Goal: Information Seeking & Learning: Learn about a topic

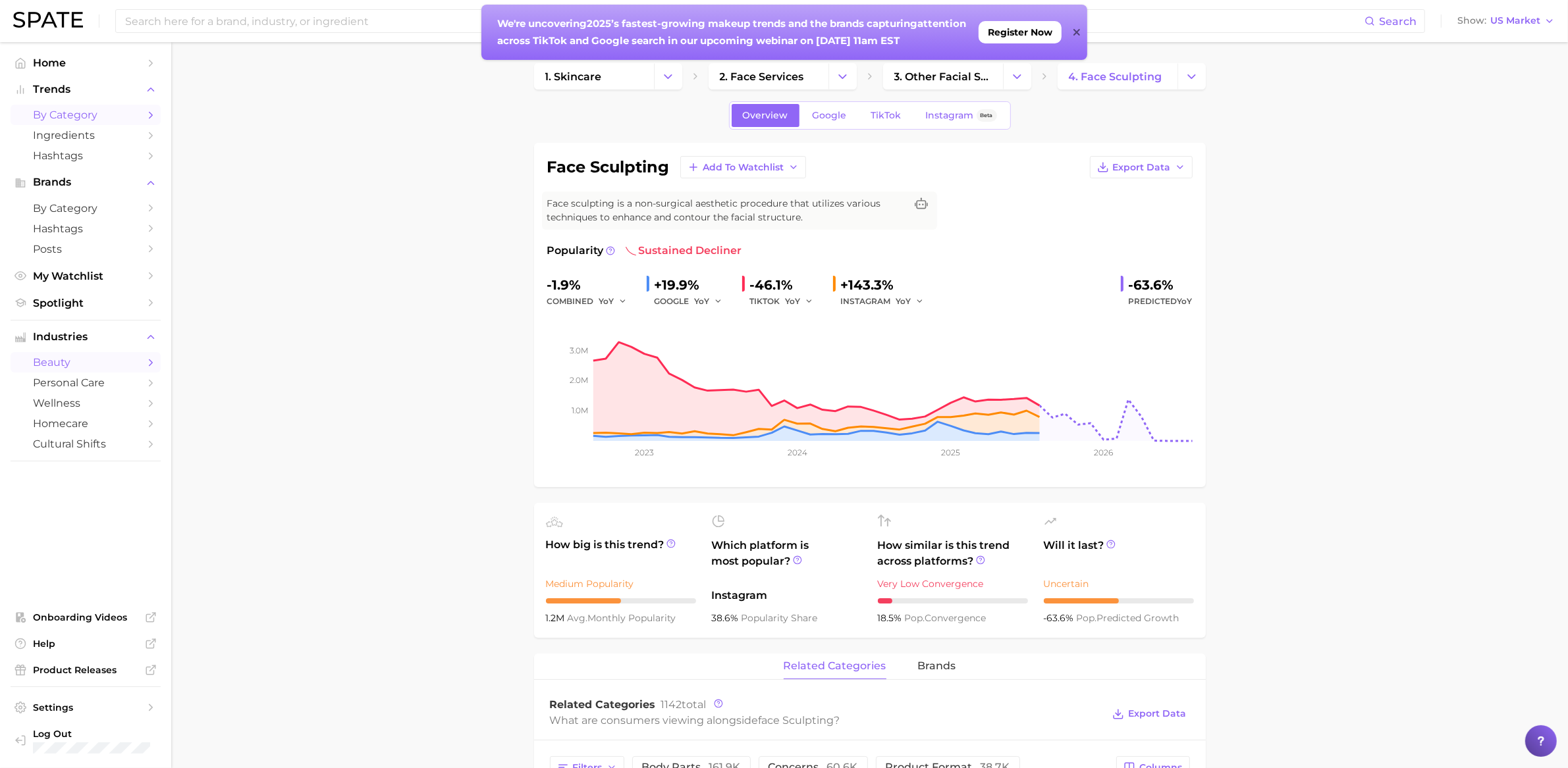
click at [93, 117] on span "by Category" at bounding box center [86, 114] width 106 height 12
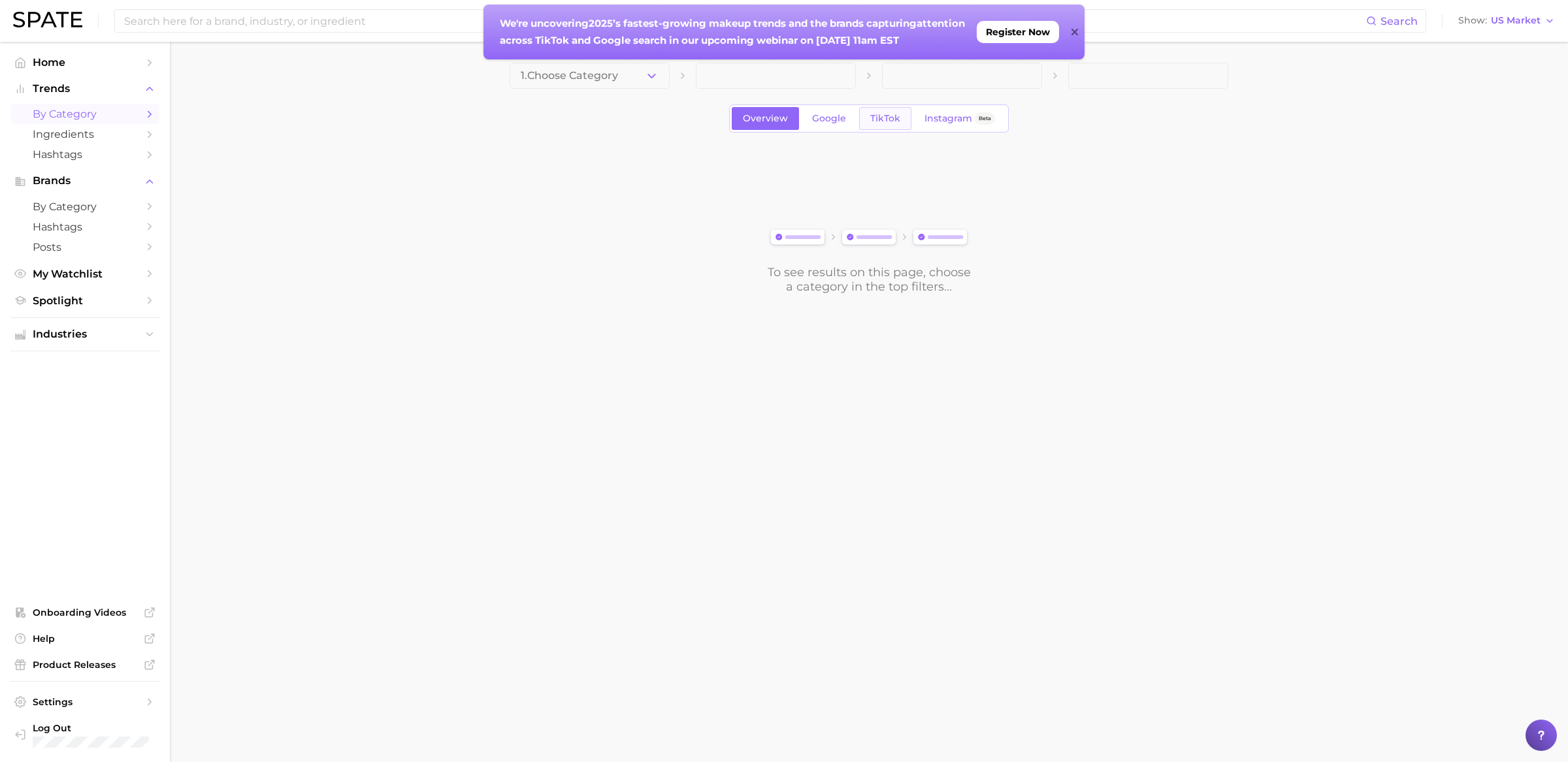
click at [885, 111] on link "TikTok" at bounding box center [885, 118] width 52 height 22
click at [586, 79] on span at bounding box center [589, 76] width 160 height 26
click at [586, 79] on span "1. Choose Category" at bounding box center [570, 76] width 97 height 12
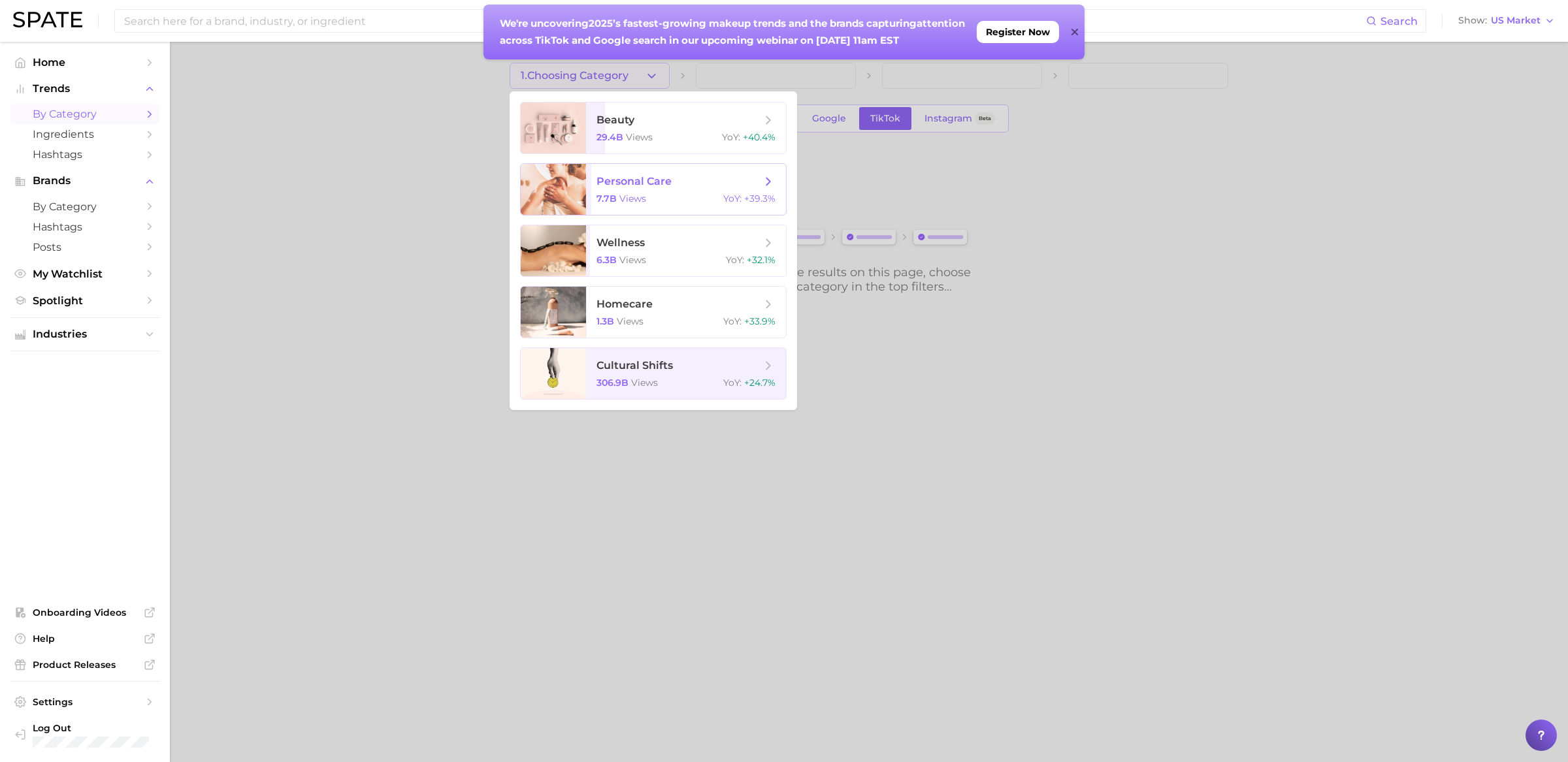
click at [623, 203] on span "views" at bounding box center [632, 198] width 27 height 12
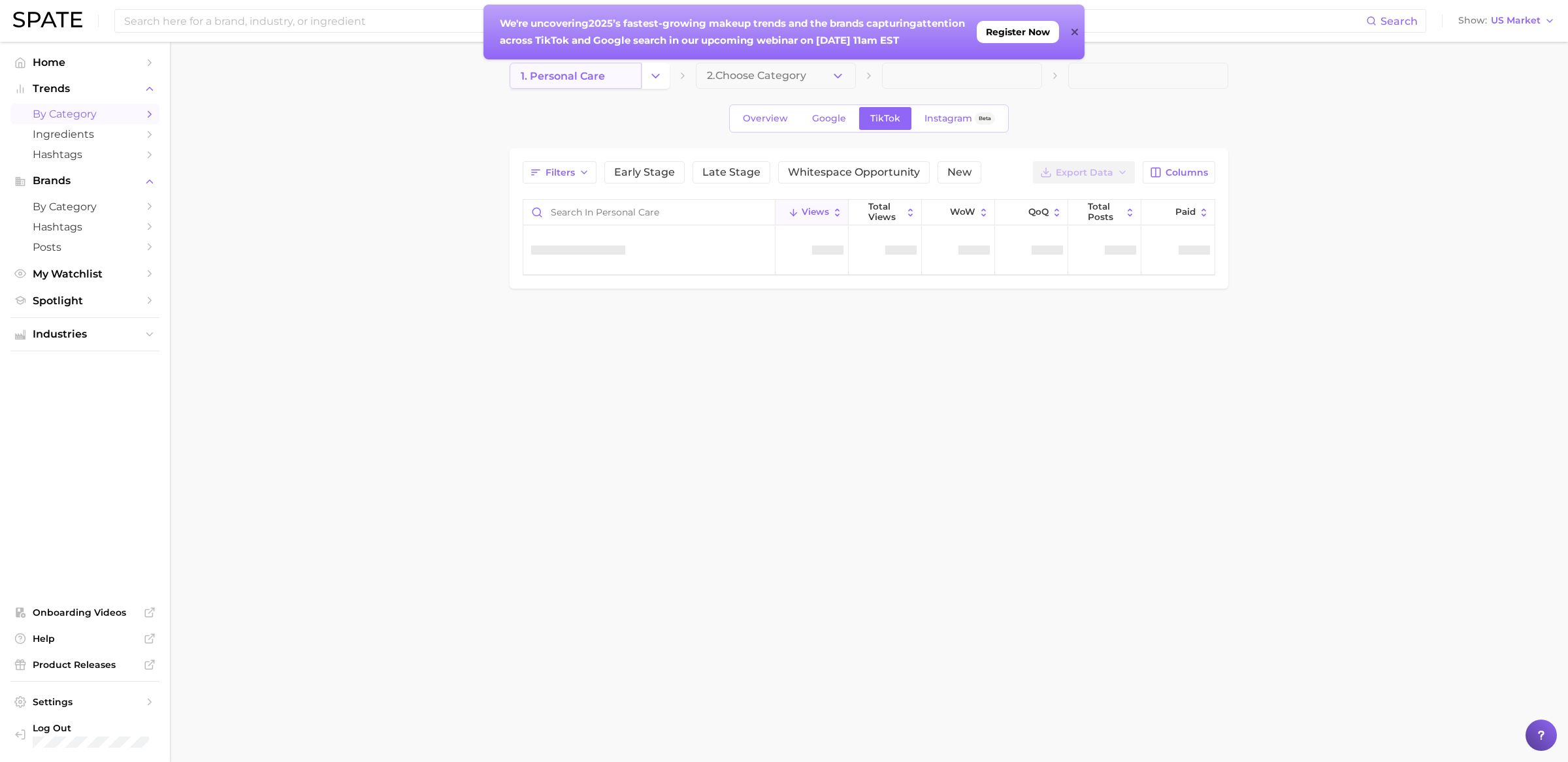
click at [615, 85] on link "1. personal care" at bounding box center [575, 76] width 132 height 26
click at [658, 77] on icon "Change Category" at bounding box center [656, 76] width 14 height 14
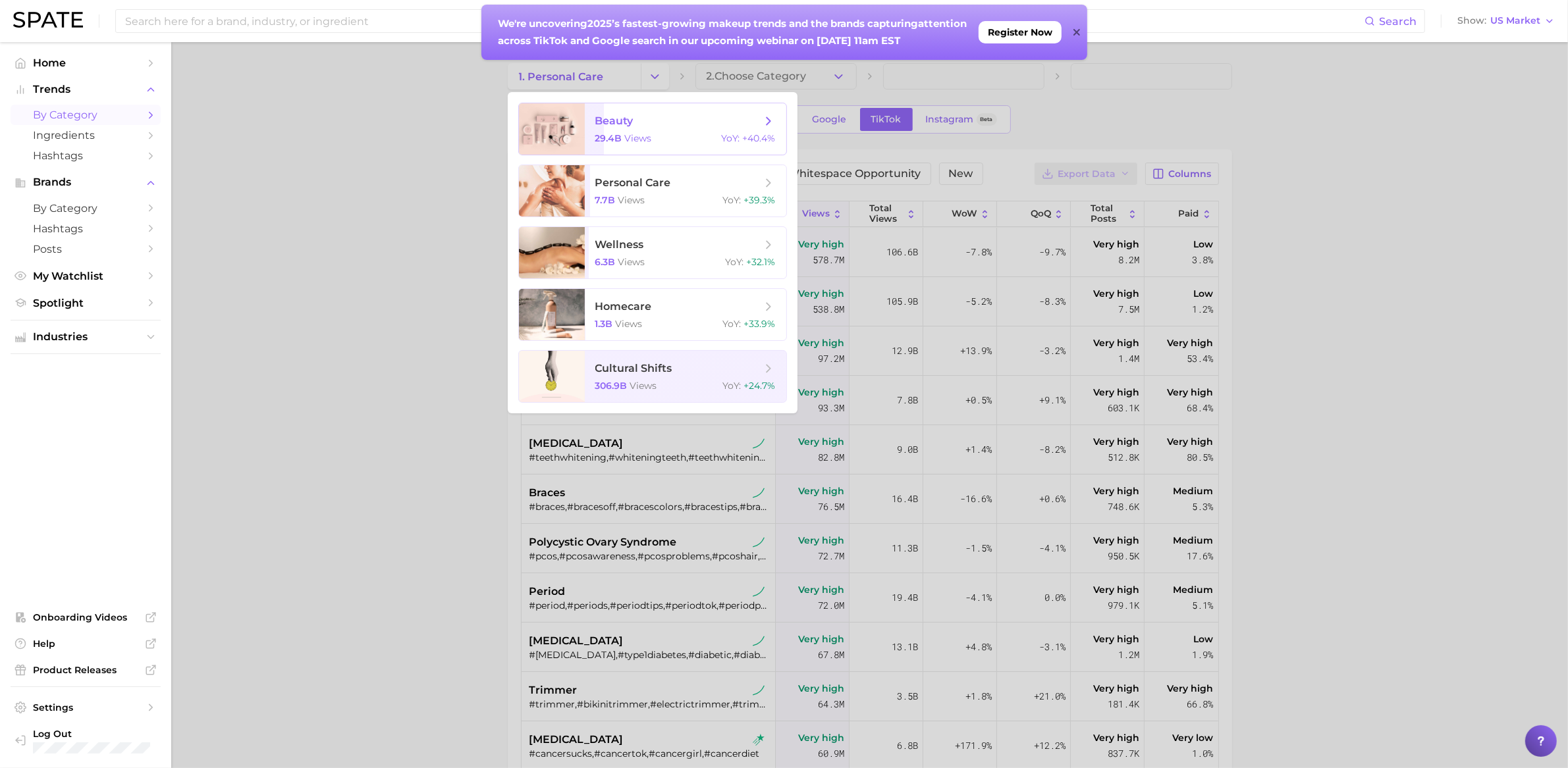
click at [639, 139] on span "views" at bounding box center [638, 138] width 27 height 12
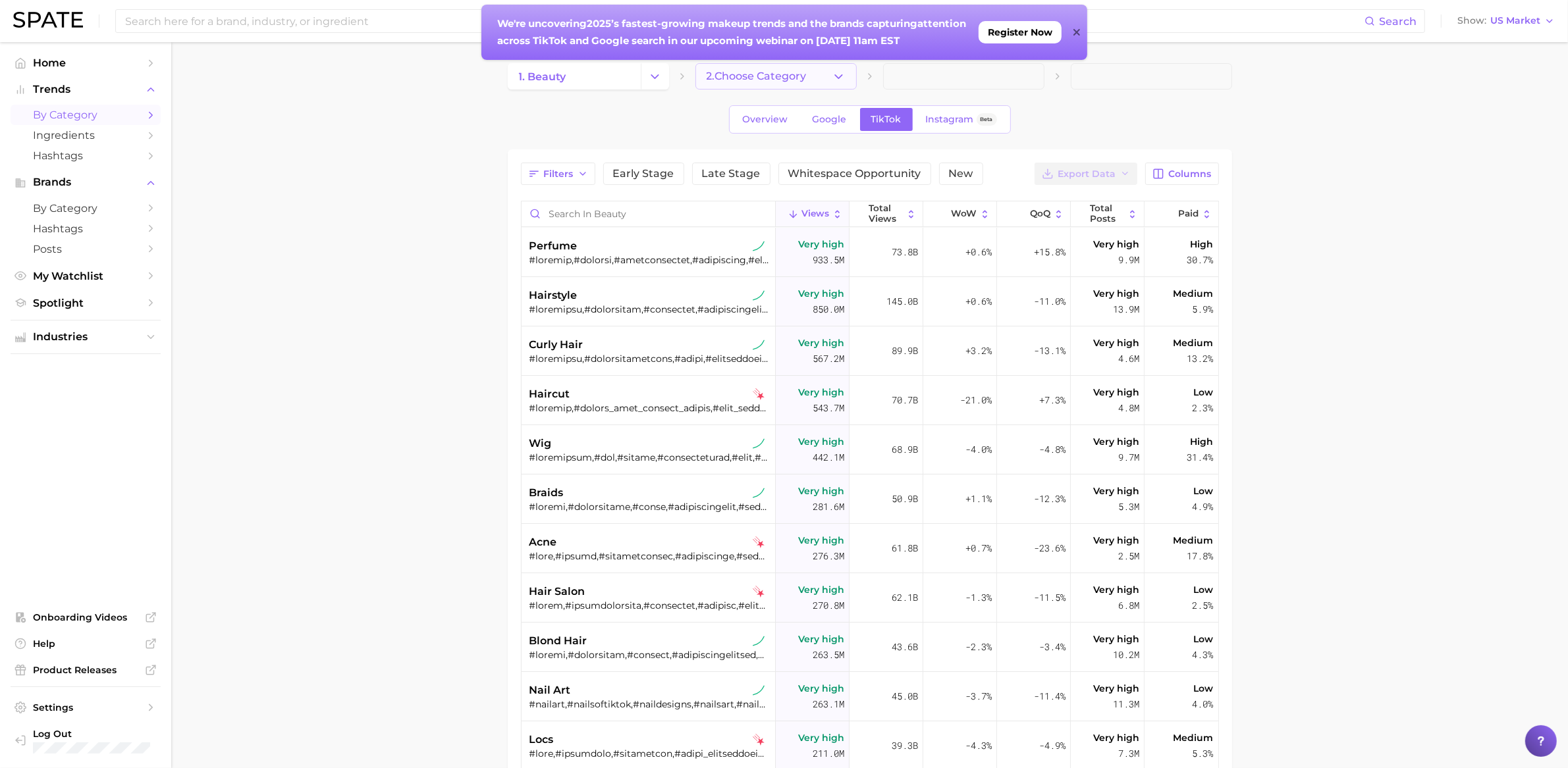
click at [787, 73] on span "2. Choose Category" at bounding box center [757, 76] width 100 height 12
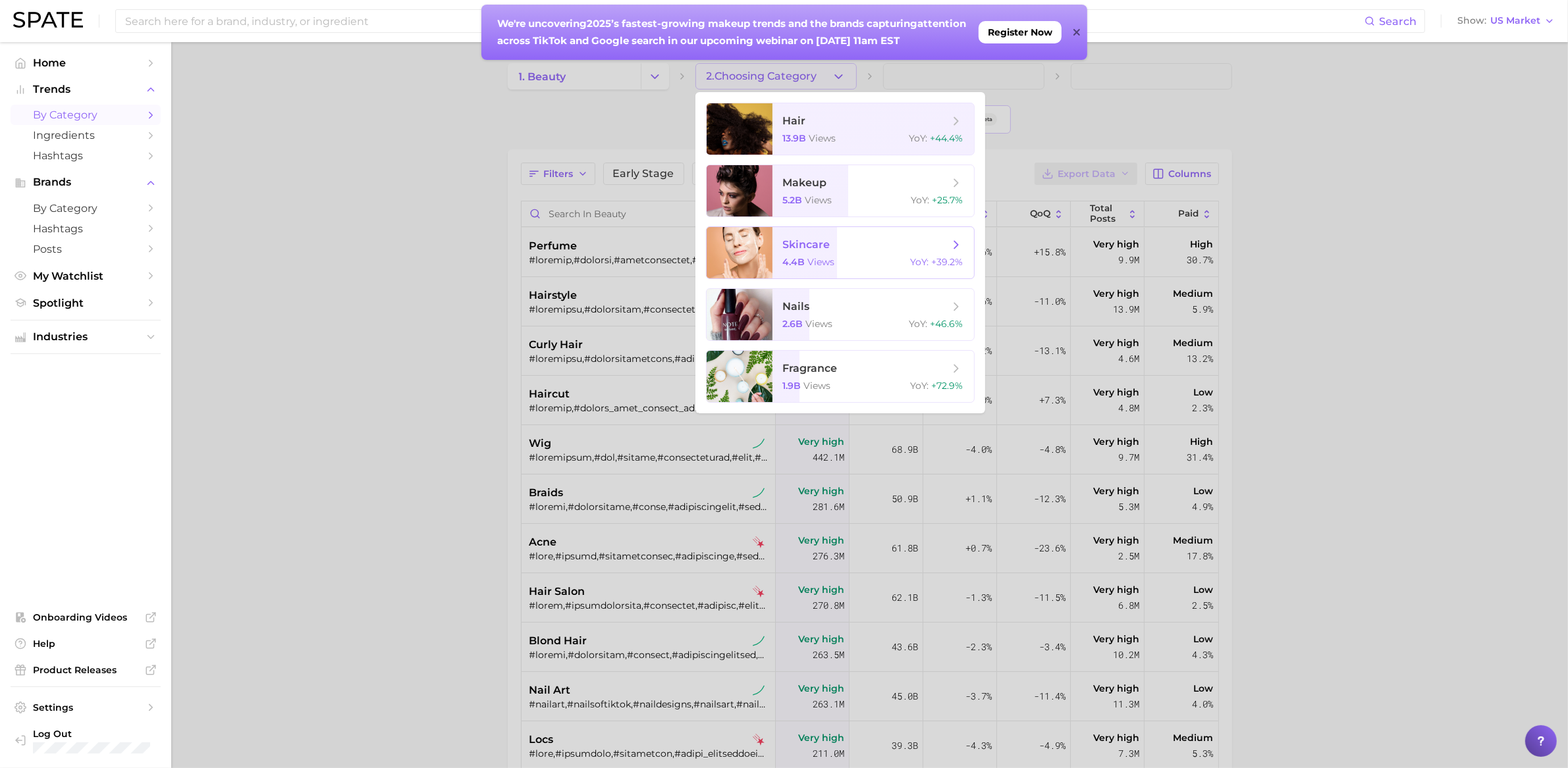
click at [831, 246] on span "skincare" at bounding box center [866, 244] width 166 height 14
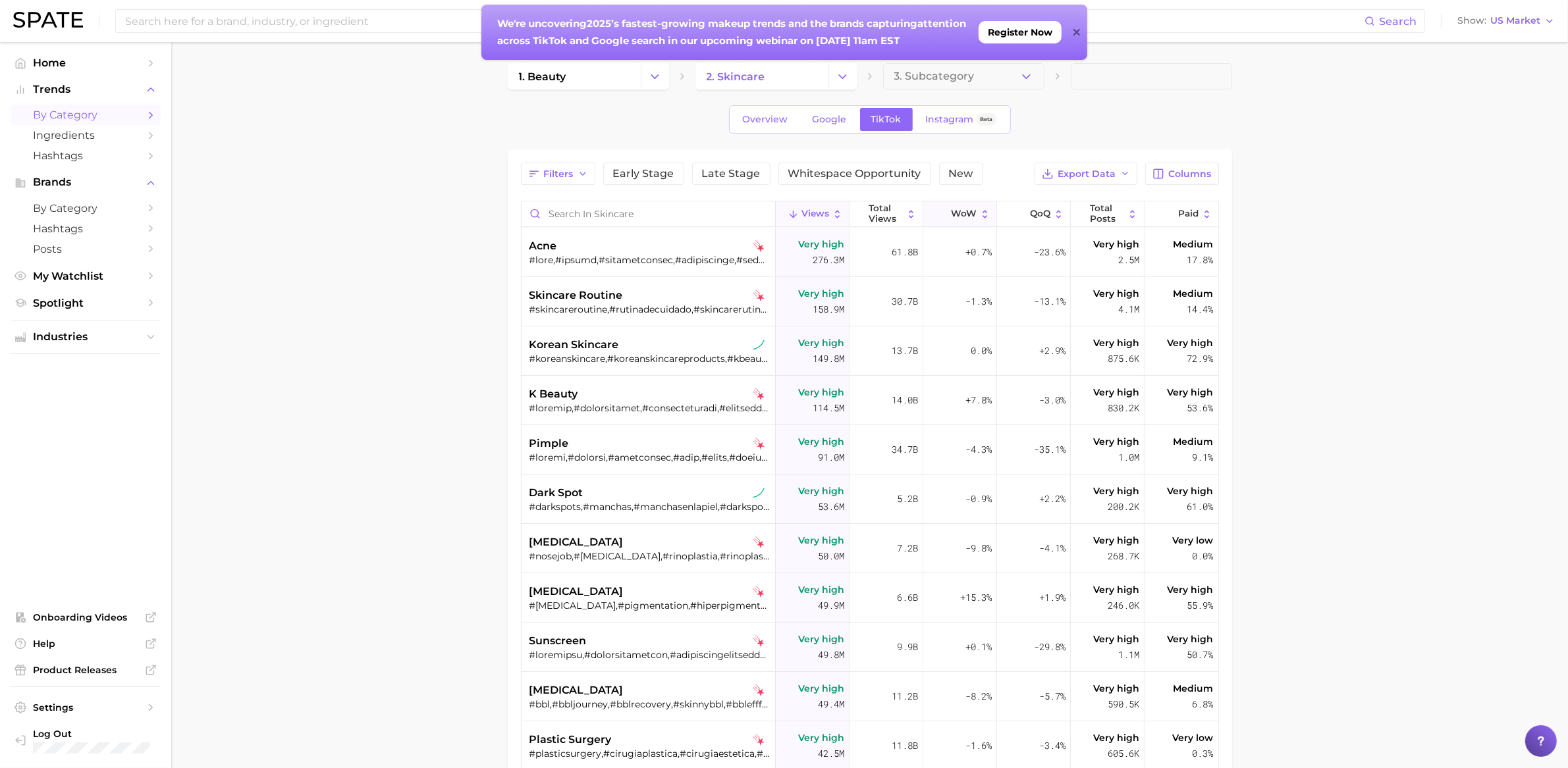
click at [953, 214] on span "WoW" at bounding box center [963, 213] width 25 height 10
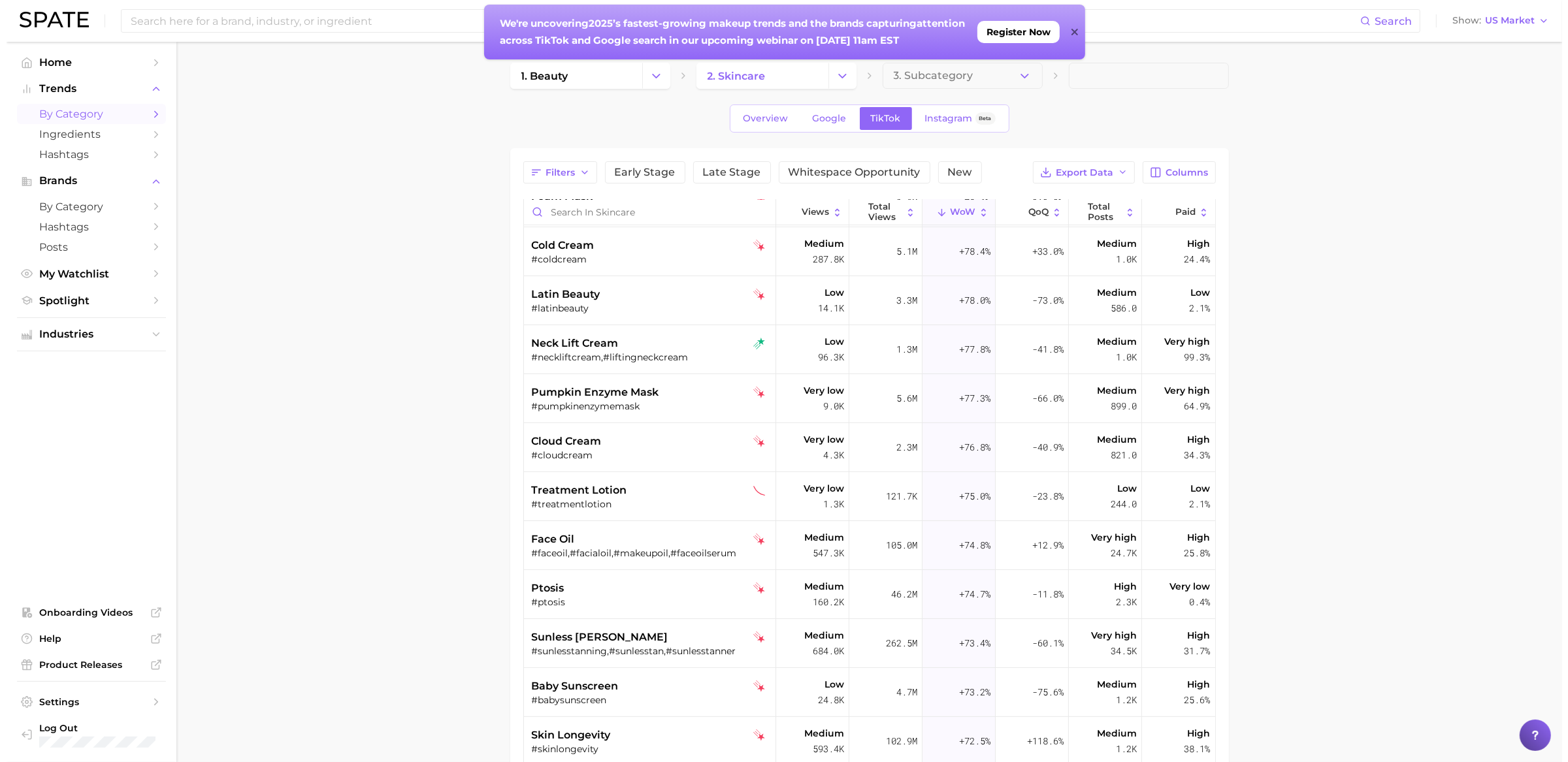
scroll to position [6638, 0]
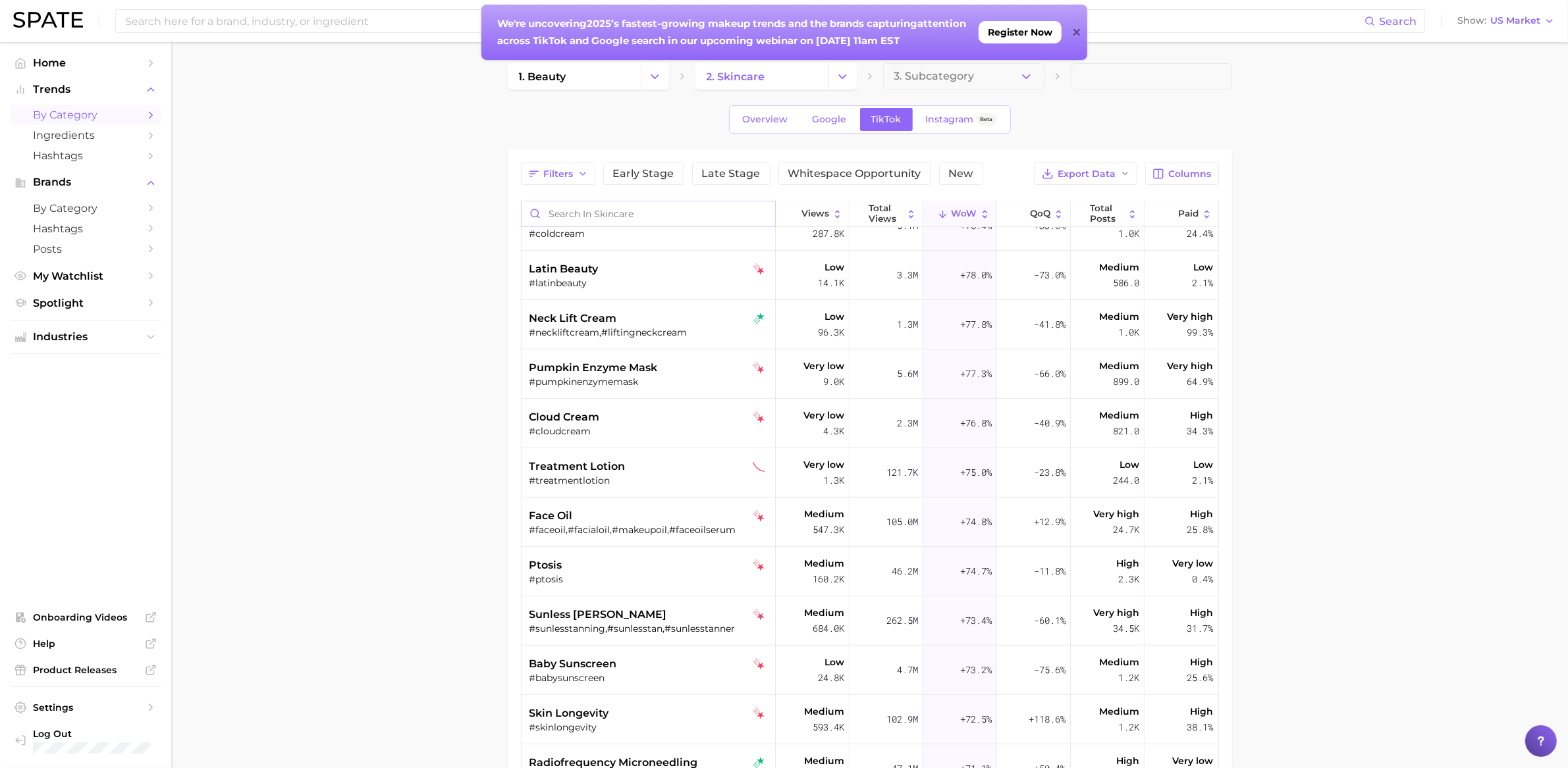
click at [684, 212] on input "Search in skincare" at bounding box center [649, 213] width 254 height 25
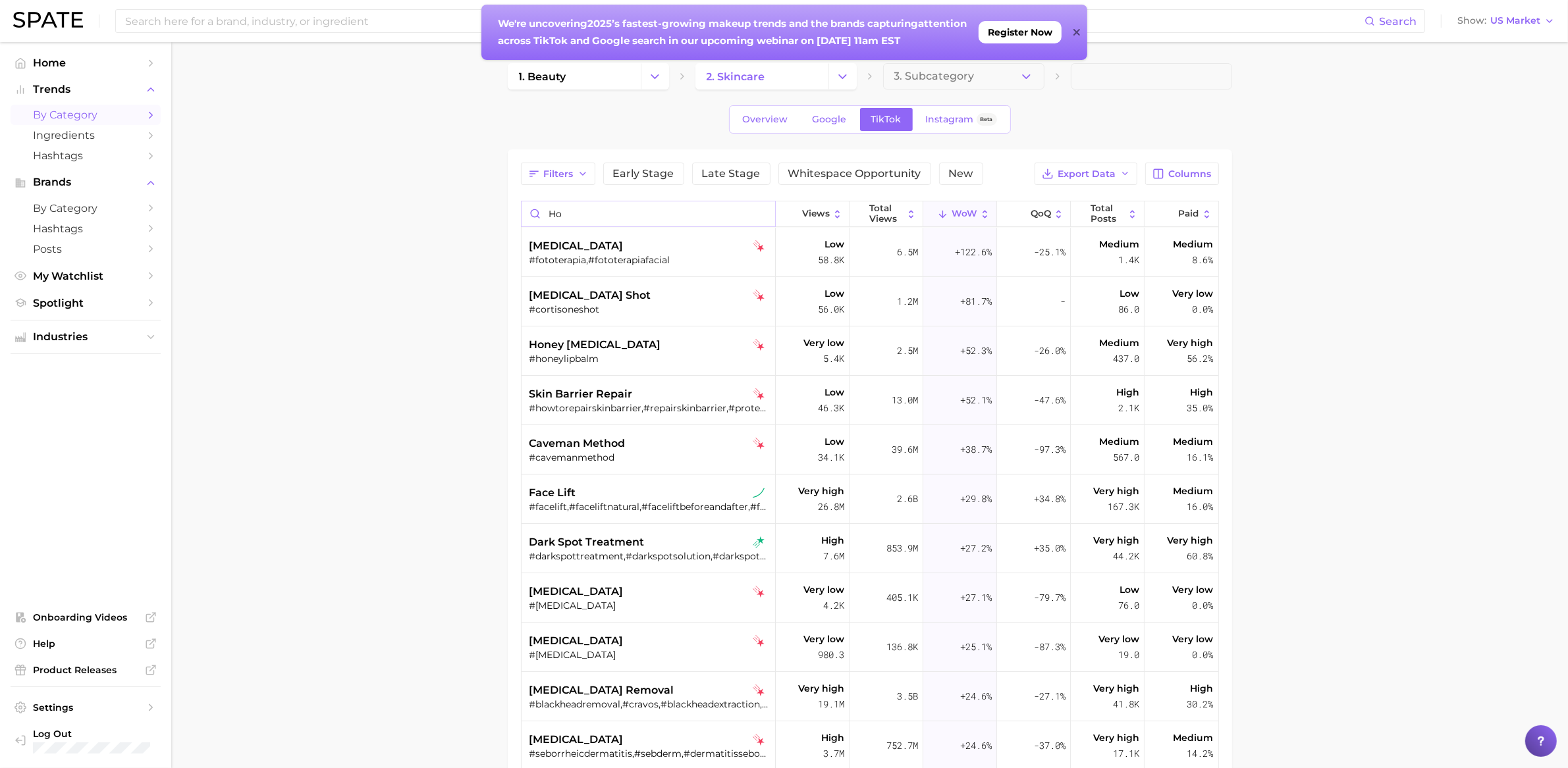
type input "h"
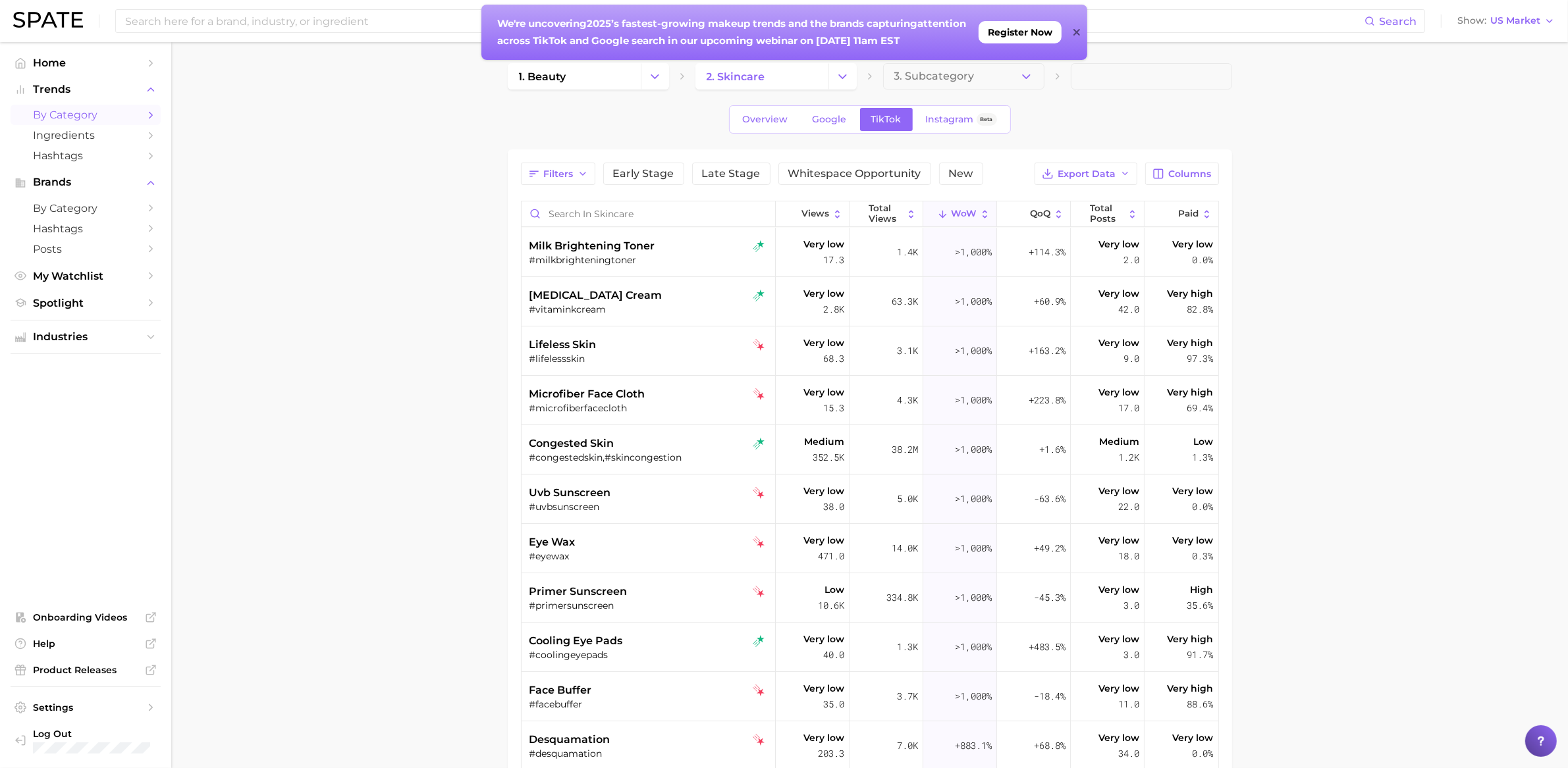
click at [641, 69] on button "Change Category" at bounding box center [655, 76] width 28 height 26
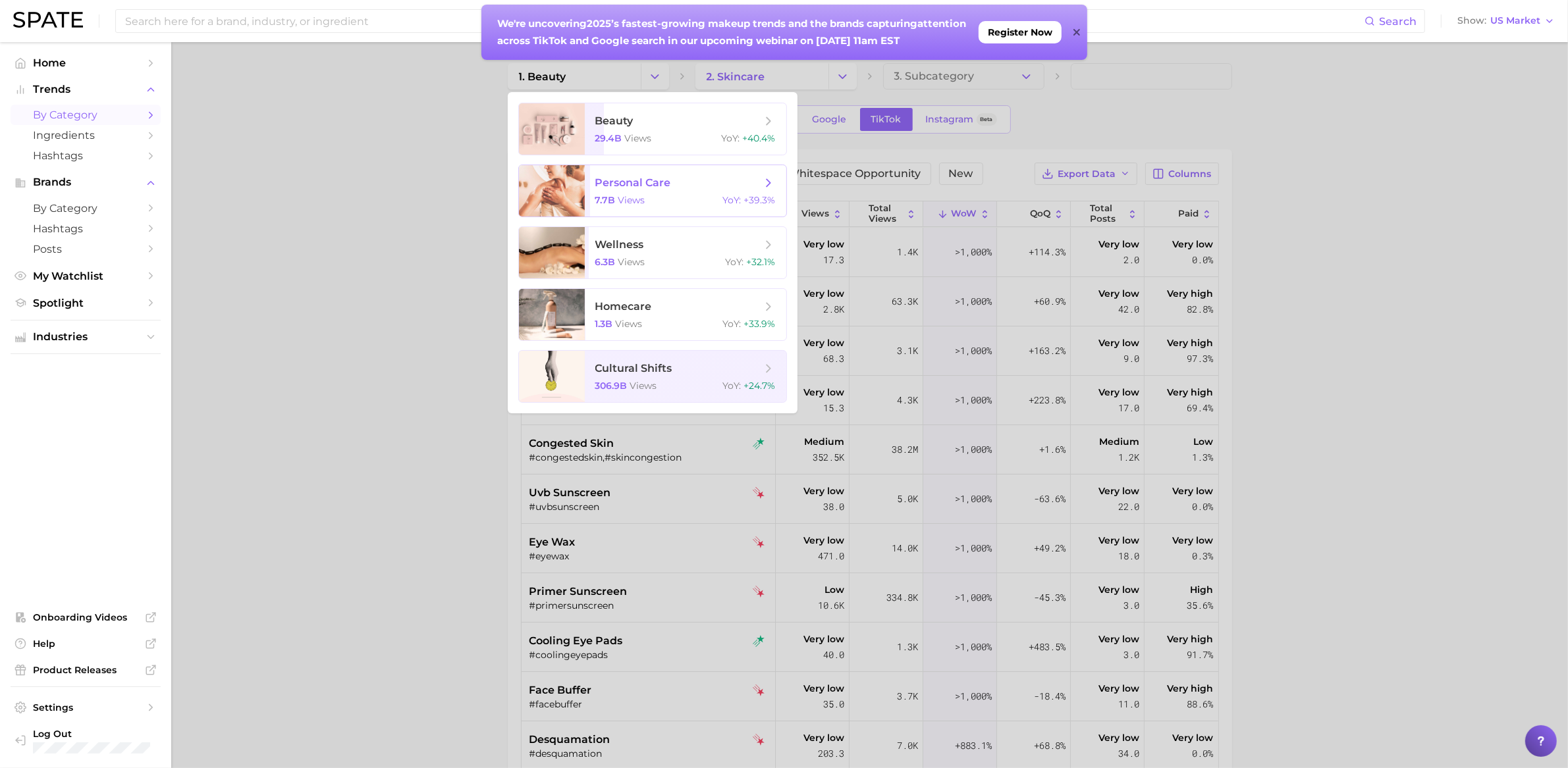
click at [632, 190] on span "personal care" at bounding box center [679, 182] width 166 height 14
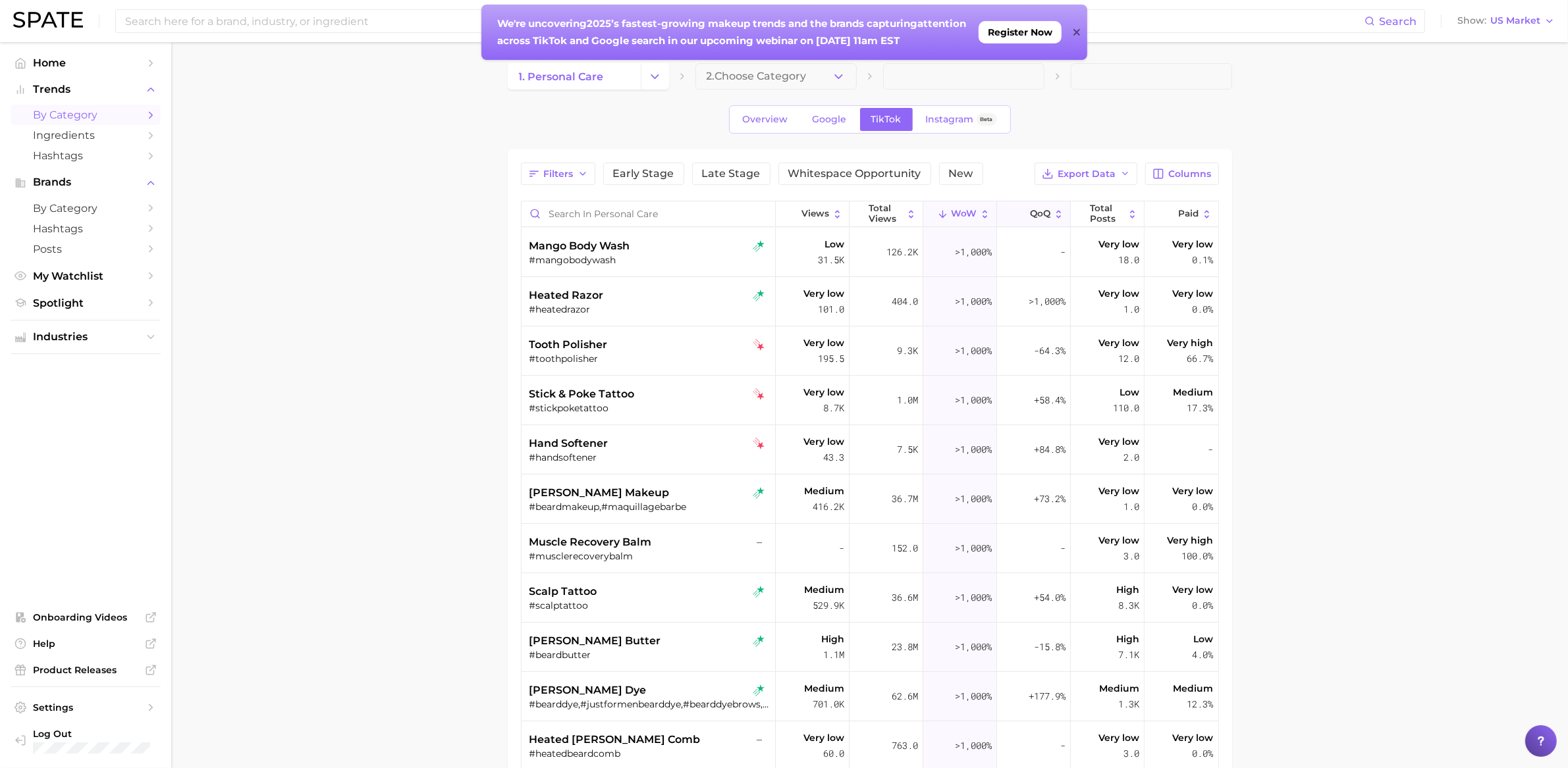
click at [1038, 216] on span "QoQ" at bounding box center [1040, 213] width 21 height 10
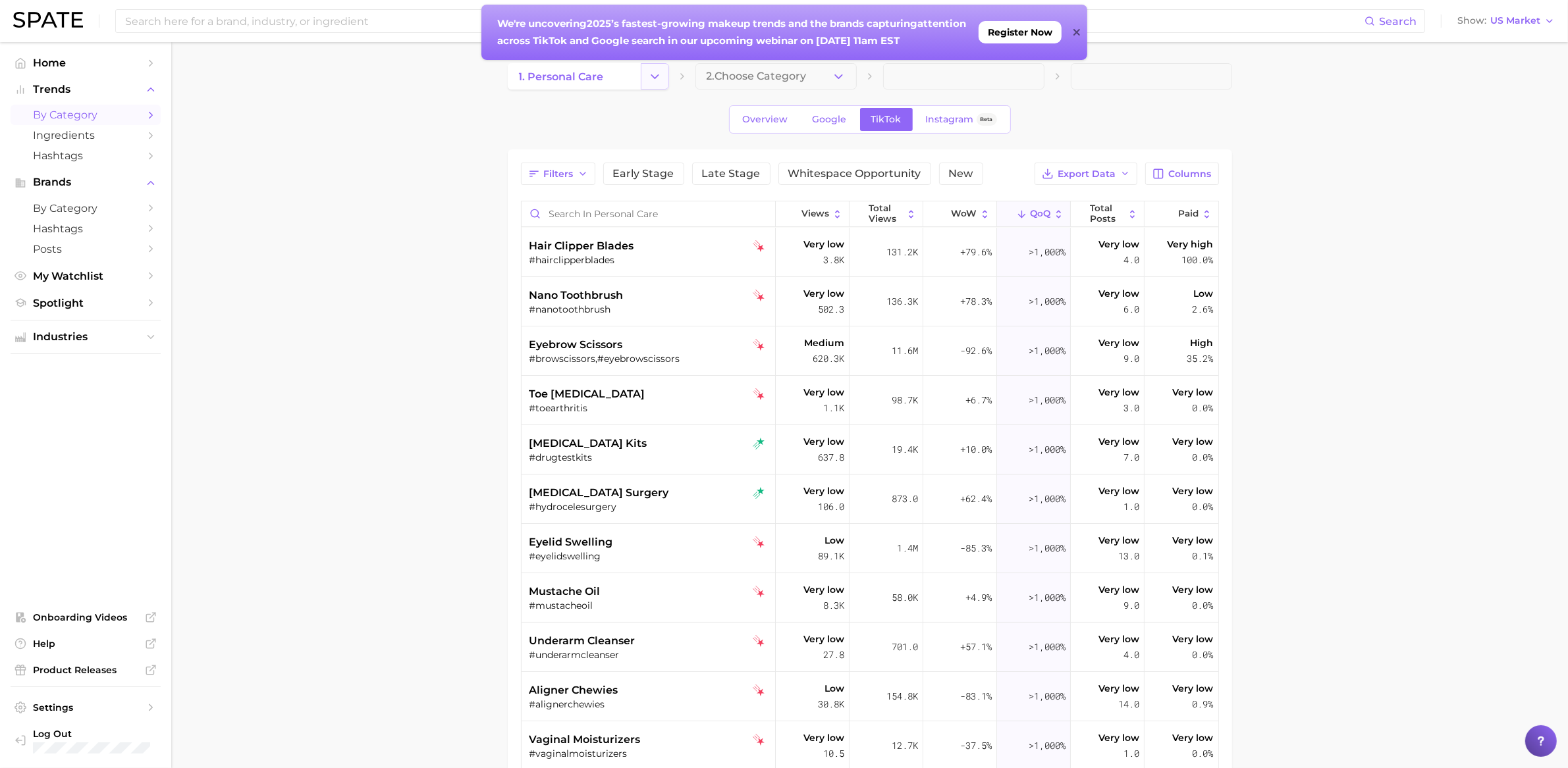
click at [660, 85] on button "Change Category" at bounding box center [655, 76] width 28 height 26
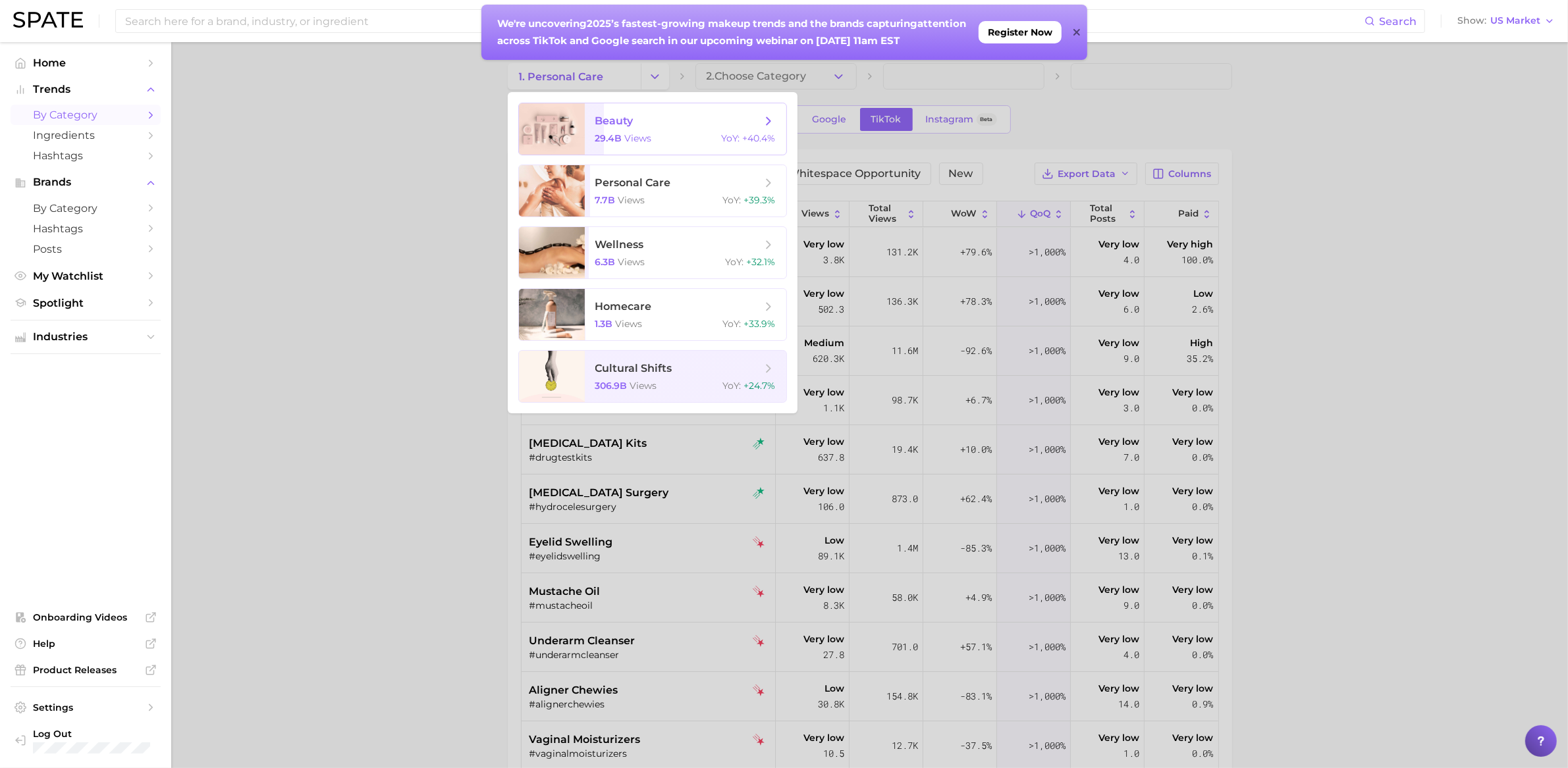
click at [635, 149] on span "beauty 29.4b views YoY : +40.4%" at bounding box center [684, 129] width 201 height 51
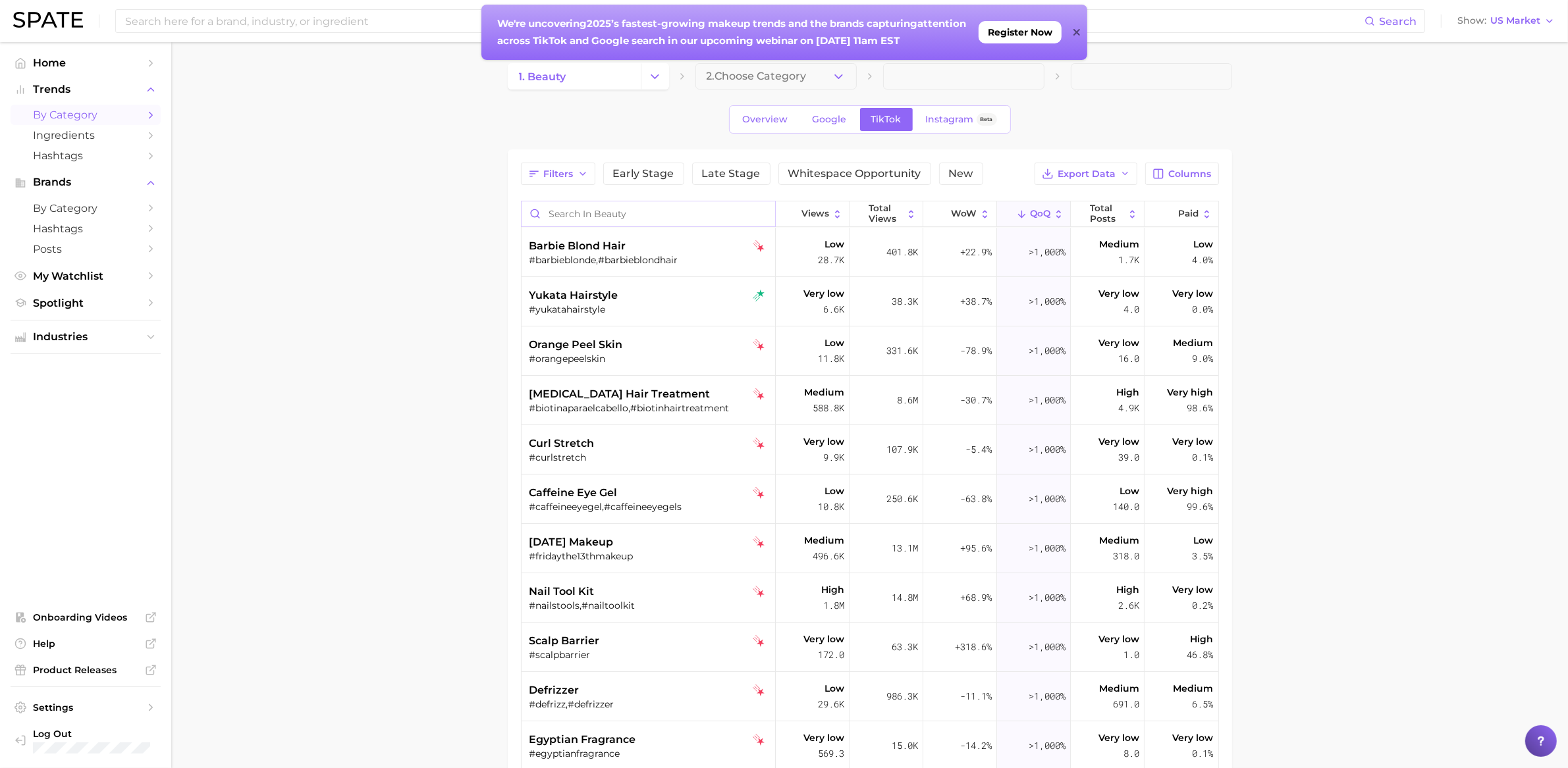
click at [602, 209] on input "Search in beauty" at bounding box center [649, 213] width 254 height 25
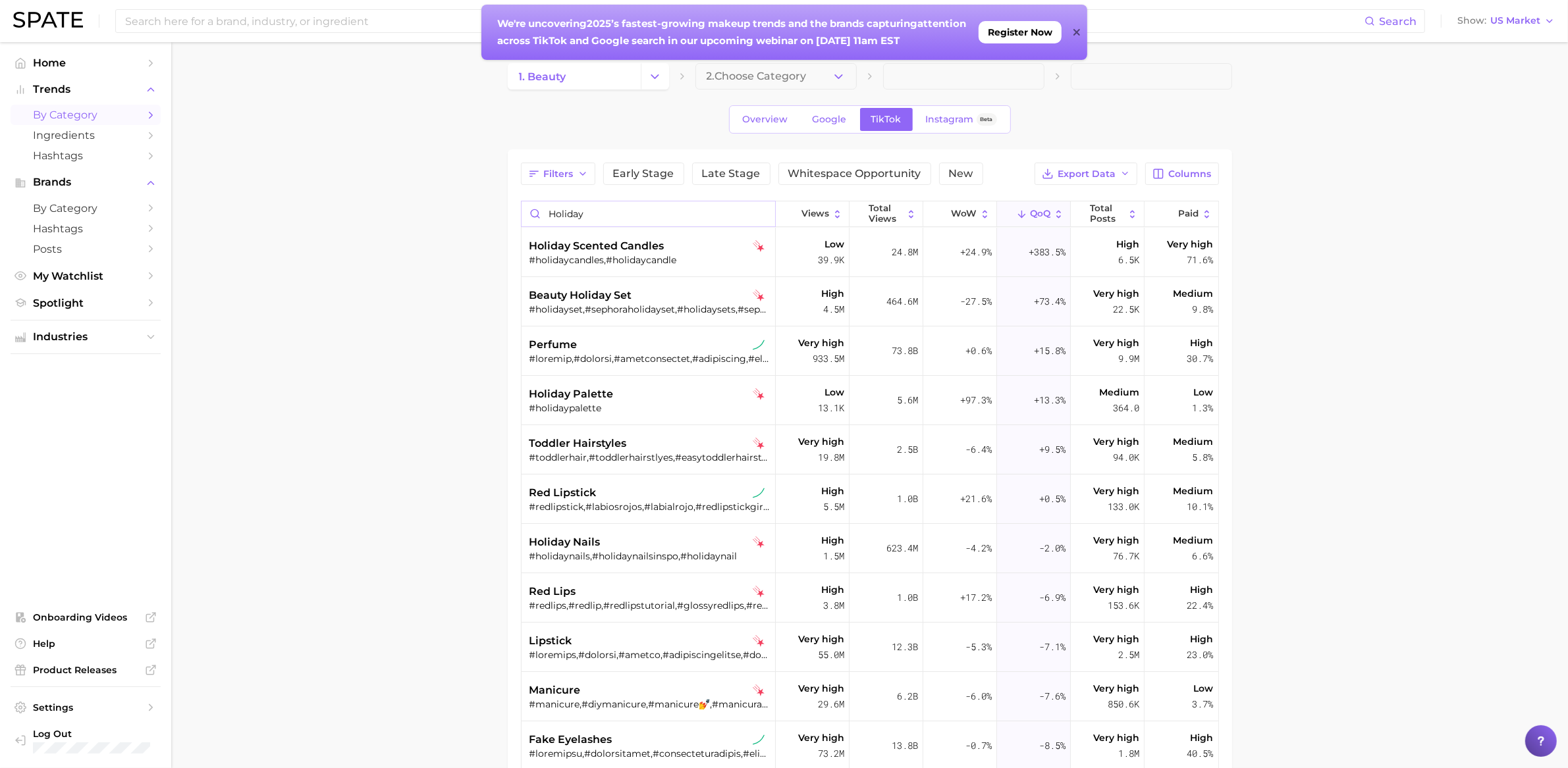
type input "holiday"
drag, startPoint x: 484, startPoint y: 329, endPoint x: 444, endPoint y: 392, distance: 74.6
click at [464, 374] on main "1. beauty 2. Choose Category Overview Google TikTok Instagram Beta Filters Earl…" at bounding box center [869, 545] width 1397 height 1006
drag, startPoint x: 629, startPoint y: 212, endPoint x: 526, endPoint y: 204, distance: 103.3
click at [526, 204] on input "holiday" at bounding box center [649, 213] width 254 height 25
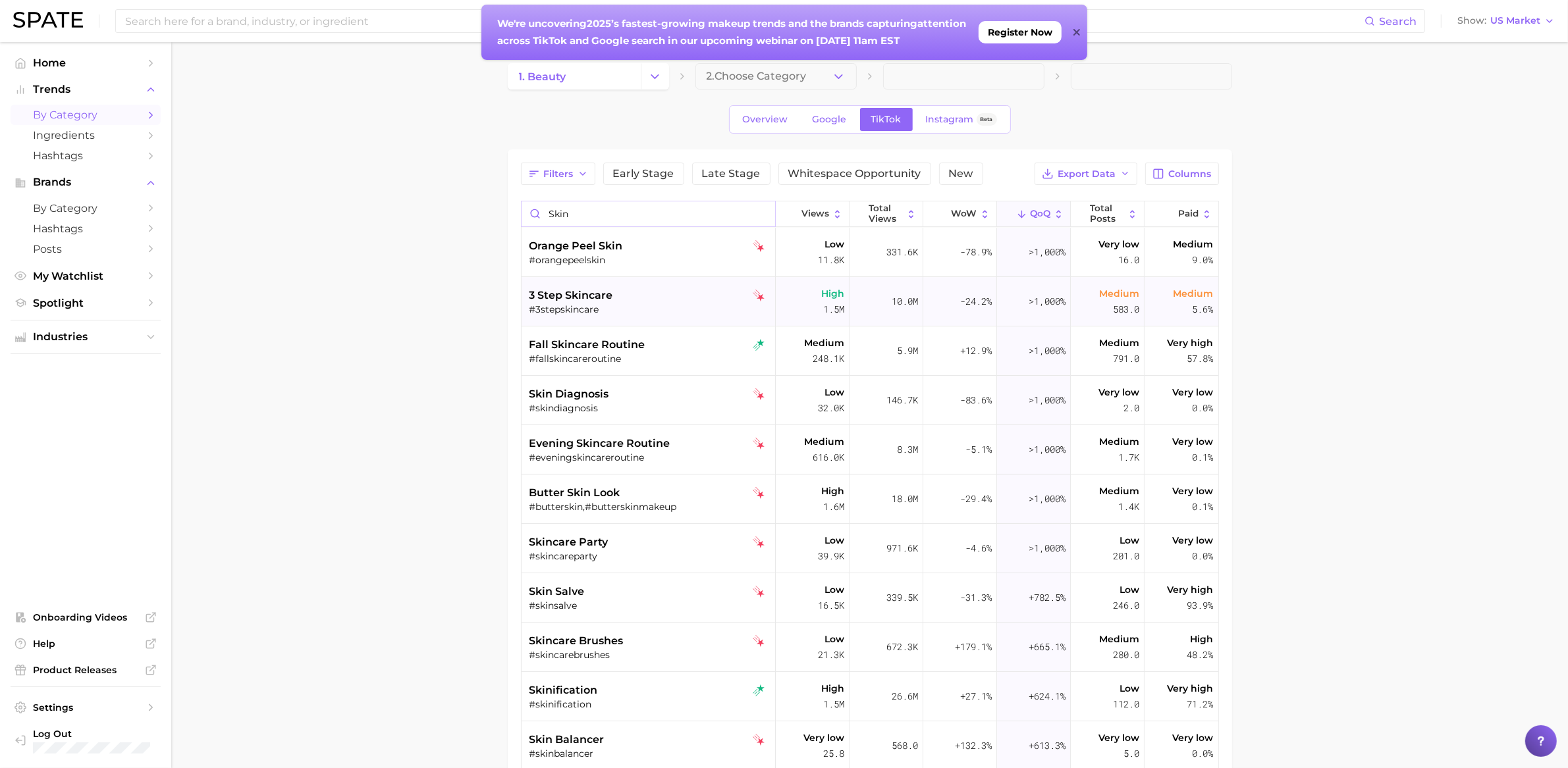
type input "skin"
click at [661, 294] on div "3 step skincare" at bounding box center [649, 295] width 241 height 16
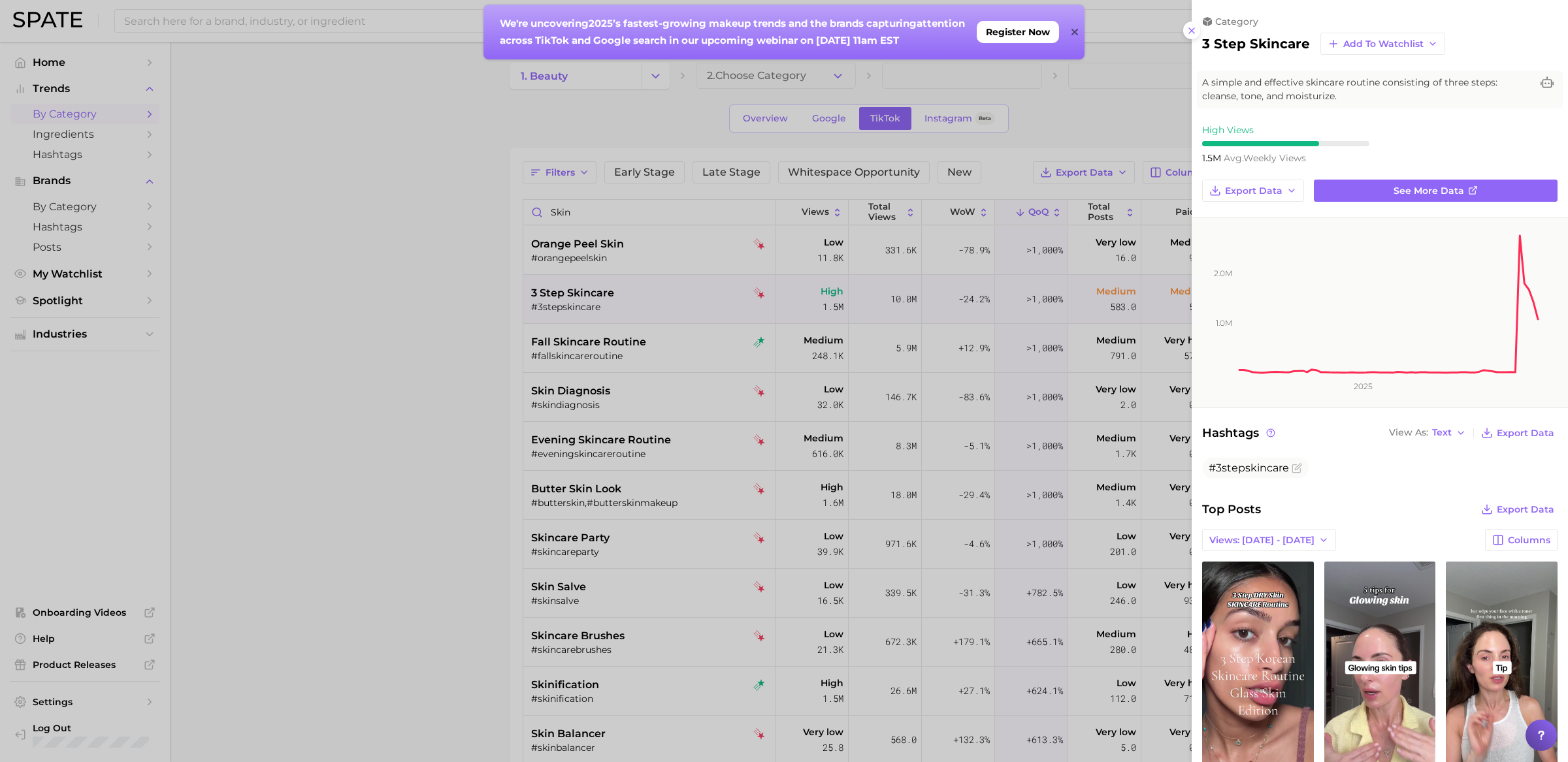
click at [1427, 200] on div "category 3 step skincare Add to Watchlist A simple and effective skincare routi…" at bounding box center [1380, 577] width 377 height 1154
click at [1427, 198] on link "See more data" at bounding box center [1436, 191] width 244 height 22
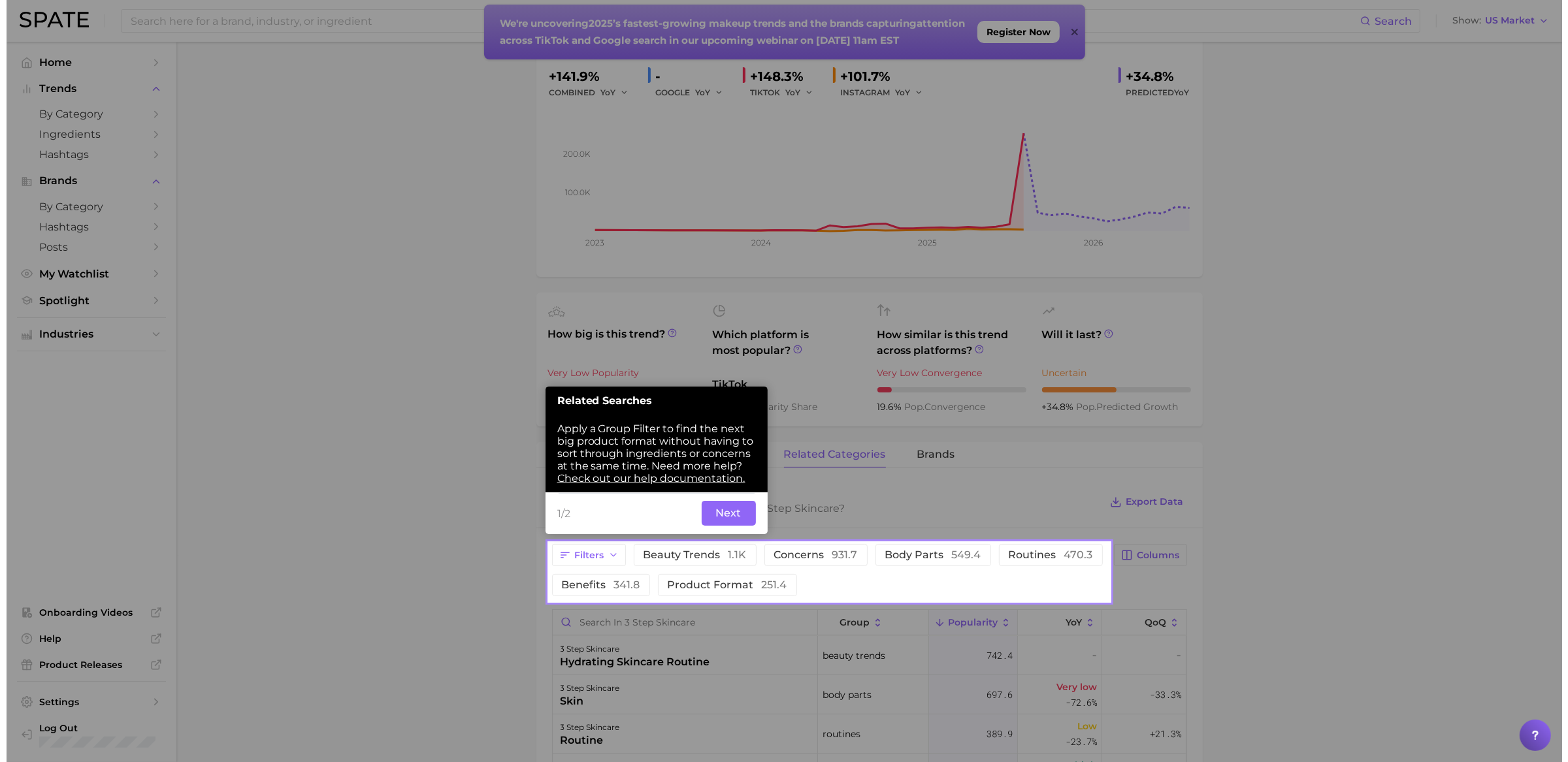
scroll to position [557, 0]
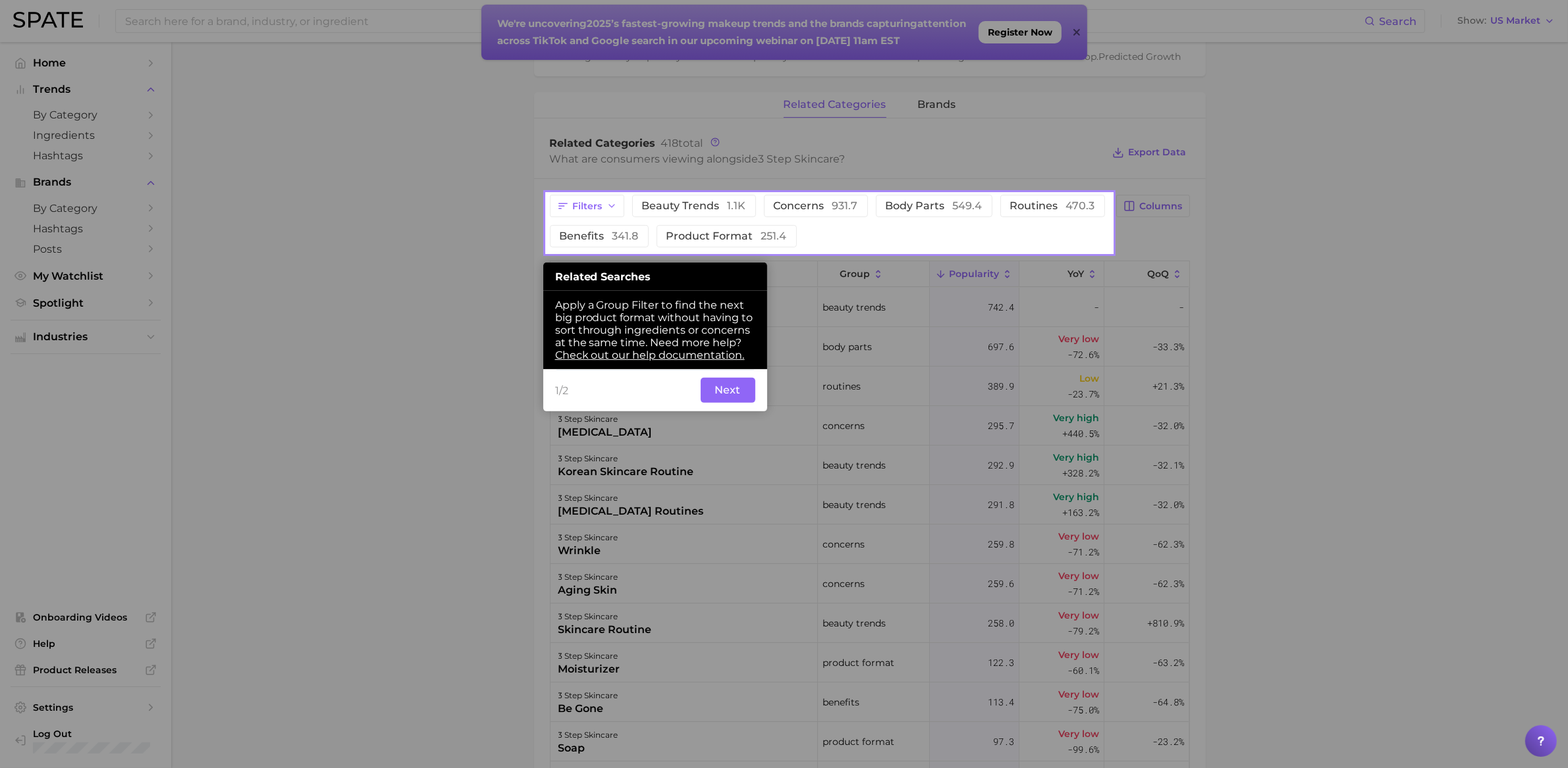
click at [724, 392] on button "Next" at bounding box center [728, 390] width 55 height 25
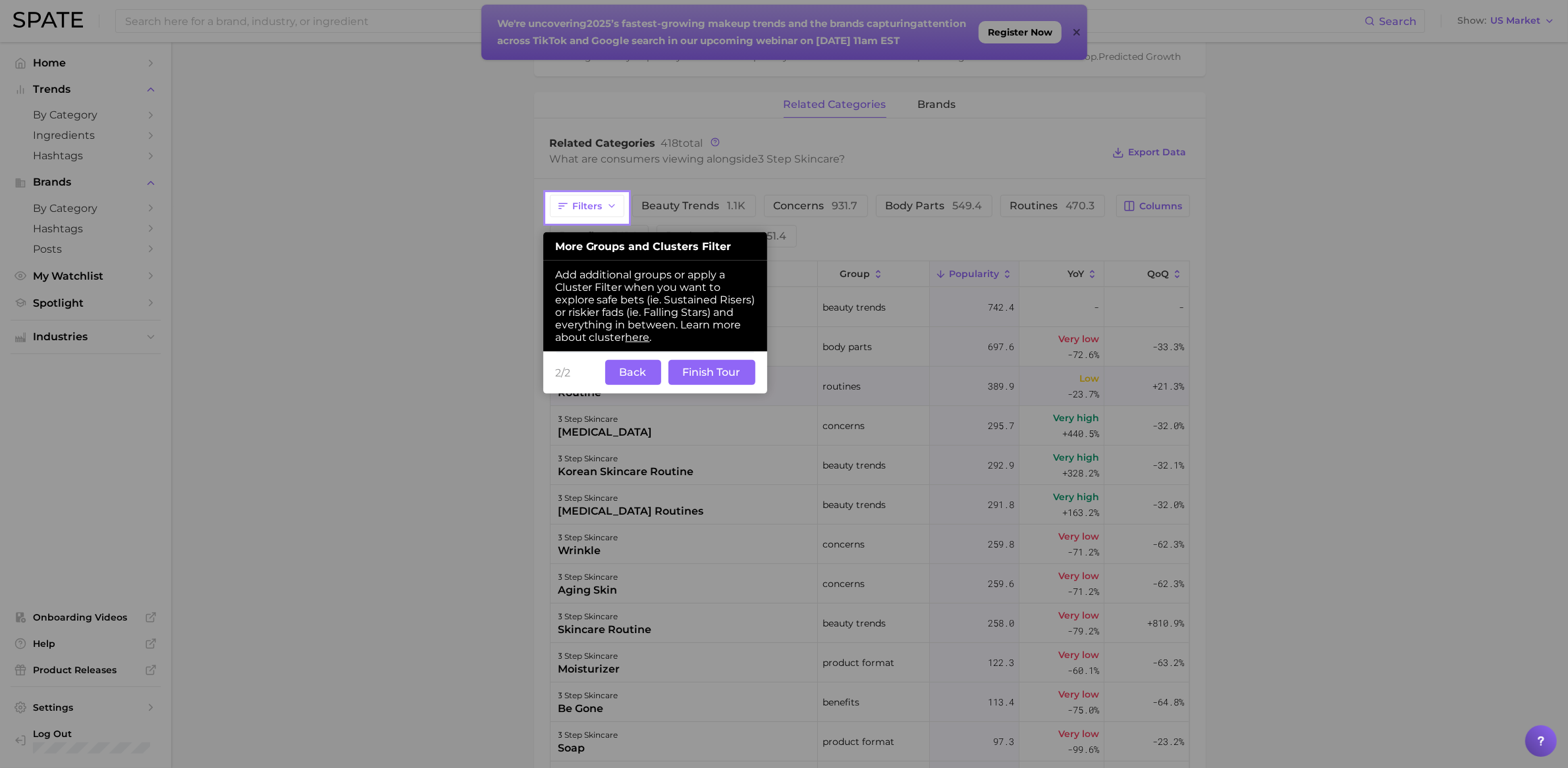
click at [619, 382] on button "Back" at bounding box center [632, 373] width 56 height 25
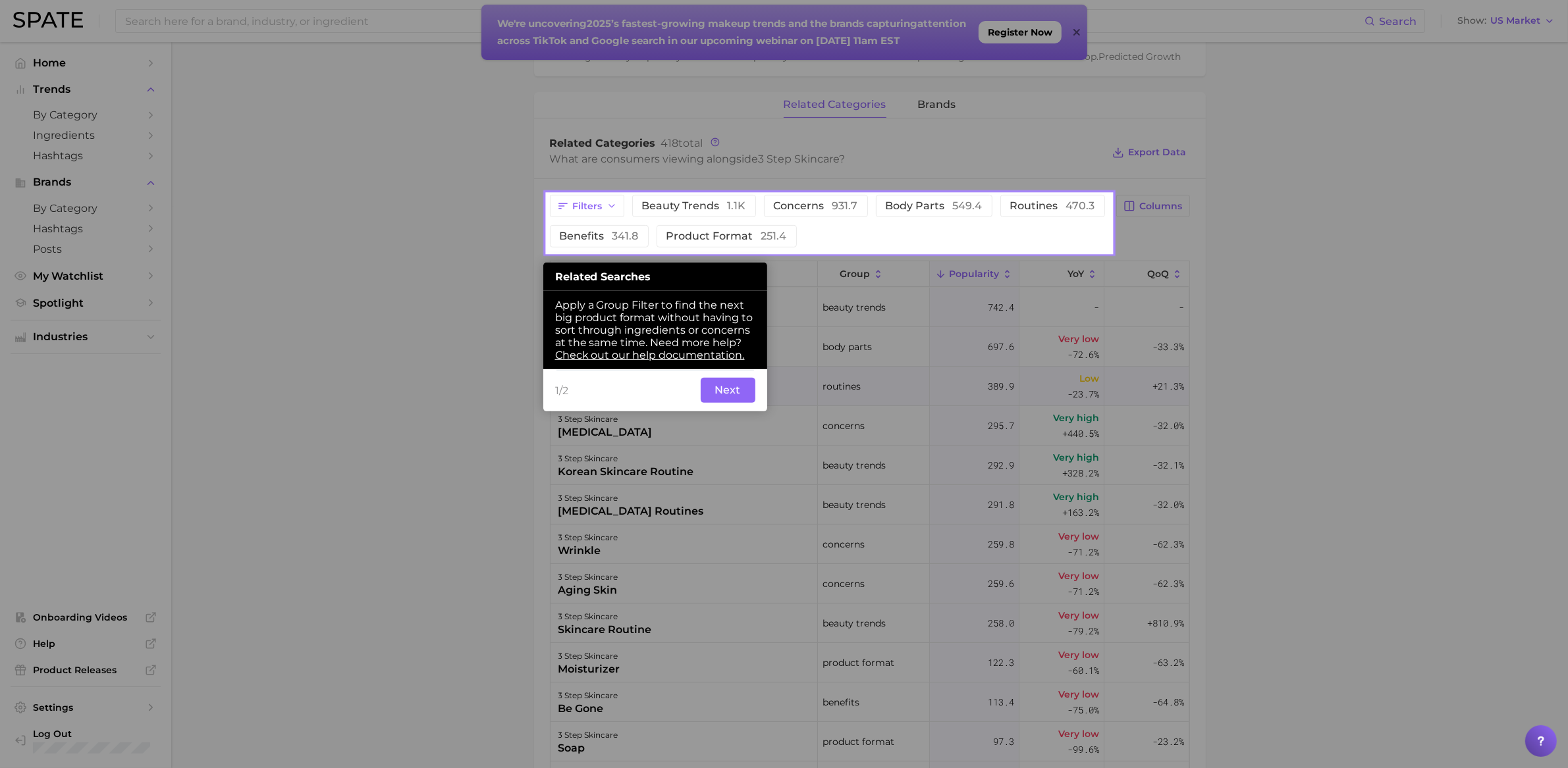
click at [742, 382] on button "Next" at bounding box center [728, 390] width 55 height 25
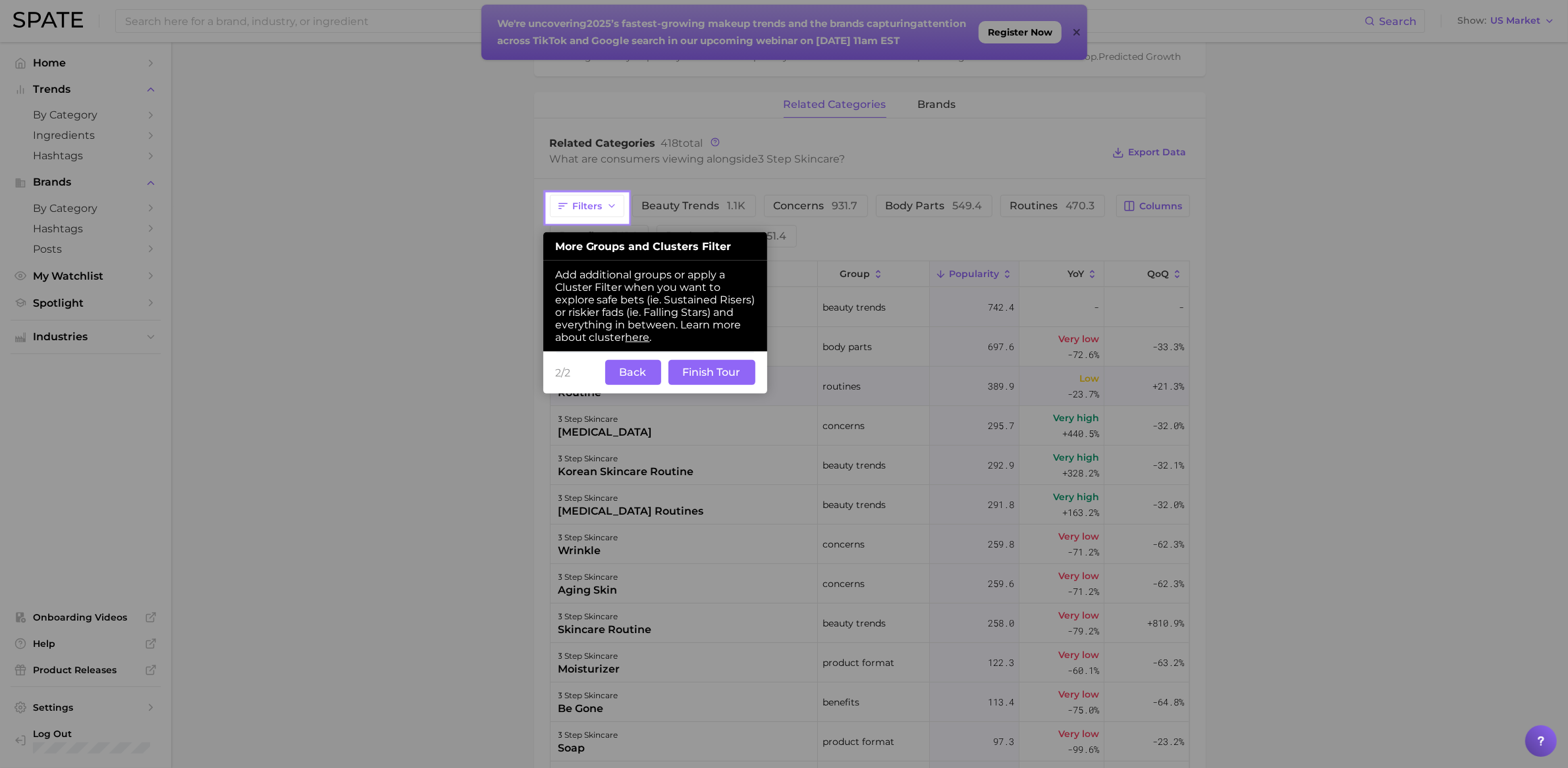
click at [742, 382] on button "Finish Tour" at bounding box center [712, 373] width 87 height 25
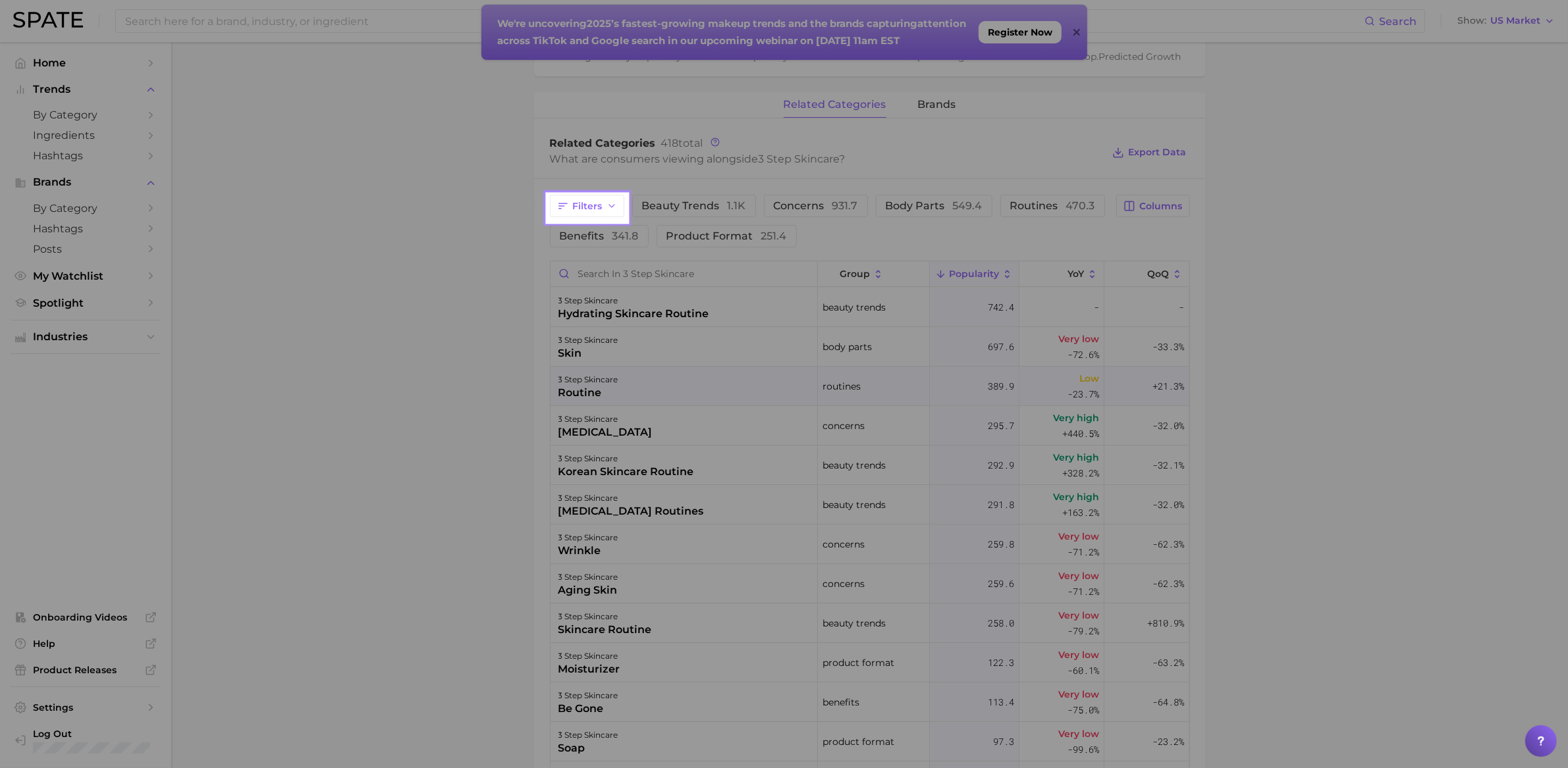
click at [742, 377] on div "3 step skincare routine" at bounding box center [683, 387] width 267 height 40
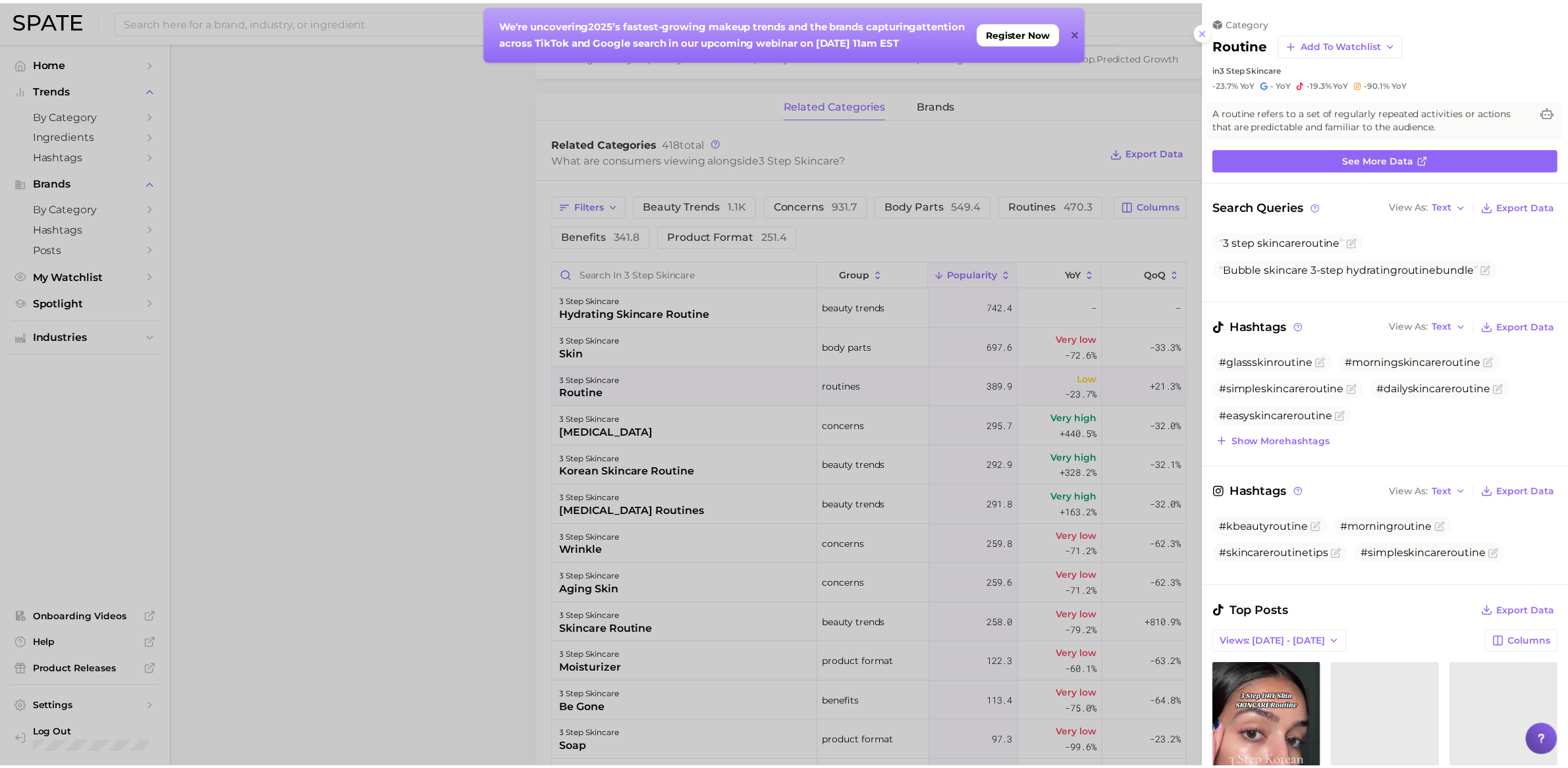
scroll to position [0, 0]
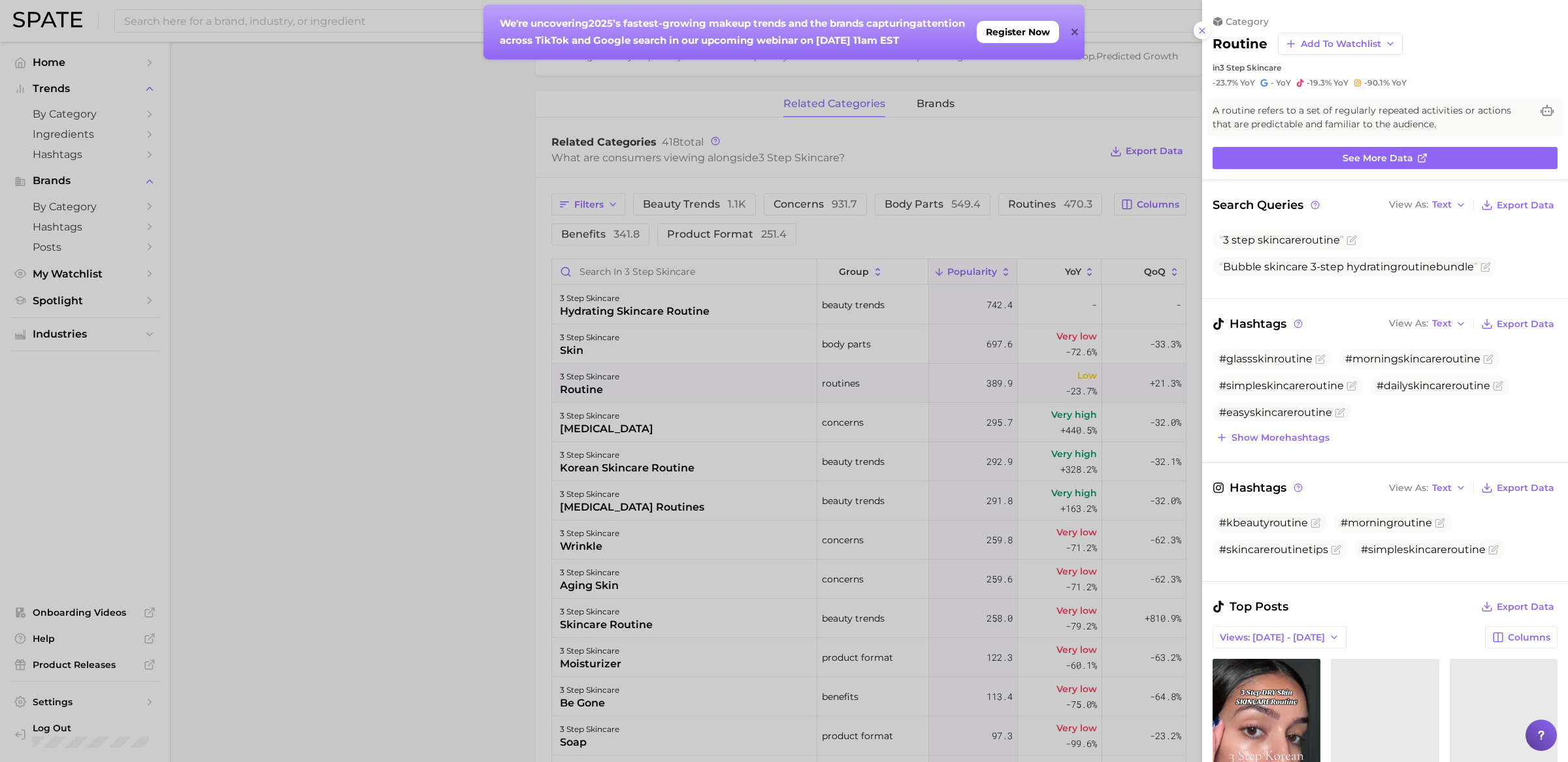
click at [1132, 215] on div at bounding box center [784, 381] width 1568 height 762
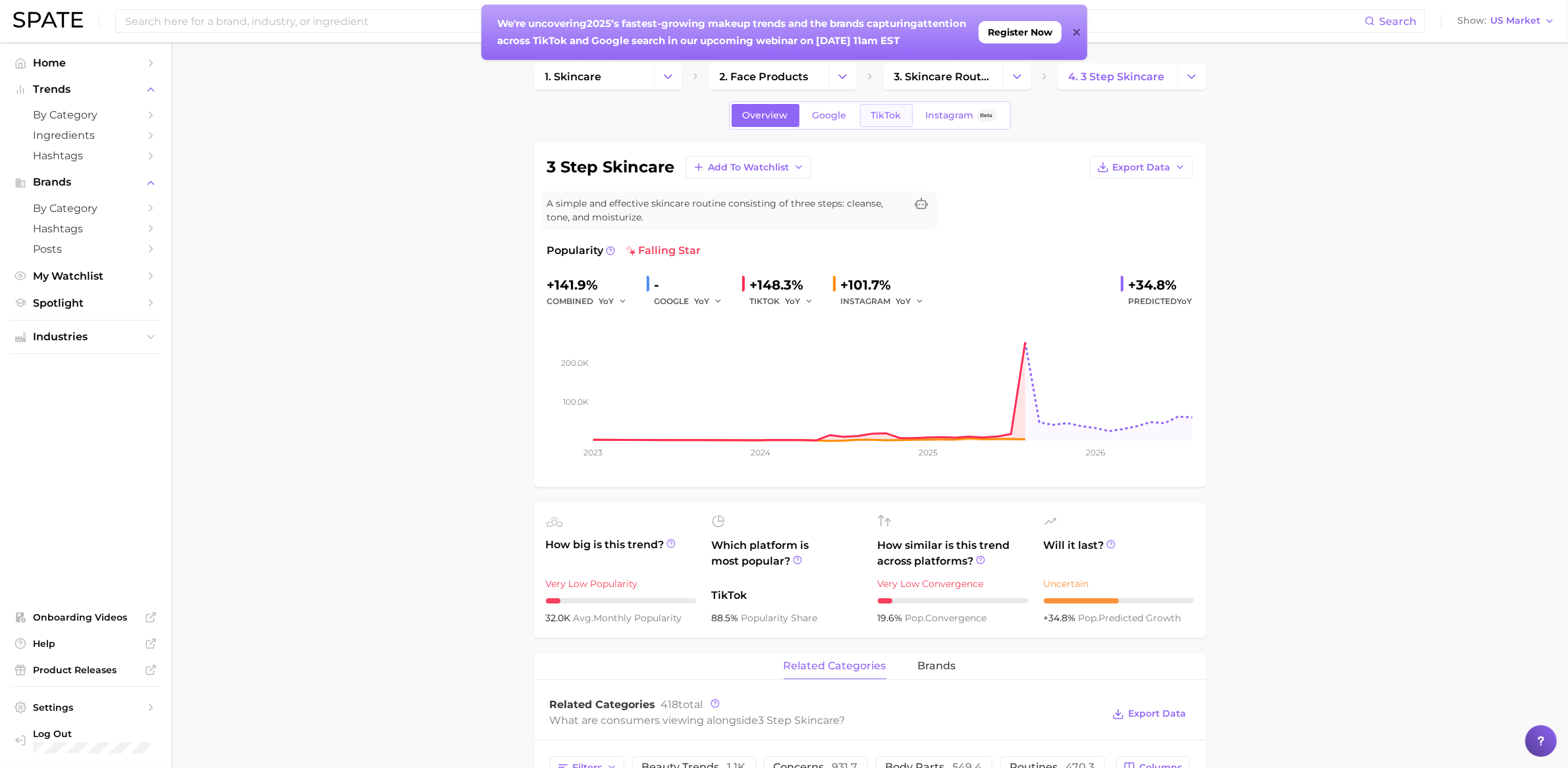
click at [880, 116] on span "TikTok" at bounding box center [886, 116] width 30 height 11
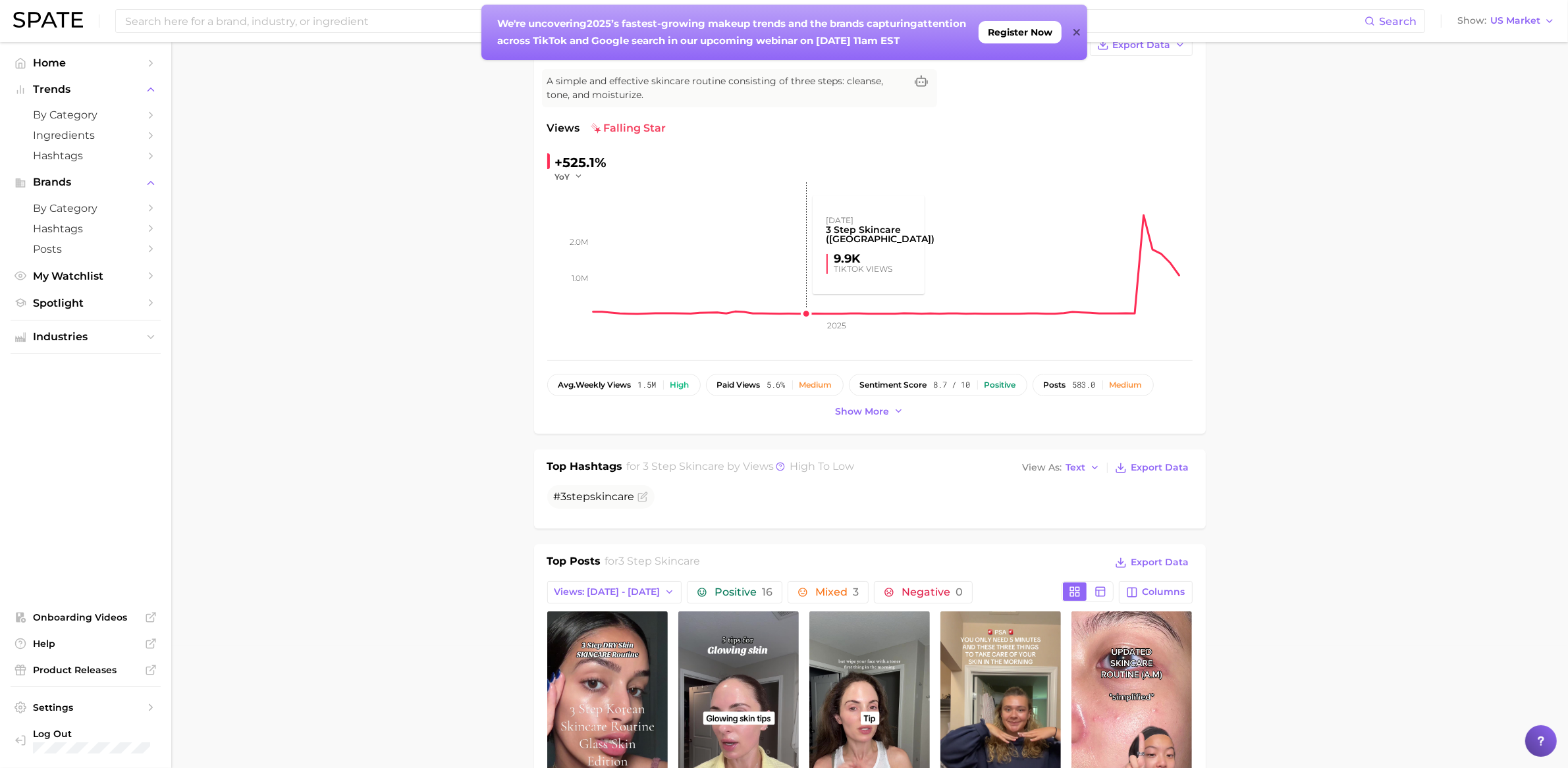
scroll to position [304, 0]
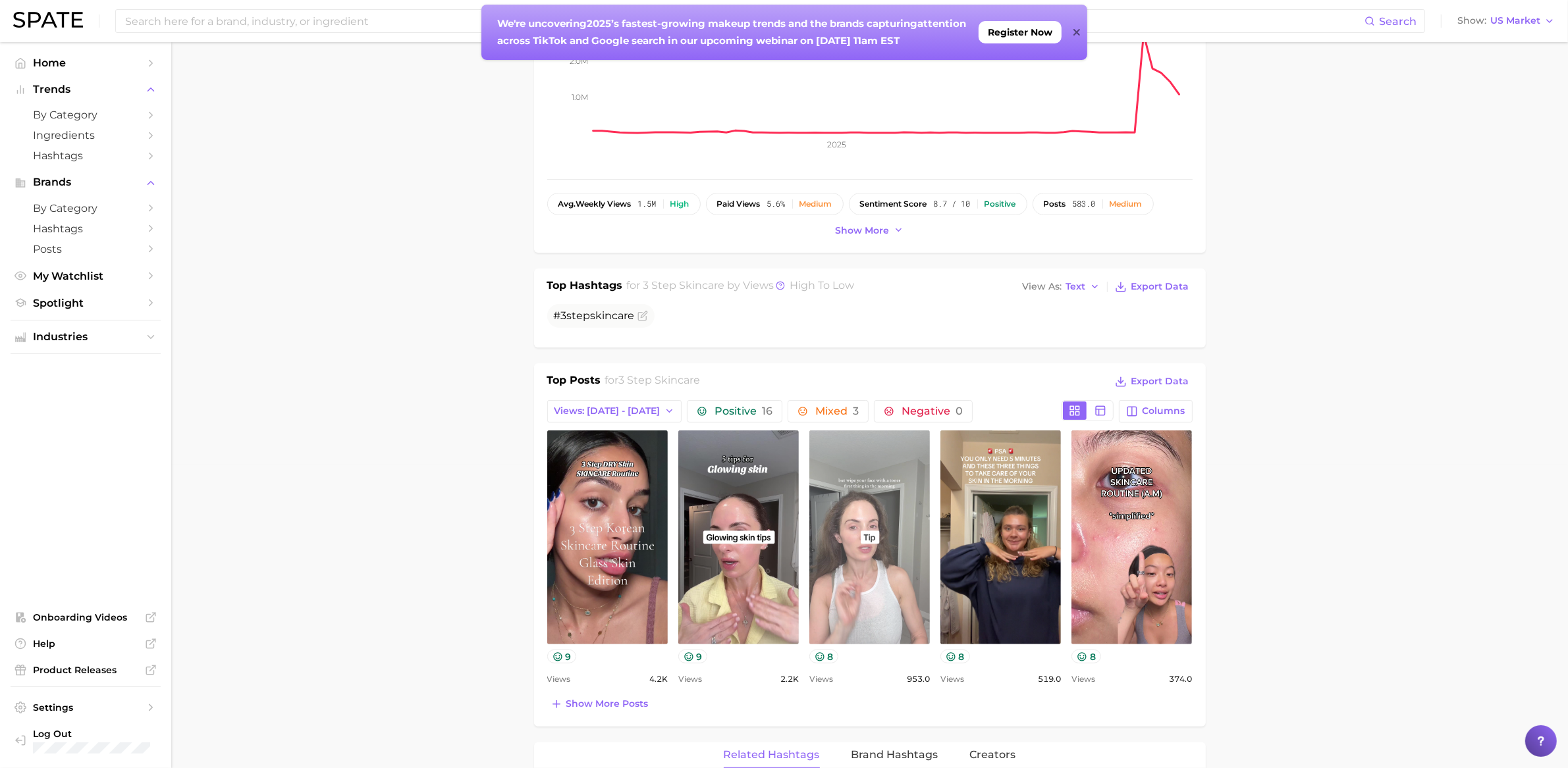
click at [824, 525] on link "view post on TikTok" at bounding box center [869, 537] width 121 height 214
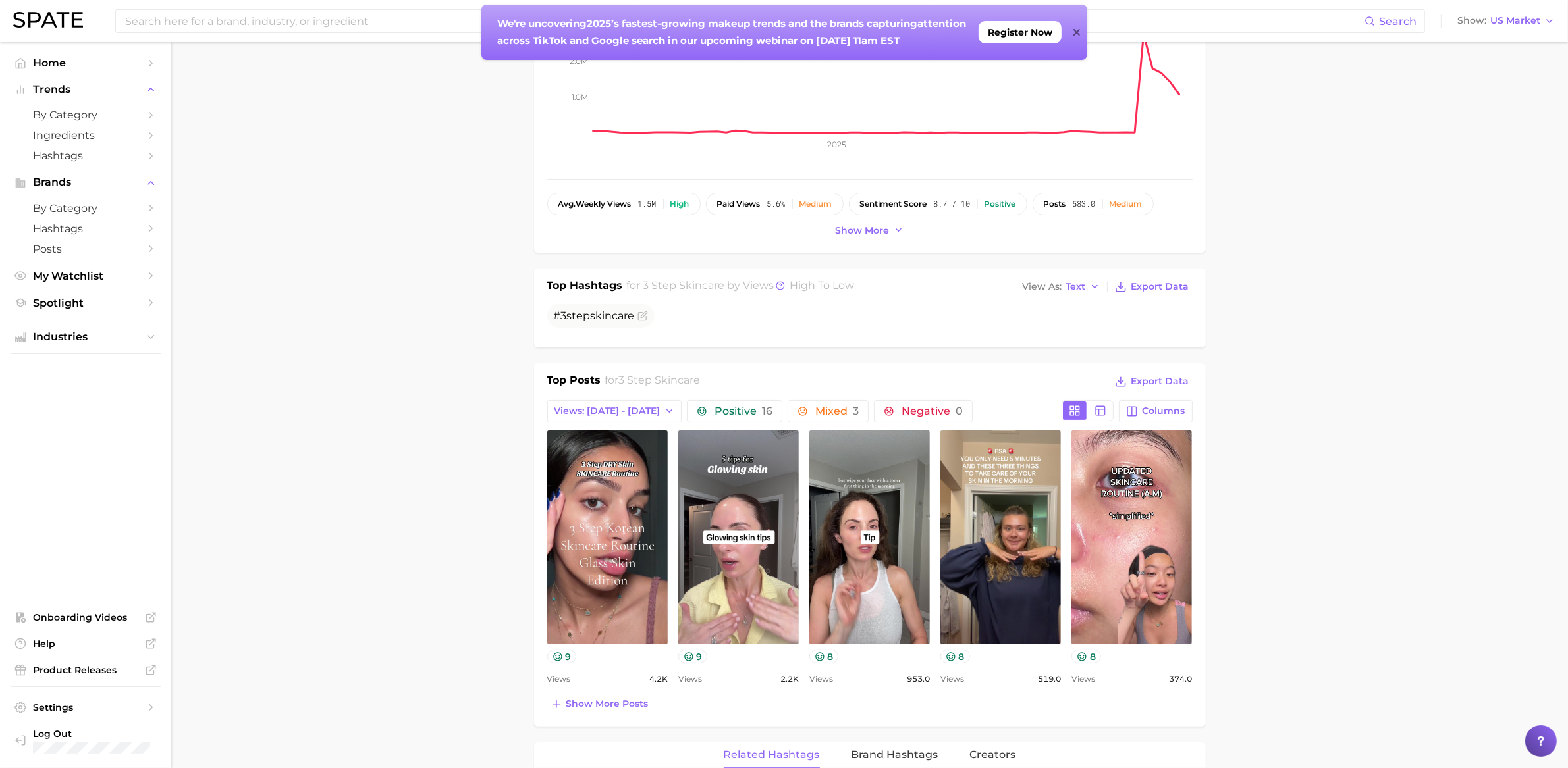
scroll to position [0, 0]
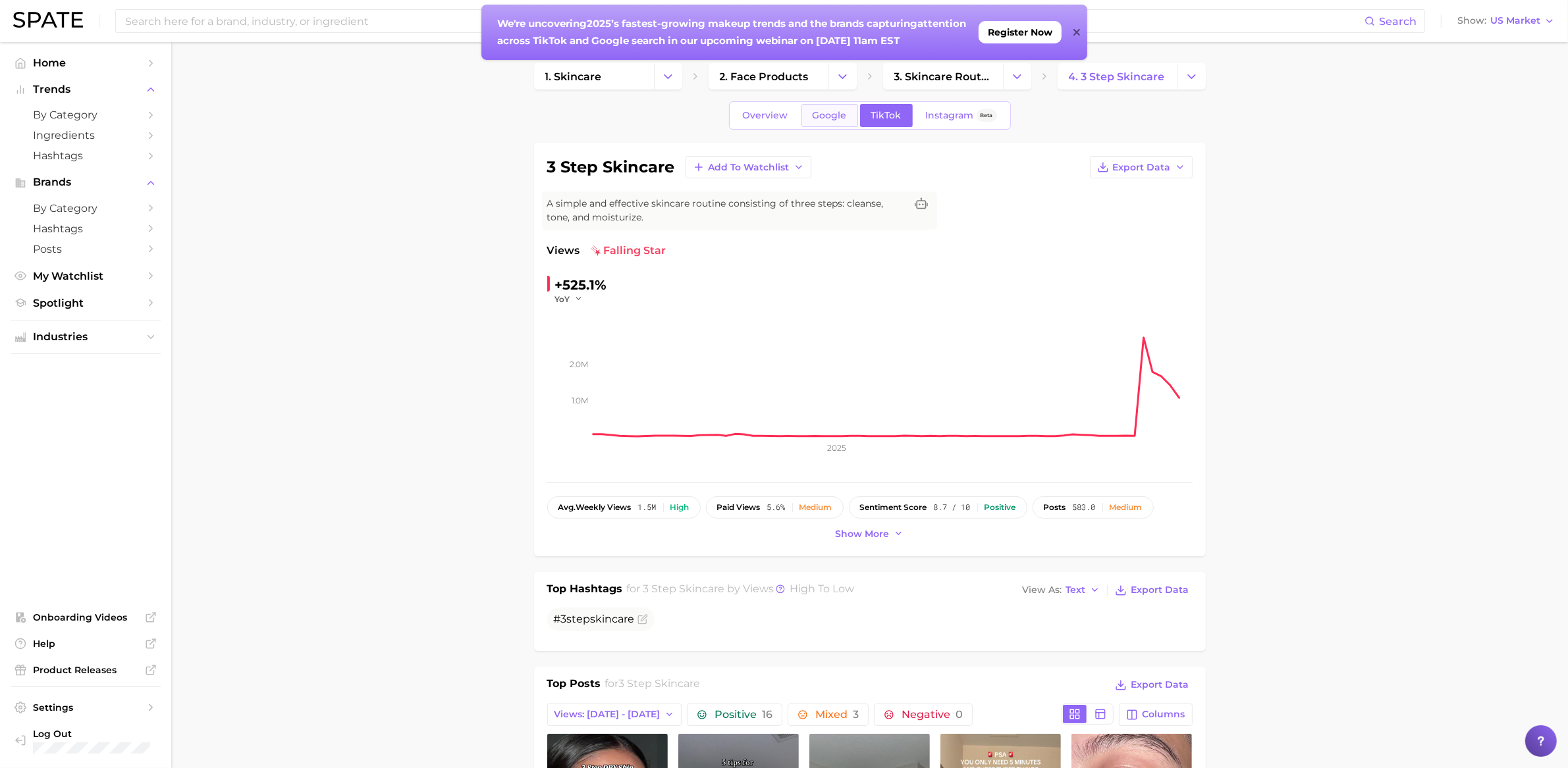
click at [851, 122] on link "Google" at bounding box center [830, 115] width 57 height 23
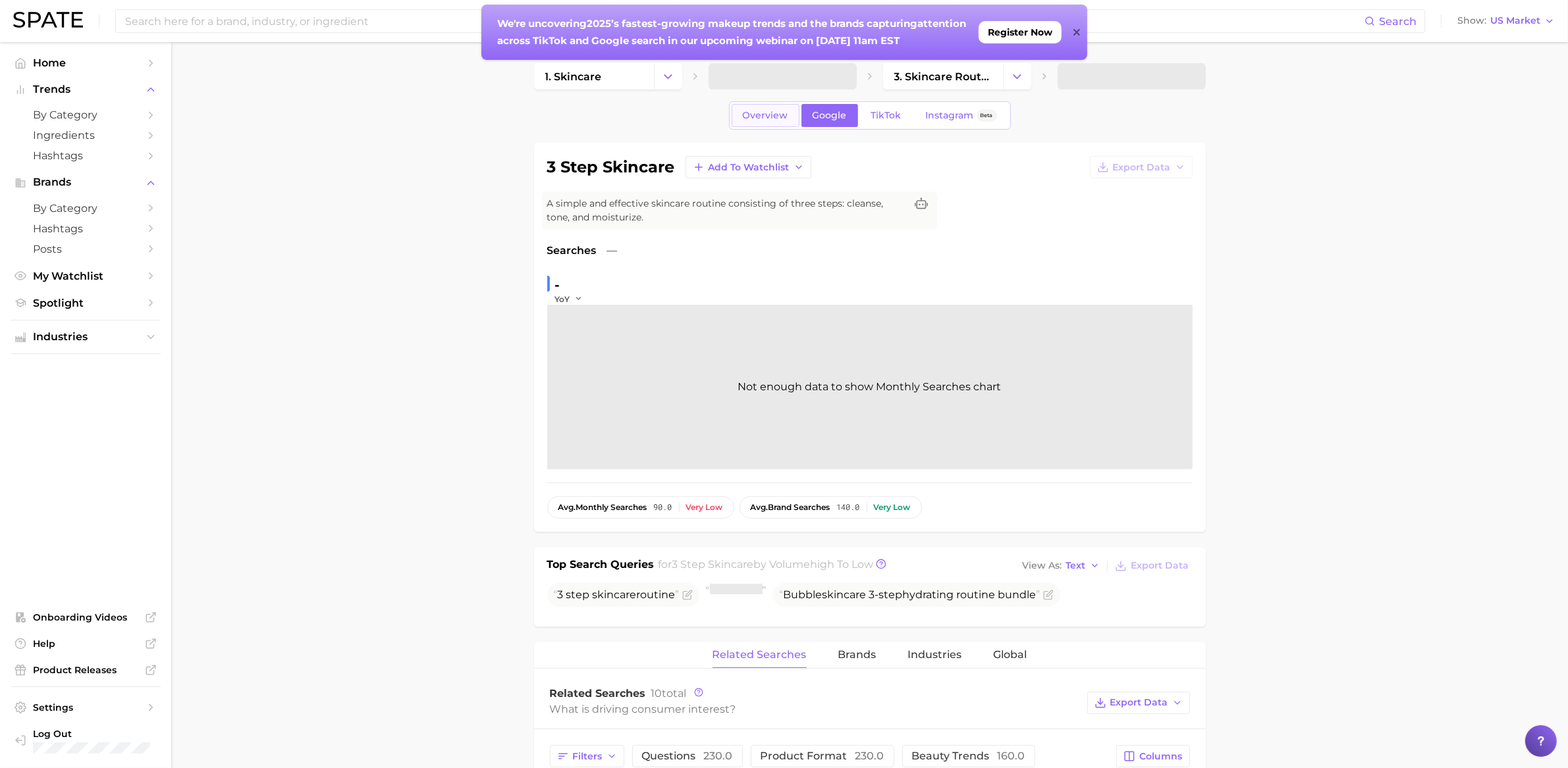
click at [775, 115] on span "Overview" at bounding box center [766, 116] width 45 height 11
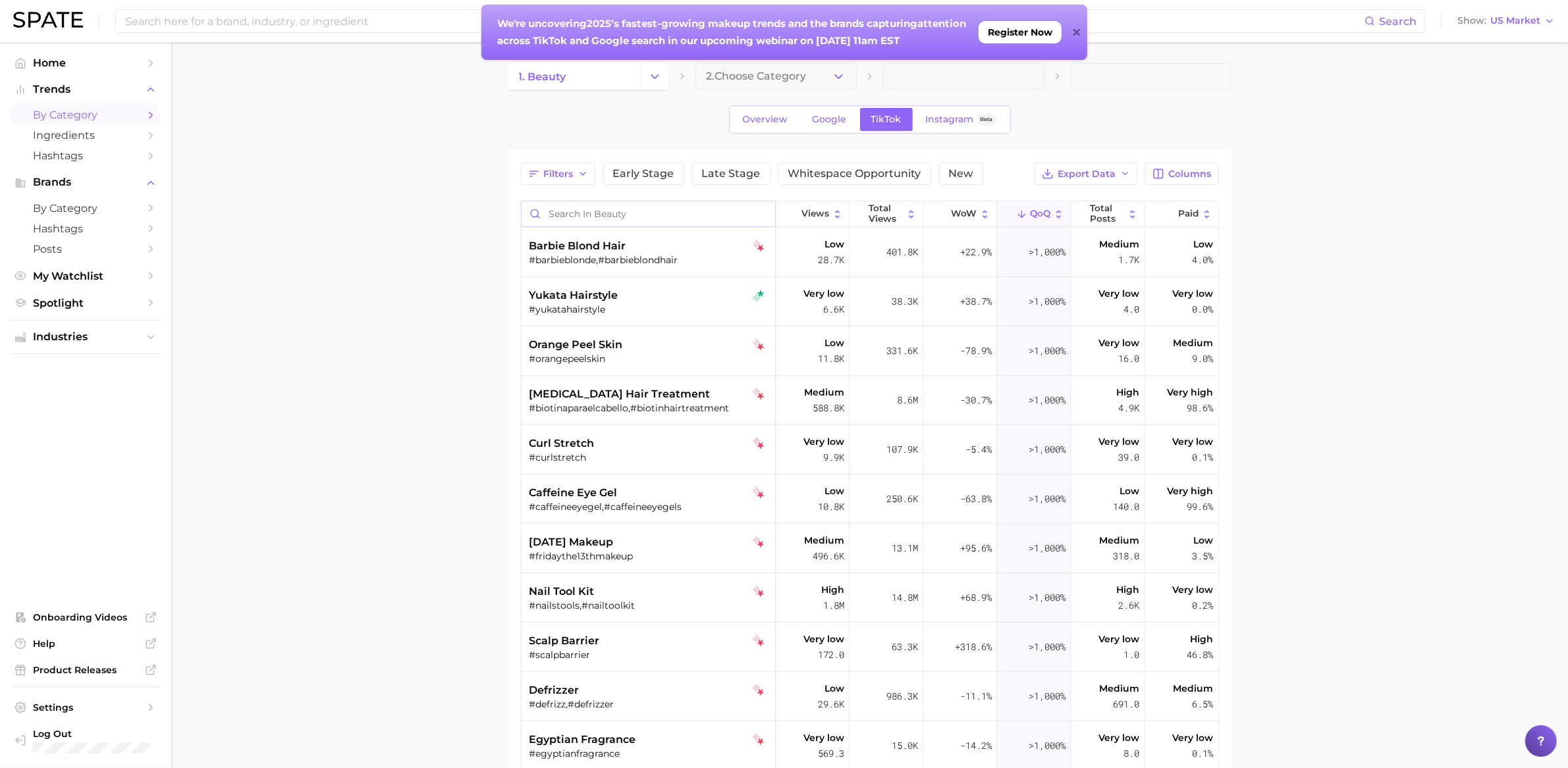
click at [631, 214] on input "Search in beauty" at bounding box center [649, 213] width 254 height 25
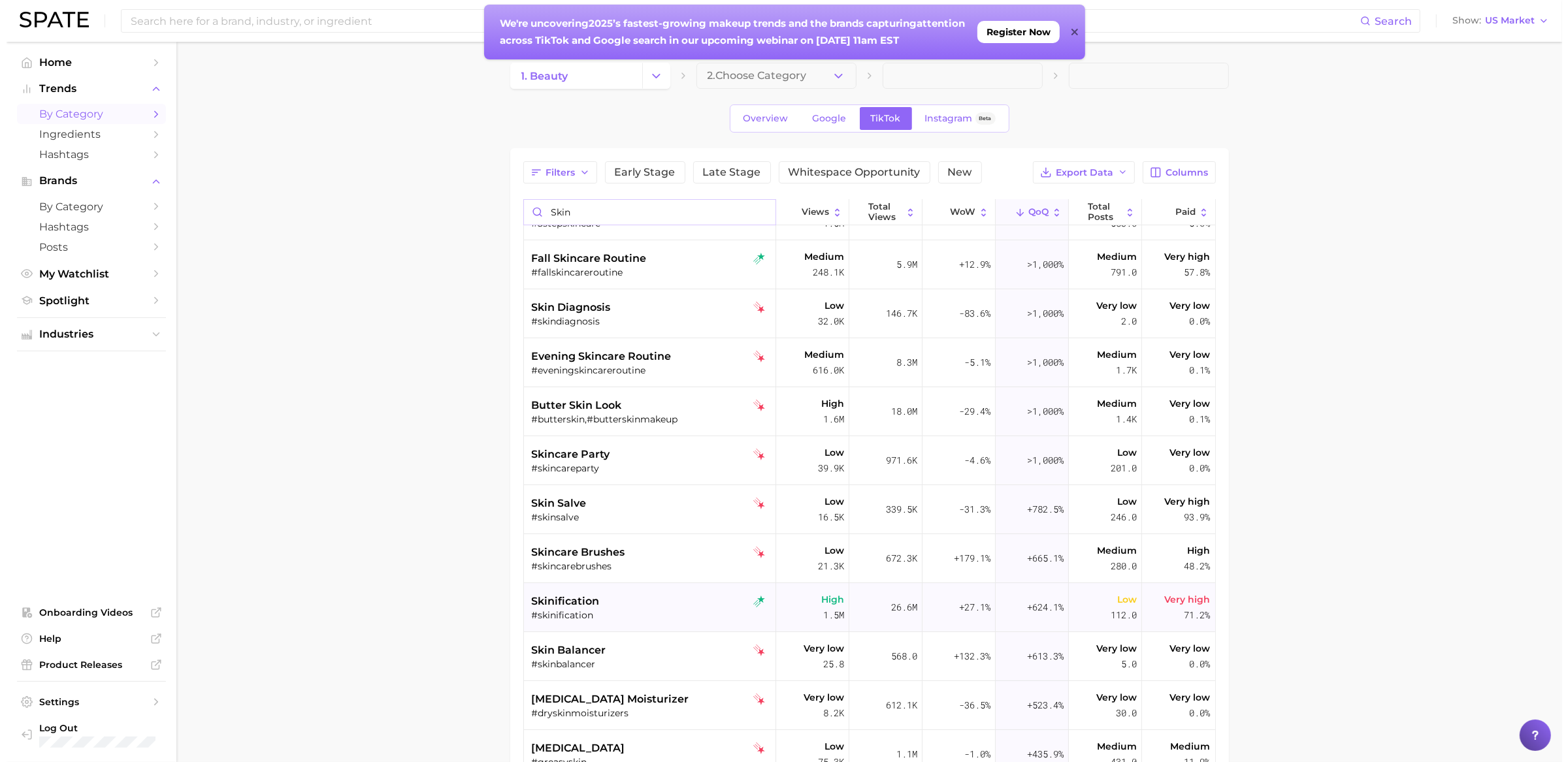
scroll to position [103, 0]
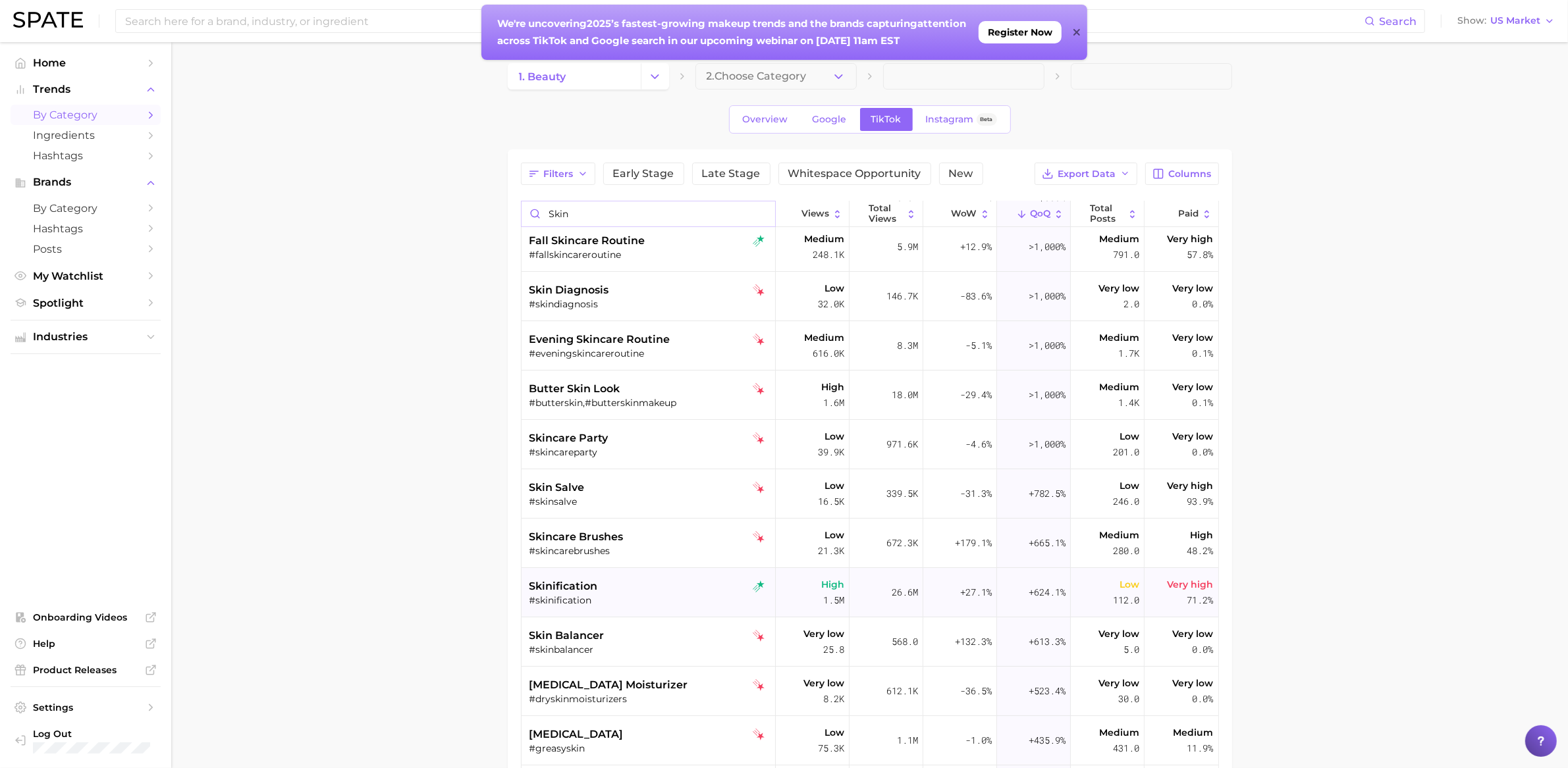
type input "skin"
click at [645, 600] on div "#skinification" at bounding box center [649, 600] width 241 height 12
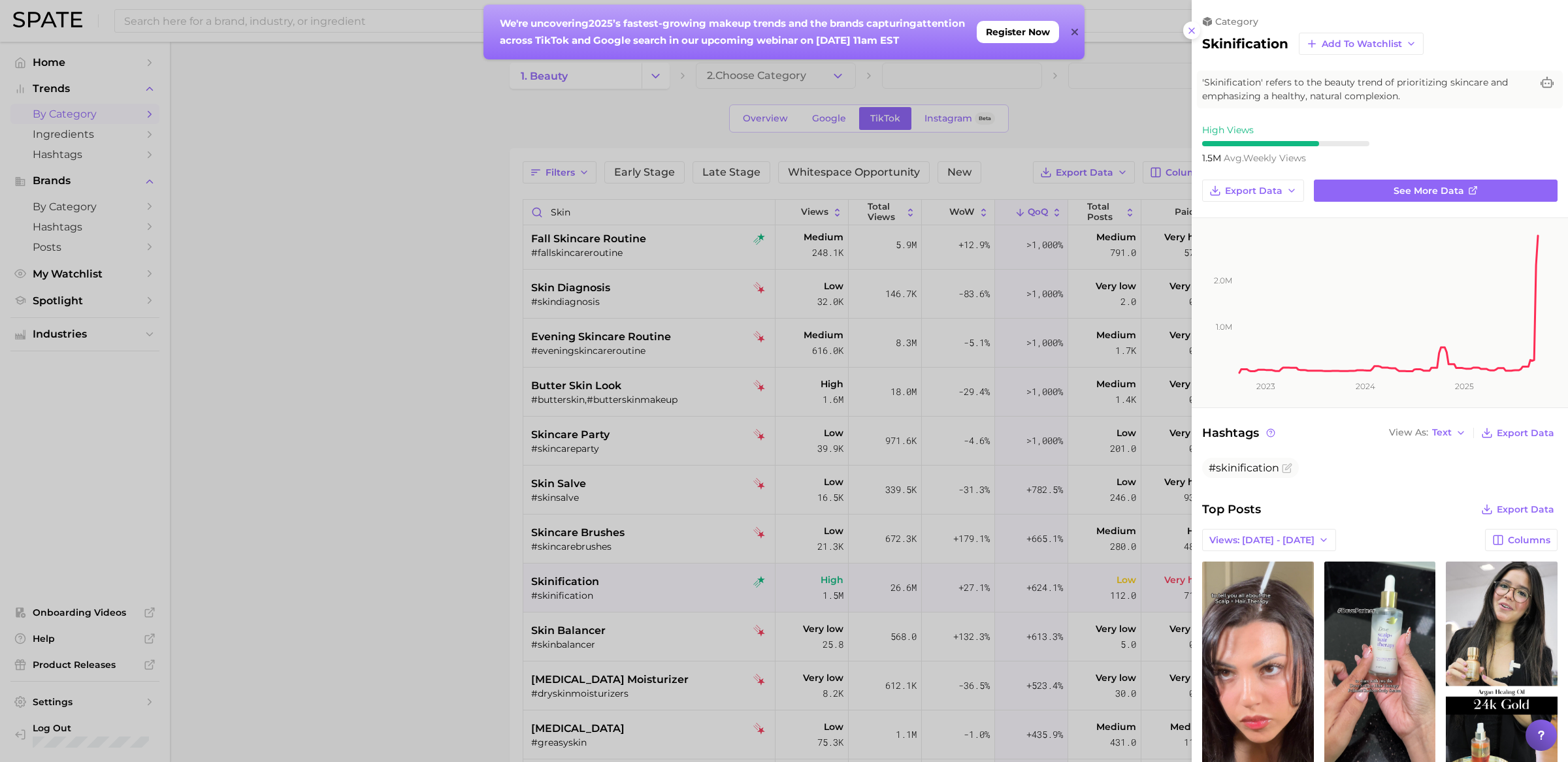
scroll to position [0, 0]
click at [1308, 85] on span "'Skinification' refers to the beauty trend of prioritizing skincare and emphasi…" at bounding box center [1368, 89] width 330 height 27
drag, startPoint x: 1201, startPoint y: 83, endPoint x: 1416, endPoint y: 102, distance: 215.8
click at [1416, 103] on div "'Skinification' refers to the beauty trend of prioritizing skincare and emphasi…" at bounding box center [1380, 89] width 366 height 37
copy span "'Skinification' refers to the beauty trend of prioritizing skincare and emphasi…"
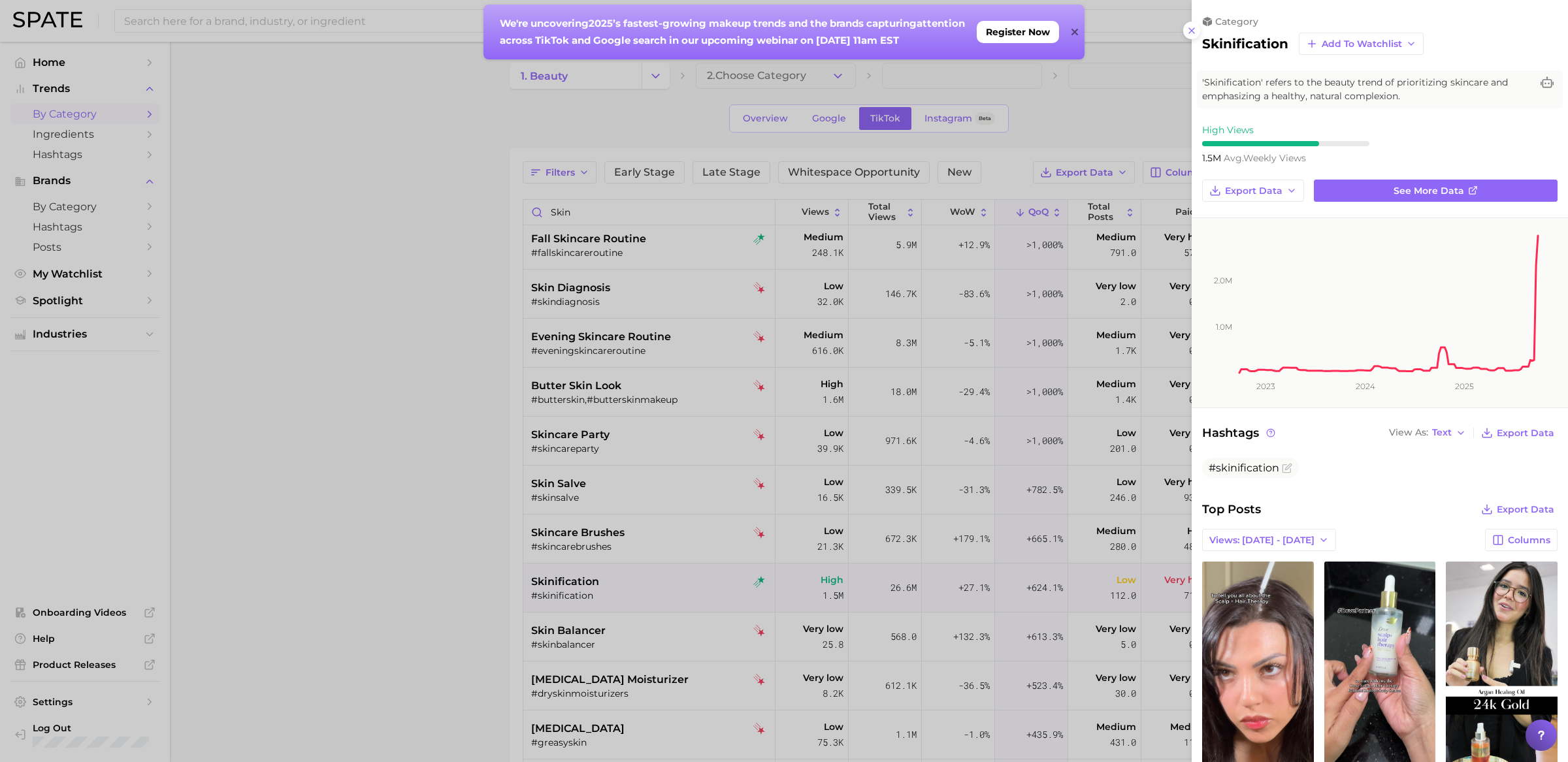
click at [690, 608] on div at bounding box center [784, 381] width 1568 height 762
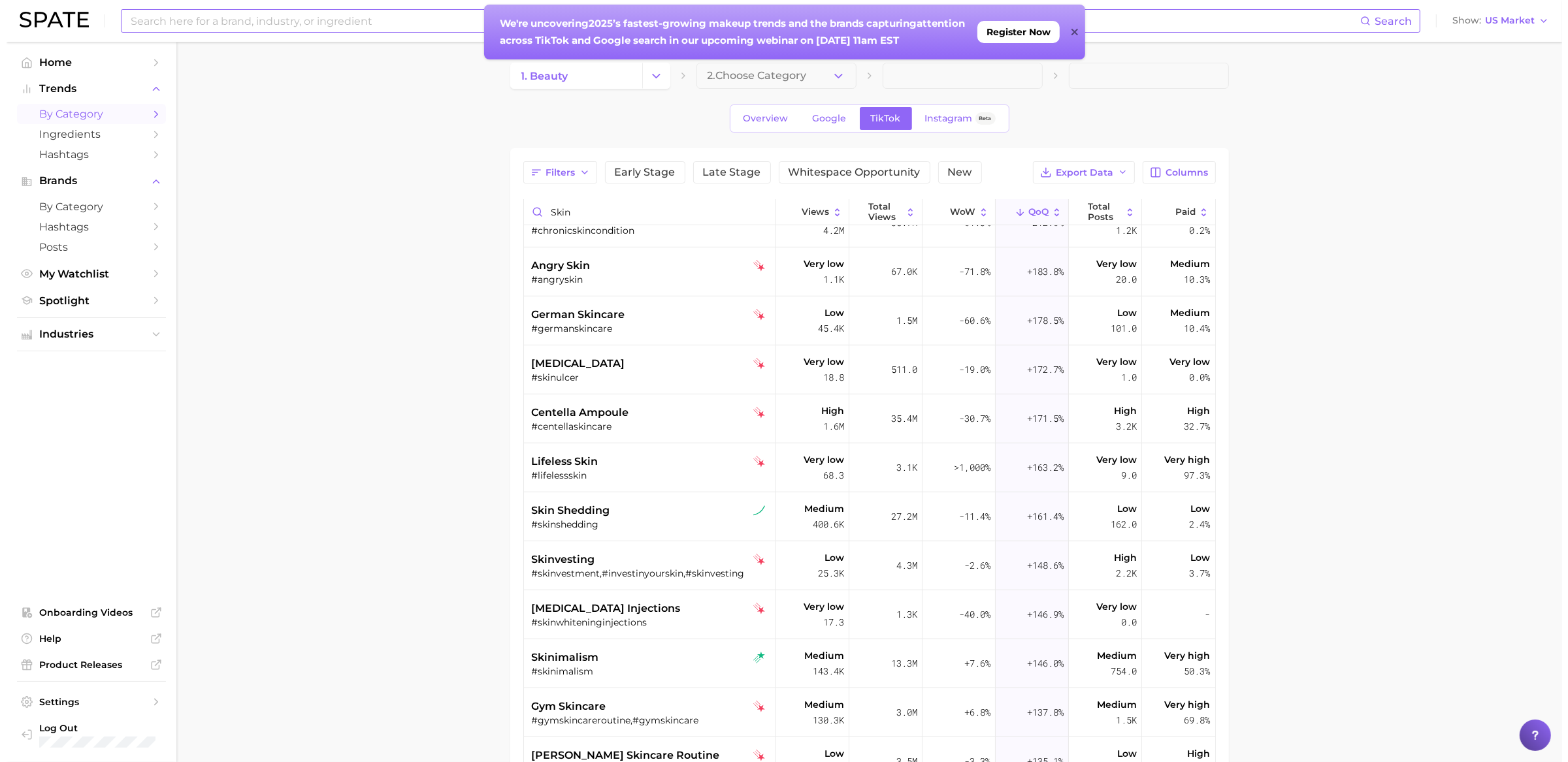
scroll to position [1404, 0]
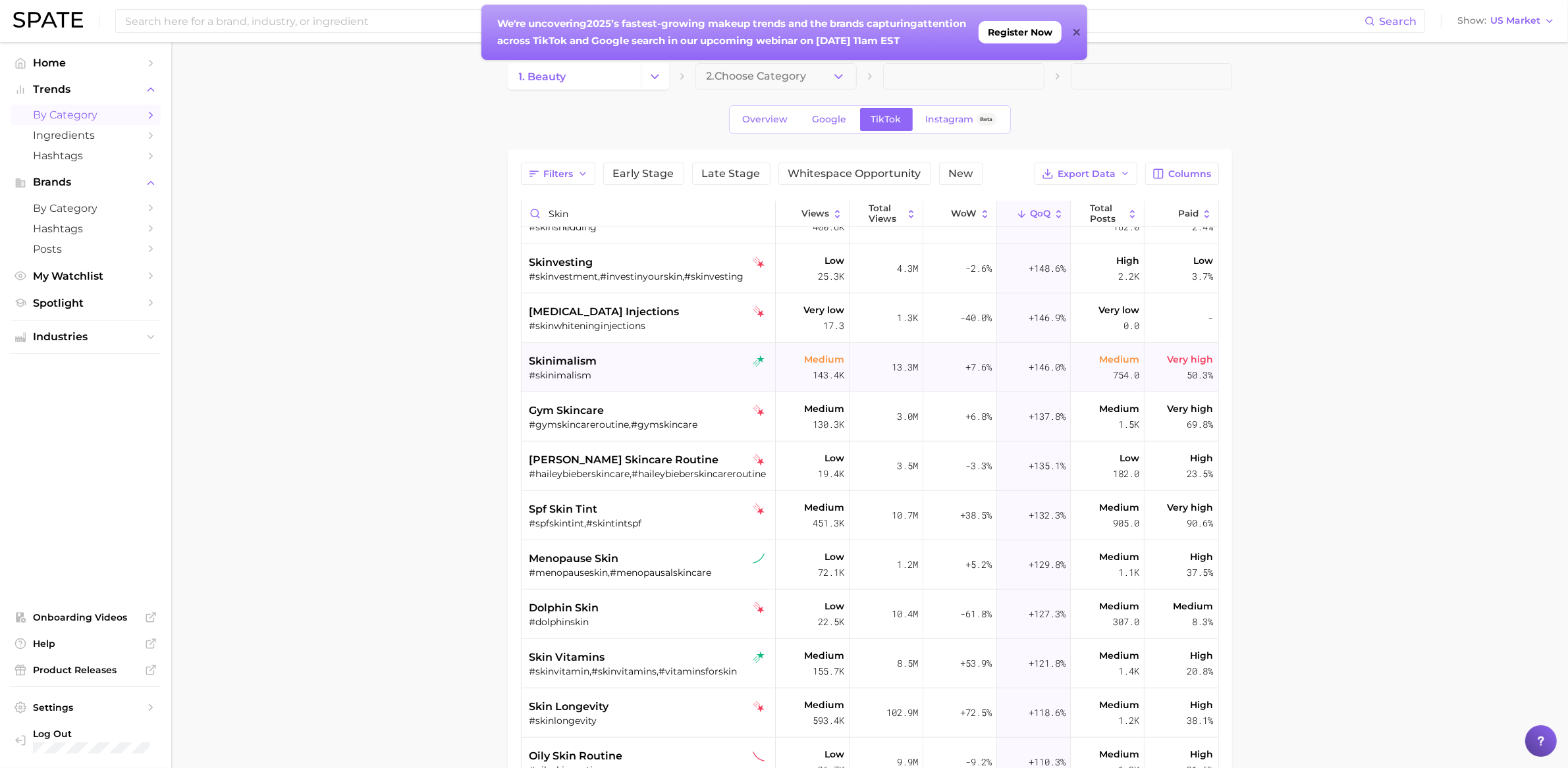
click at [650, 372] on div "#skinimalism" at bounding box center [649, 375] width 241 height 12
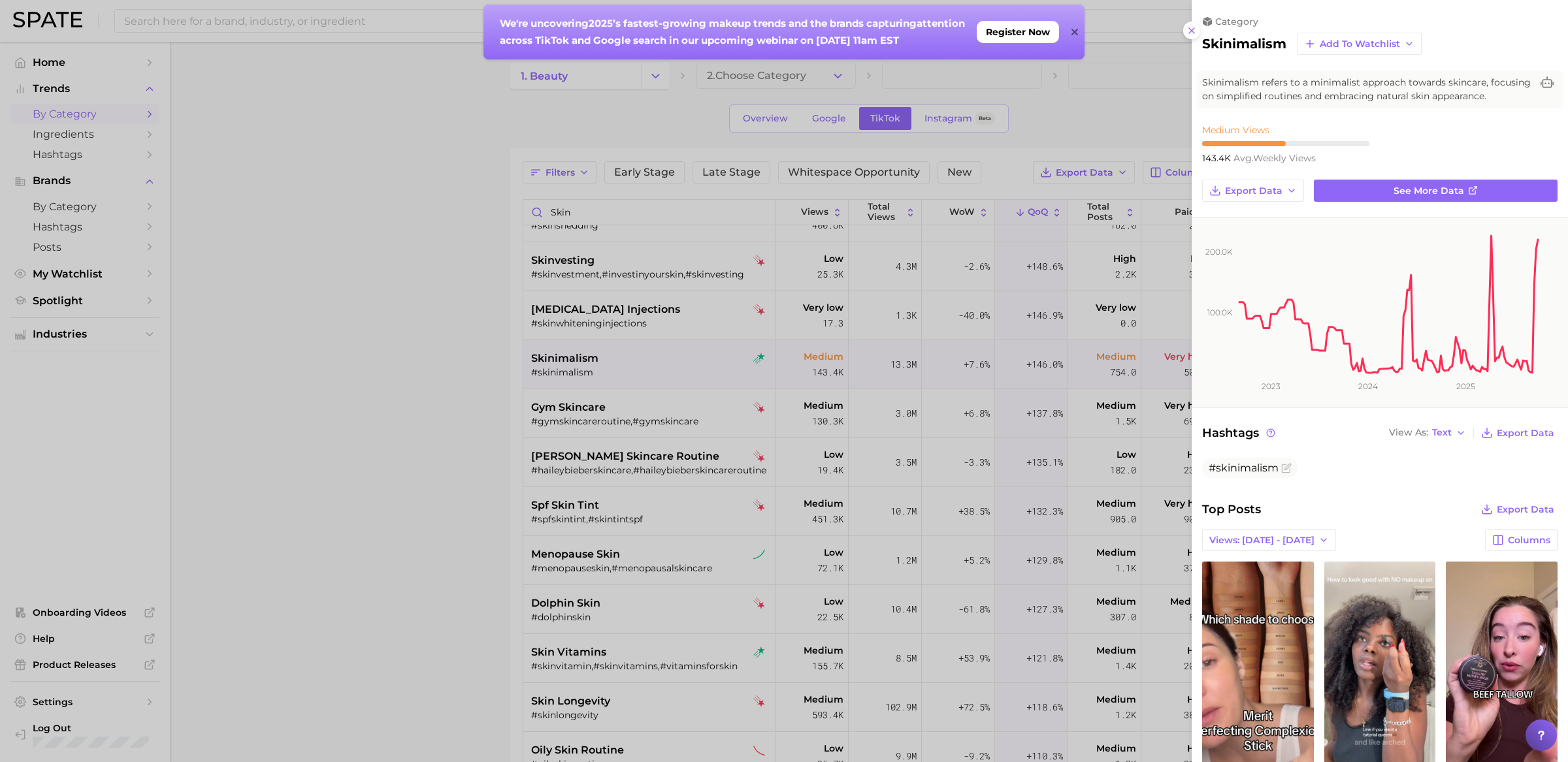
scroll to position [0, 0]
drag, startPoint x: 1250, startPoint y: 92, endPoint x: 1488, endPoint y: 94, distance: 238.0
click at [1488, 94] on span "Skinimalism refers to a minimalist approach towards skincare, focusing on simpl…" at bounding box center [1368, 89] width 330 height 27
click at [1191, 29] on line at bounding box center [1192, 31] width 6 height 6
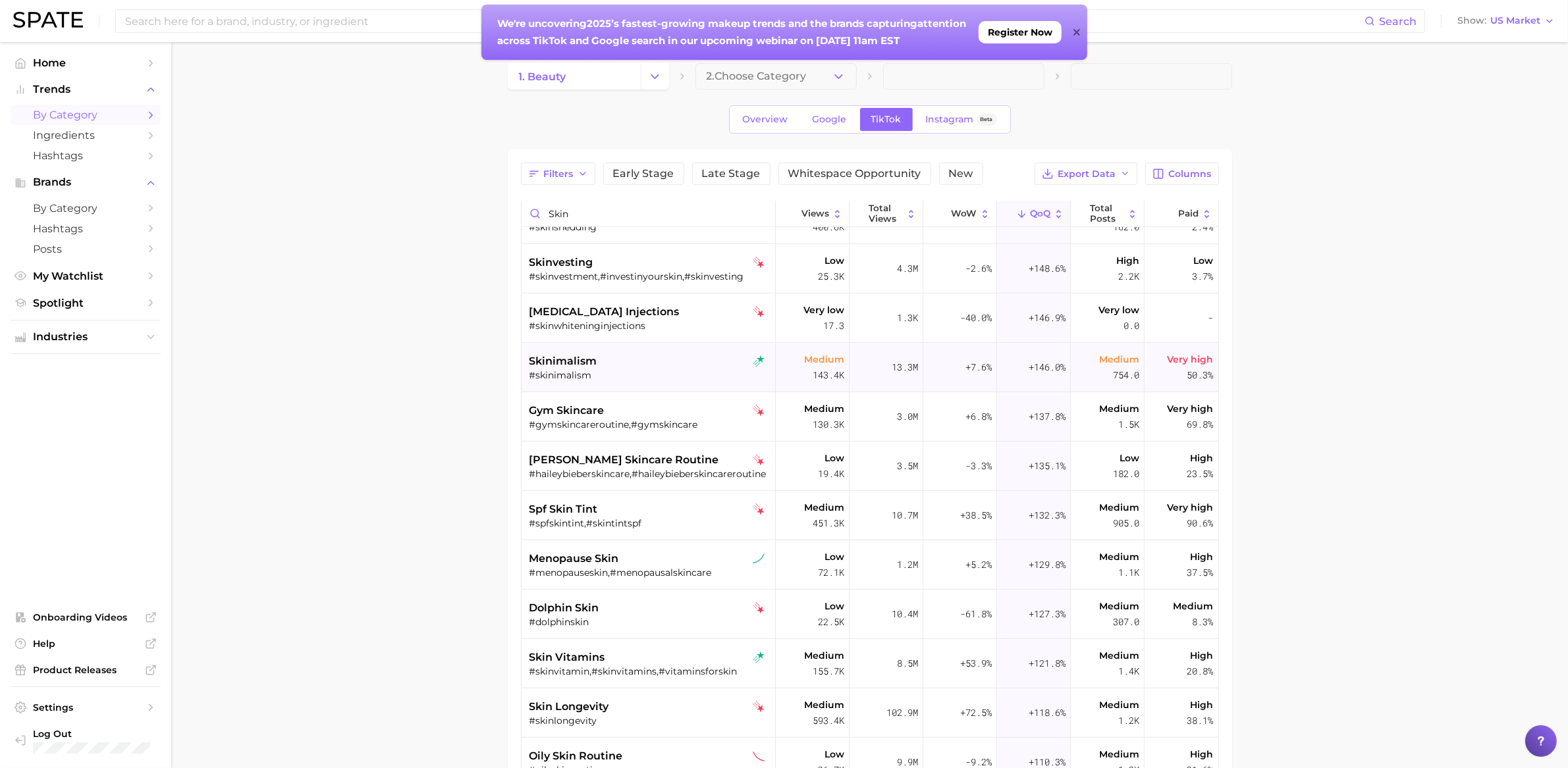
click at [669, 377] on div "#skinimalism" at bounding box center [649, 375] width 241 height 12
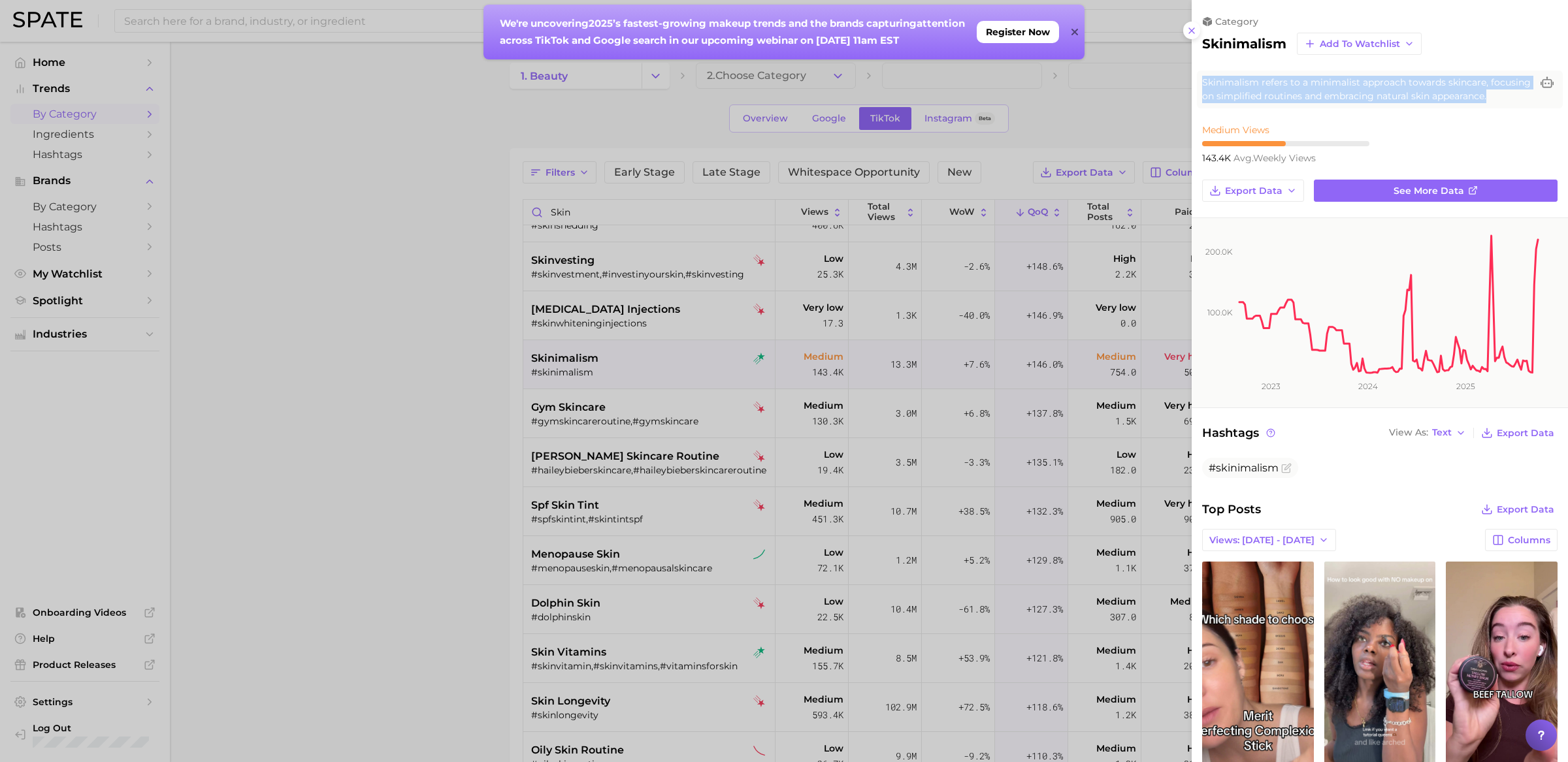
drag, startPoint x: 1259, startPoint y: 108, endPoint x: 1232, endPoint y: 95, distance: 30.0
click at [1203, 83] on span "Skinimalism refers to a minimalist approach towards skincare, focusing on simpl…" at bounding box center [1368, 89] width 330 height 27
copy span "Skinimalism refers to a minimalist approach towards skincare, focusing on simpl…"
click at [403, 549] on div at bounding box center [784, 381] width 1568 height 762
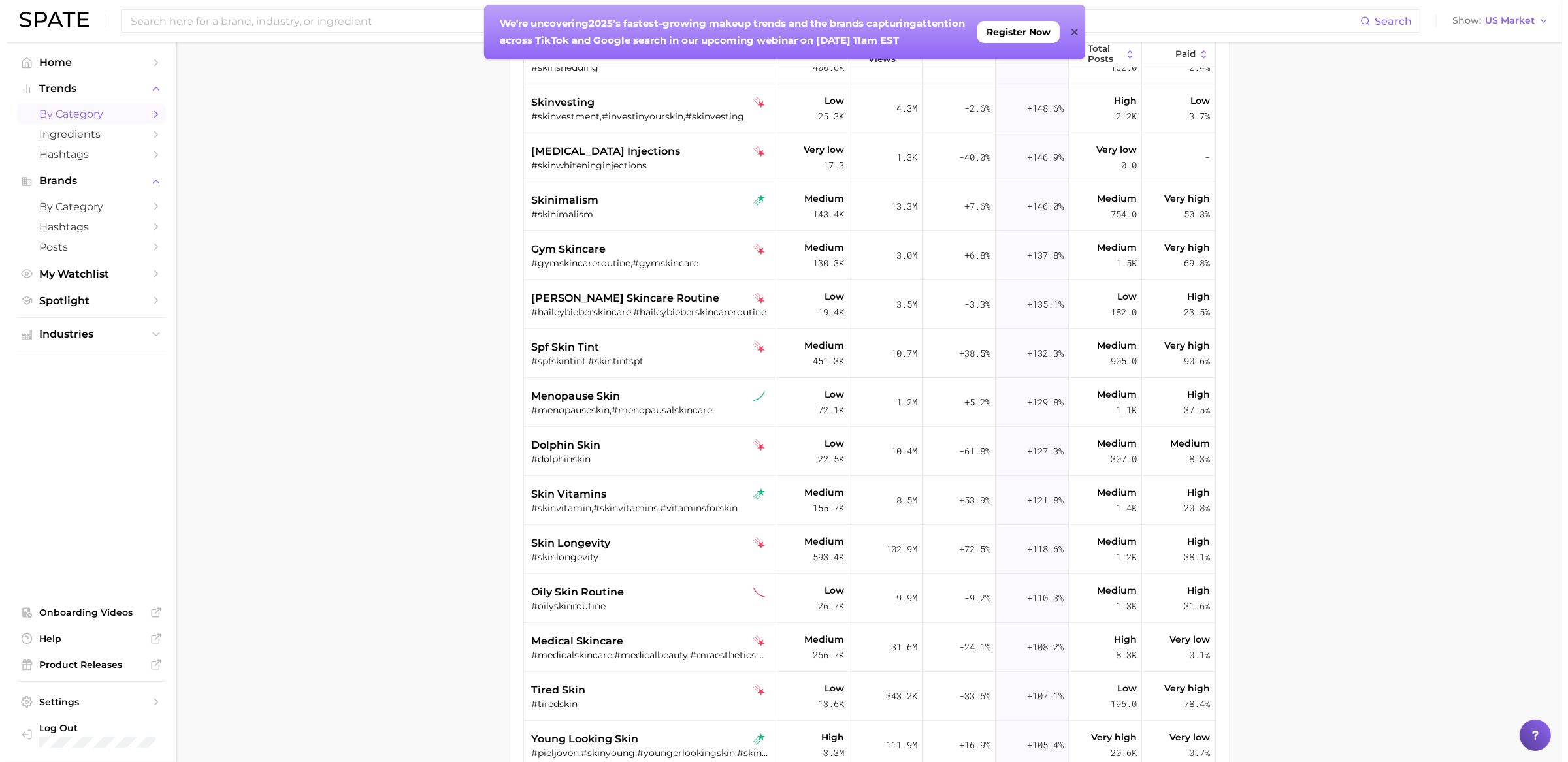
scroll to position [187, 0]
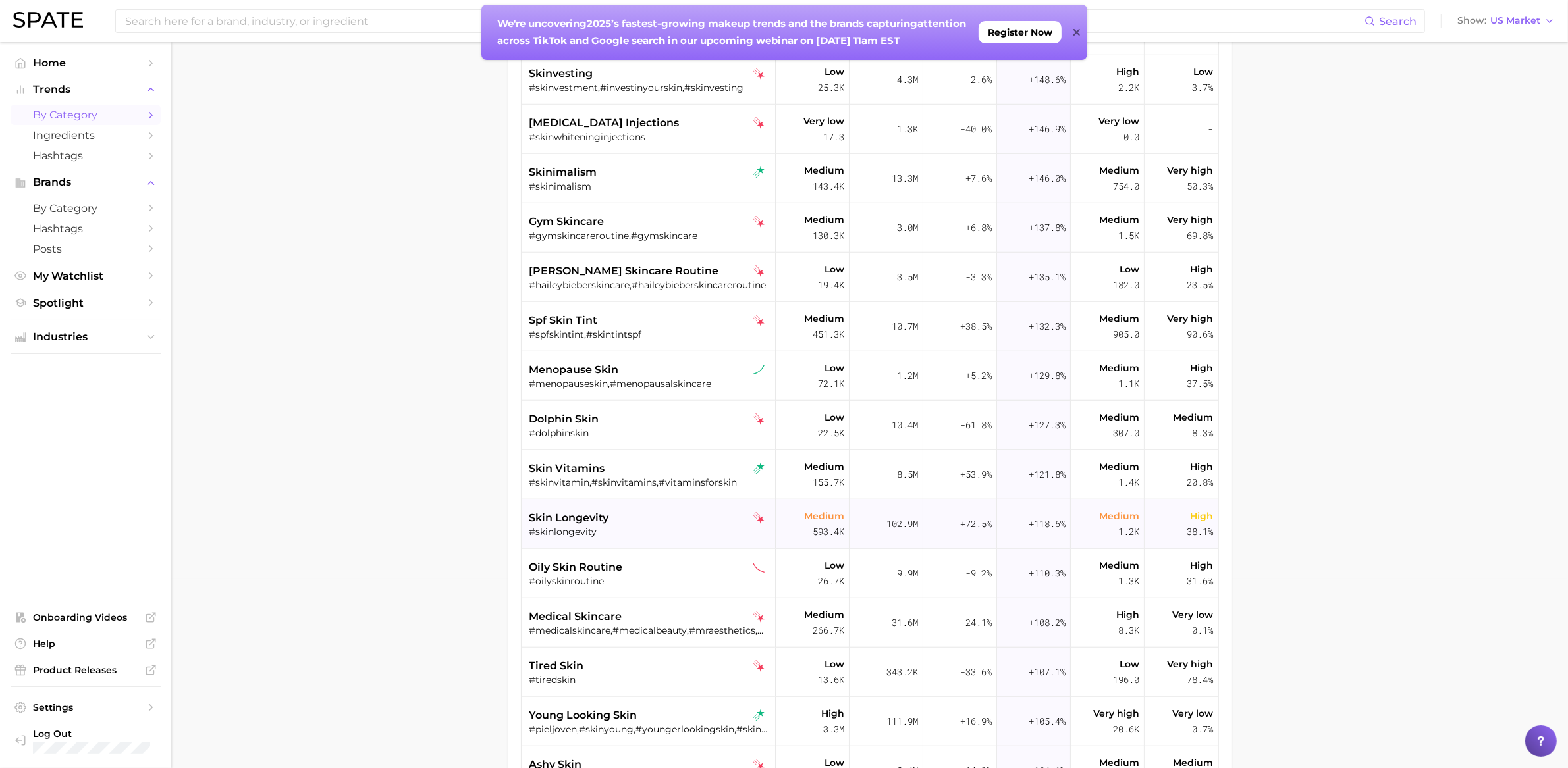
click at [685, 514] on div "skin longevity" at bounding box center [649, 518] width 241 height 16
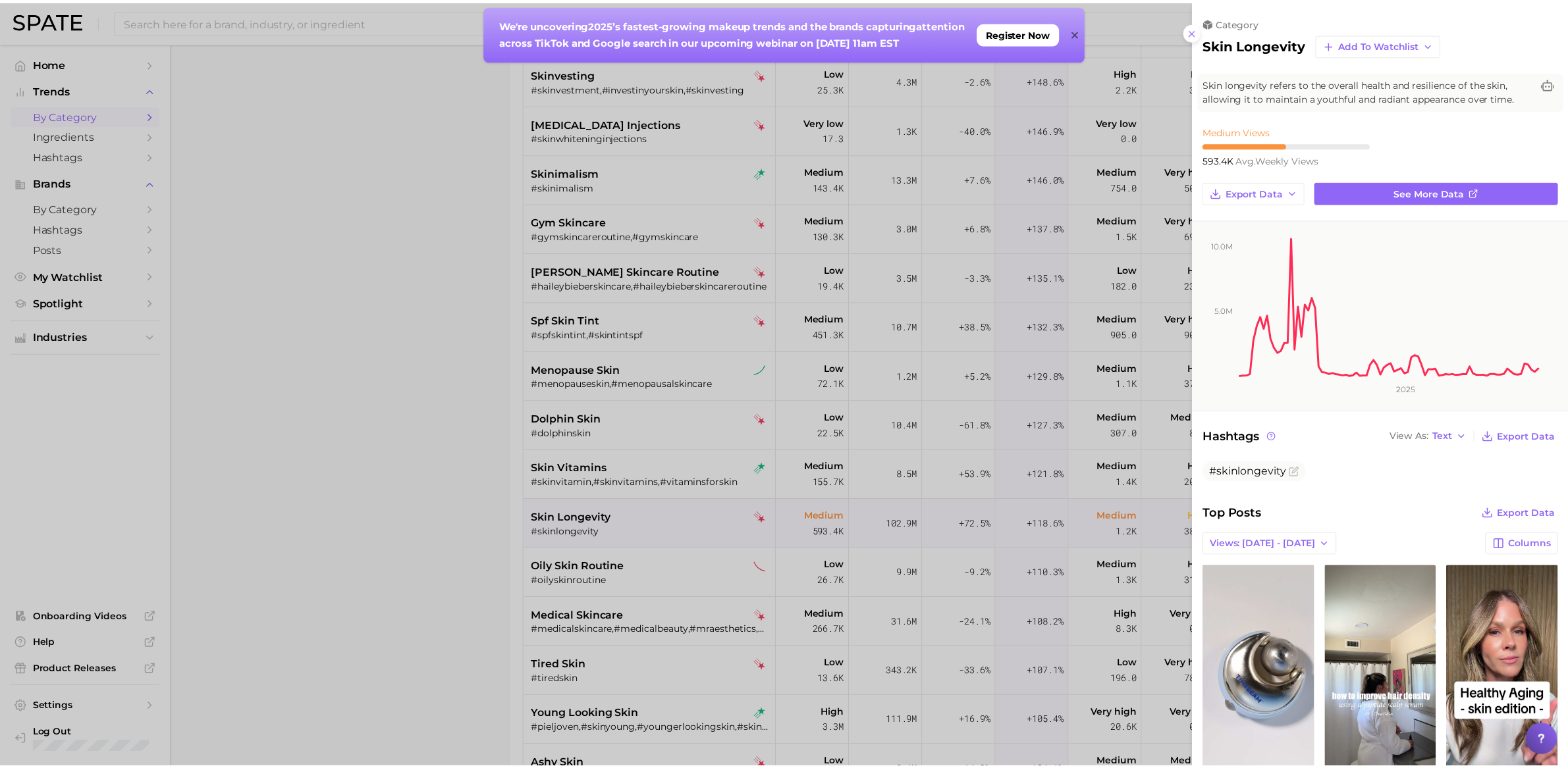
scroll to position [0, 0]
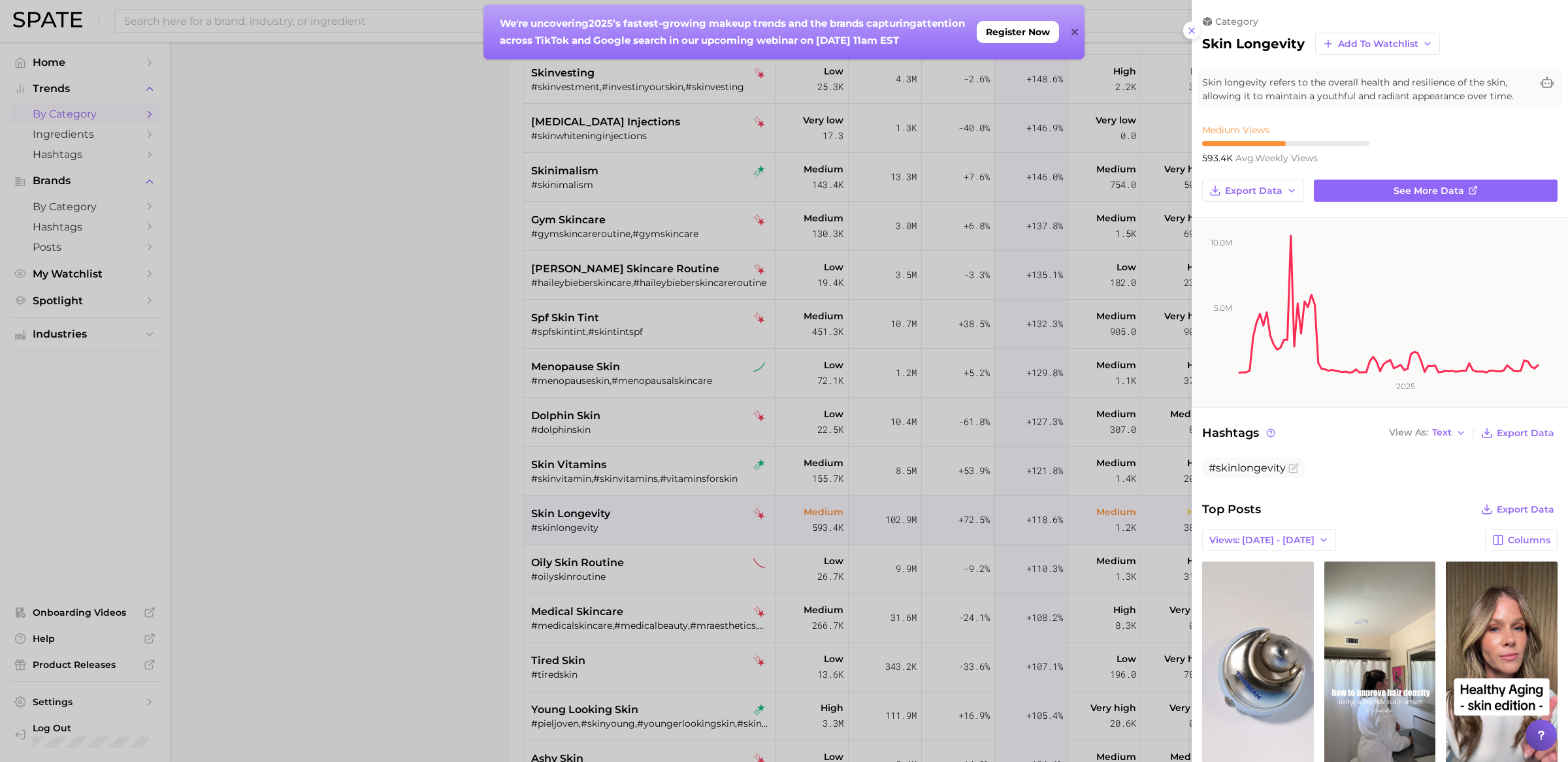
click at [412, 606] on div at bounding box center [784, 381] width 1568 height 762
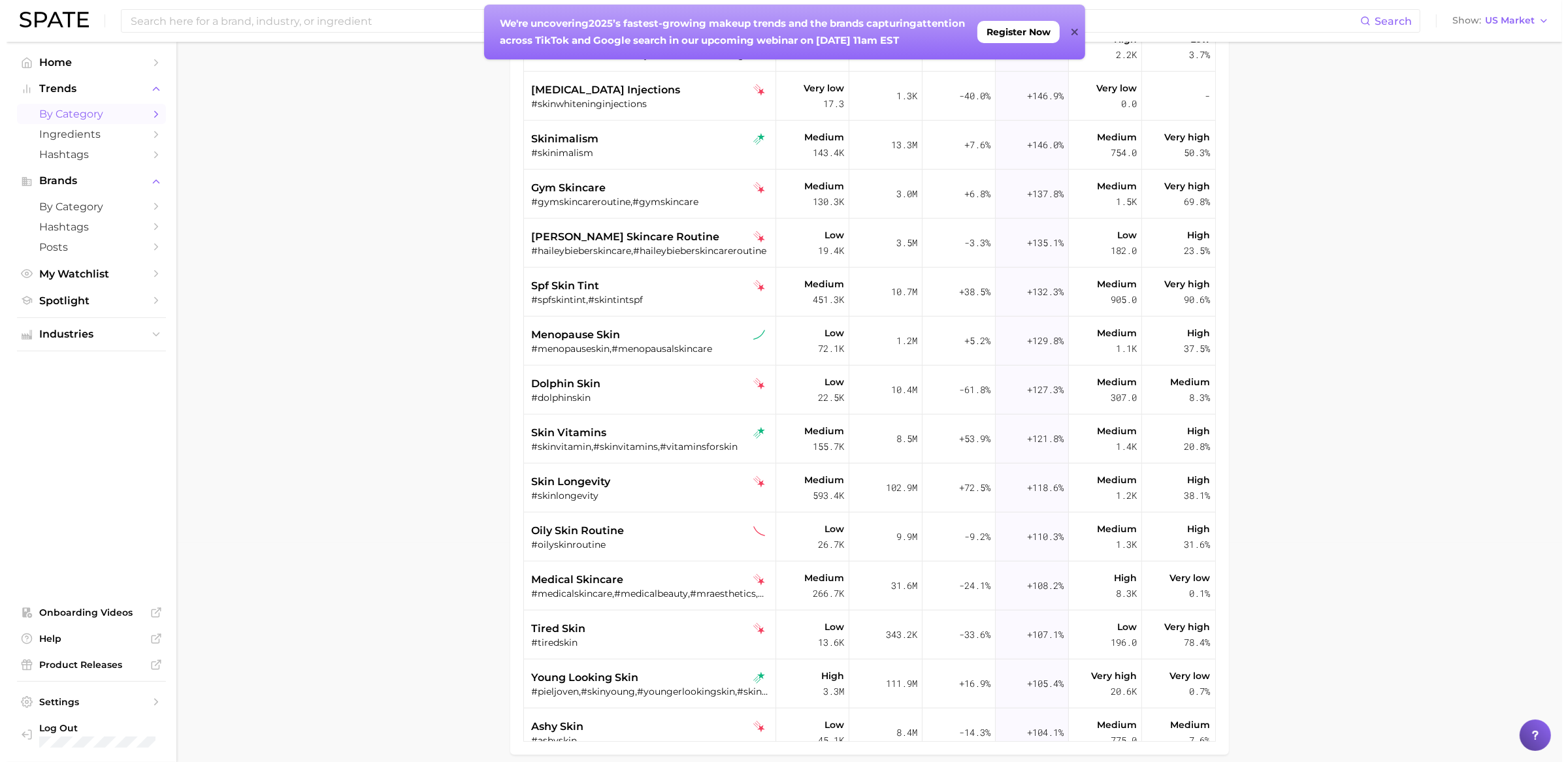
scroll to position [247, 0]
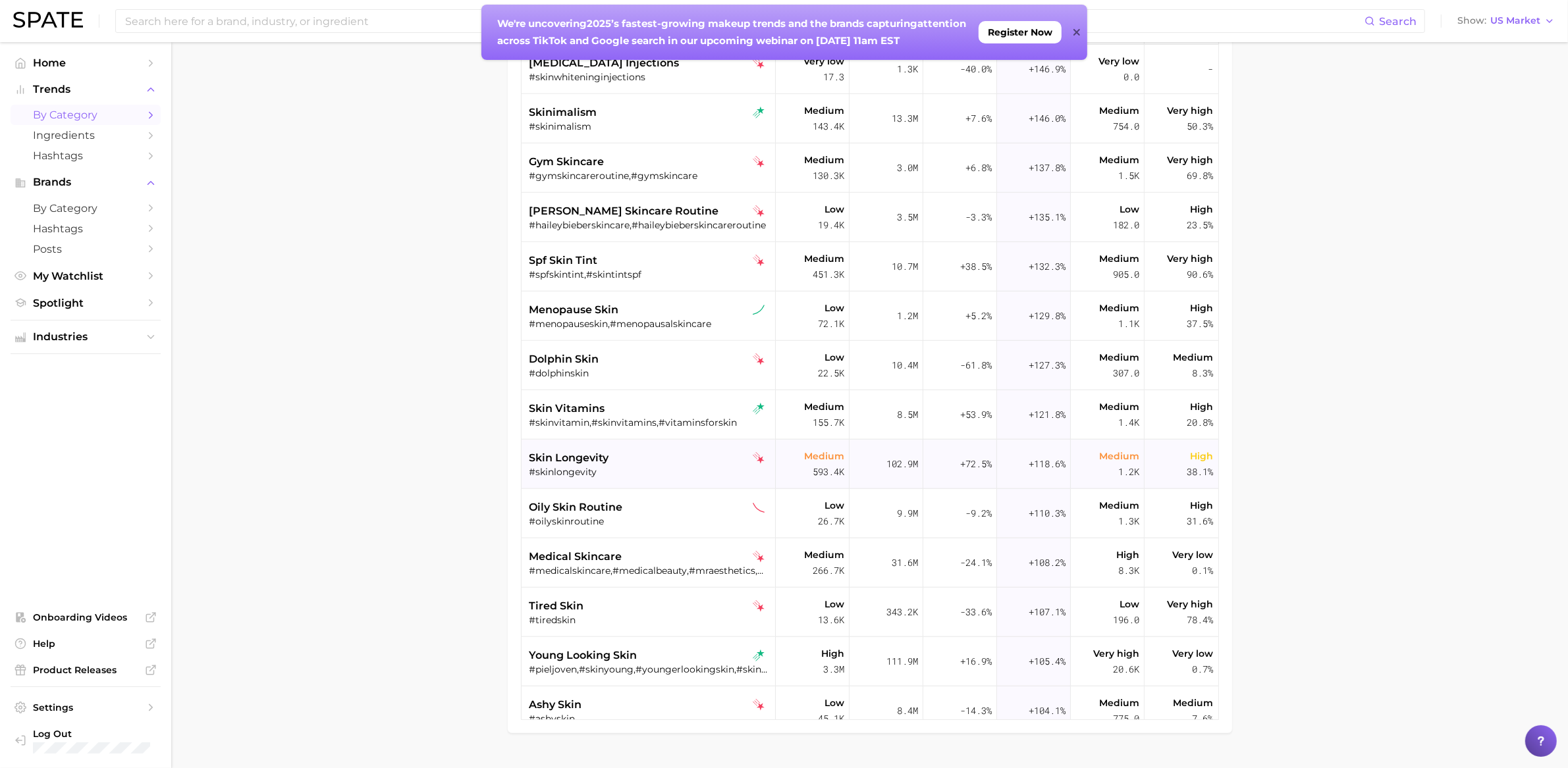
click at [681, 467] on div "#skinlongevity" at bounding box center [649, 472] width 241 height 12
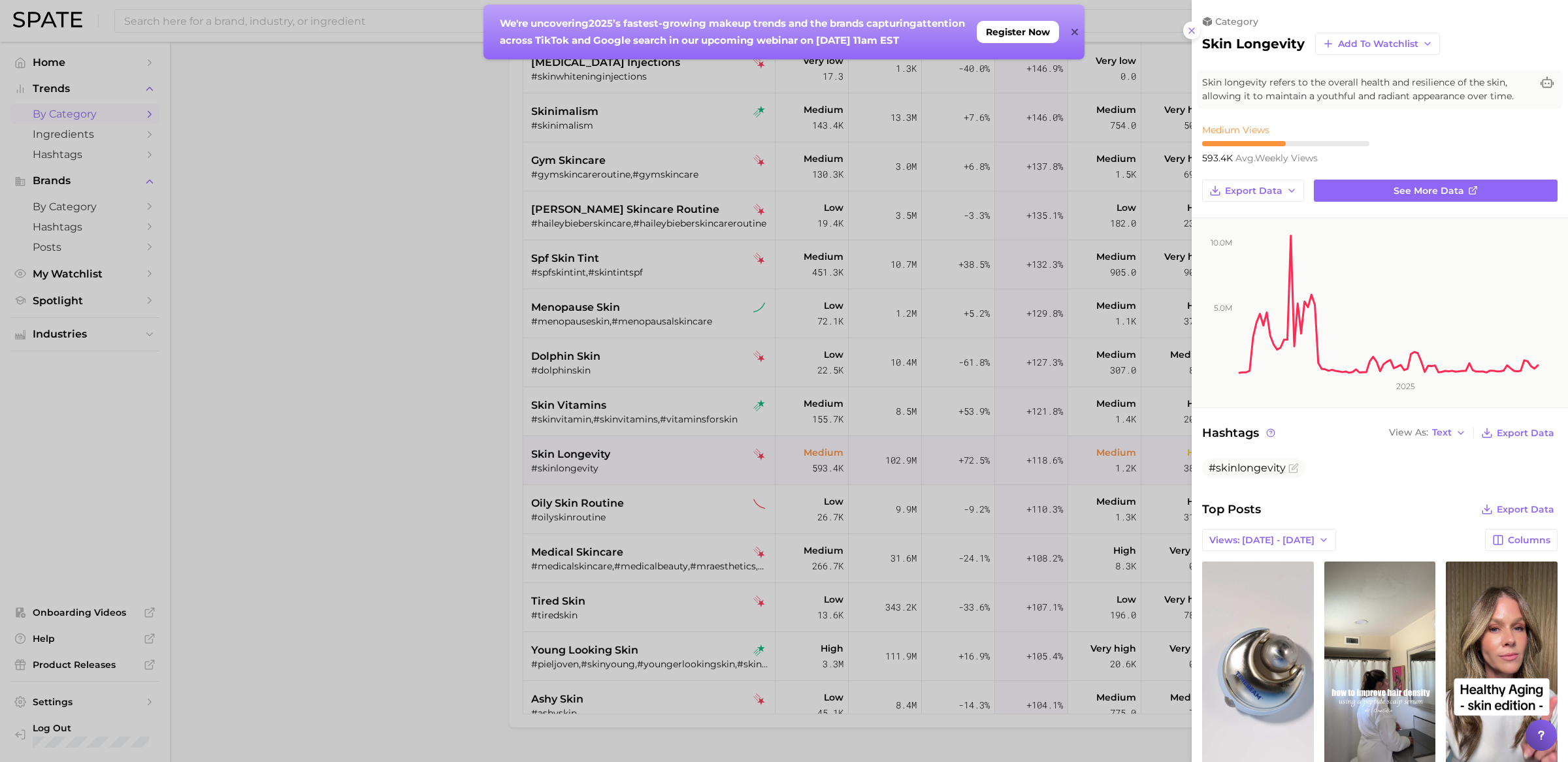
click at [649, 462] on div at bounding box center [784, 381] width 1568 height 762
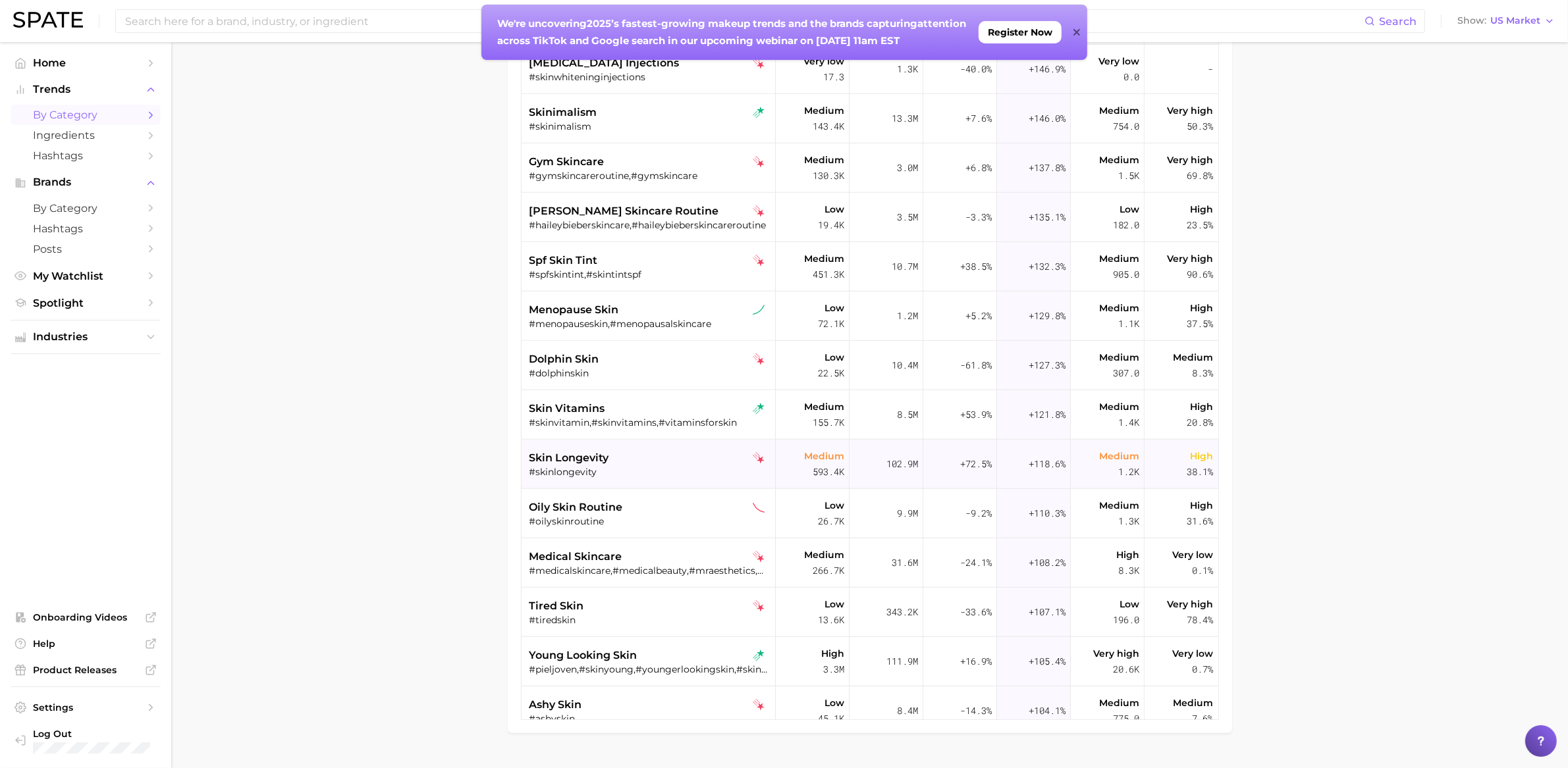
click at [661, 453] on div "skin longevity" at bounding box center [649, 458] width 241 height 16
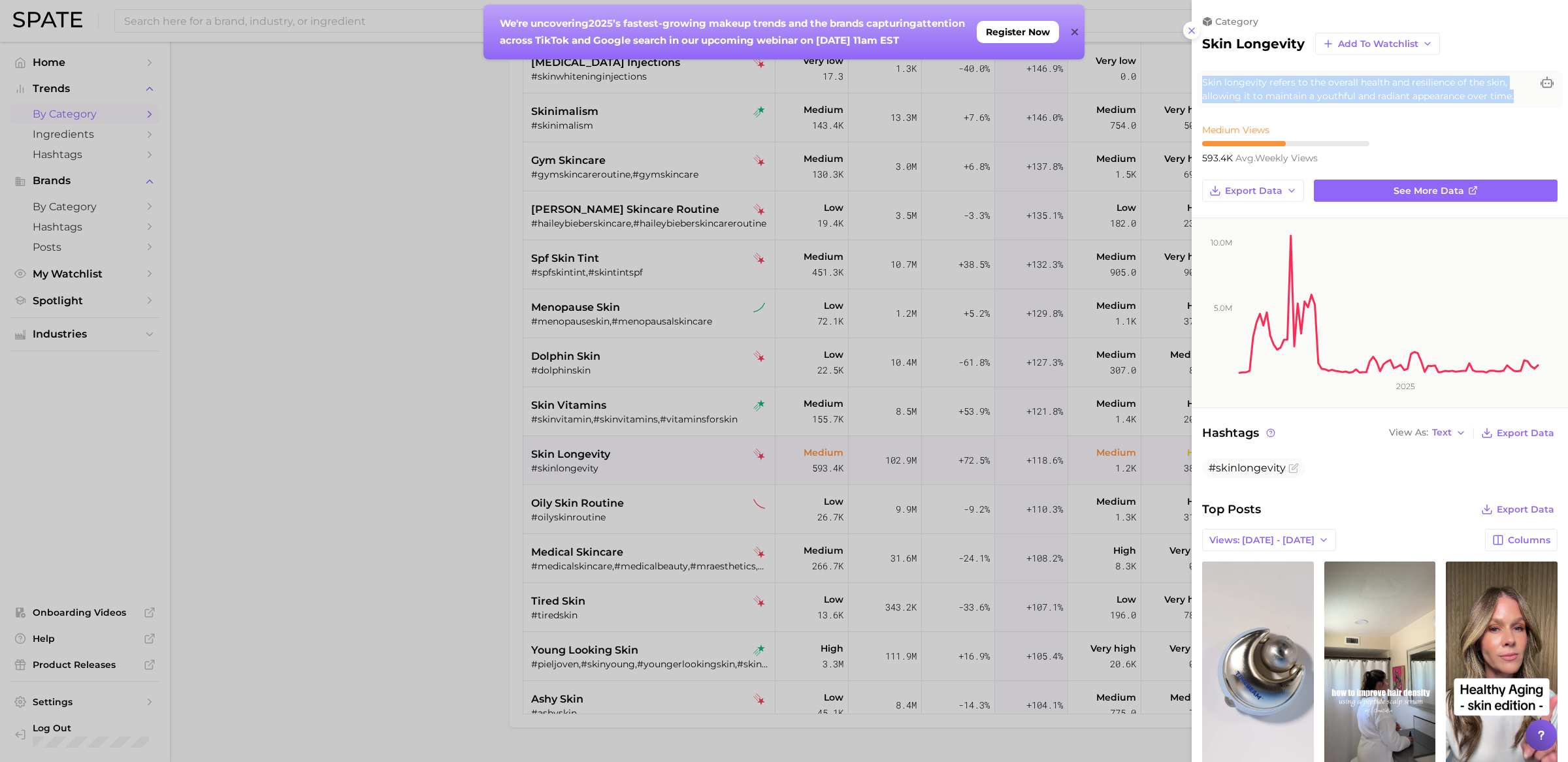
drag, startPoint x: 1516, startPoint y: 96, endPoint x: 1205, endPoint y: 78, distance: 311.5
click at [1205, 78] on span "Skin longevity refers to the overall health and resilience of the skin, allowin…" at bounding box center [1368, 89] width 330 height 27
copy span "Skin longevity refers to the overall health and resilience of the skin, allowin…"
click at [503, 457] on div at bounding box center [784, 381] width 1568 height 762
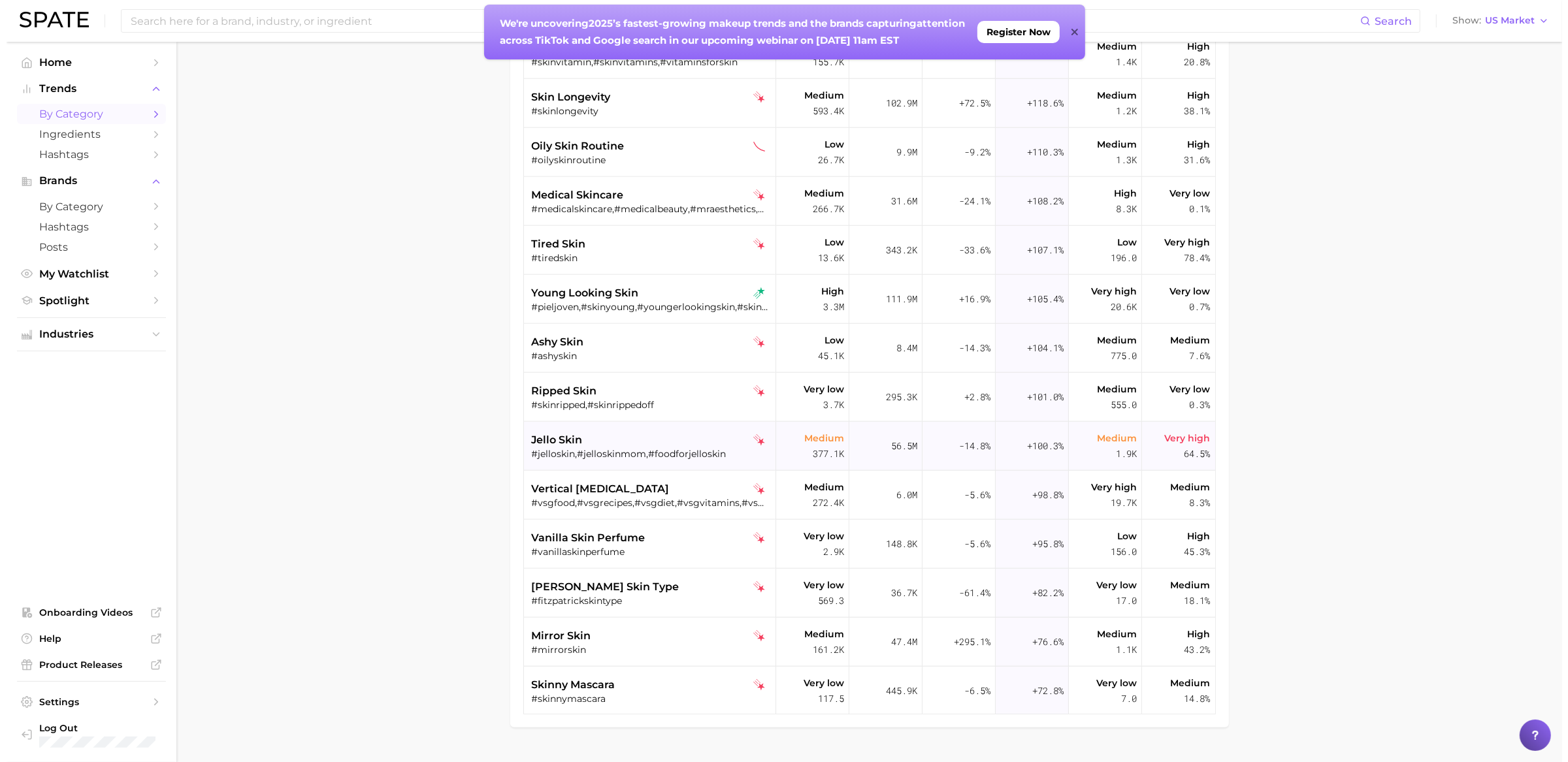
scroll to position [1901, 0]
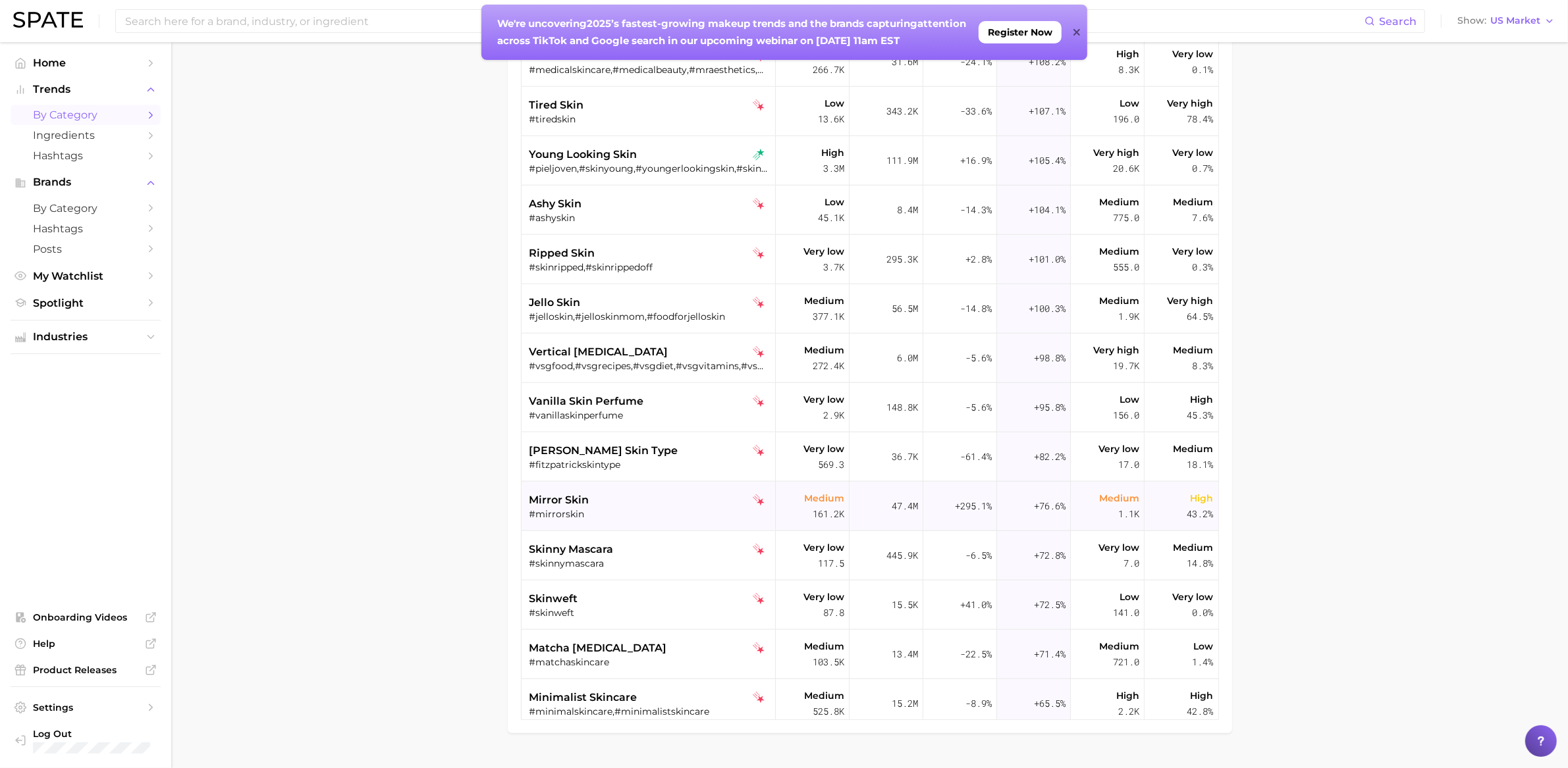
click at [670, 503] on div "mirror skin" at bounding box center [649, 500] width 241 height 16
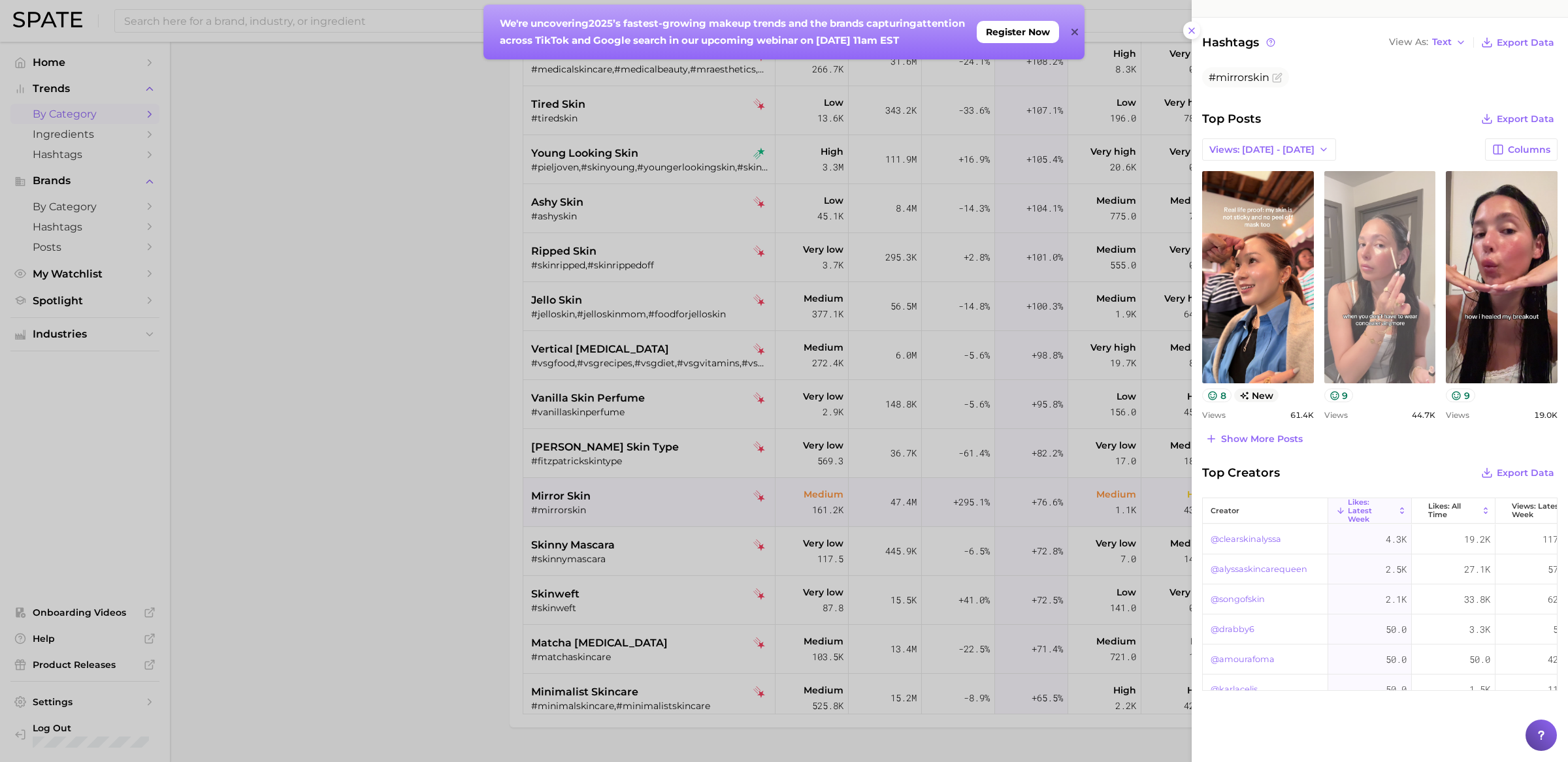
scroll to position [392, 0]
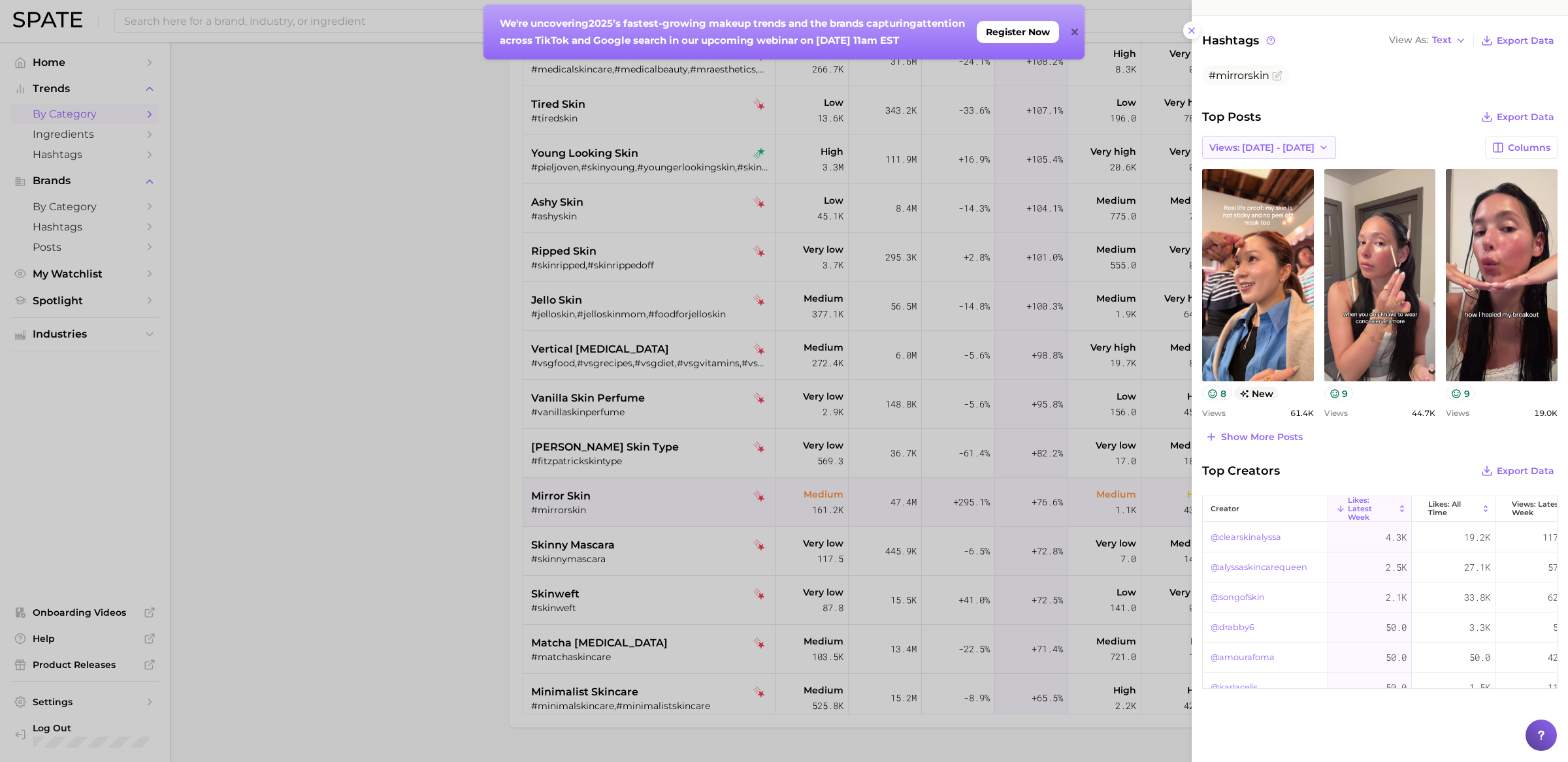
click at [1259, 143] on span "Views: [DATE] - [DATE]" at bounding box center [1262, 148] width 105 height 11
click at [1260, 225] on button "Total Views" at bounding box center [1274, 218] width 143 height 23
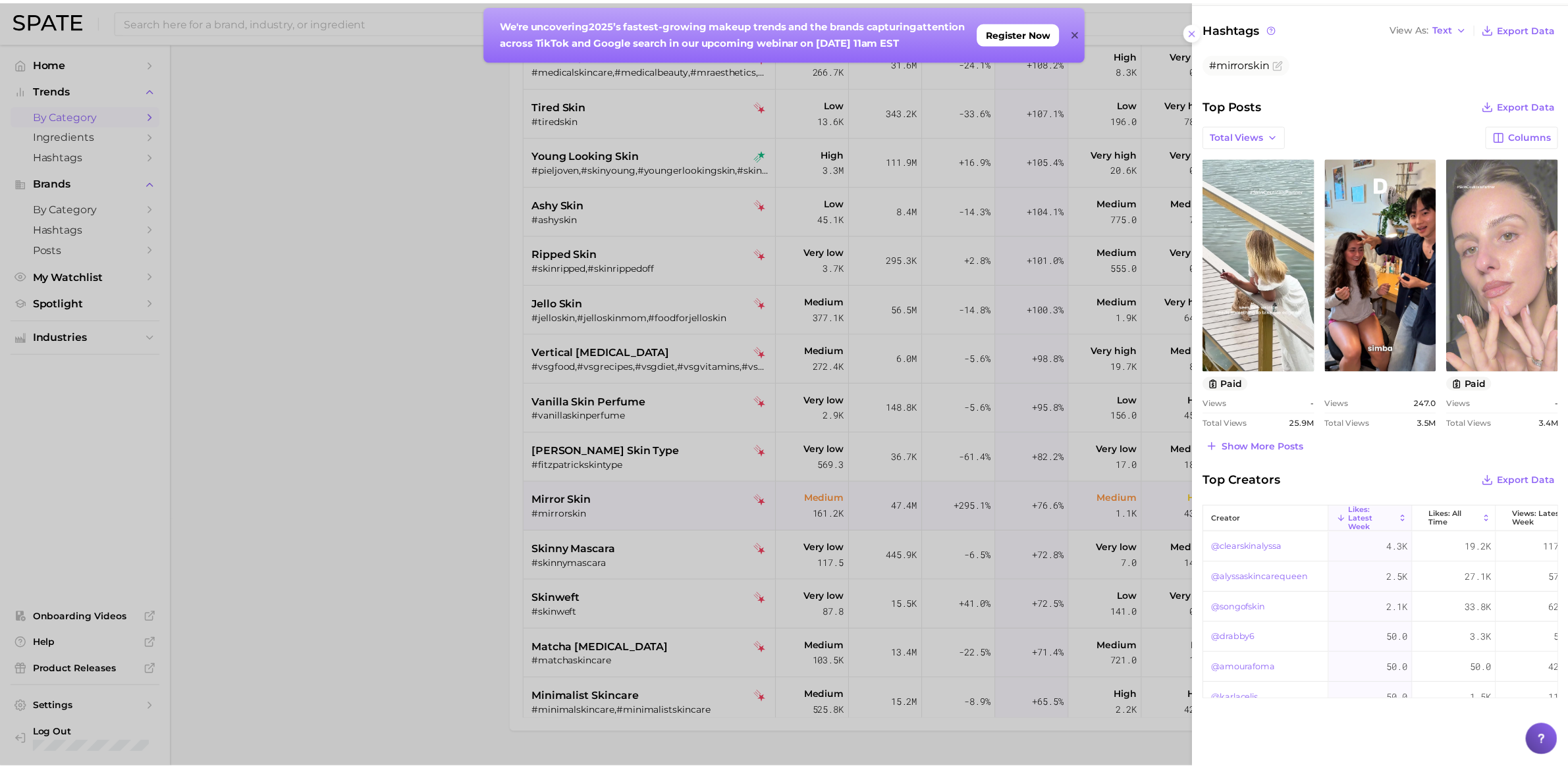
scroll to position [415, 0]
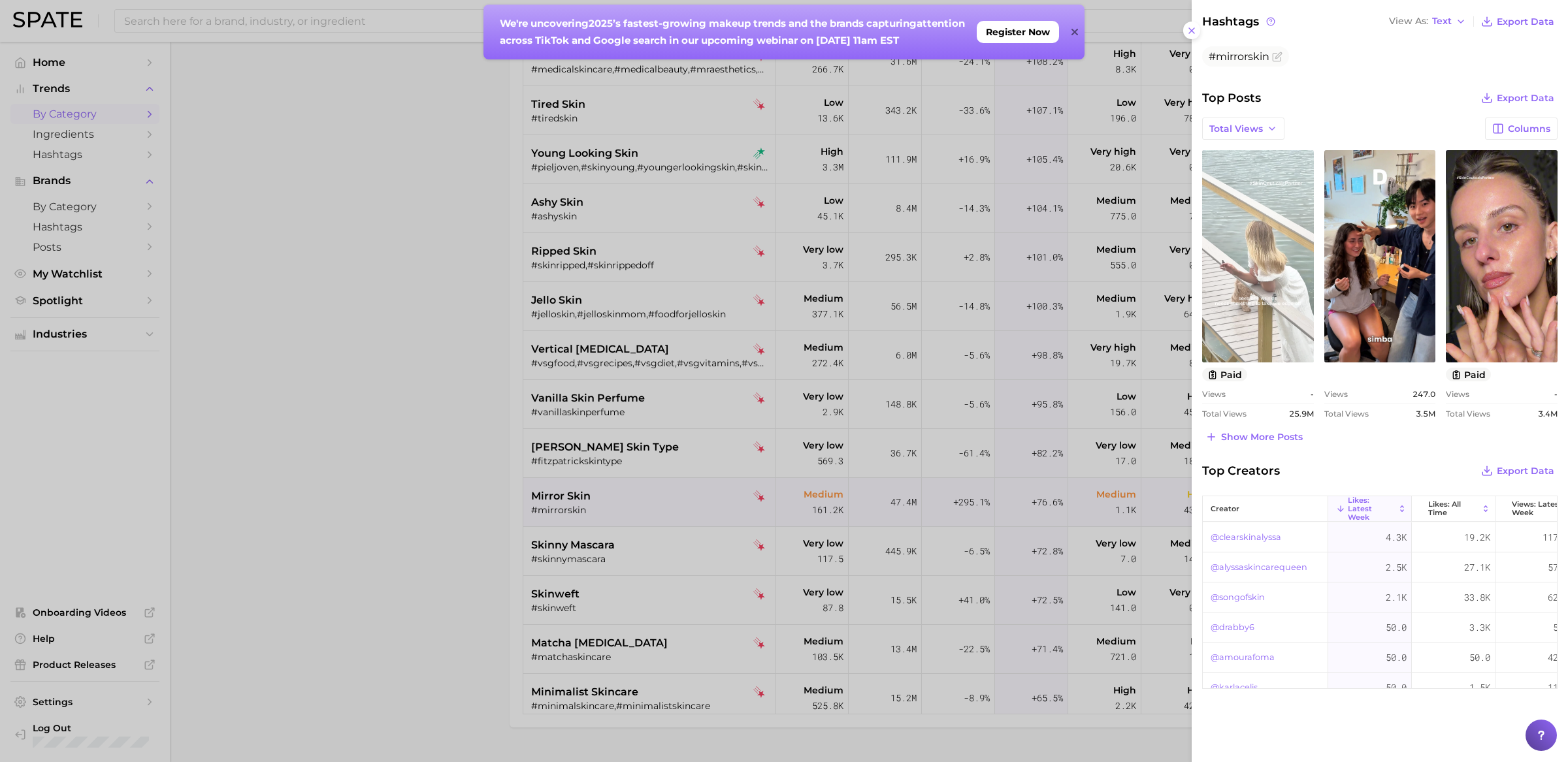
click at [1257, 217] on link "view post on TikTok" at bounding box center [1258, 256] width 111 height 212
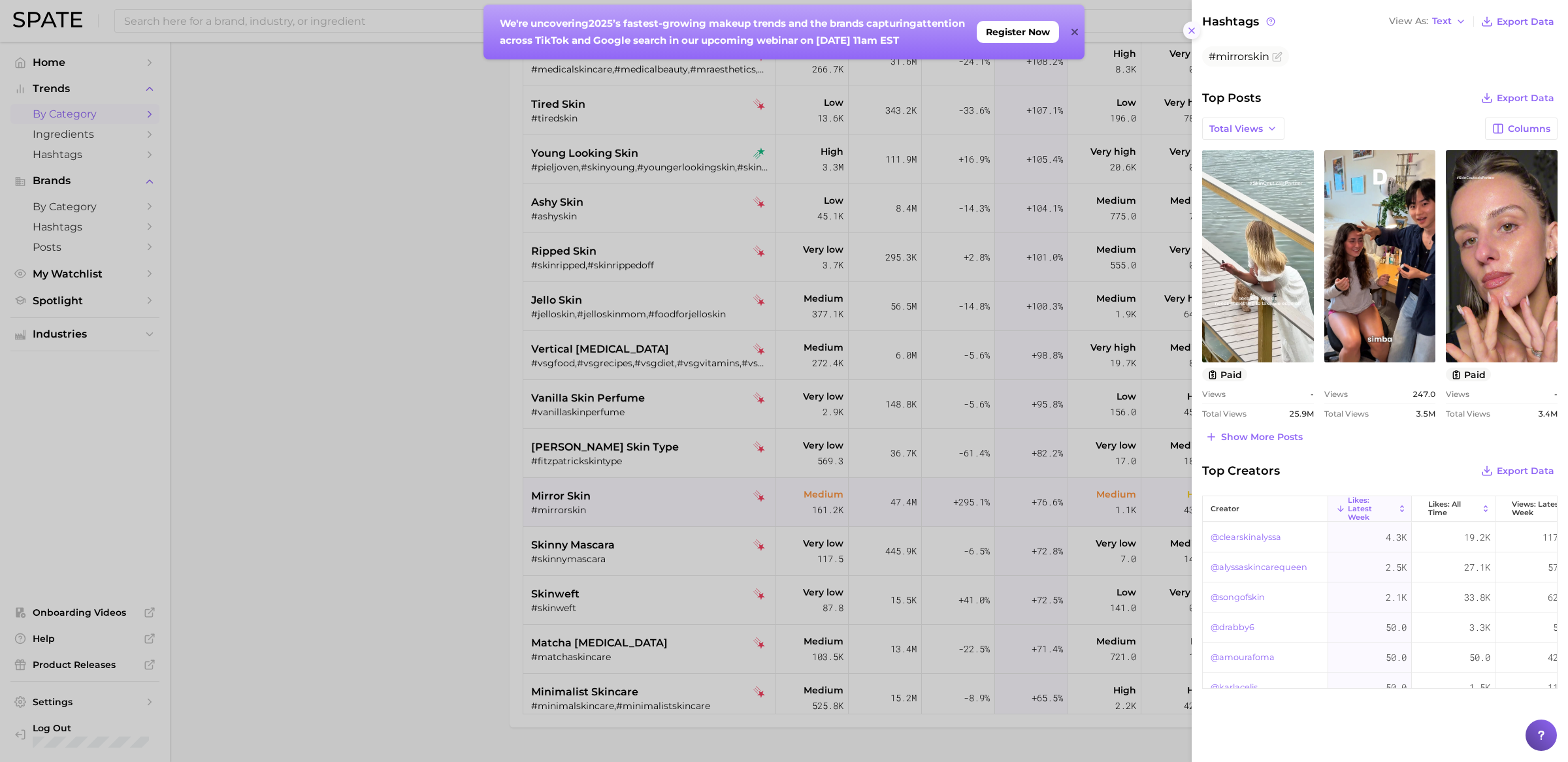
click at [1196, 34] on icon at bounding box center [1191, 30] width 10 height 10
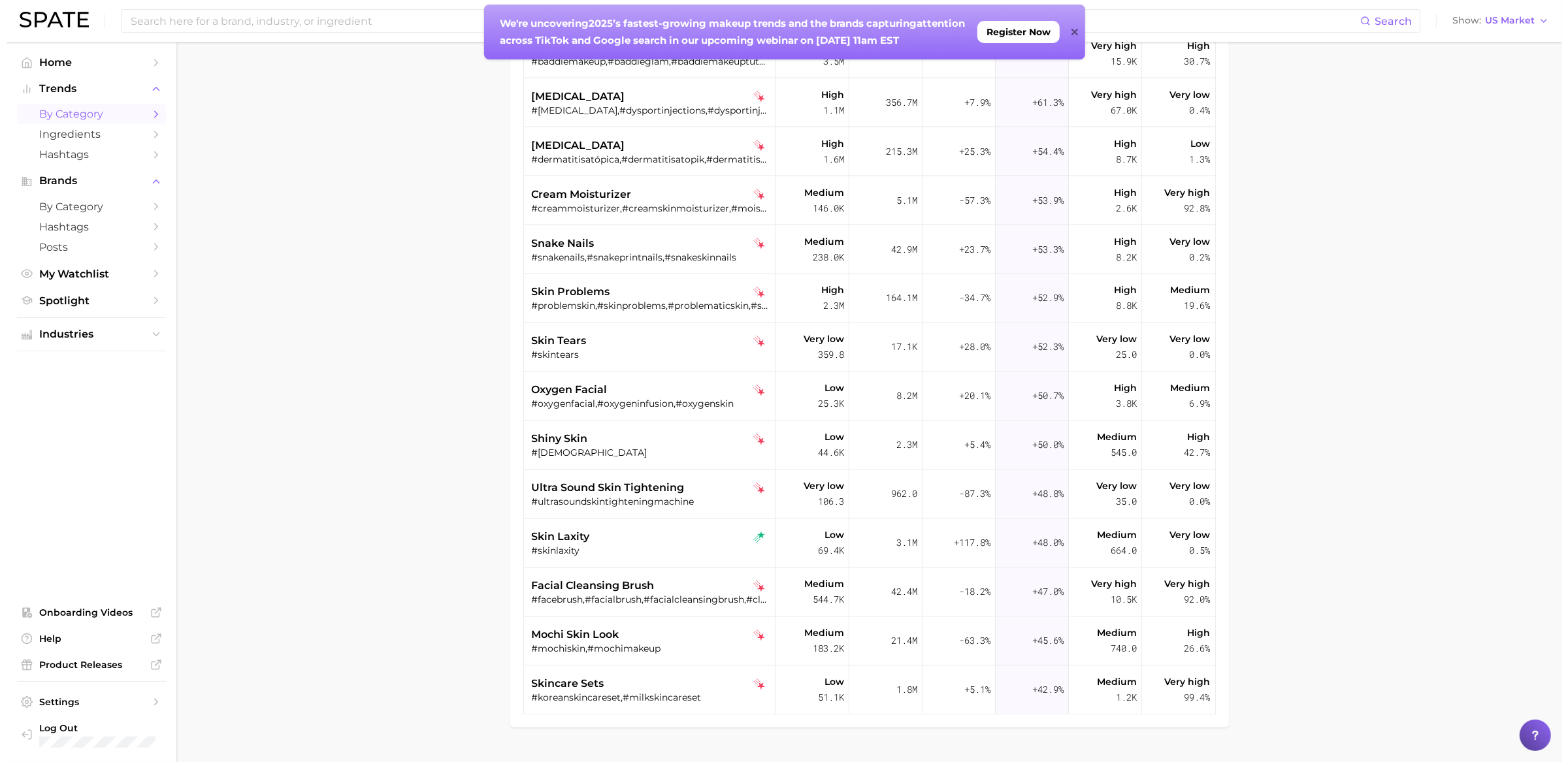
scroll to position [2792, 0]
click at [664, 544] on div "#skinlaxity" at bounding box center [644, 550] width 239 height 12
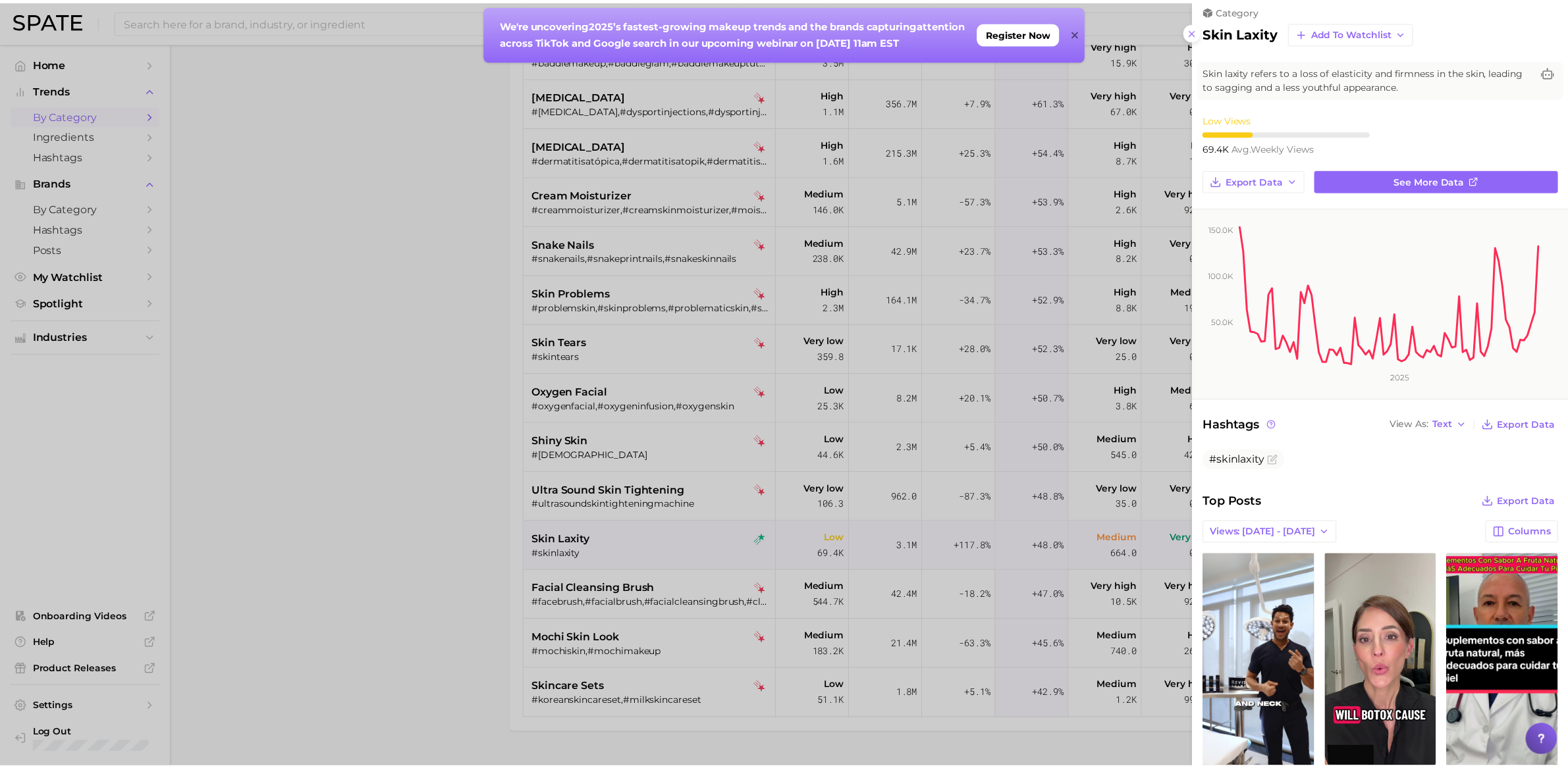
scroll to position [0, 0]
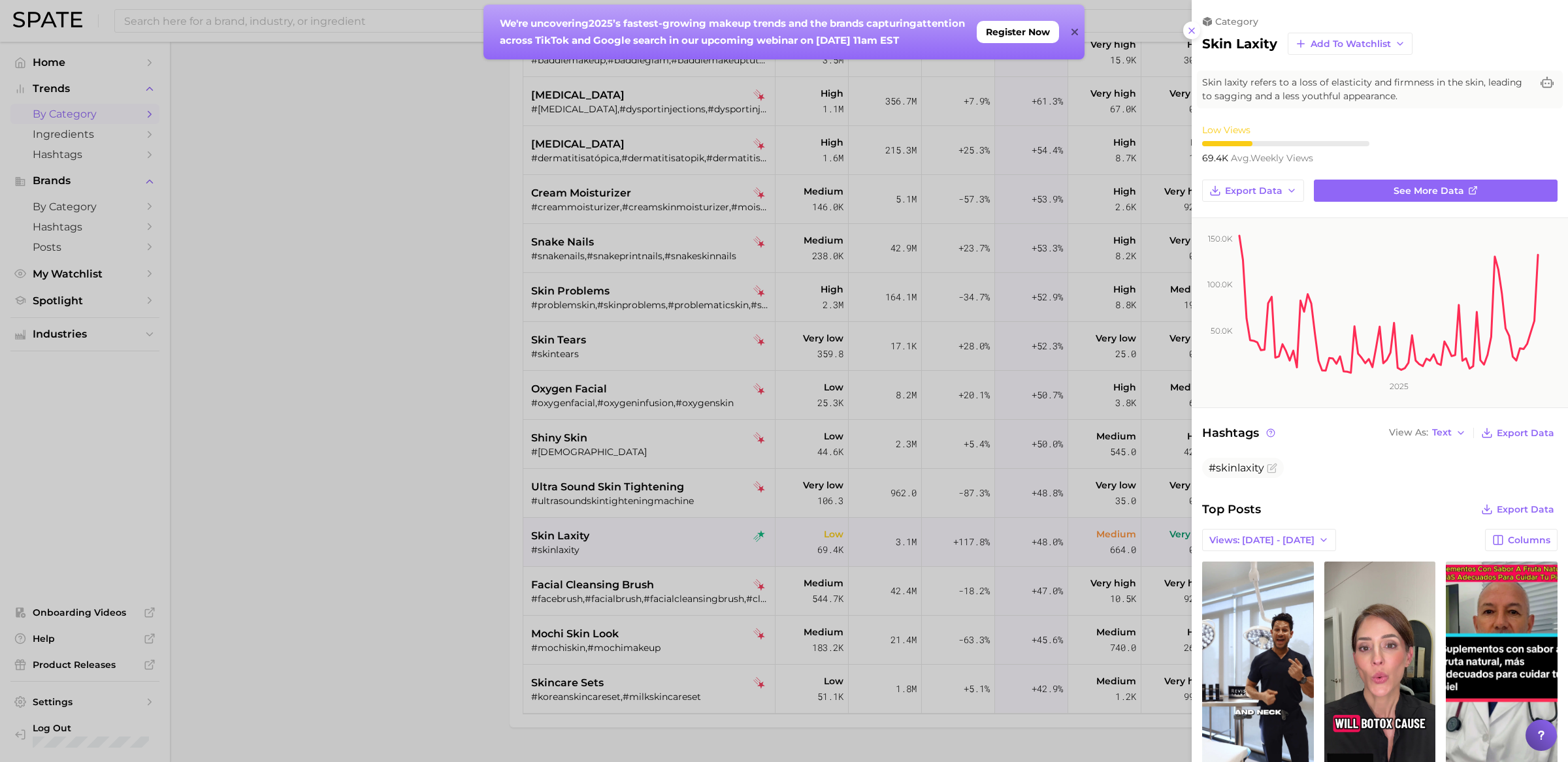
click at [377, 506] on div at bounding box center [784, 381] width 1568 height 762
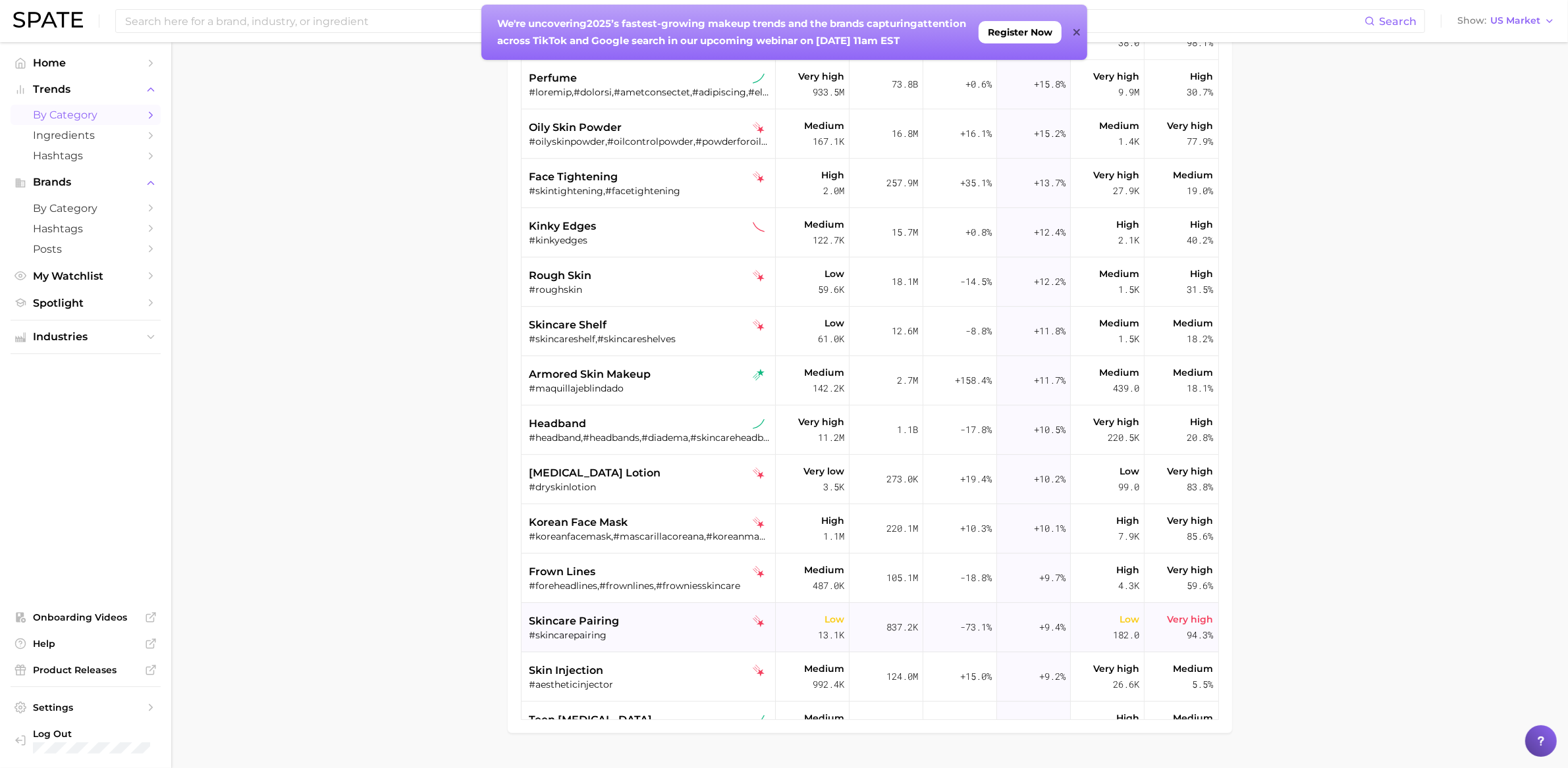
scroll to position [5534, 0]
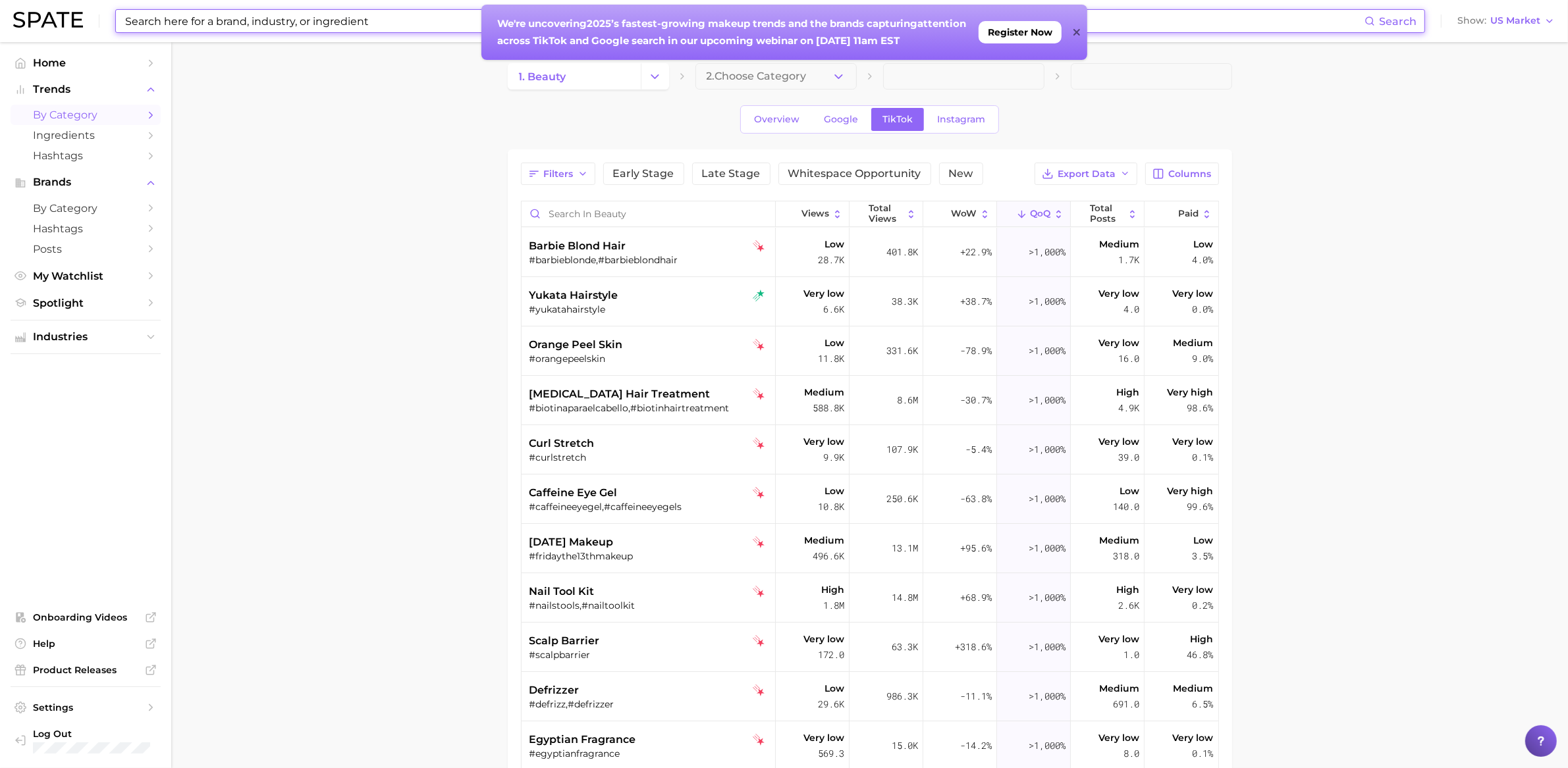
drag, startPoint x: 237, startPoint y: 21, endPoint x: 264, endPoint y: 68, distance: 54.2
click at [237, 21] on input at bounding box center [744, 21] width 1240 height 23
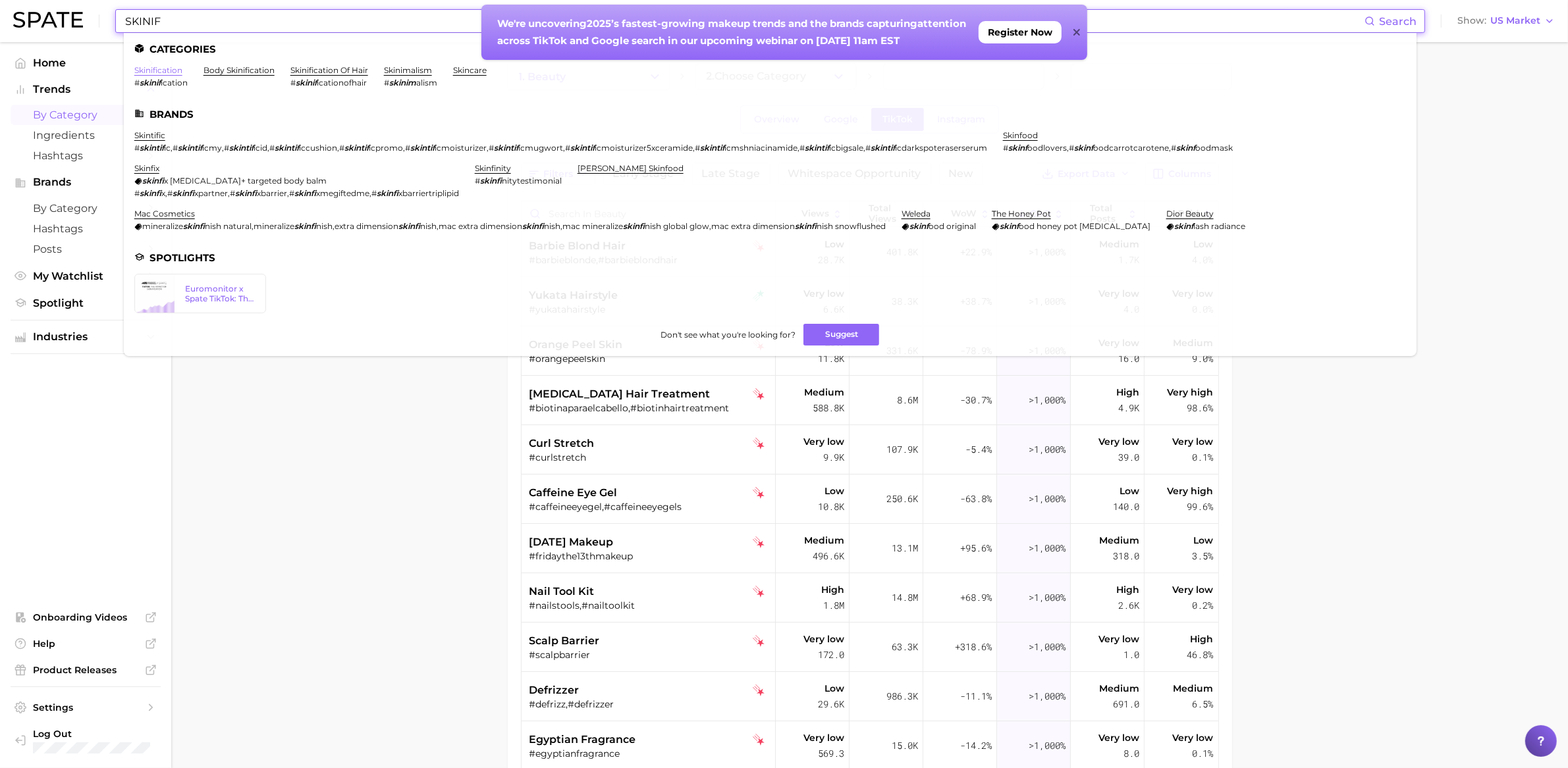
type input "SKINIF"
click at [164, 73] on link "skinification" at bounding box center [158, 70] width 48 height 9
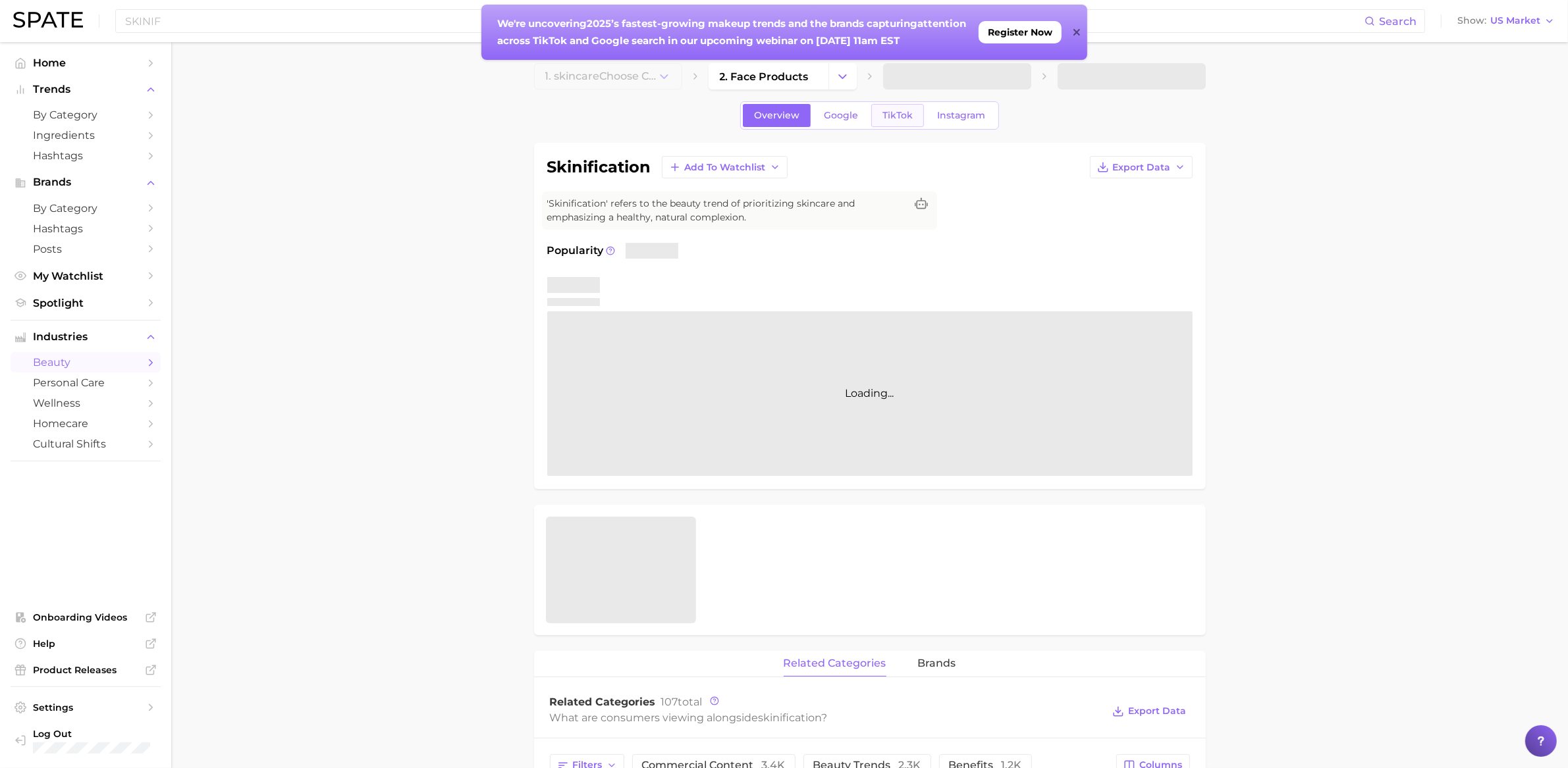
click at [892, 116] on span "TikTok" at bounding box center [898, 116] width 30 height 11
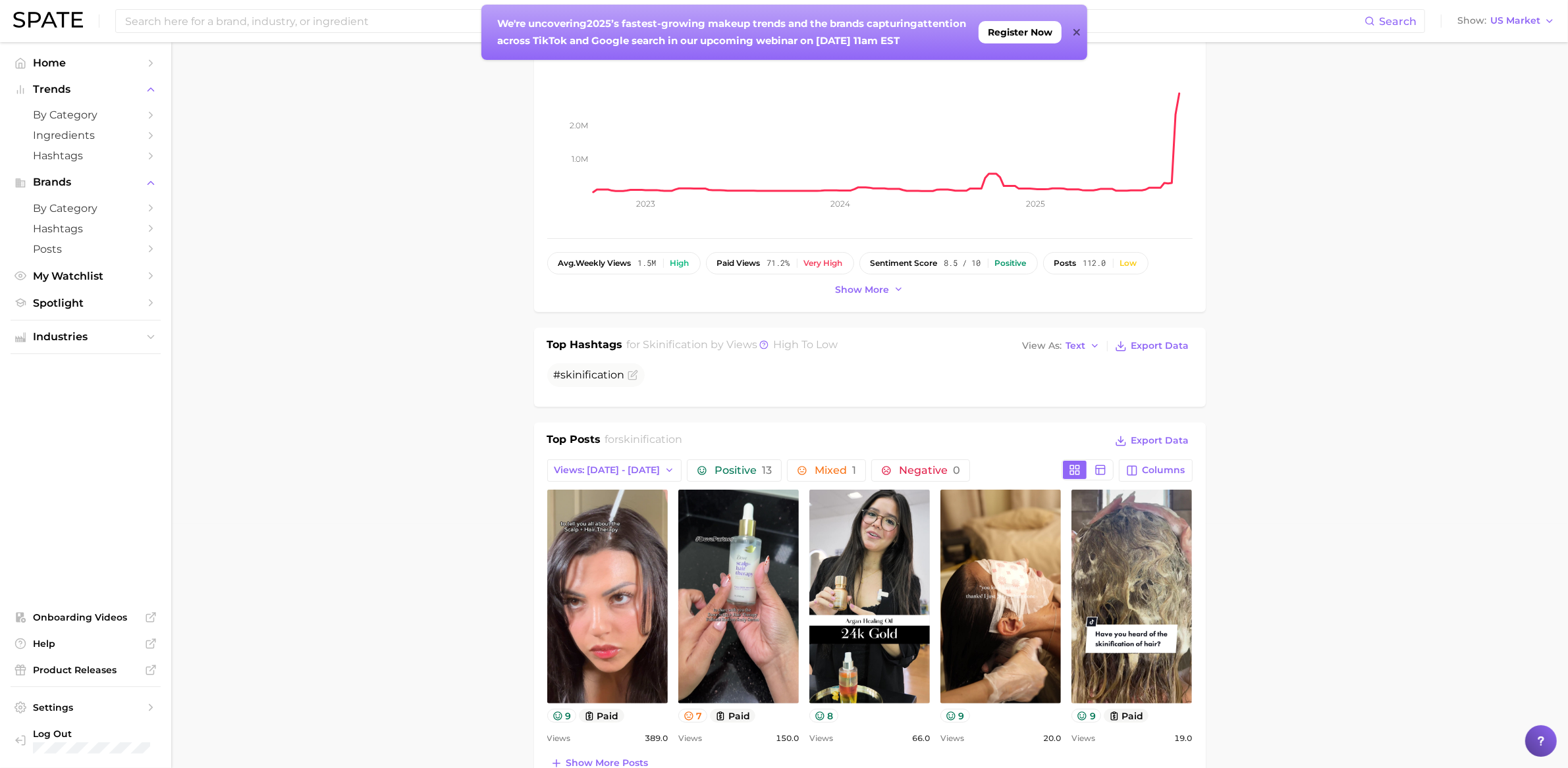
scroll to position [242, 0]
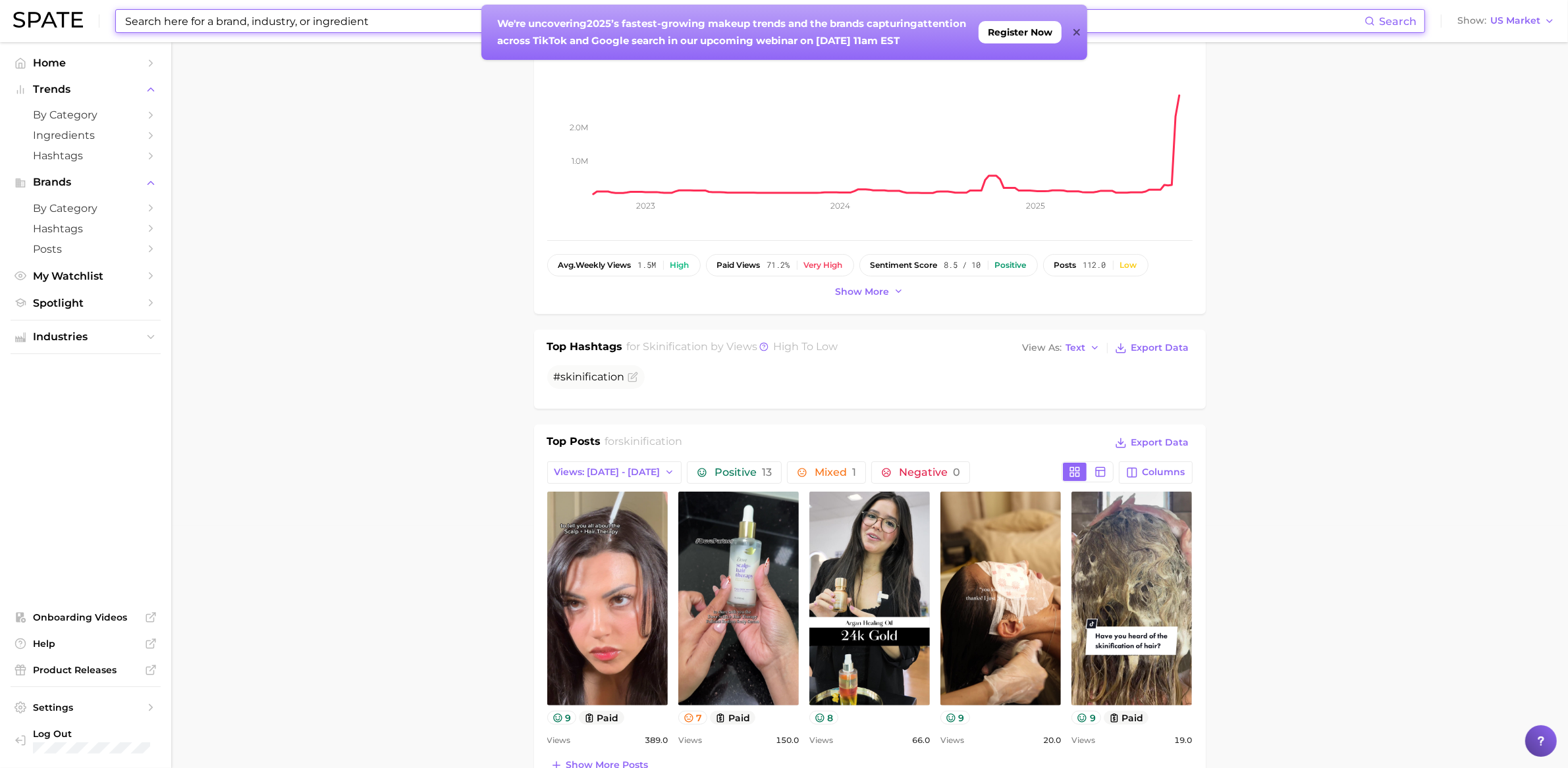
click at [260, 25] on input at bounding box center [744, 21] width 1240 height 23
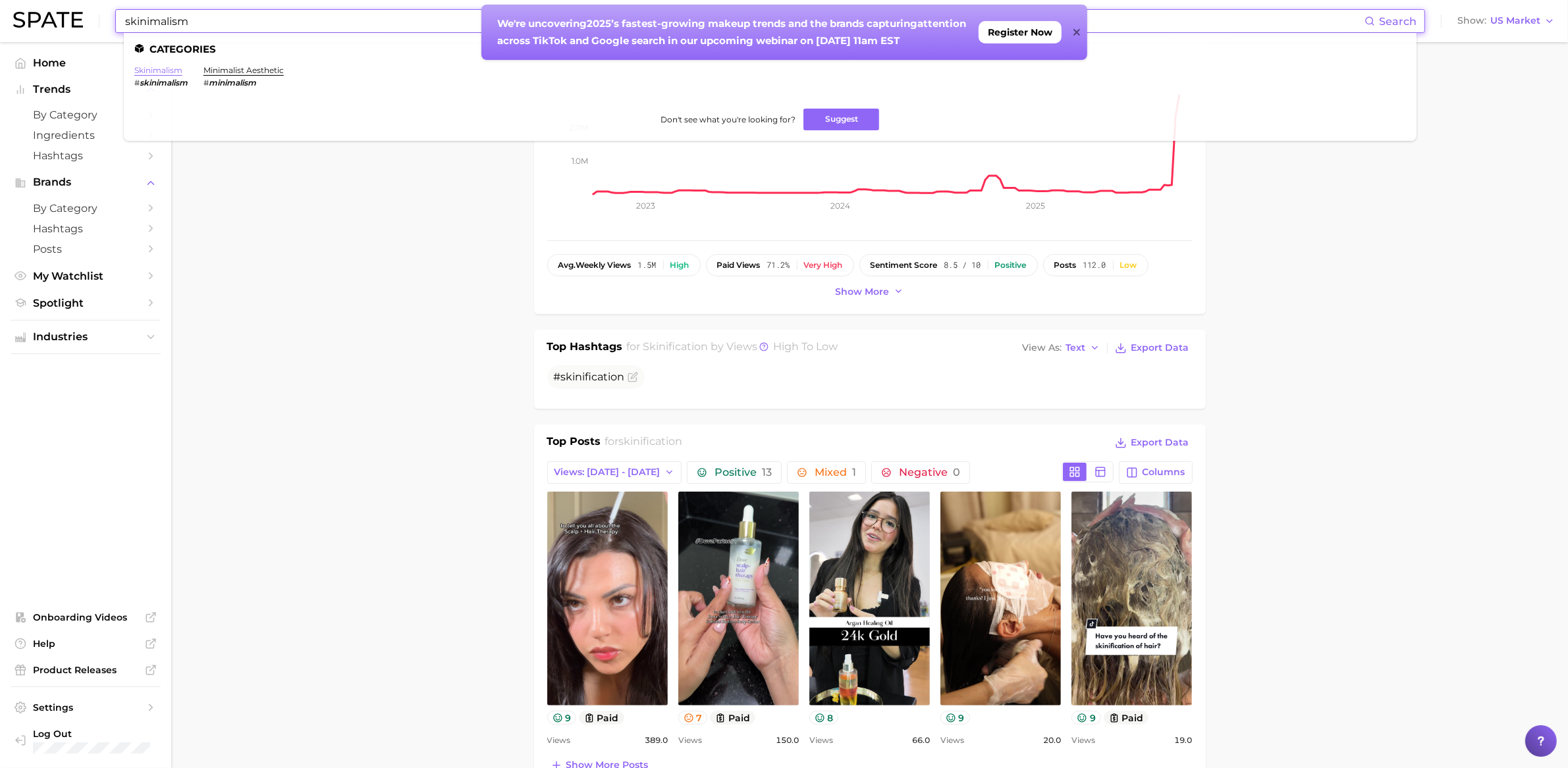
type input "skinimalism"
click at [162, 67] on link "skinimalism" at bounding box center [158, 70] width 48 height 9
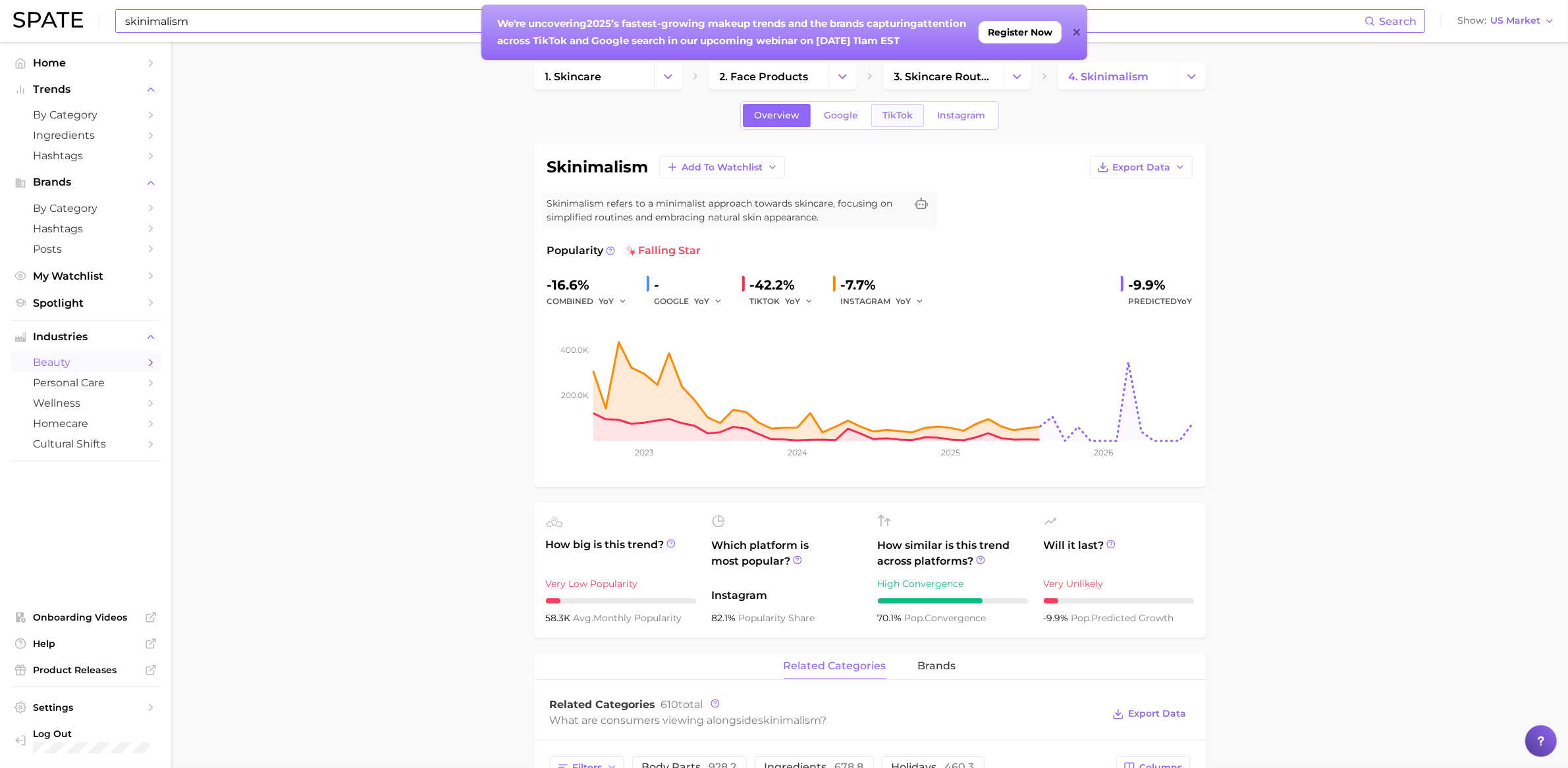
click at [909, 112] on span "TikTok" at bounding box center [898, 116] width 30 height 11
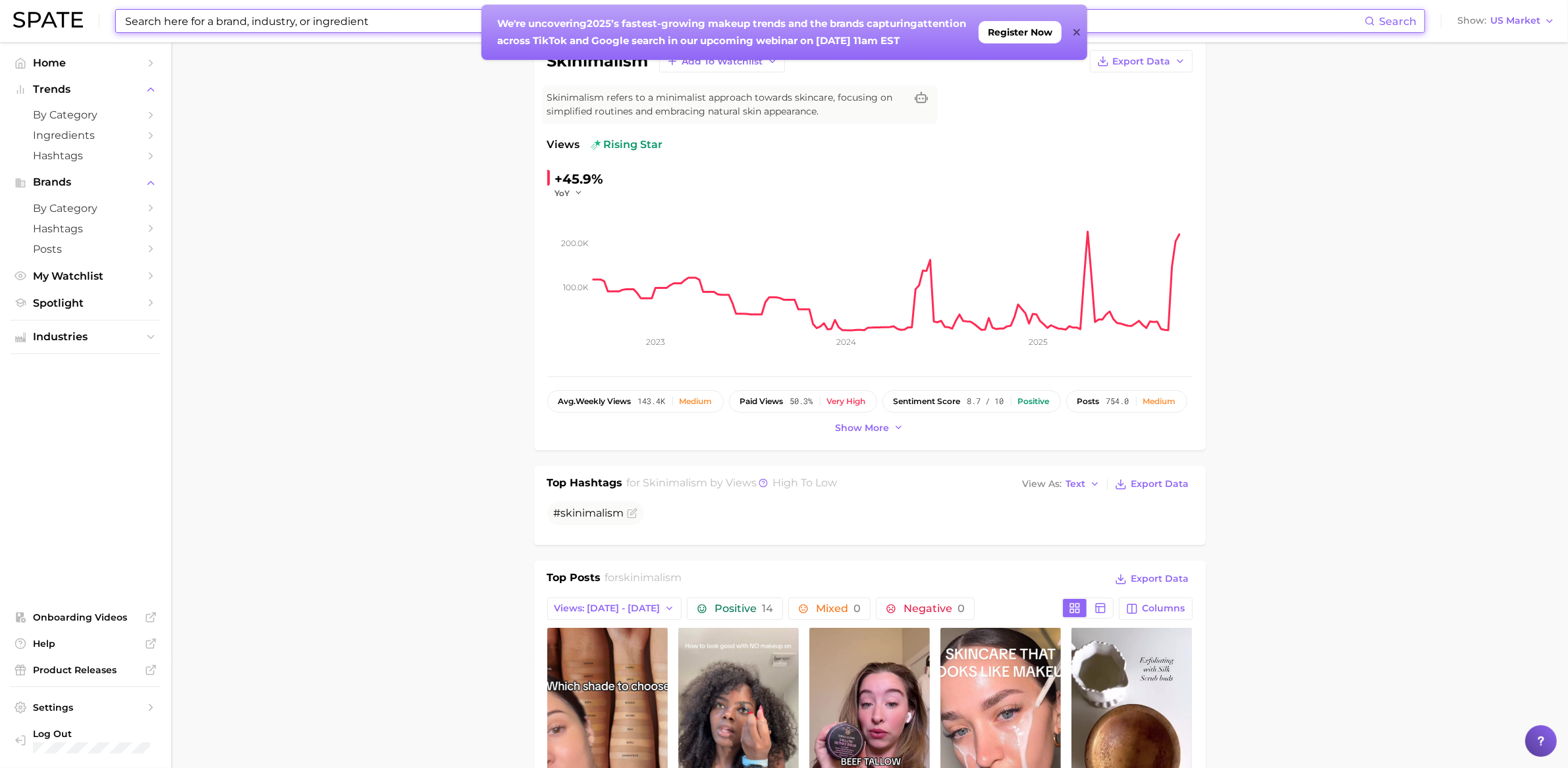
scroll to position [331, 0]
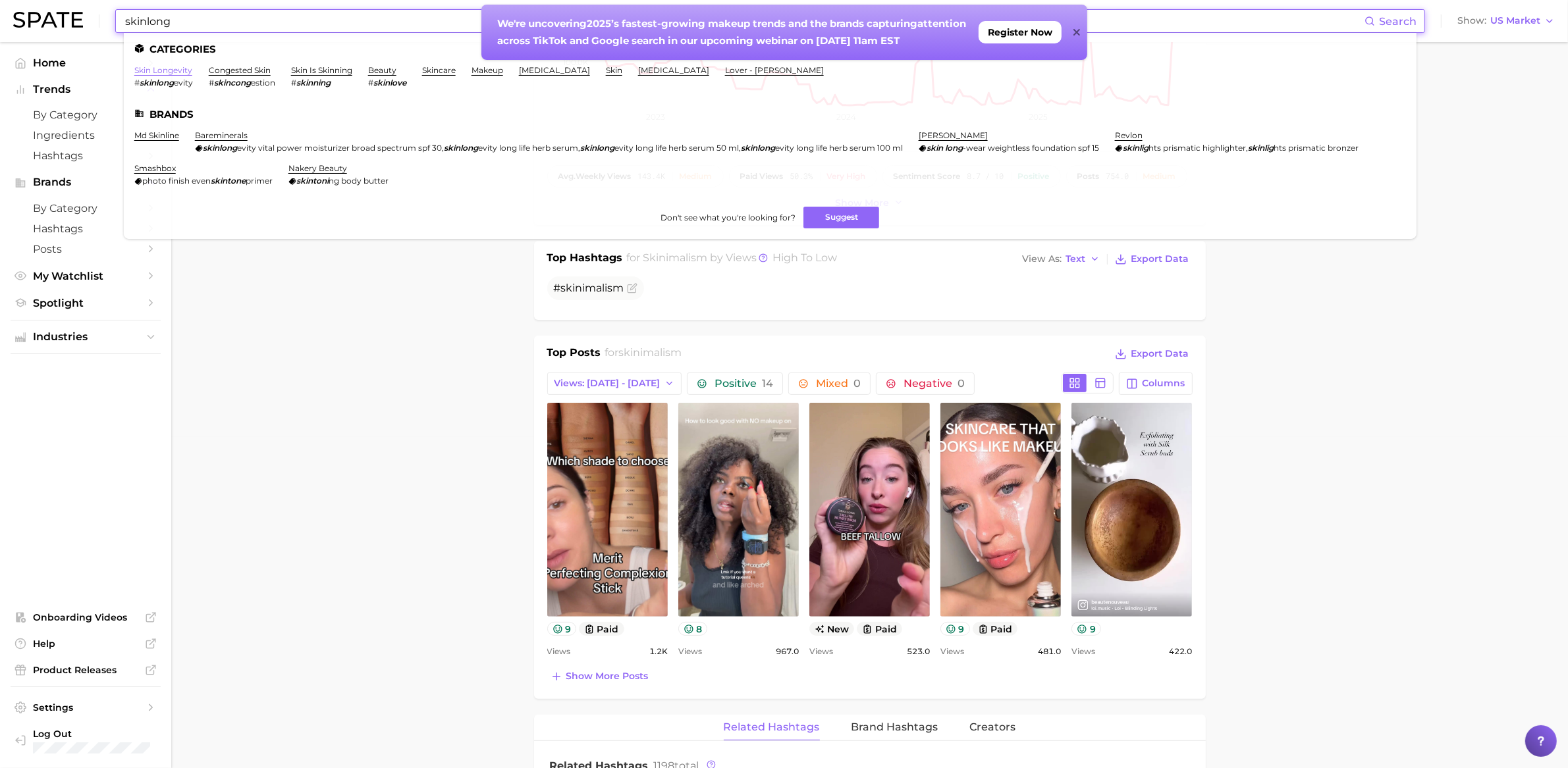
type input "skinlong"
drag, startPoint x: 150, startPoint y: 73, endPoint x: 233, endPoint y: 106, distance: 89.3
click at [148, 73] on link "skin longevity" at bounding box center [162, 70] width 58 height 9
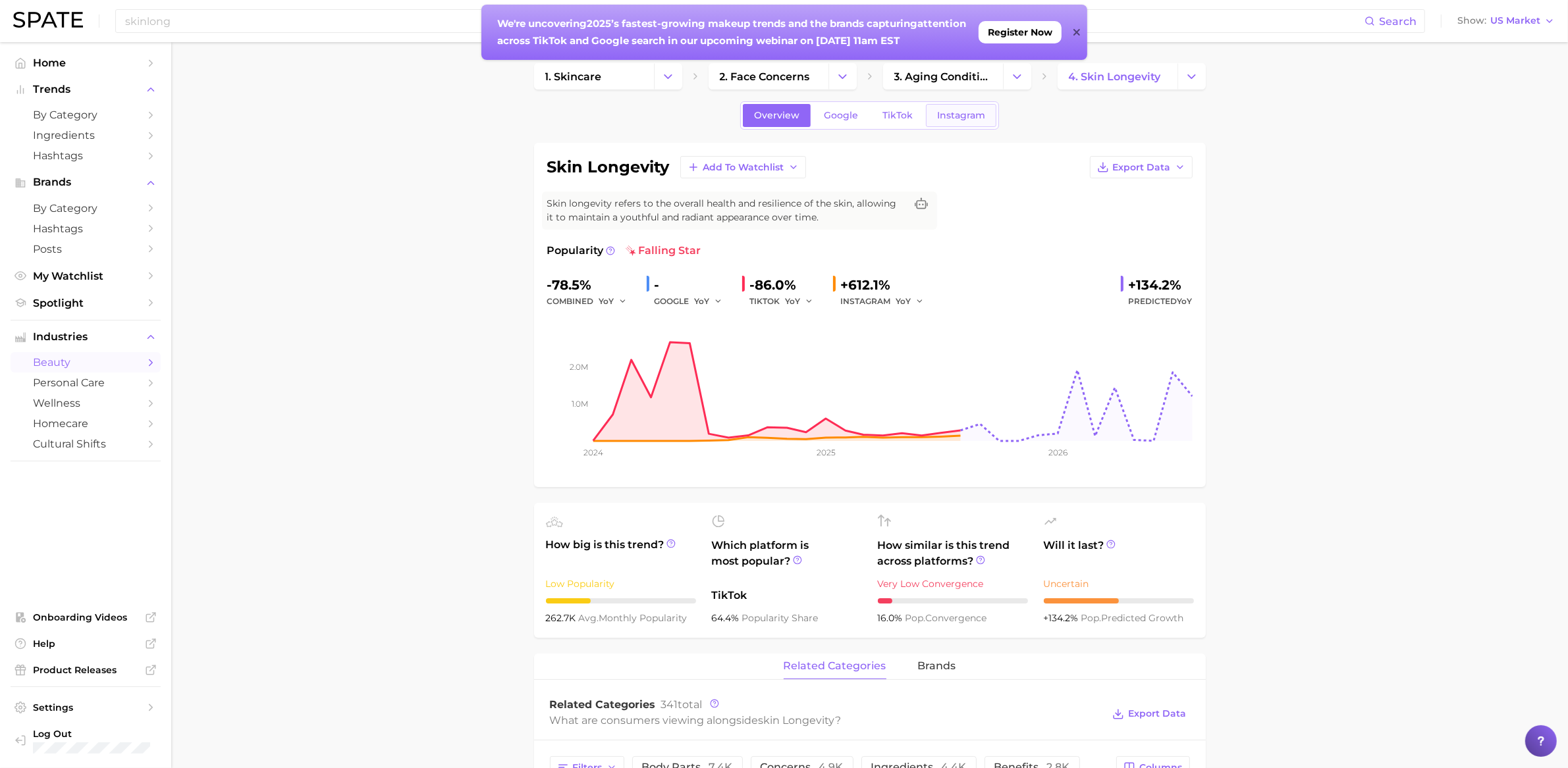
click at [976, 119] on span "Instagram" at bounding box center [961, 116] width 48 height 11
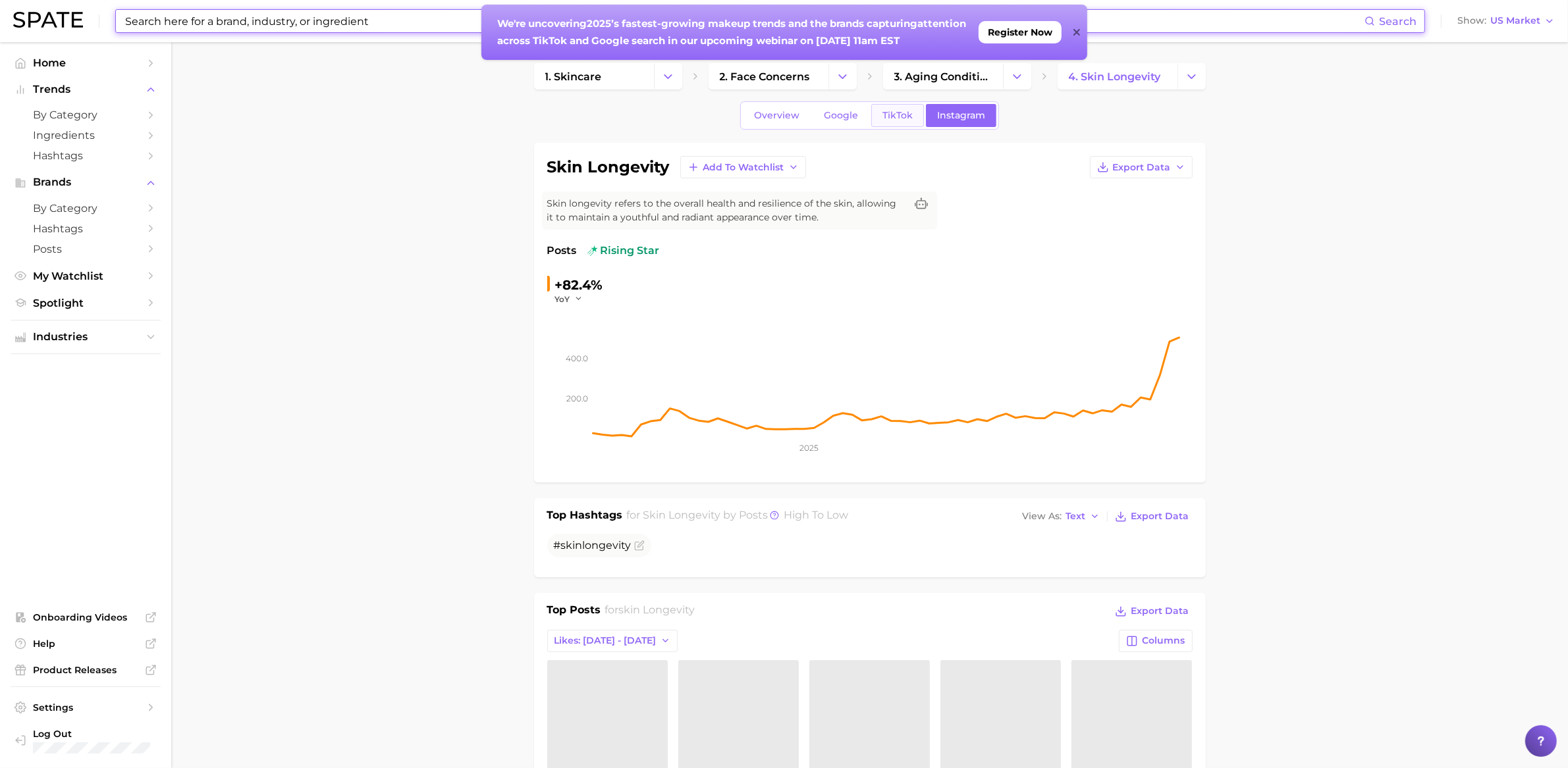
click at [892, 114] on span "TikTok" at bounding box center [898, 116] width 30 height 11
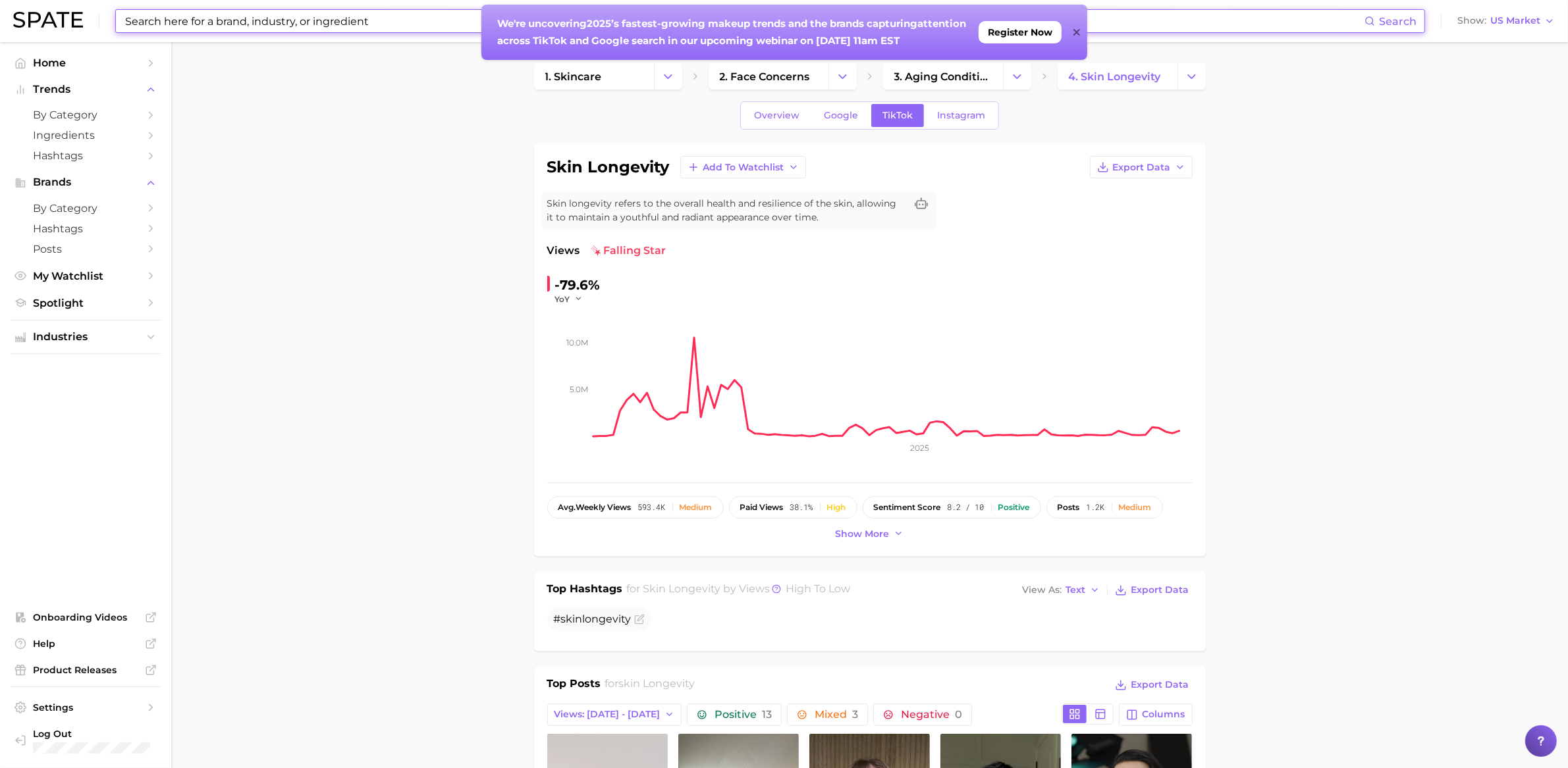
drag, startPoint x: 441, startPoint y: 254, endPoint x: 616, endPoint y: 29, distance: 285.0
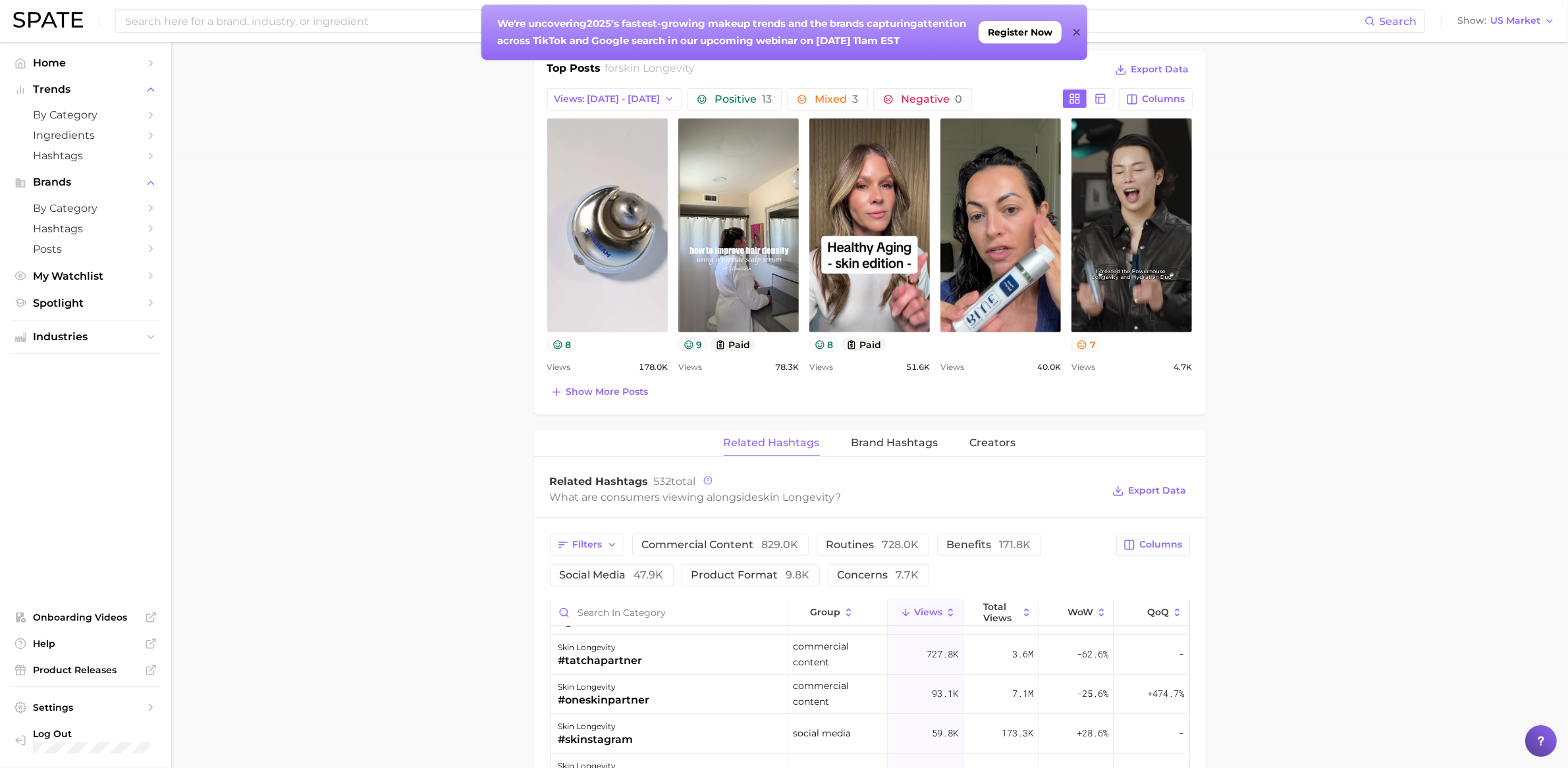
scroll to position [458, 0]
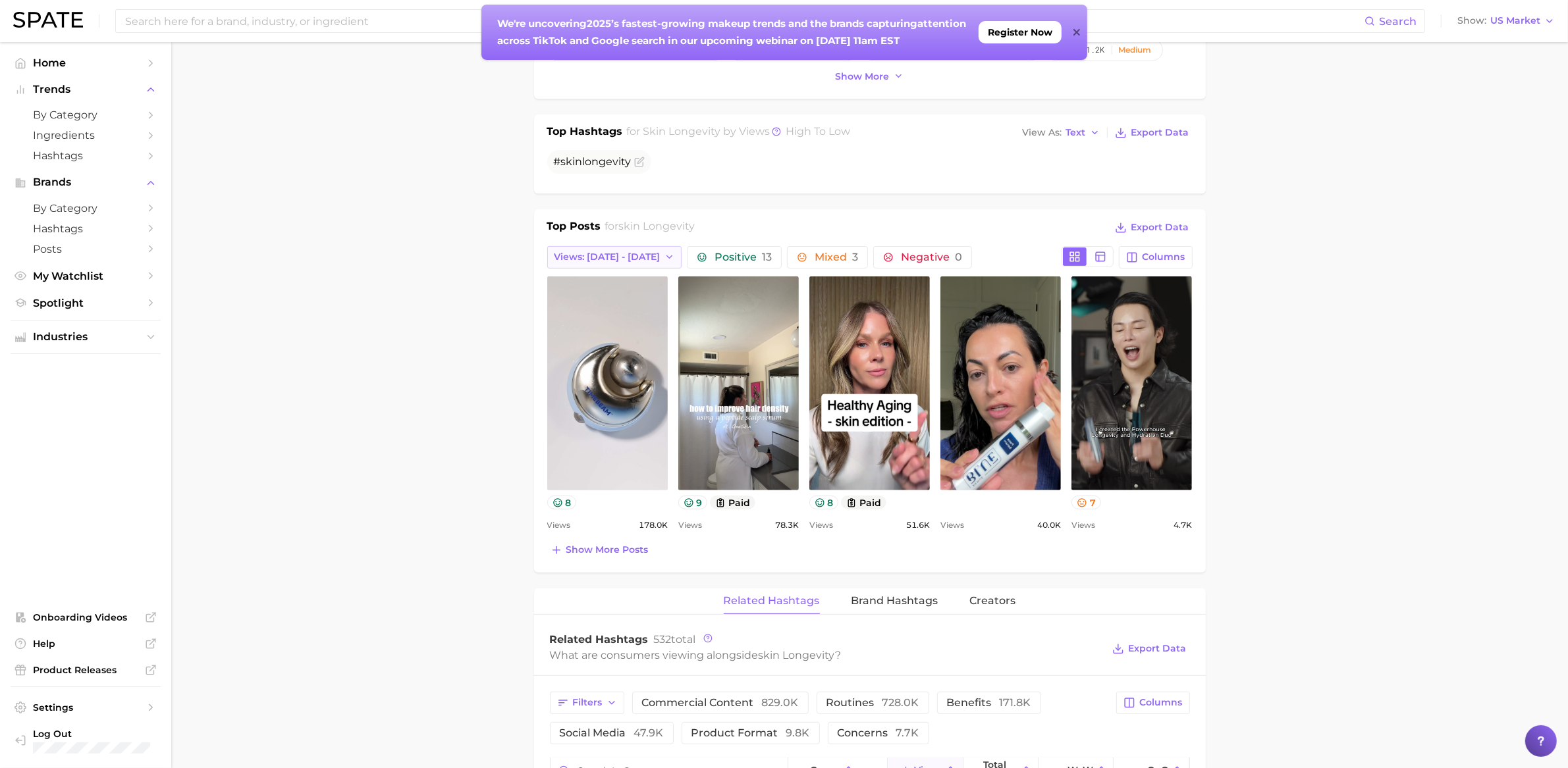
click at [665, 260] on icon "button" at bounding box center [669, 257] width 10 height 10
click at [633, 326] on button "Total Views" at bounding box center [619, 328] width 144 height 24
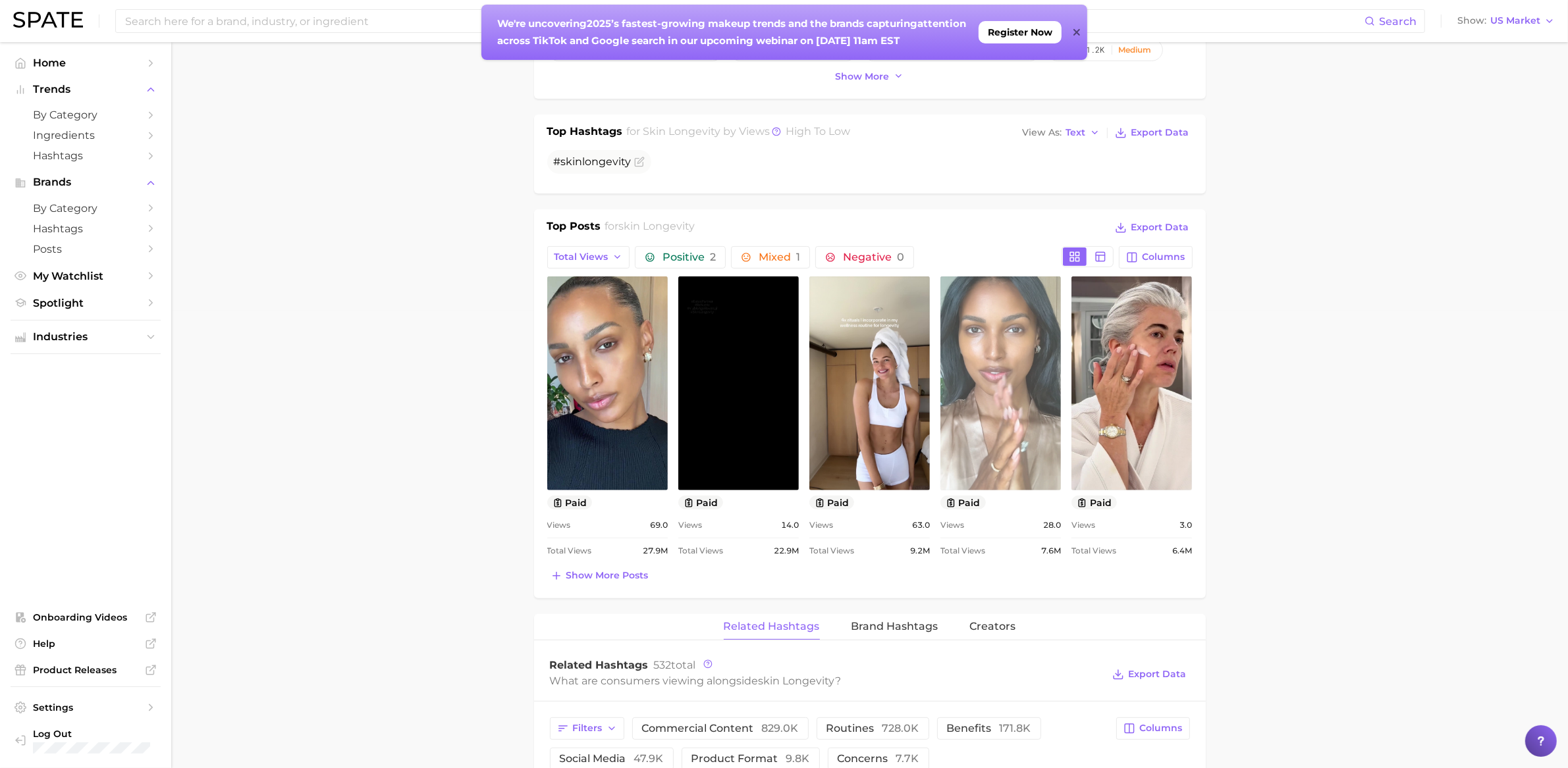
scroll to position [0, 0]
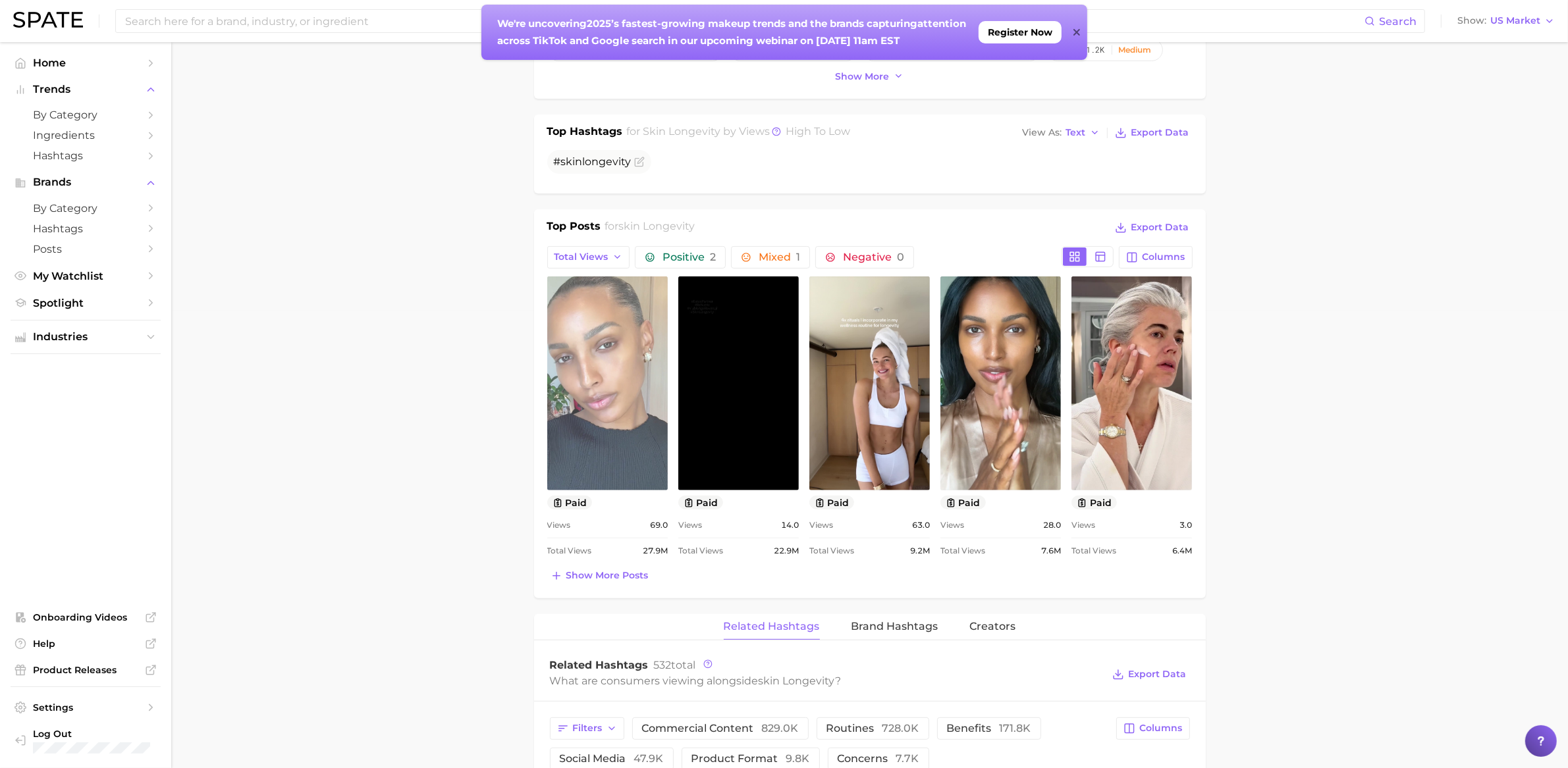
click at [609, 460] on link "view post on TikTok" at bounding box center [608, 383] width 121 height 214
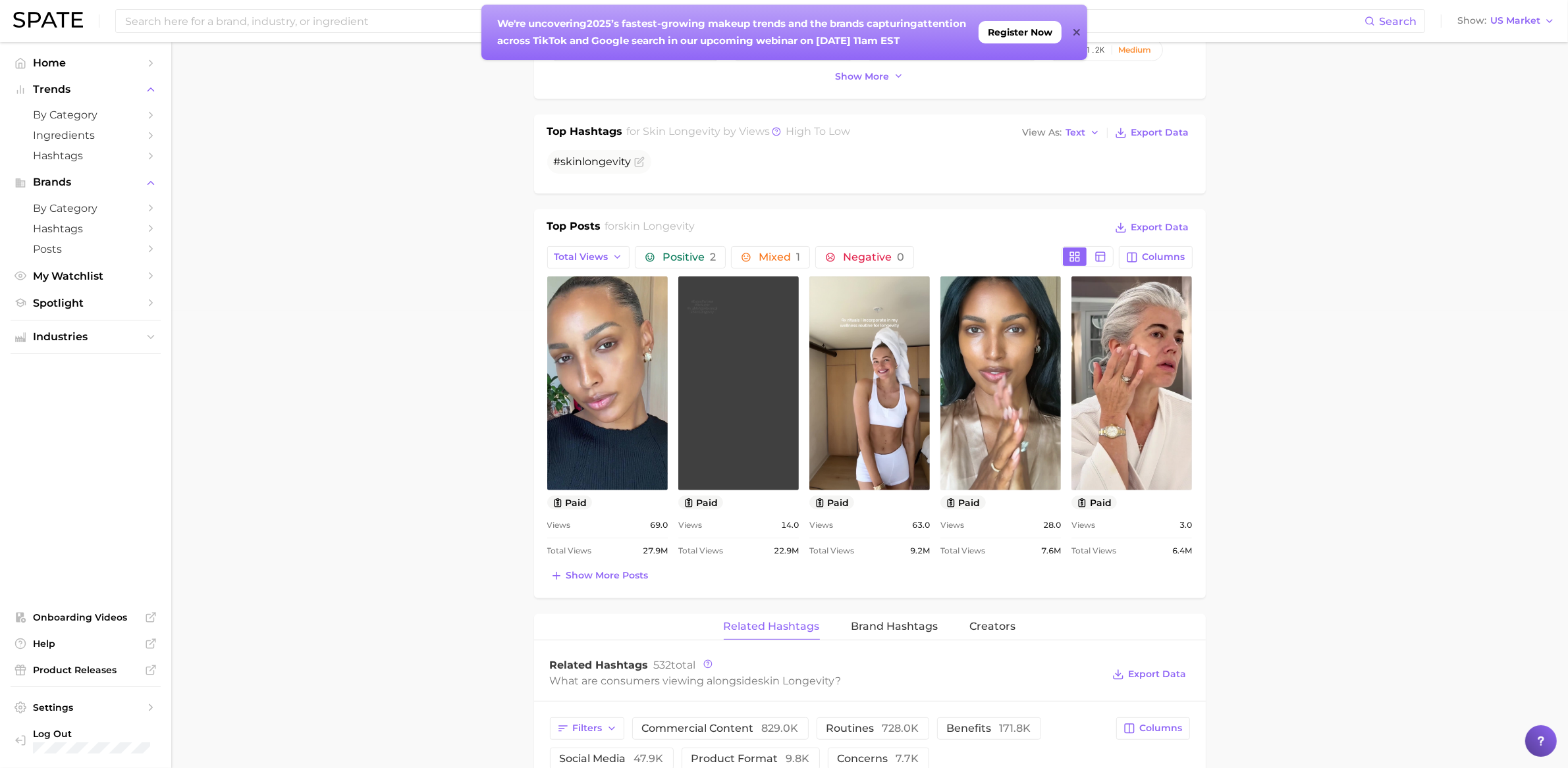
click at [764, 367] on link "view post on TikTok" at bounding box center [739, 383] width 121 height 214
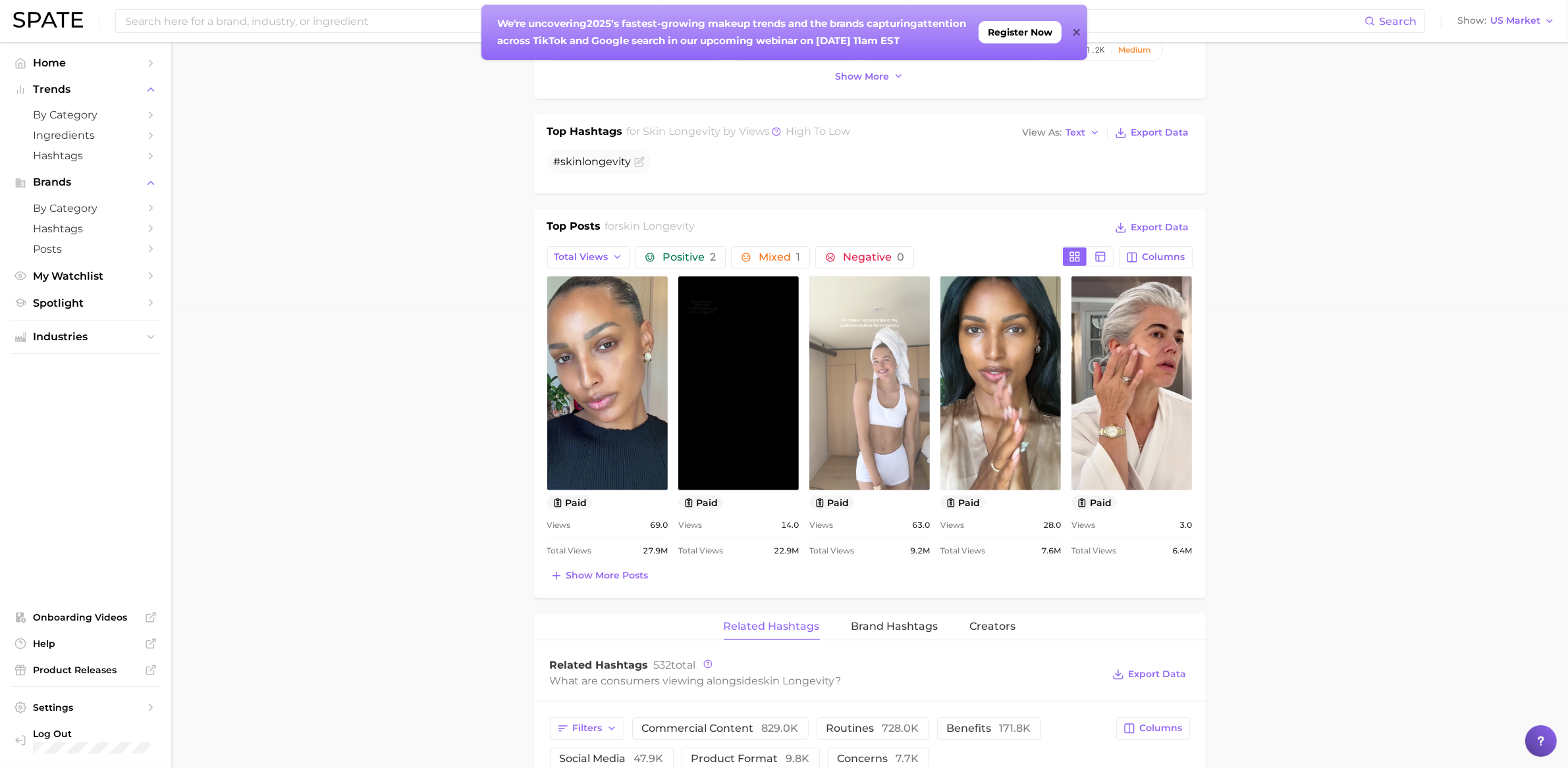
click at [907, 357] on link "view post on TikTok" at bounding box center [869, 383] width 121 height 214
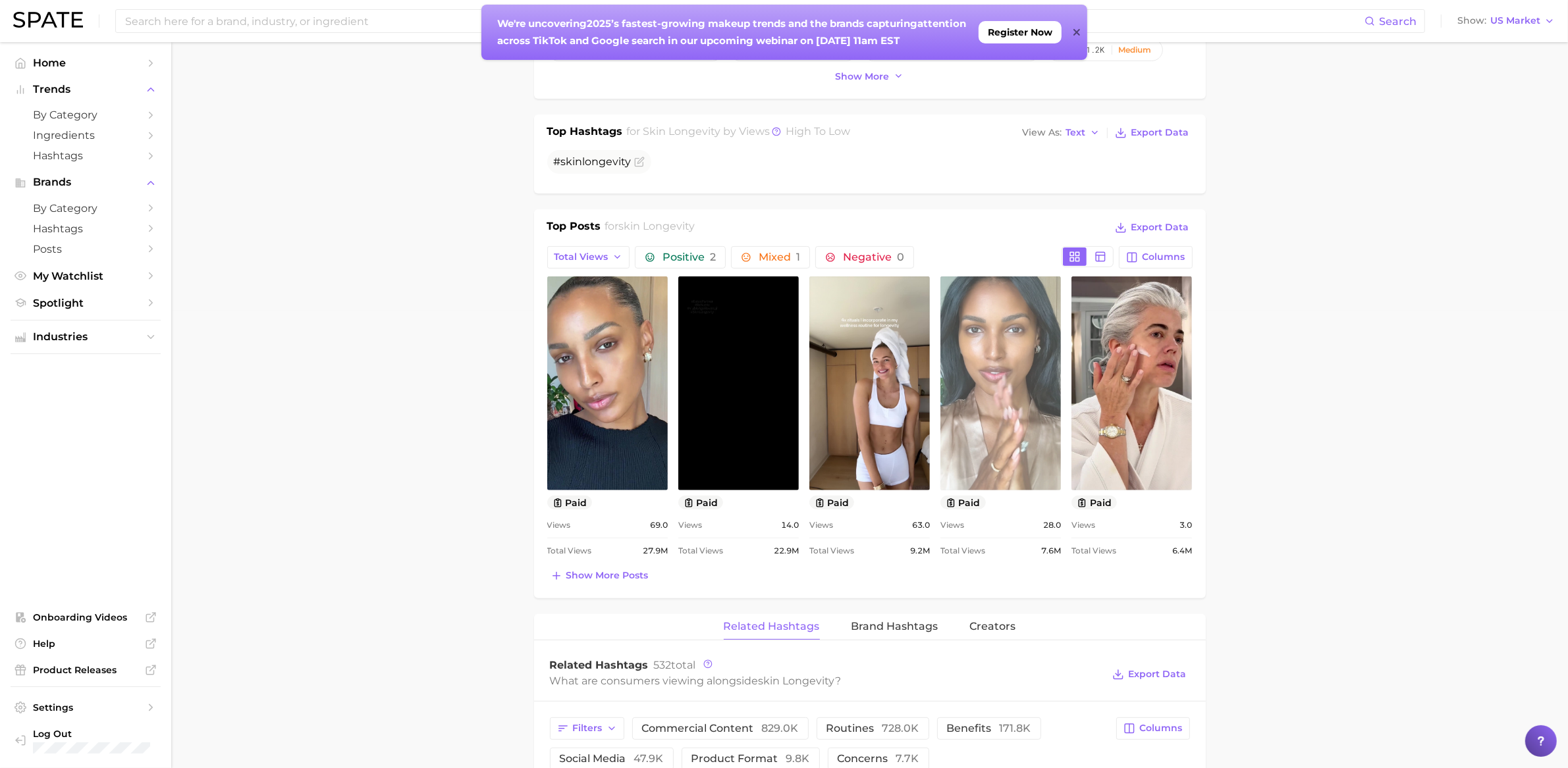
click at [986, 376] on link "view post on TikTok" at bounding box center [1001, 383] width 121 height 214
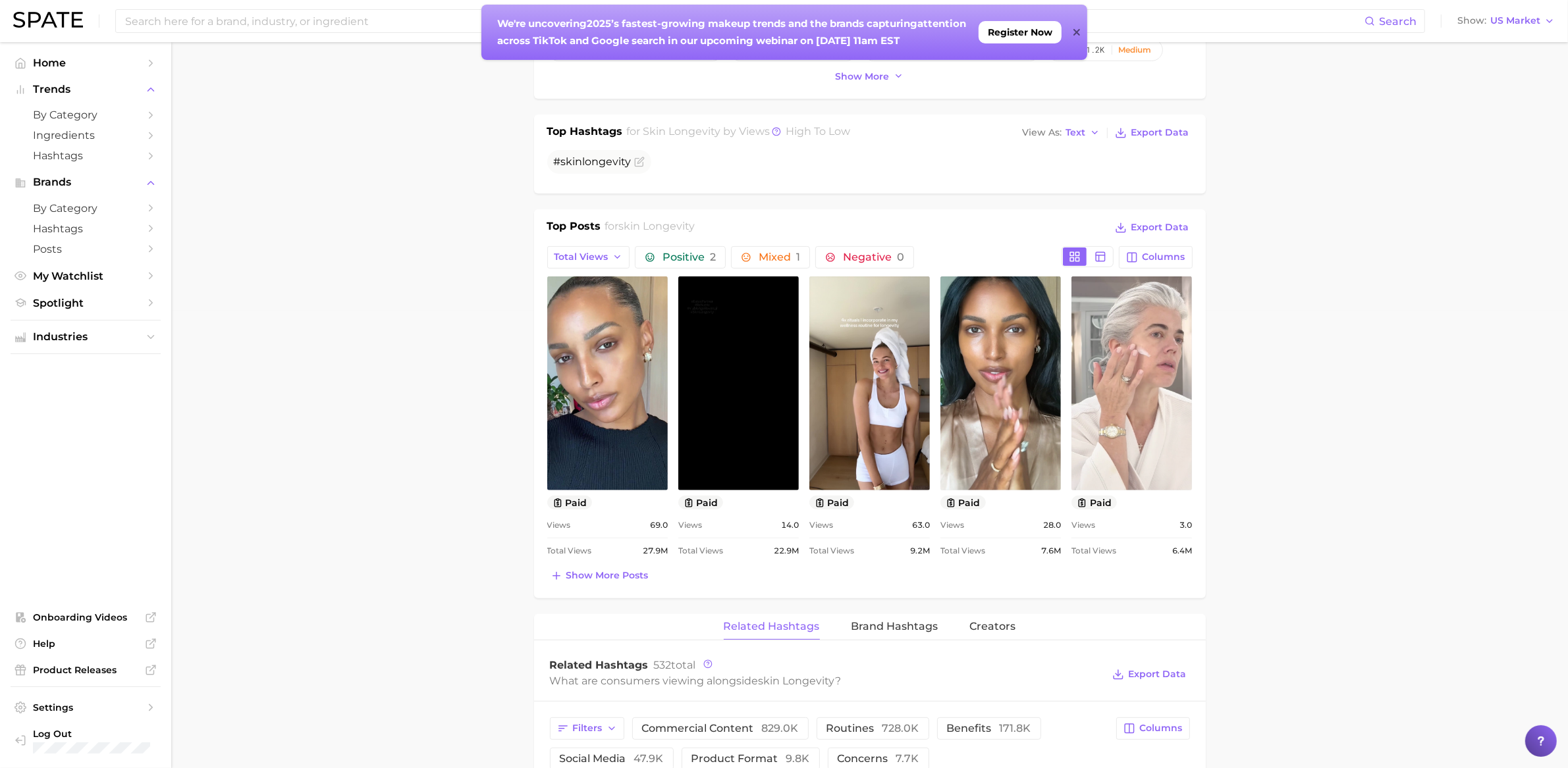
click at [1125, 380] on link "view post on TikTok" at bounding box center [1132, 383] width 121 height 214
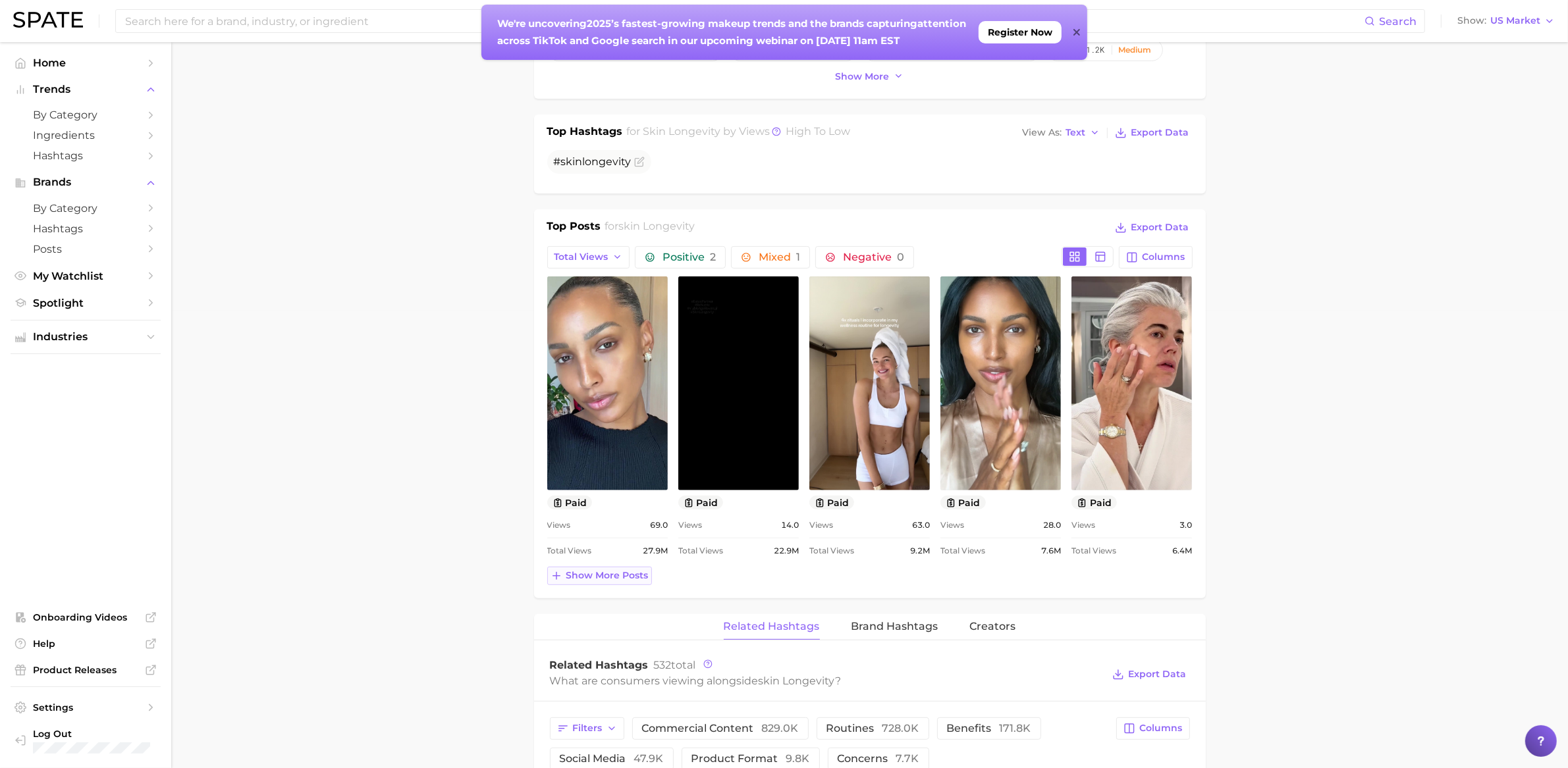
click at [607, 575] on span "Show more posts" at bounding box center [607, 576] width 82 height 11
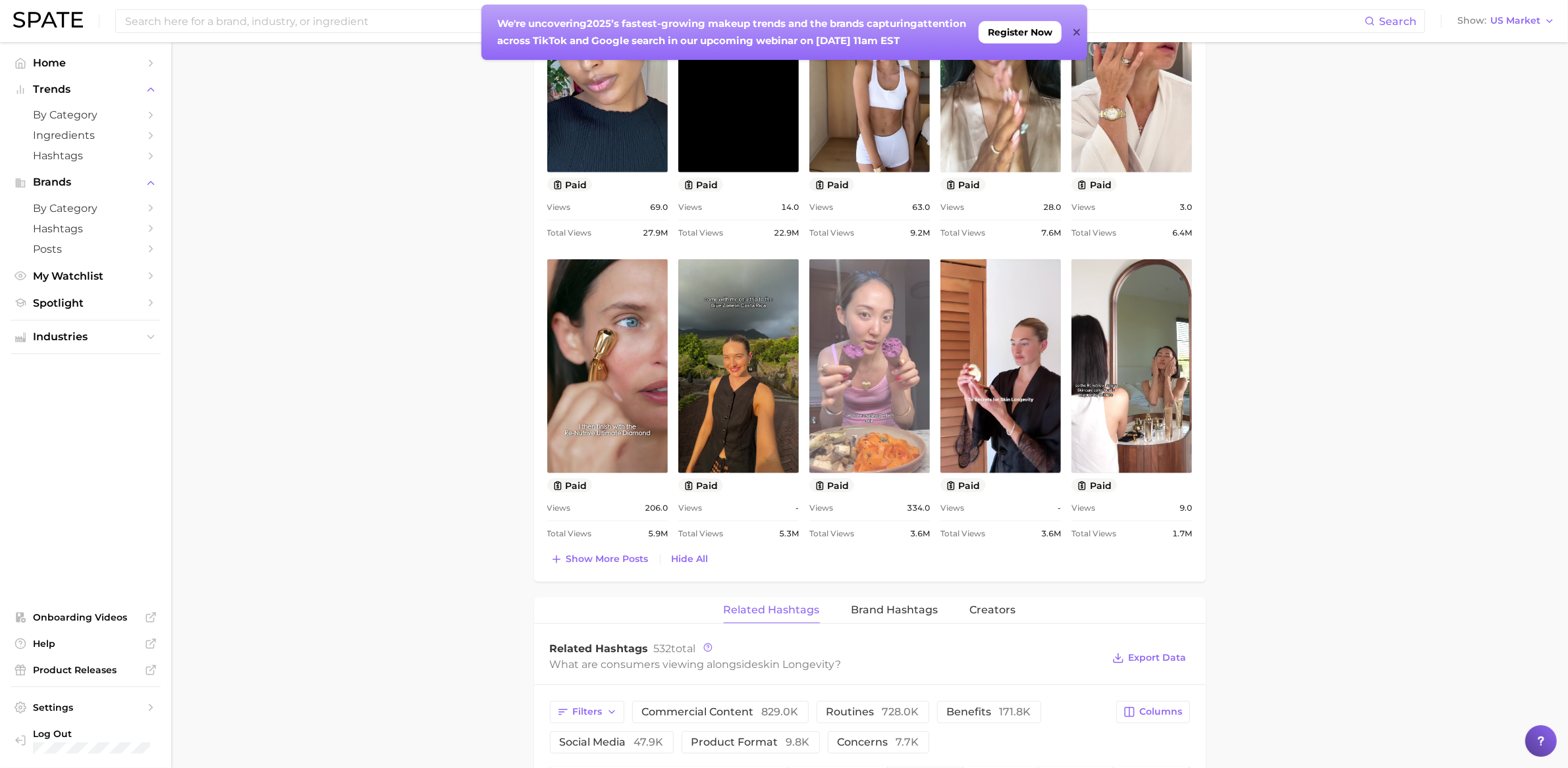
click at [870, 395] on link "view post on TikTok" at bounding box center [869, 366] width 121 height 214
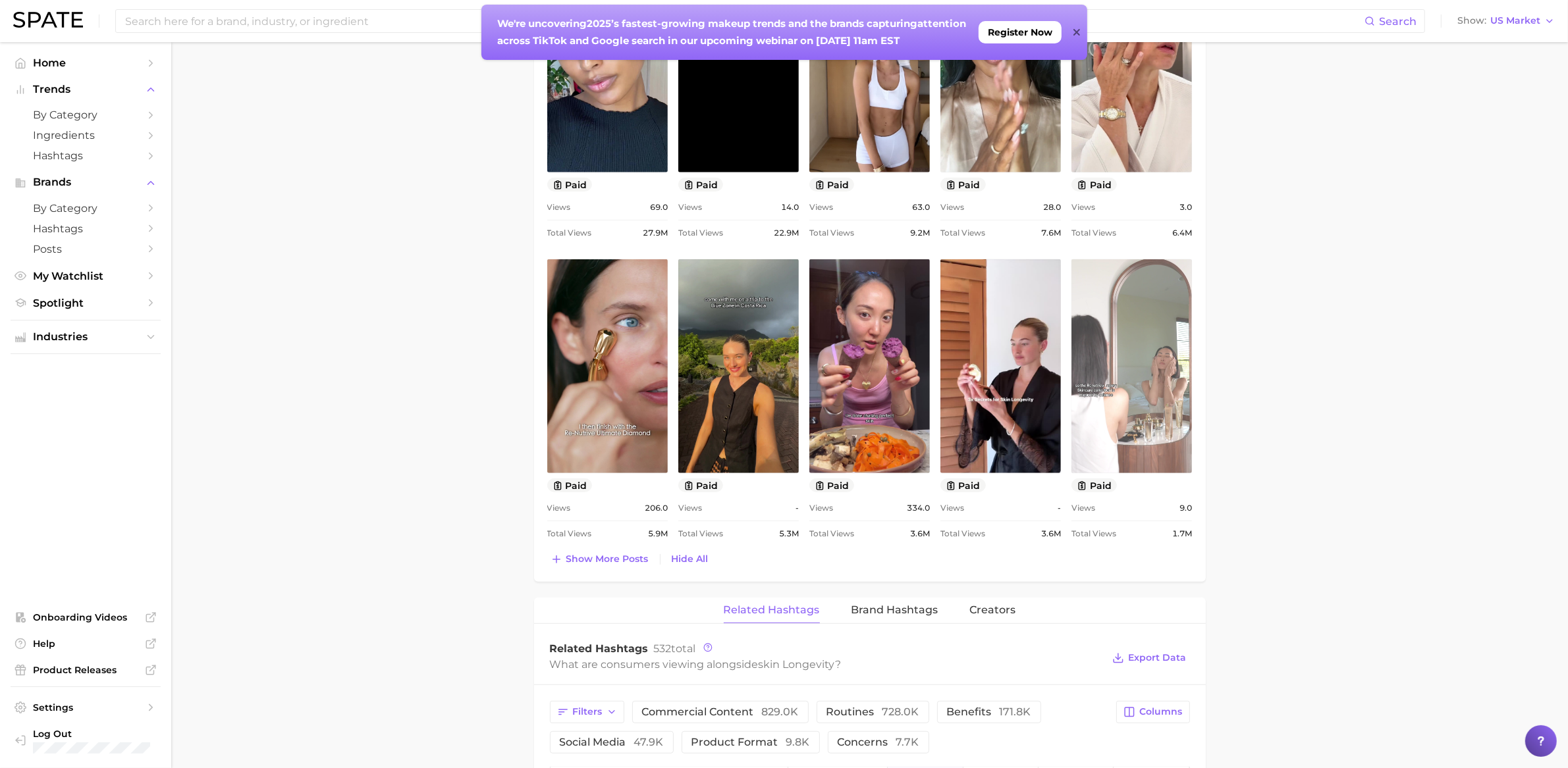
click at [1071, 395] on div "view post on TikTok paid Views 69.0 Total Views 27.9m view post on TikTok paid …" at bounding box center [870, 250] width 646 height 584
click at [1105, 380] on link "view post on TikTok" at bounding box center [1132, 366] width 121 height 214
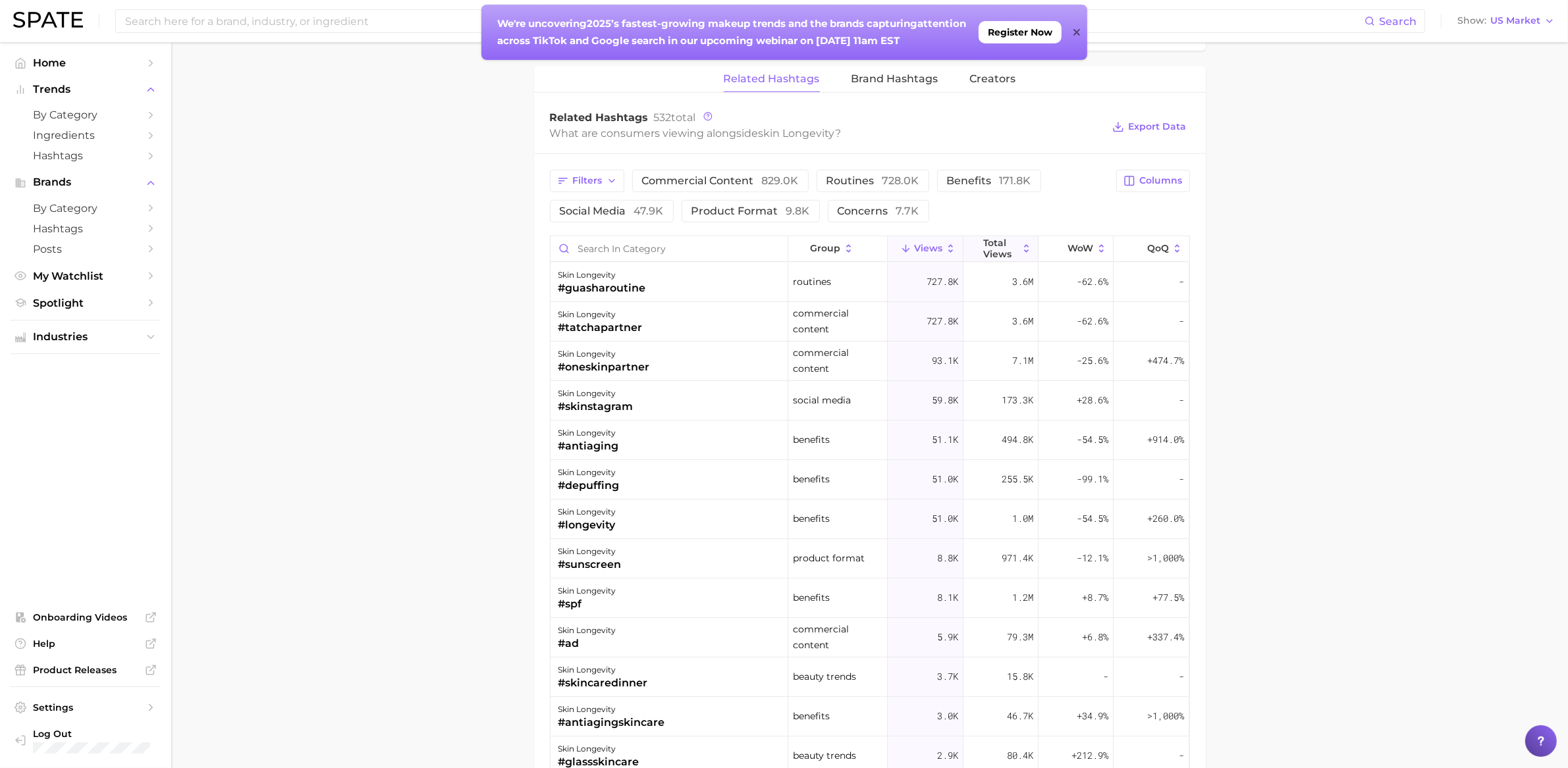
click at [984, 254] on span "Total Views" at bounding box center [1001, 248] width 35 height 21
click at [902, 257] on button "Views" at bounding box center [925, 248] width 76 height 25
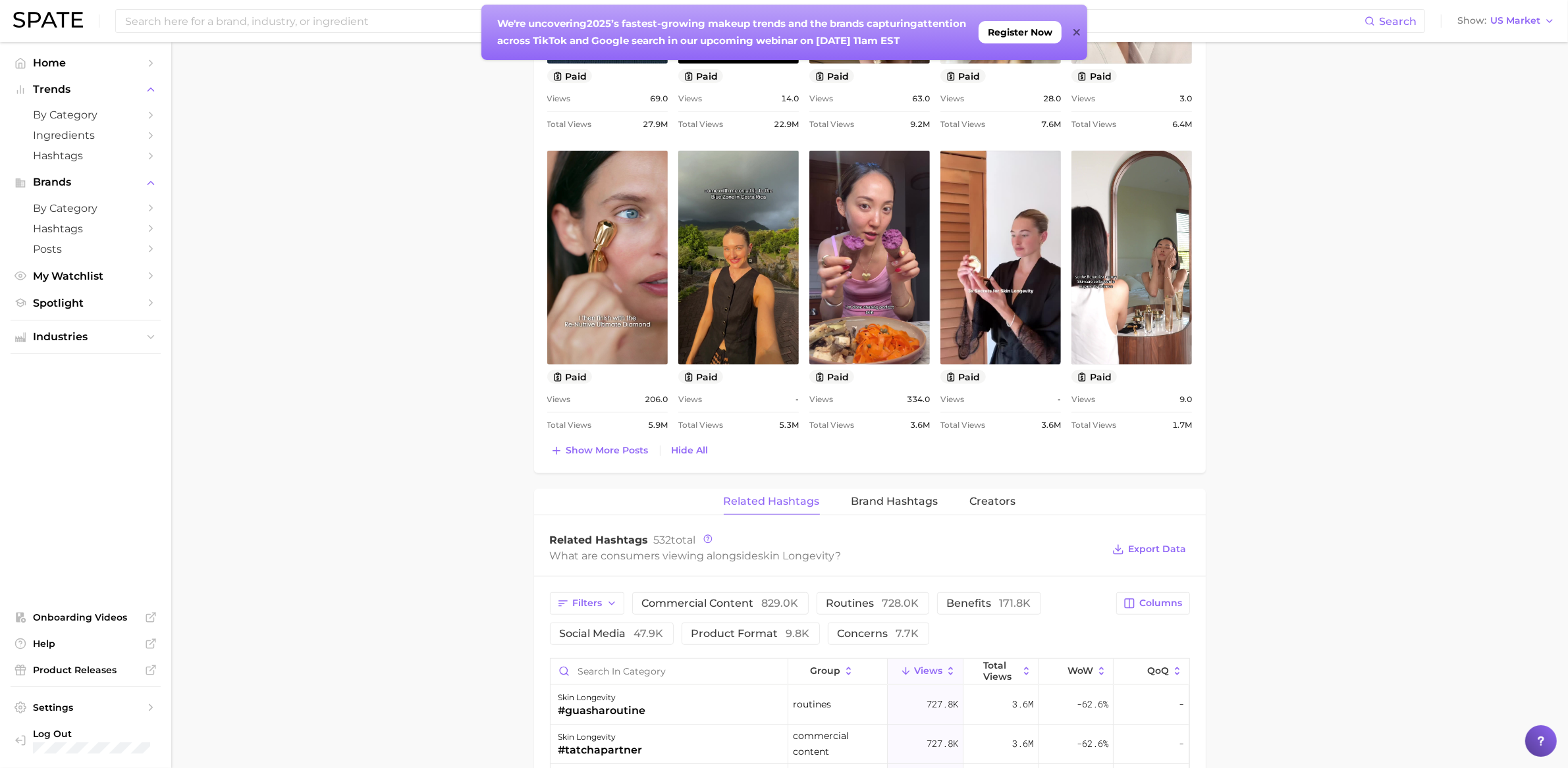
scroll to position [840, 0]
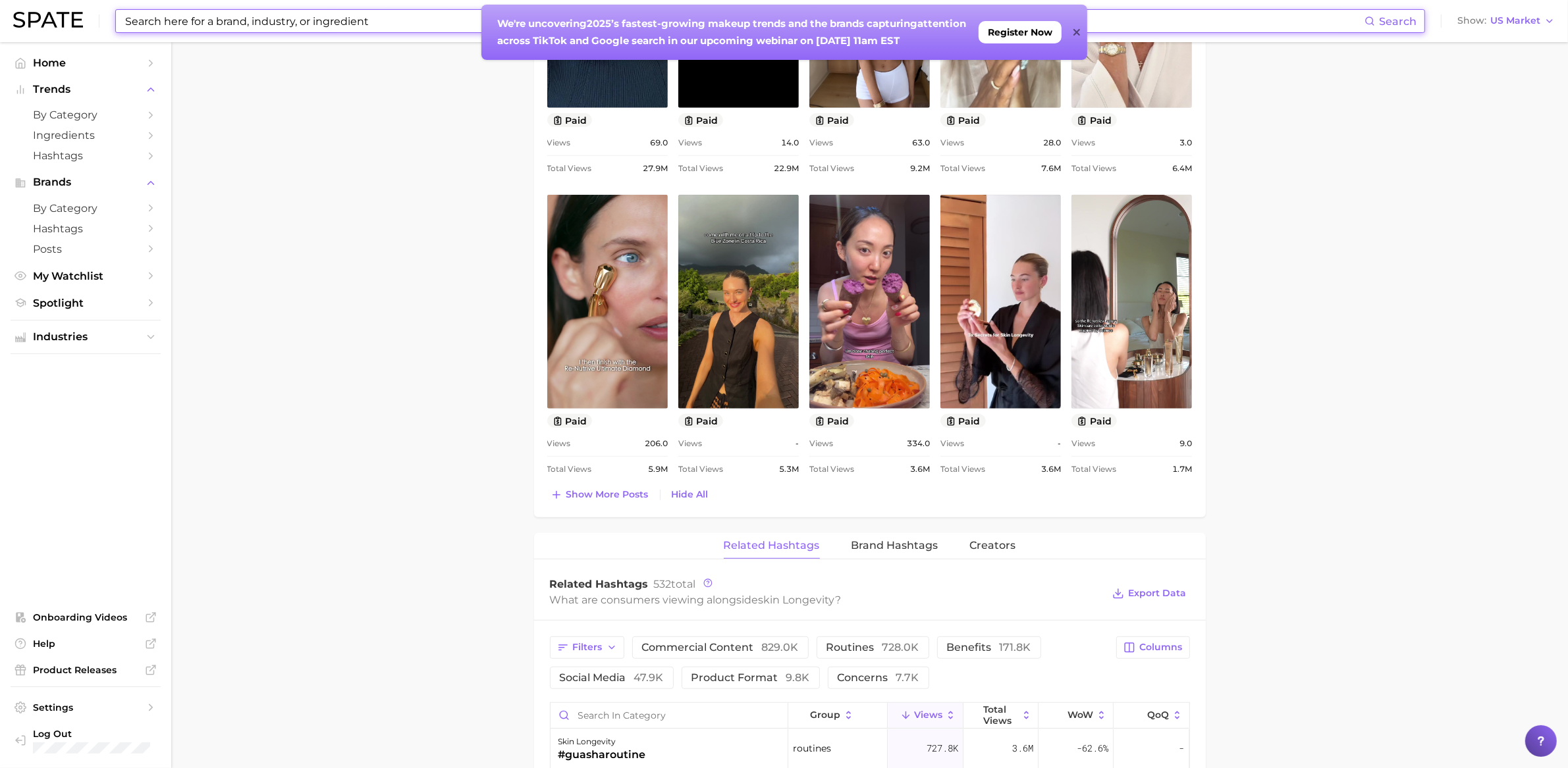
click at [177, 18] on input at bounding box center [744, 21] width 1240 height 23
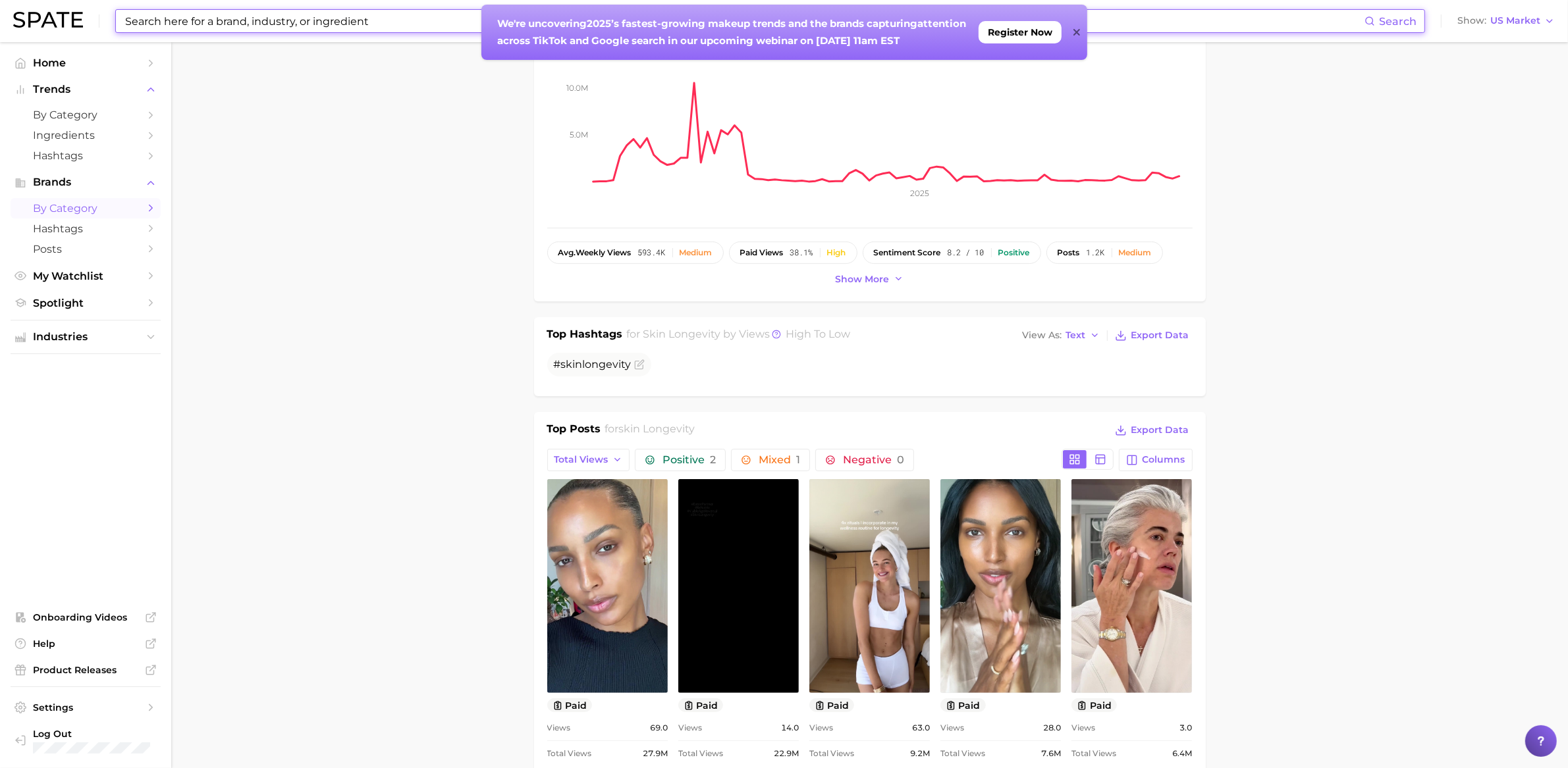
scroll to position [0, 0]
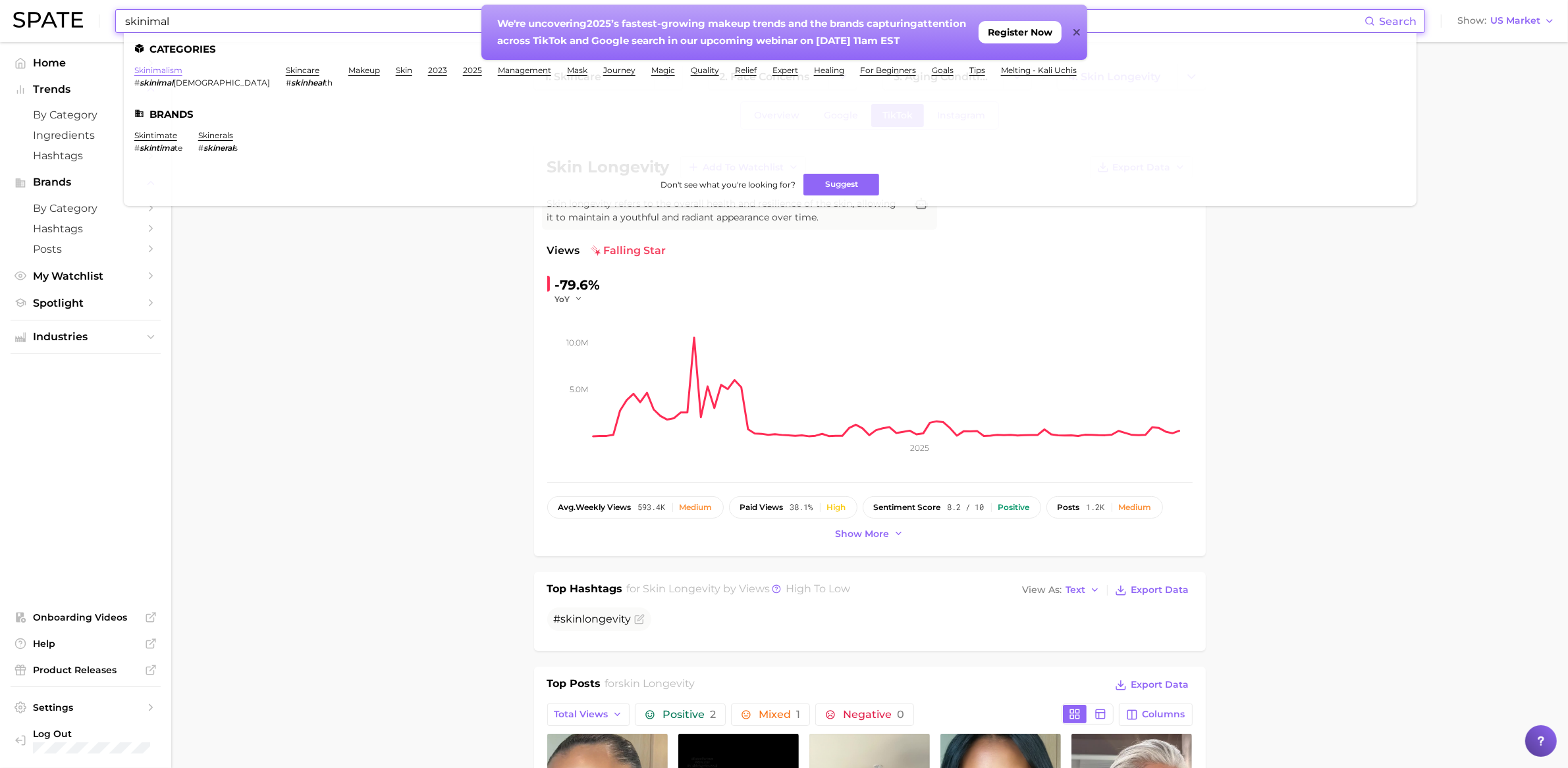
type input "skinimal"
click at [146, 66] on link "skinimalism" at bounding box center [158, 70] width 48 height 9
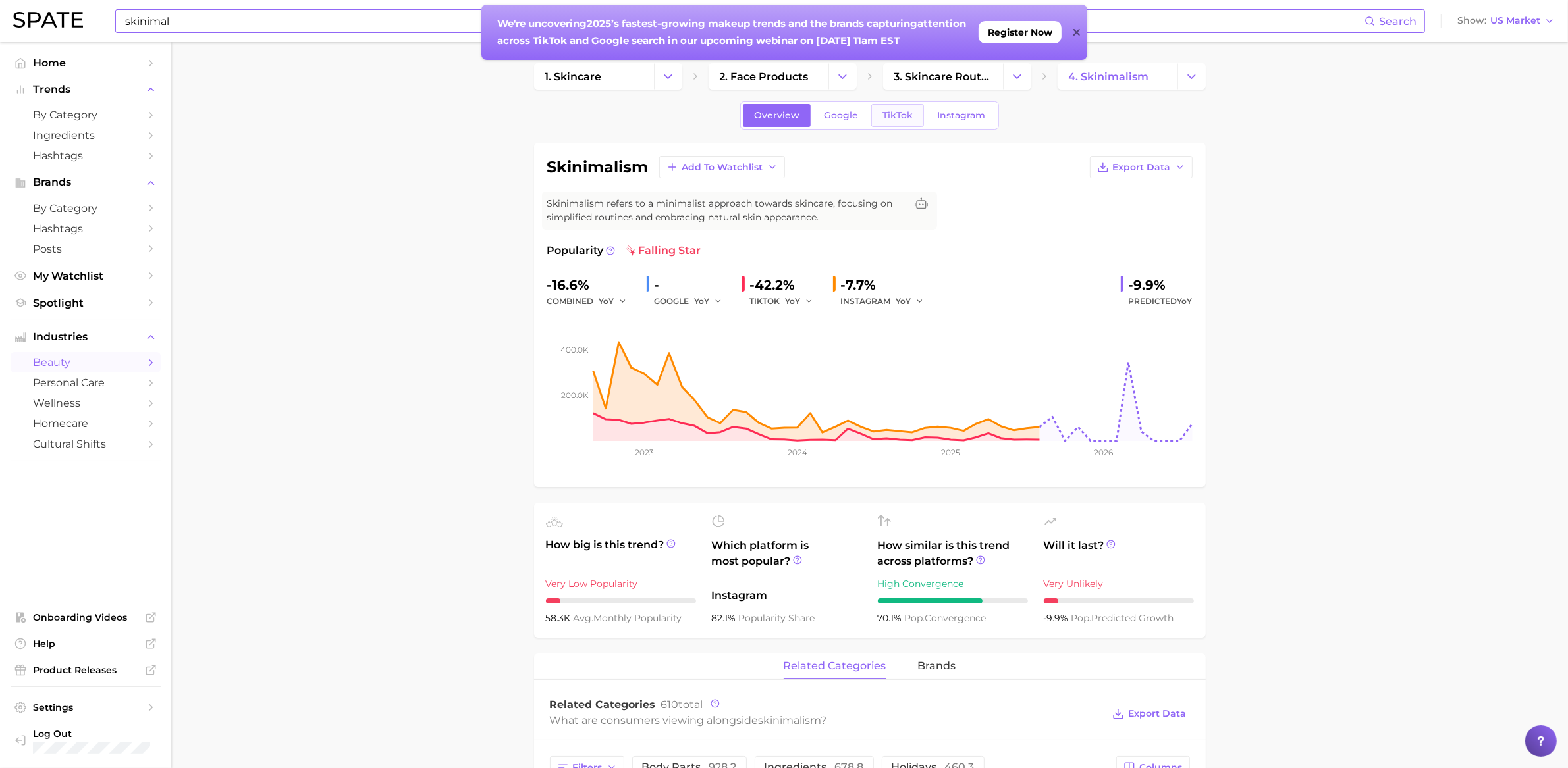
click at [894, 119] on span "TikTok" at bounding box center [898, 116] width 30 height 11
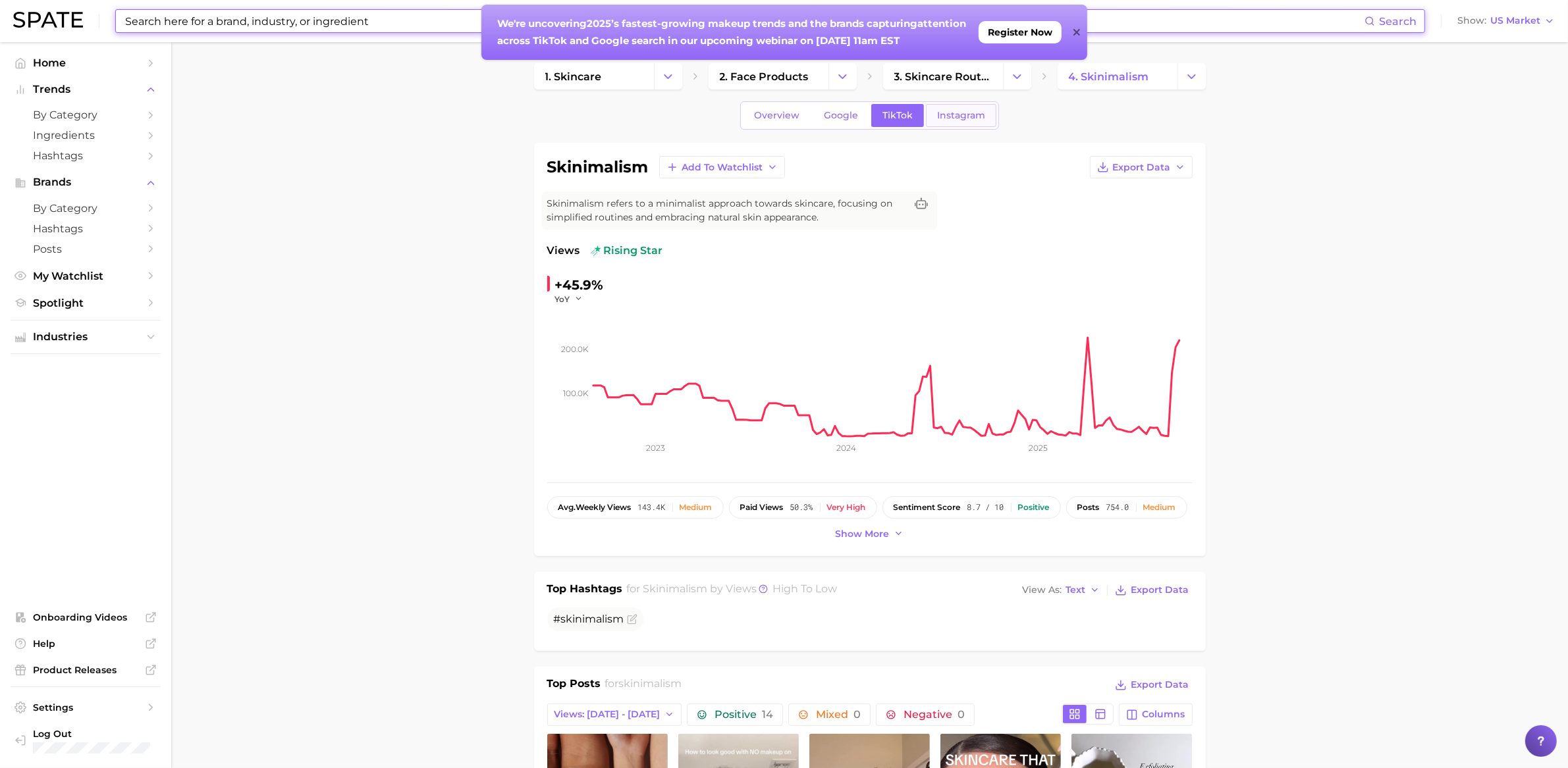
click at [959, 116] on span "Instagram" at bounding box center [961, 116] width 48 height 11
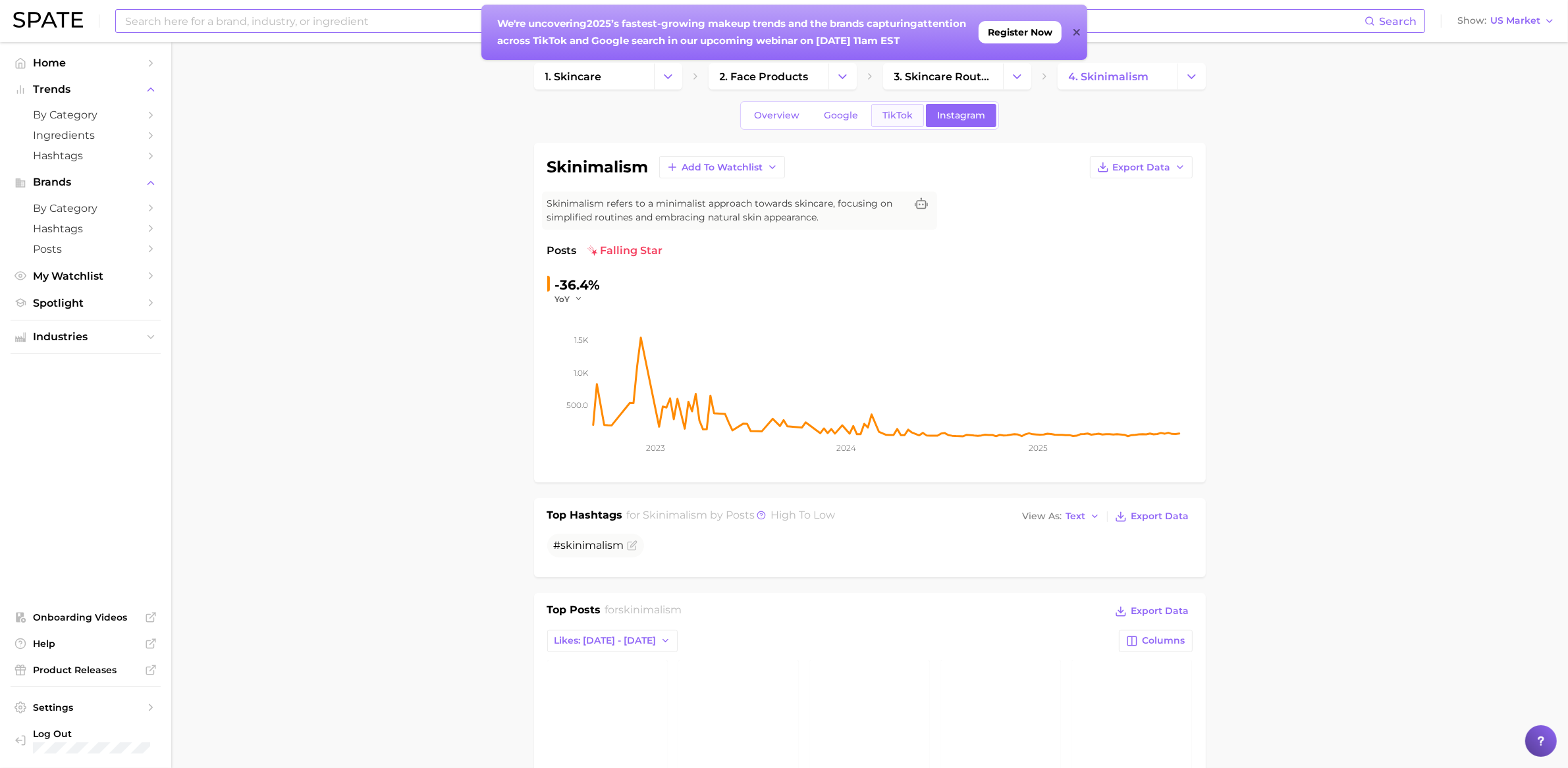
click at [880, 121] on link "TikTok" at bounding box center [898, 115] width 53 height 23
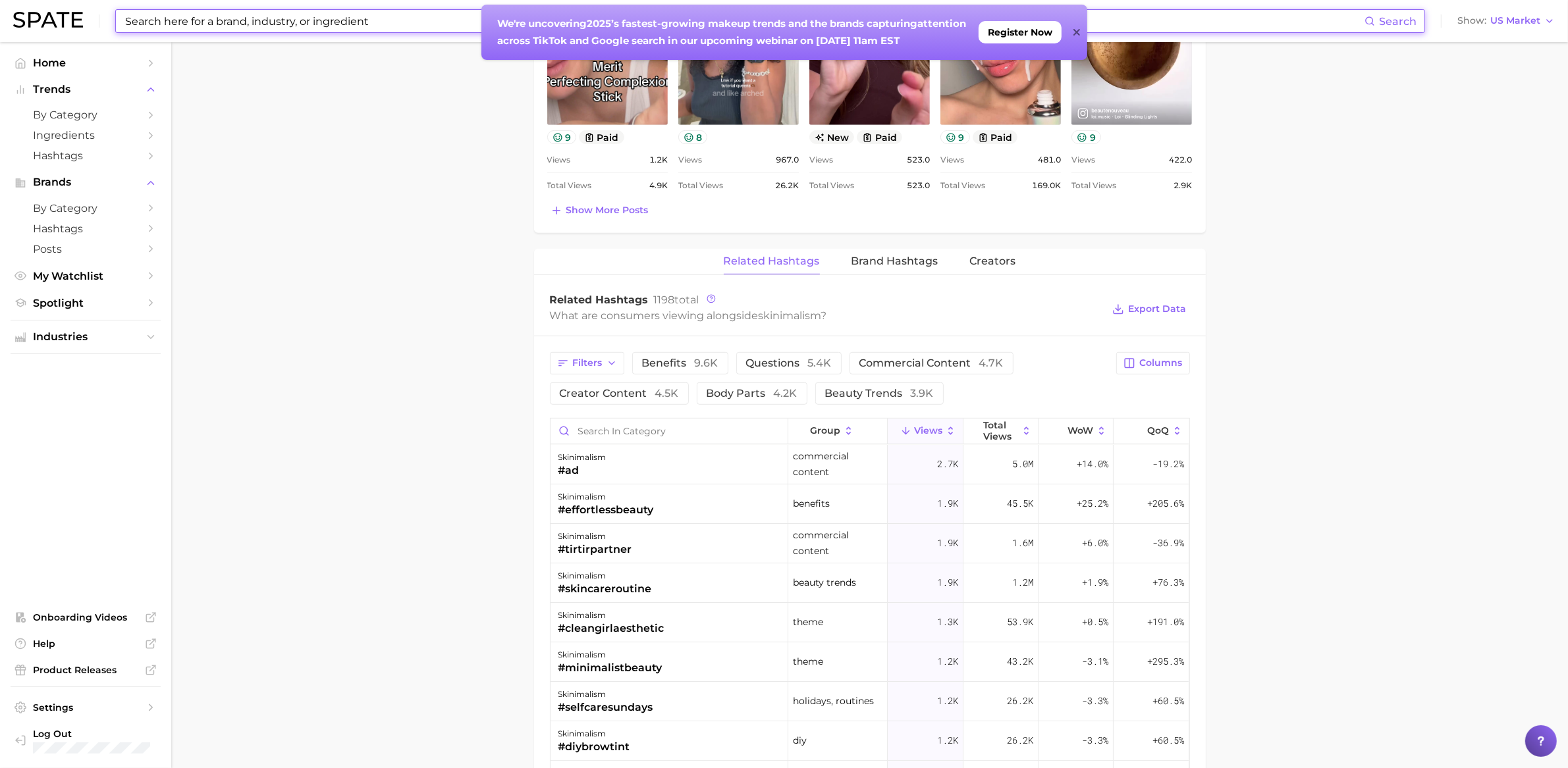
scroll to position [904, 0]
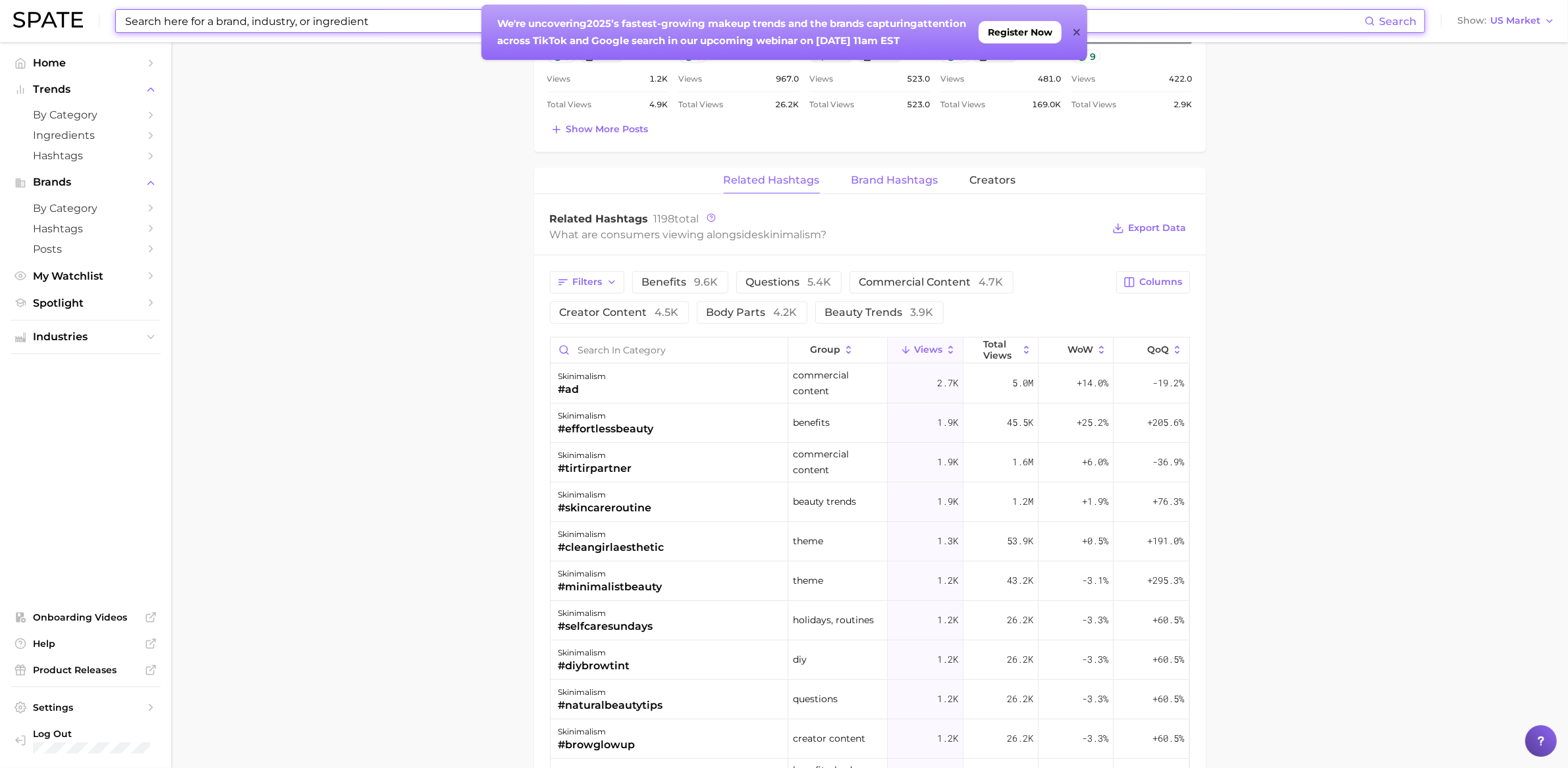
click at [885, 175] on span "Brand Hashtags" at bounding box center [895, 180] width 87 height 12
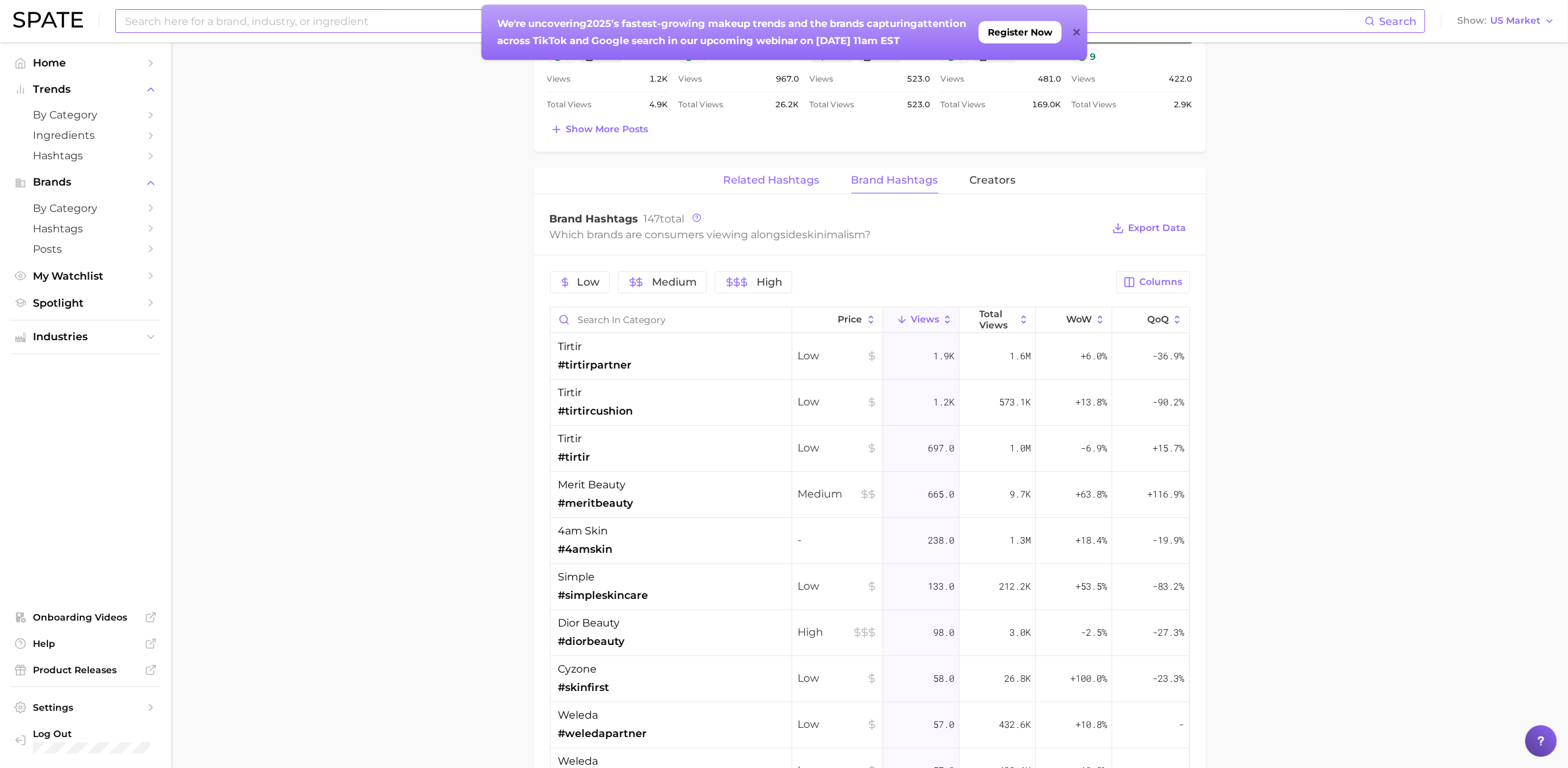
click at [732, 182] on span "Related Hashtags" at bounding box center [772, 180] width 96 height 12
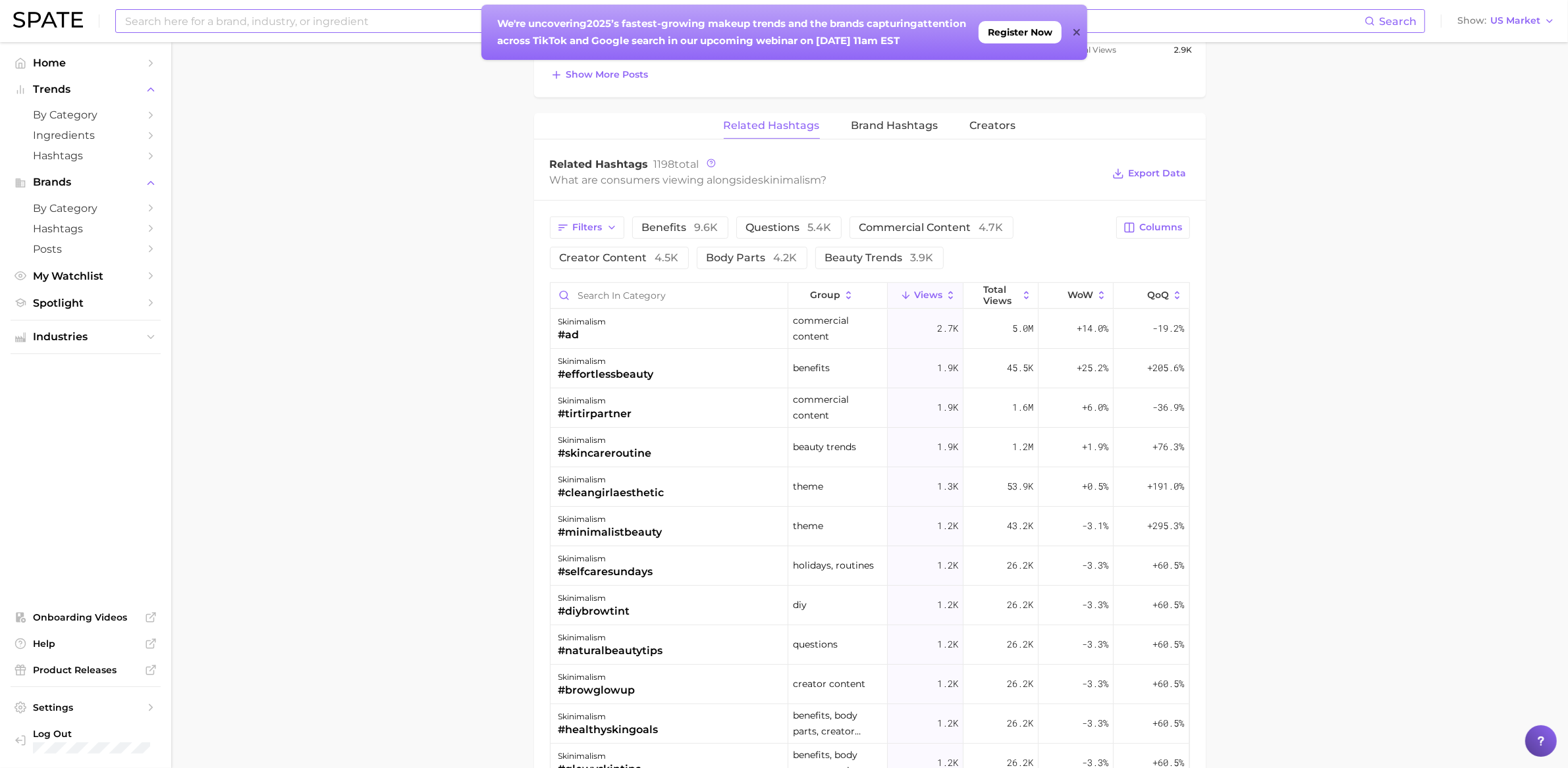
scroll to position [971, 0]
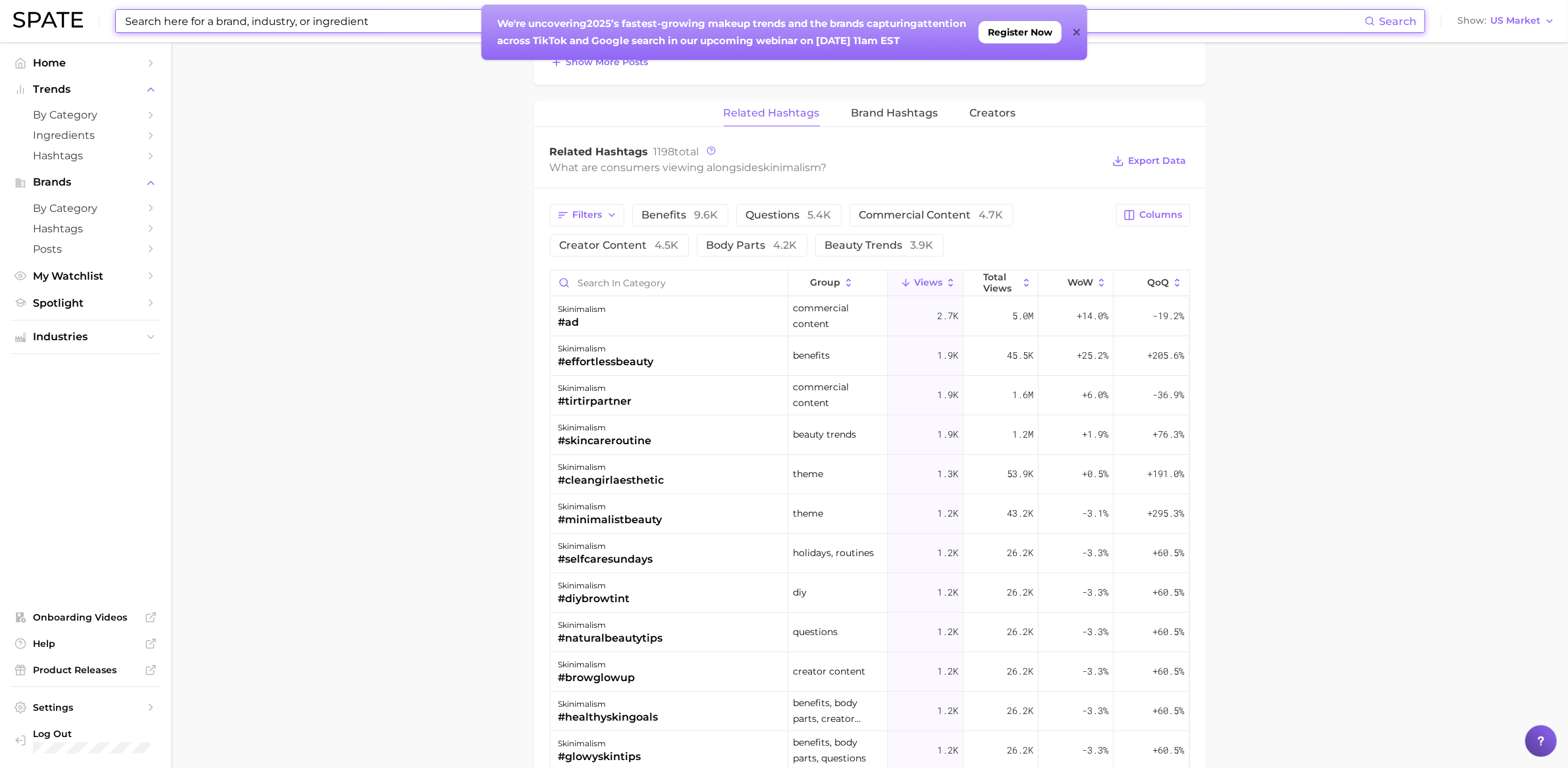
click at [359, 15] on input at bounding box center [744, 21] width 1240 height 23
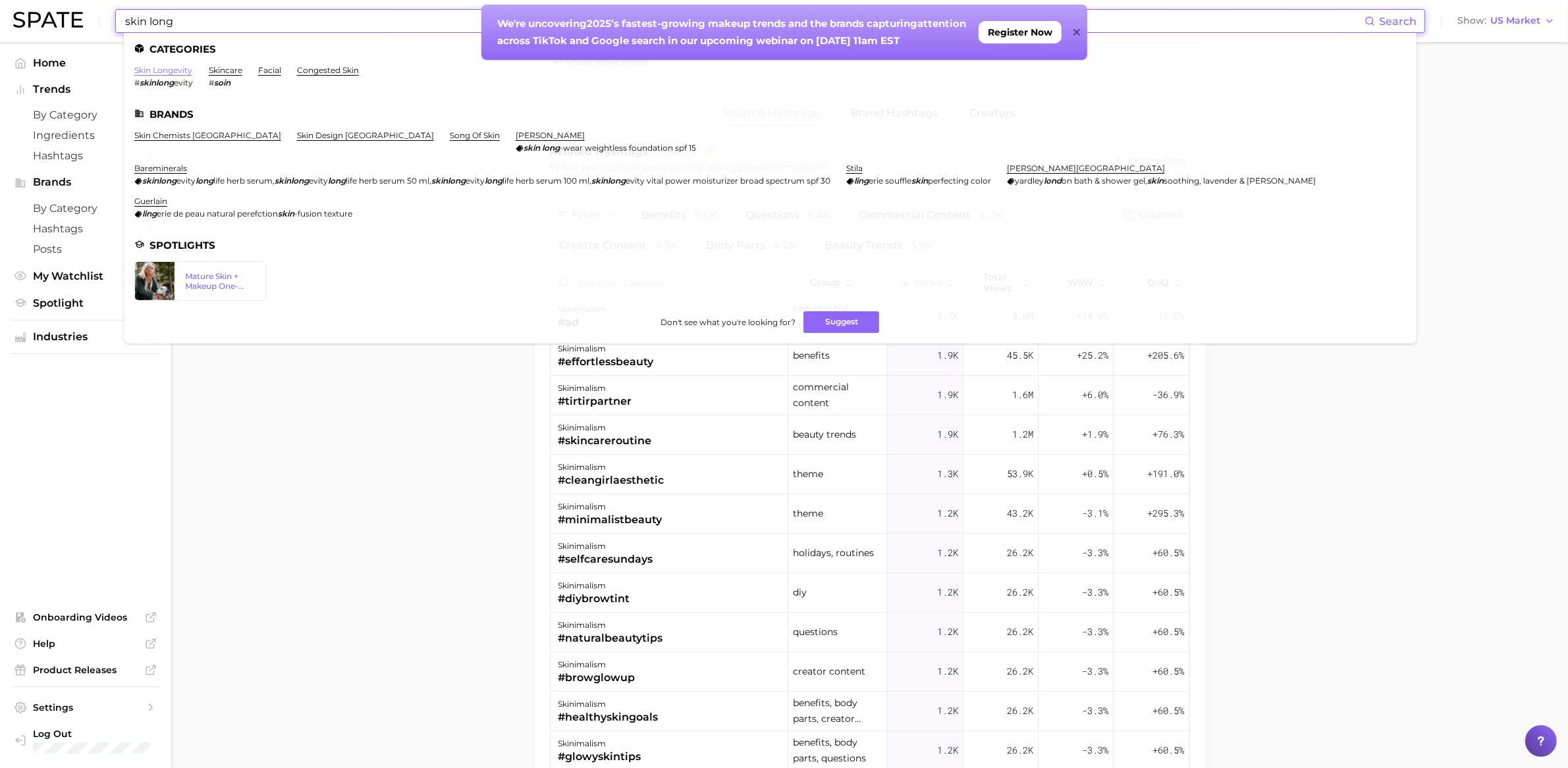
type input "skin long"
click at [169, 71] on link "skin longevity" at bounding box center [162, 70] width 58 height 9
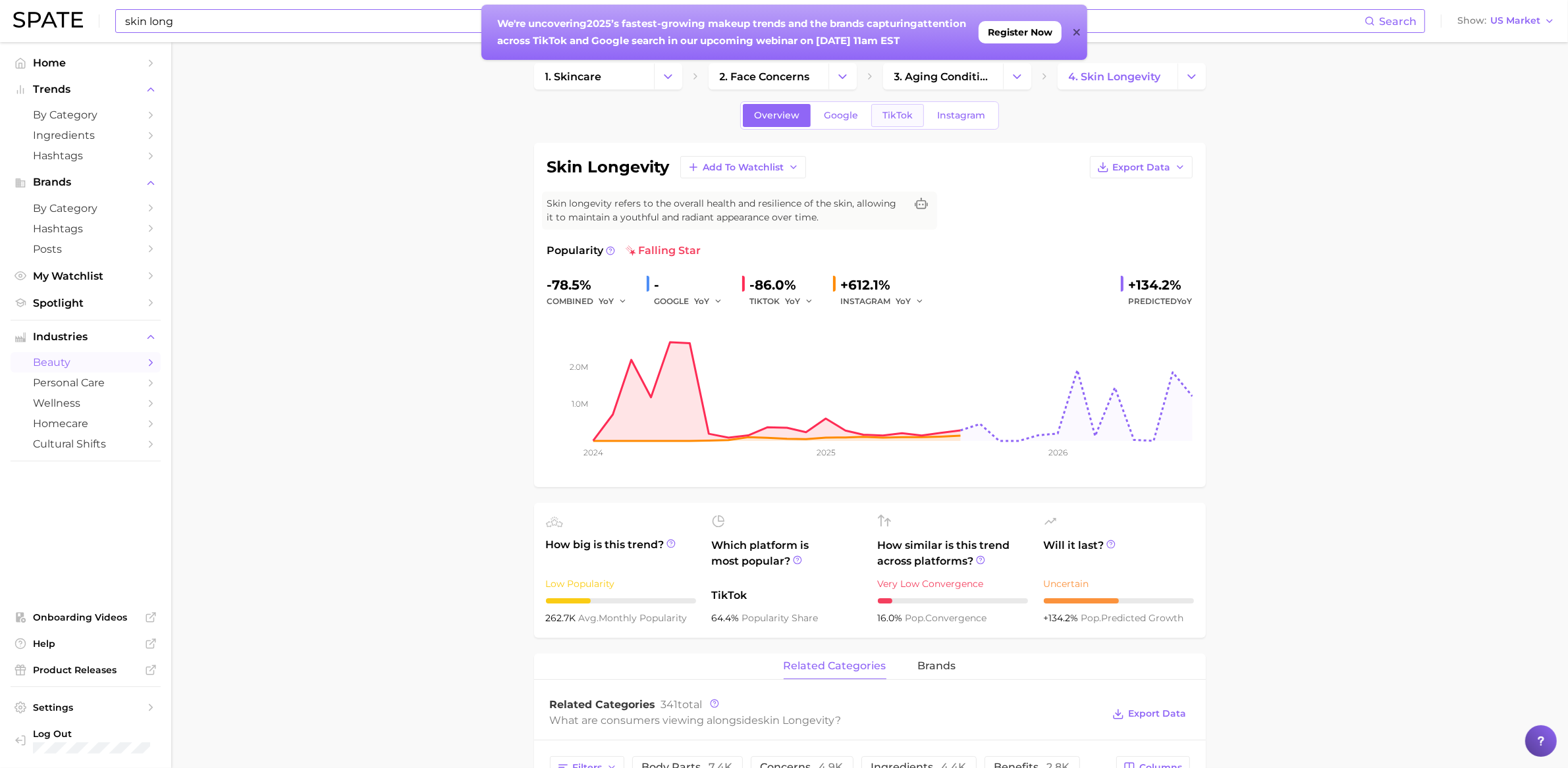
click at [905, 111] on span "TikTok" at bounding box center [898, 116] width 30 height 11
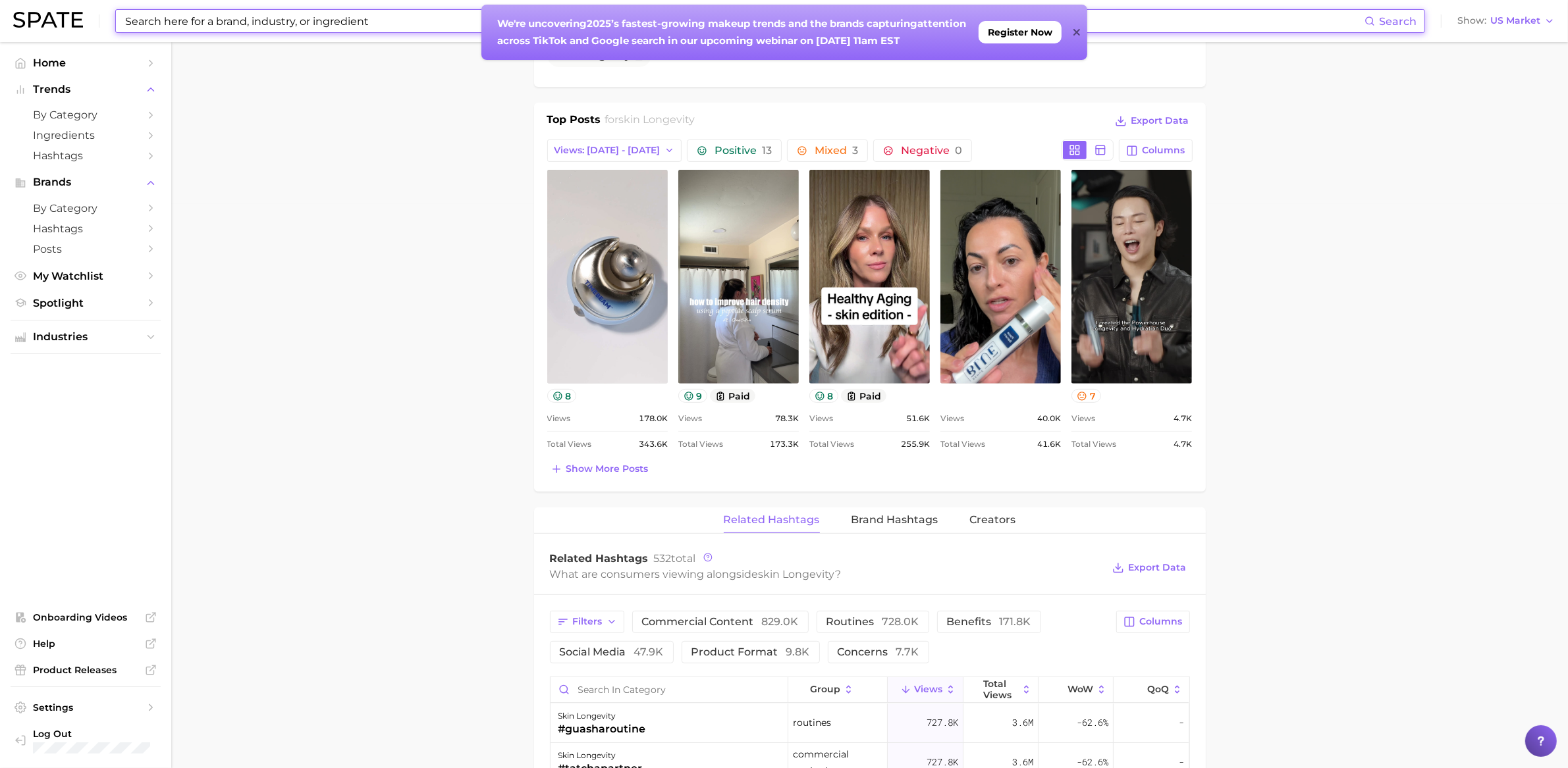
scroll to position [530, 0]
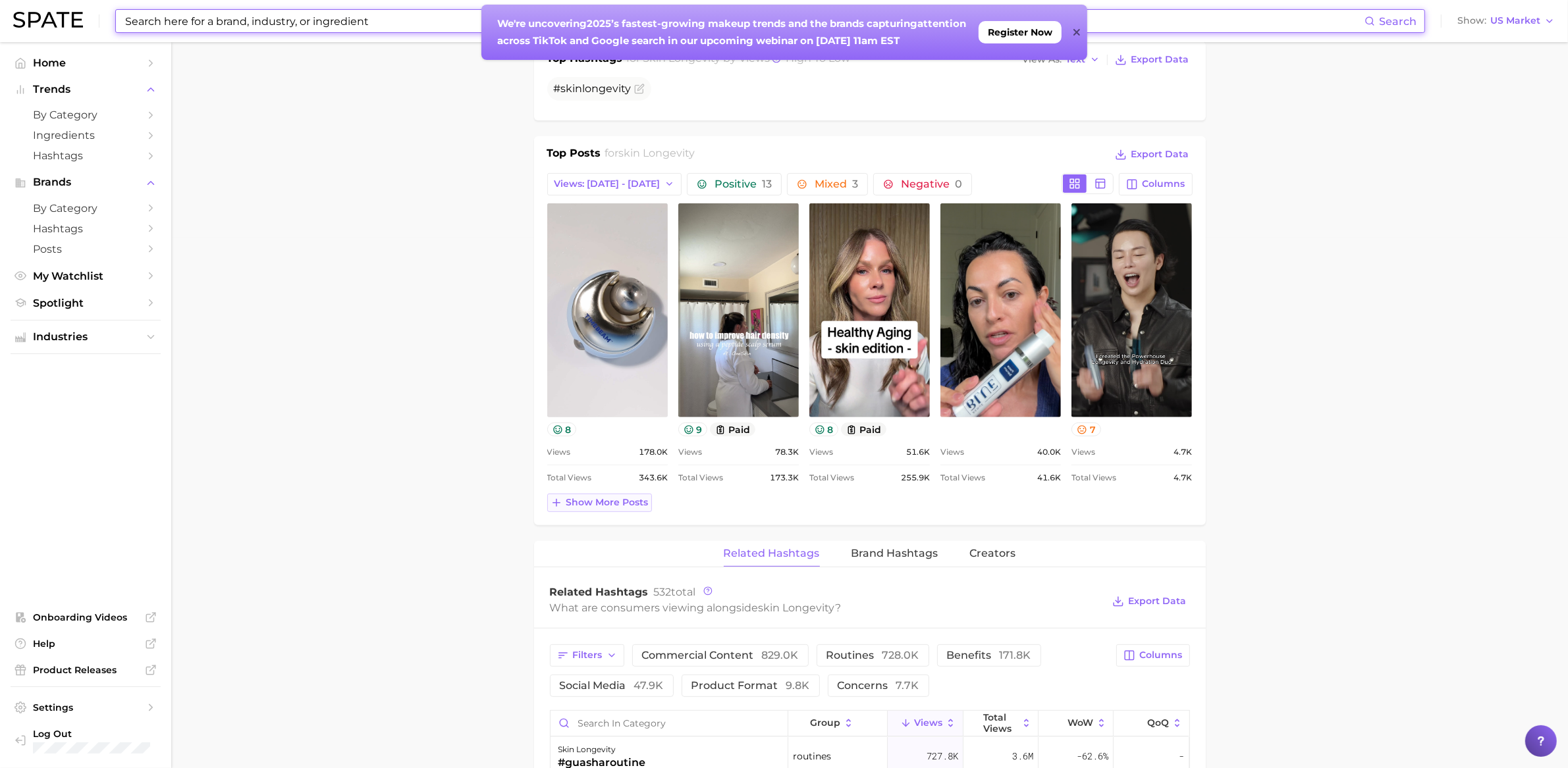
click at [593, 499] on span "Show more posts" at bounding box center [607, 503] width 82 height 11
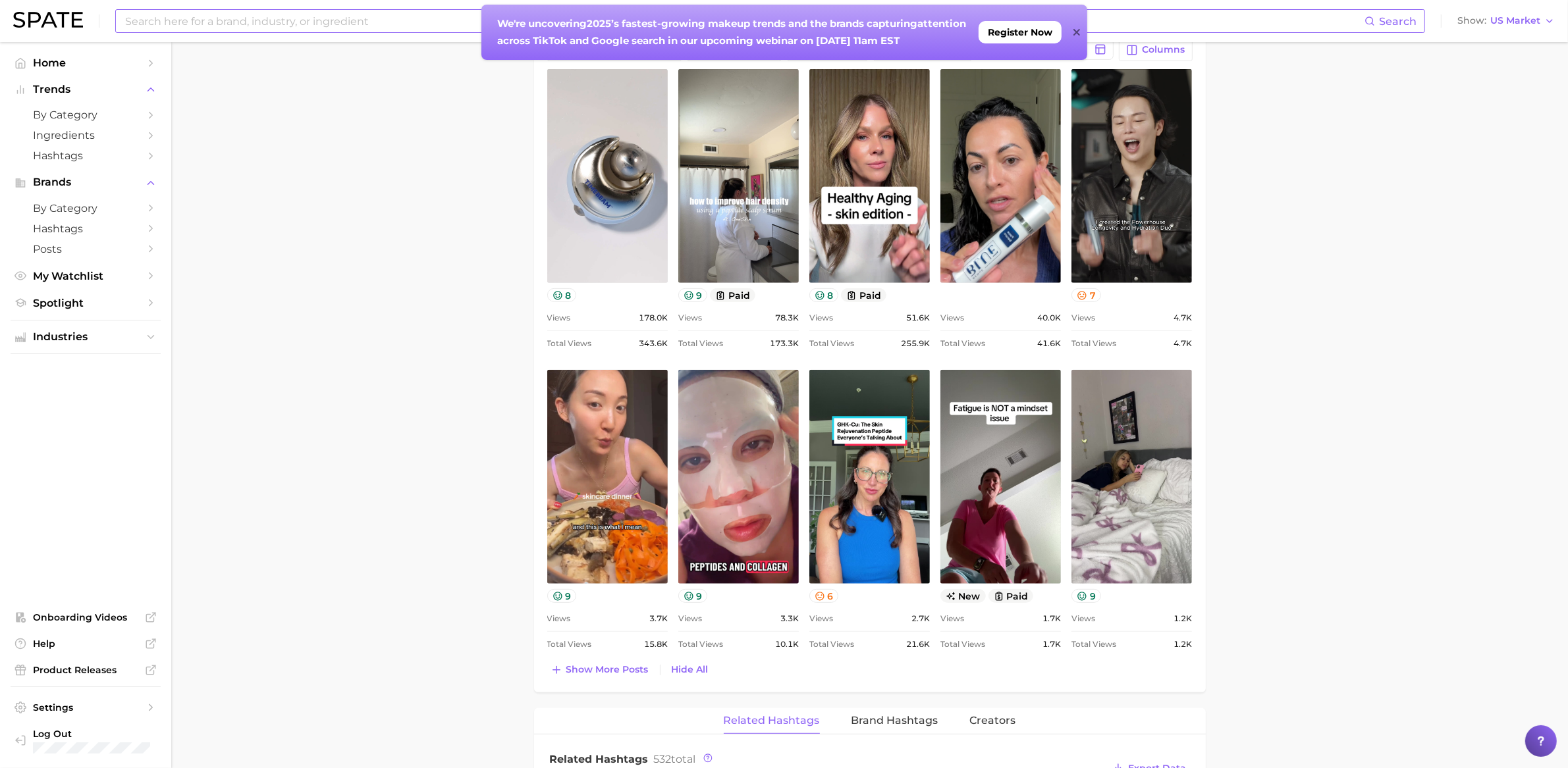
scroll to position [663, 0]
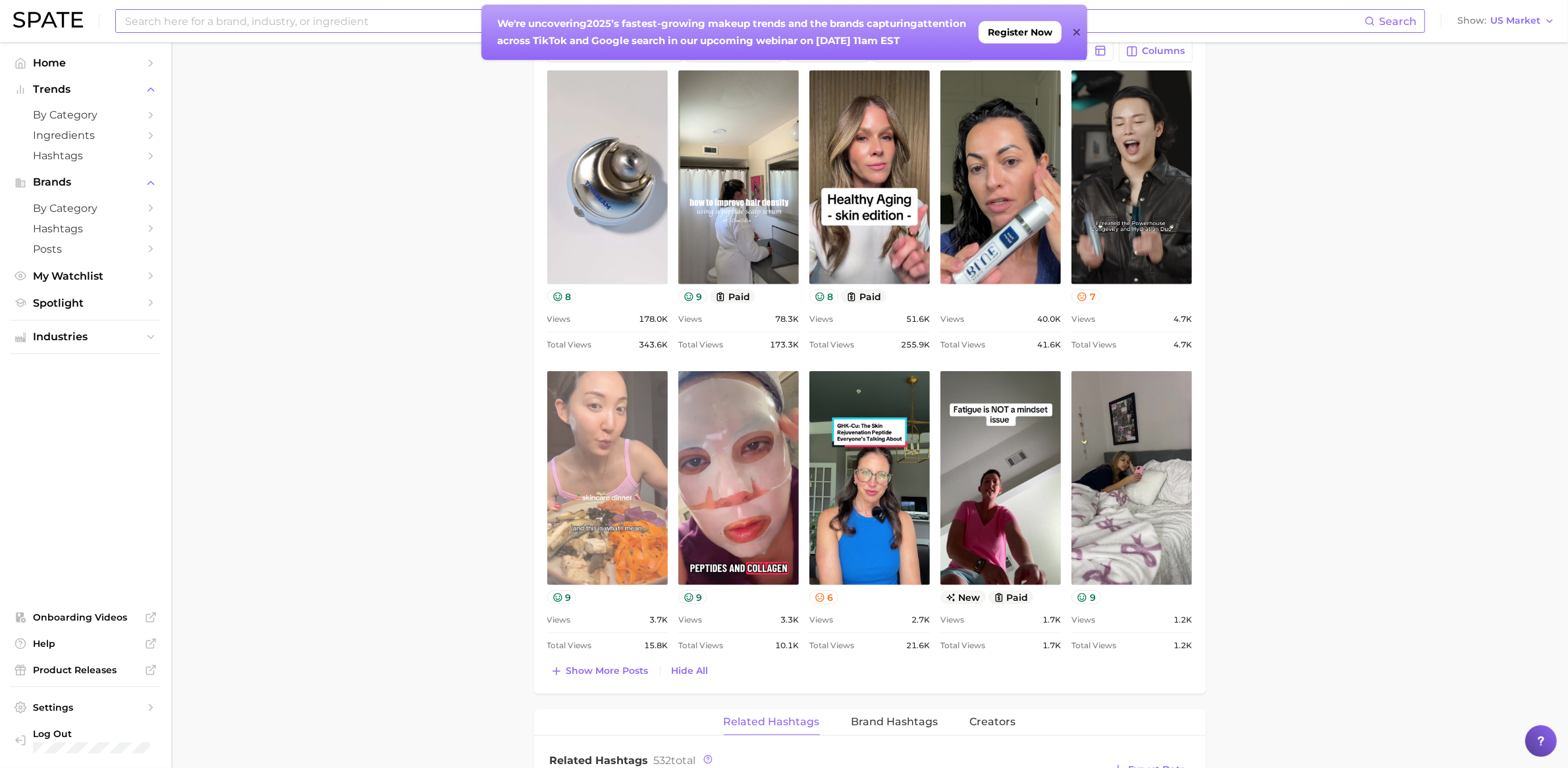
click at [588, 509] on link "view post on TikTok" at bounding box center [608, 477] width 121 height 214
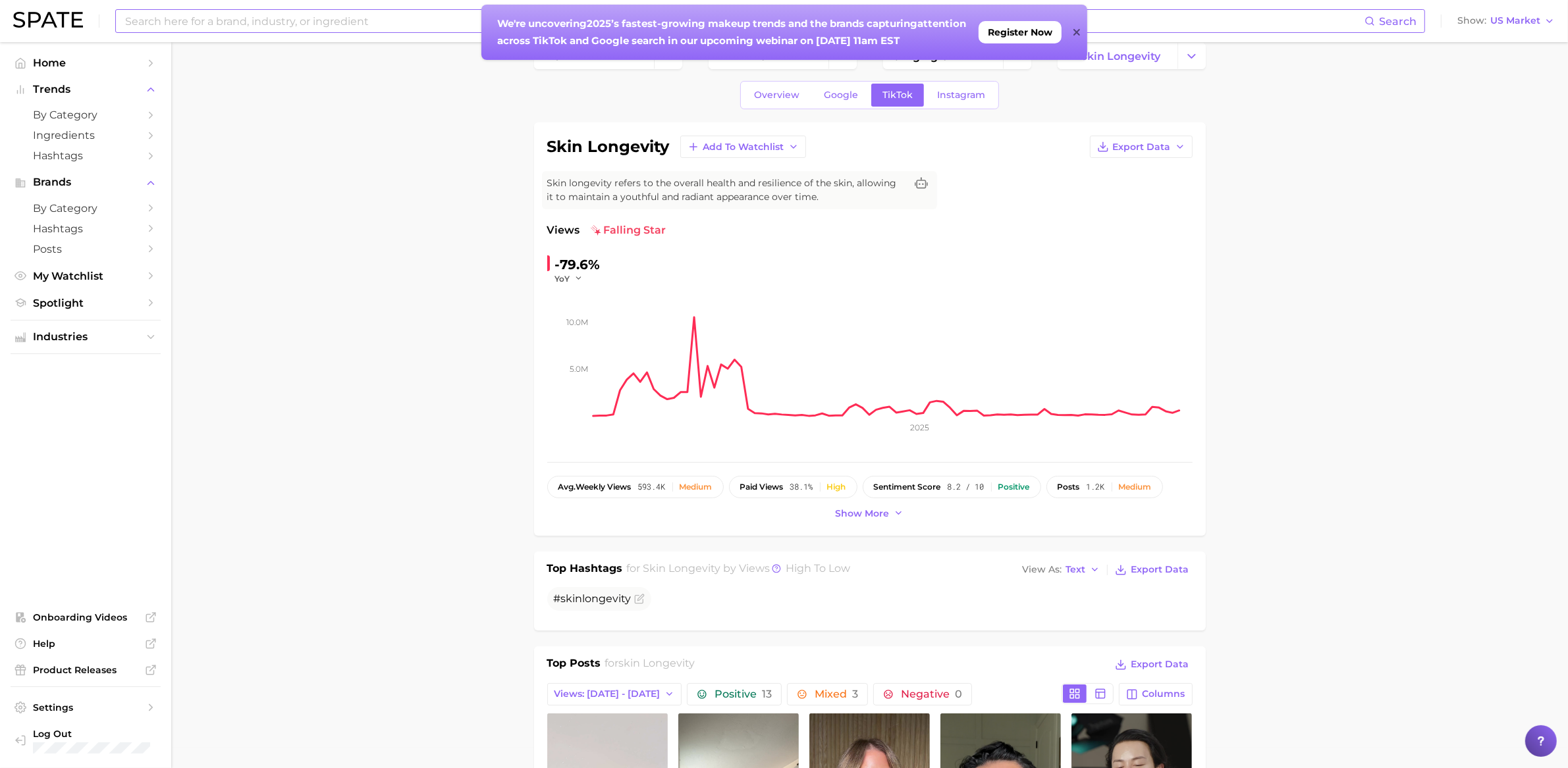
scroll to position [0, 0]
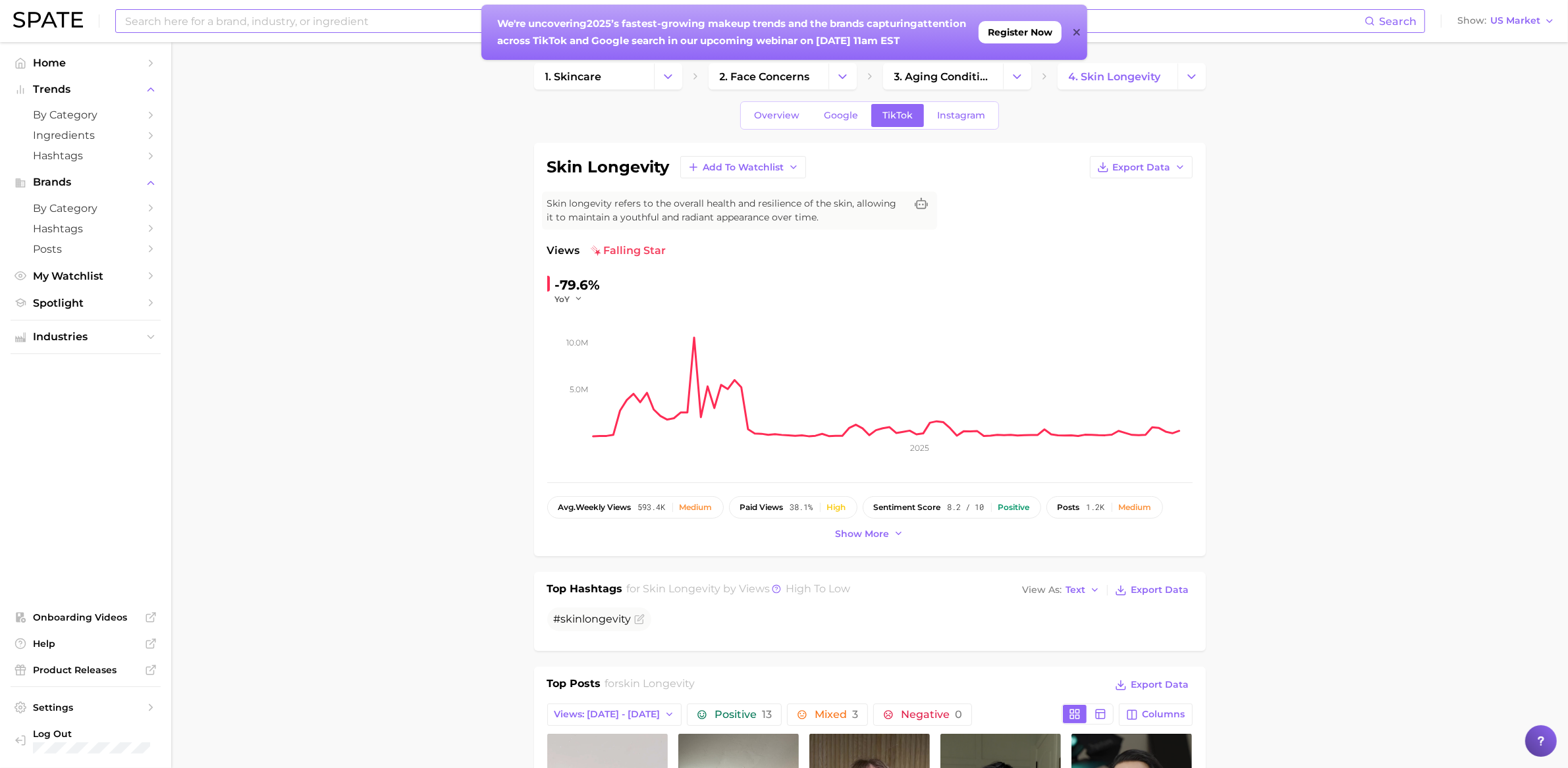
click at [1077, 34] on icon at bounding box center [1076, 32] width 7 height 10
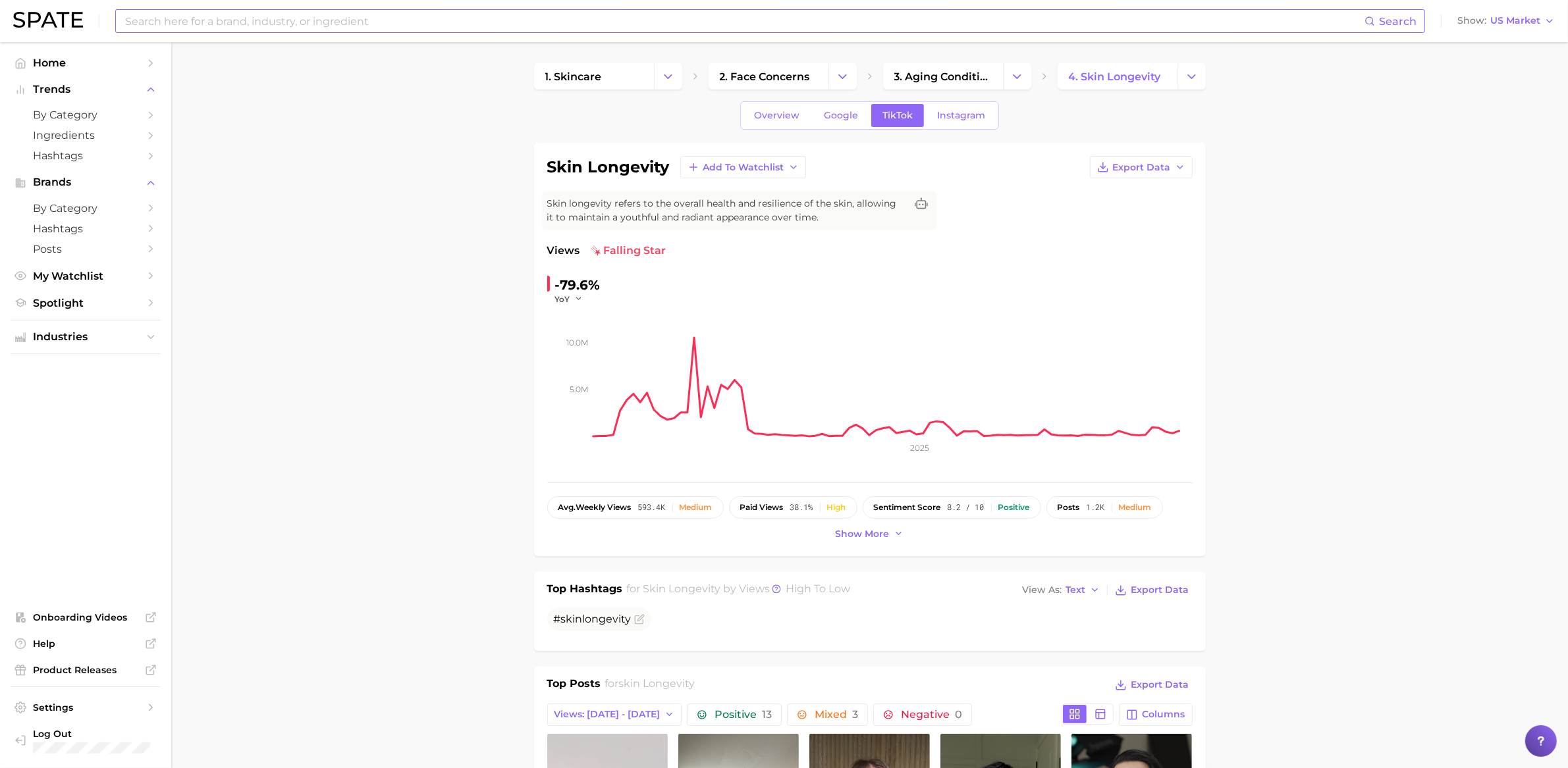
click at [256, 27] on input at bounding box center [744, 21] width 1240 height 23
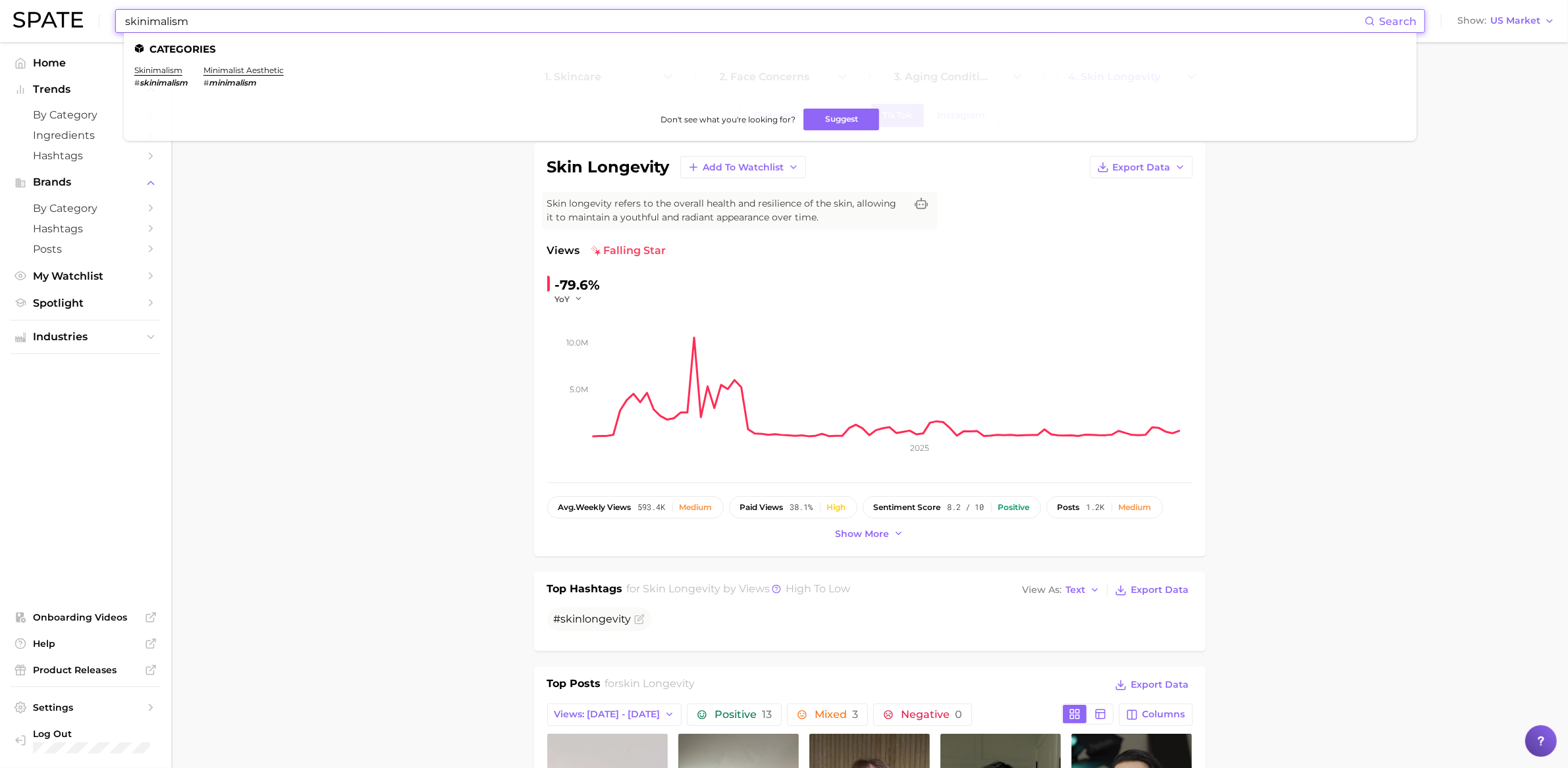
type input "skinimalism"
click at [147, 77] on em "skinimalism" at bounding box center [163, 82] width 48 height 9
click at [147, 75] on li "skinimalism # skinimalism" at bounding box center [160, 76] width 54 height 23
click at [159, 74] on link "skinimalism" at bounding box center [158, 70] width 48 height 9
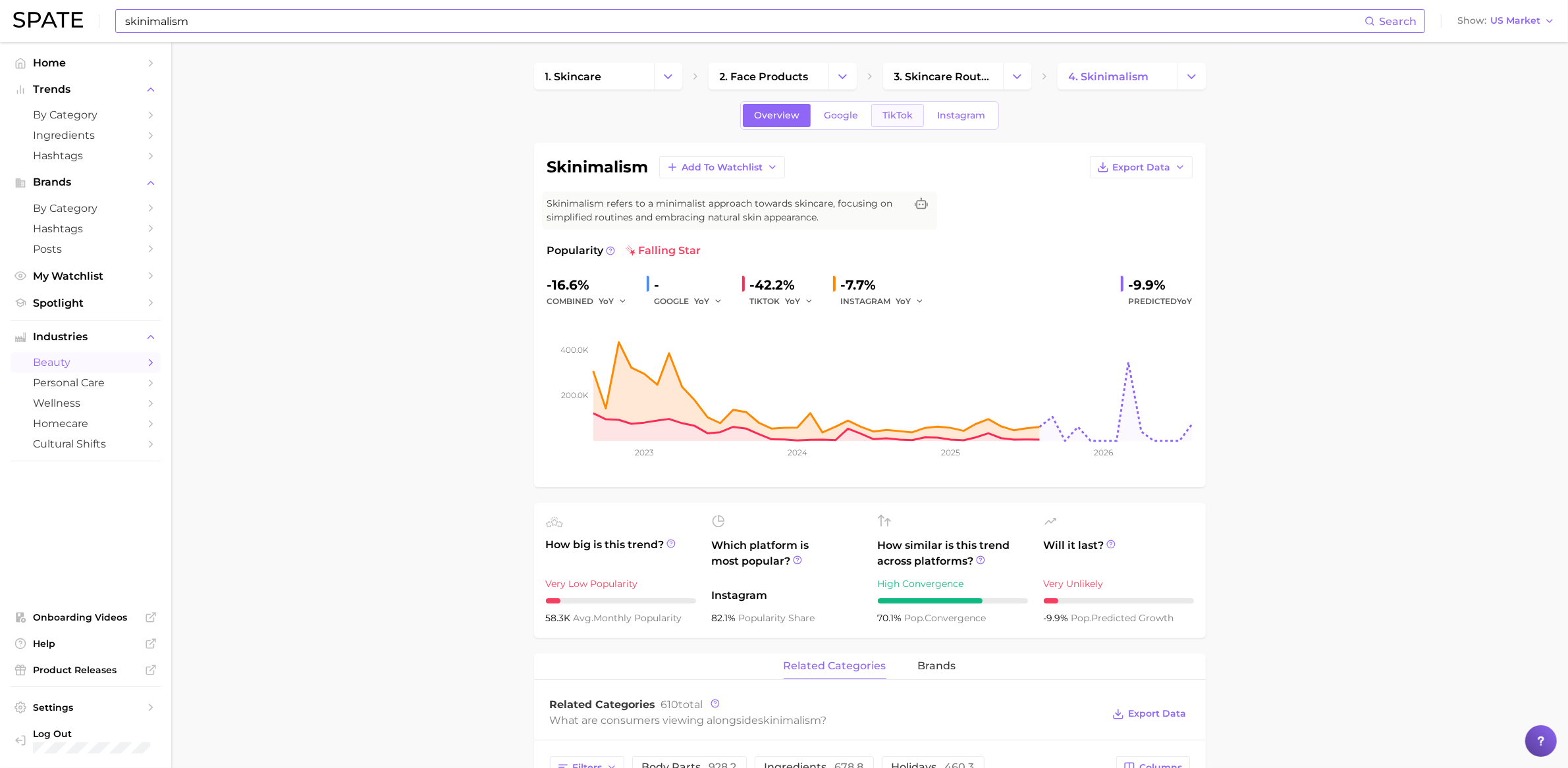
click at [902, 110] on span "TikTok" at bounding box center [898, 116] width 30 height 11
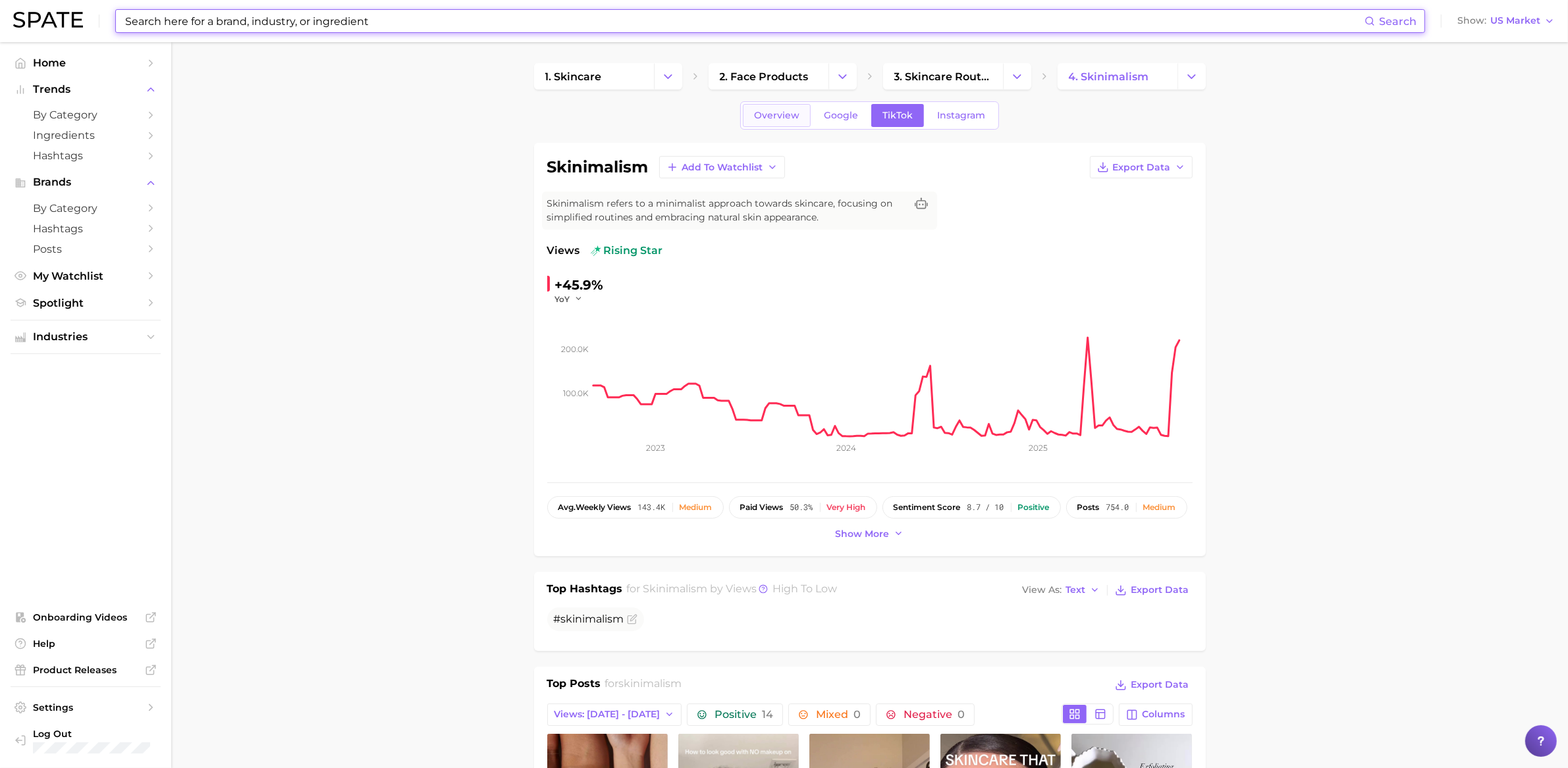
click at [774, 118] on span "Overview" at bounding box center [777, 116] width 45 height 11
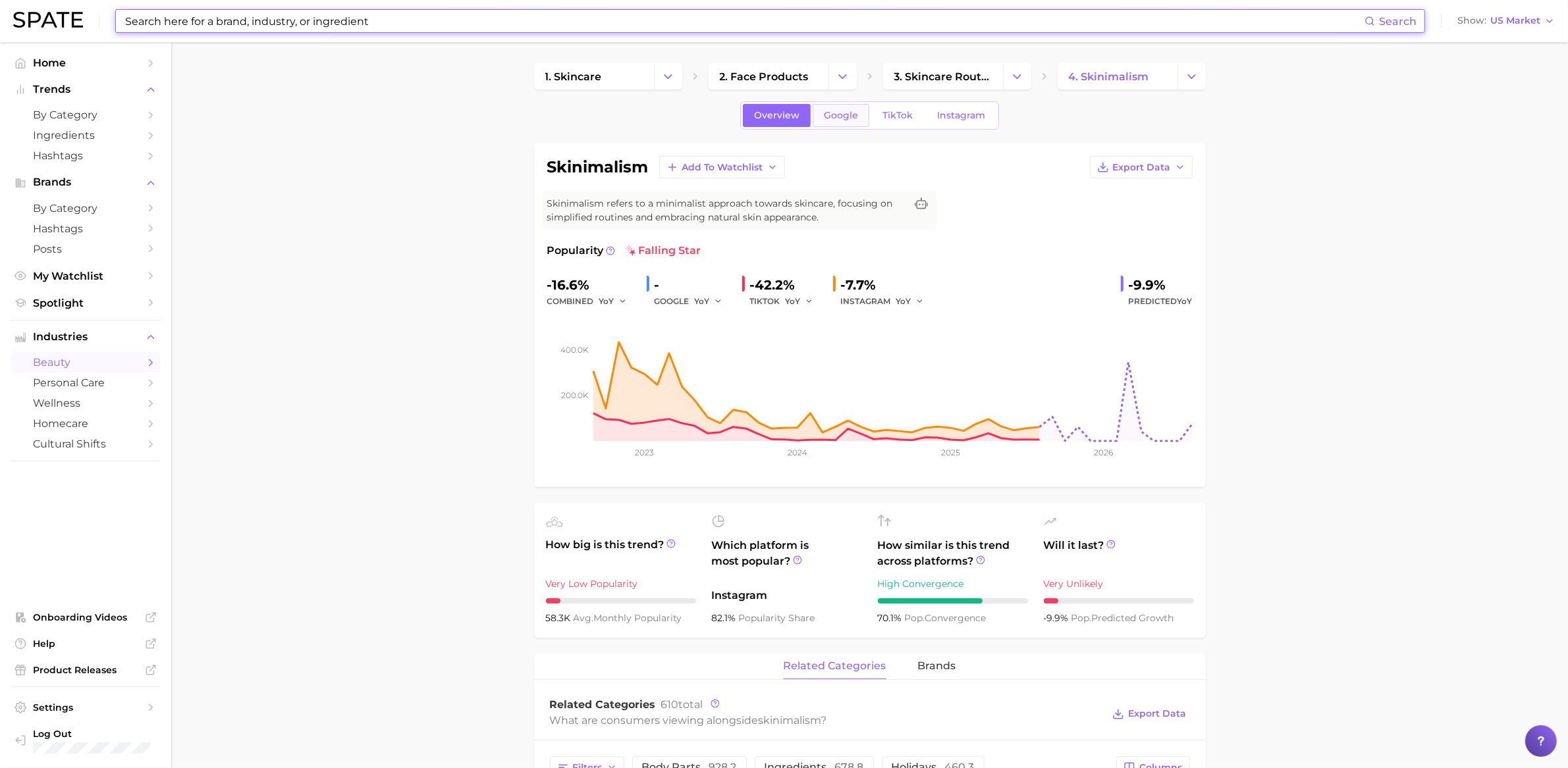
click at [855, 120] on span "Google" at bounding box center [841, 116] width 34 height 11
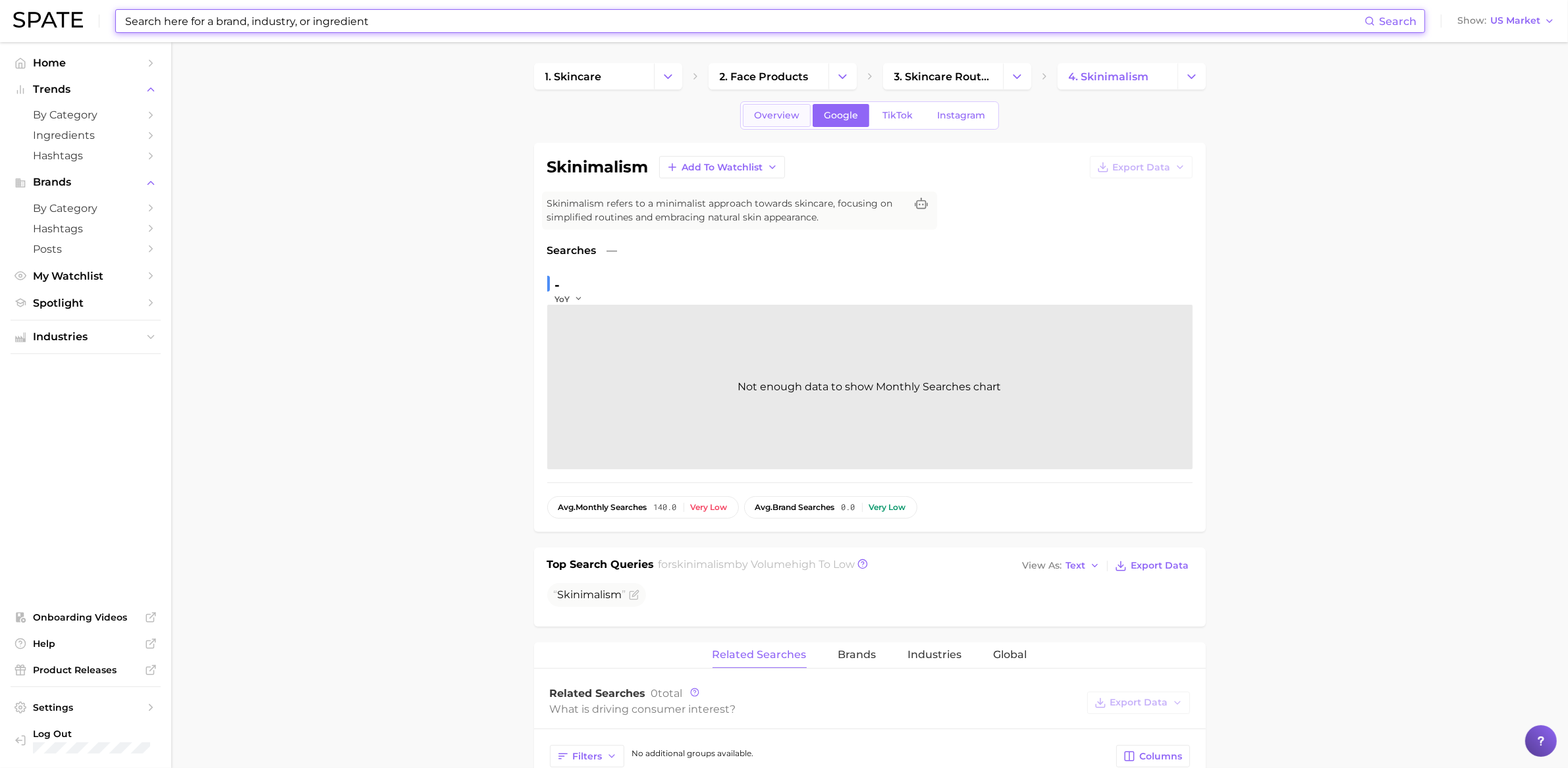
click at [754, 123] on link "Overview" at bounding box center [777, 115] width 68 height 23
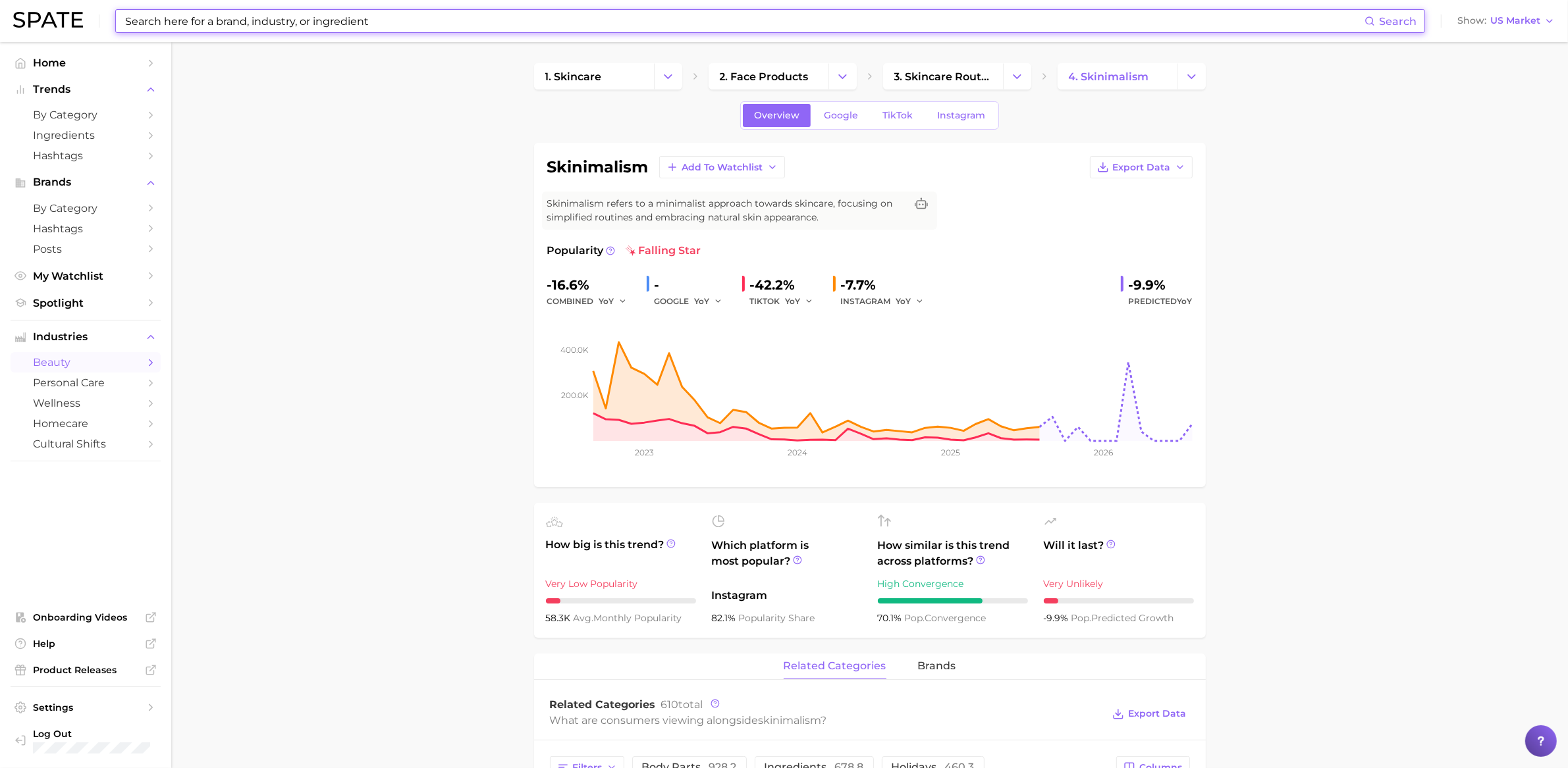
scroll to position [346, 0]
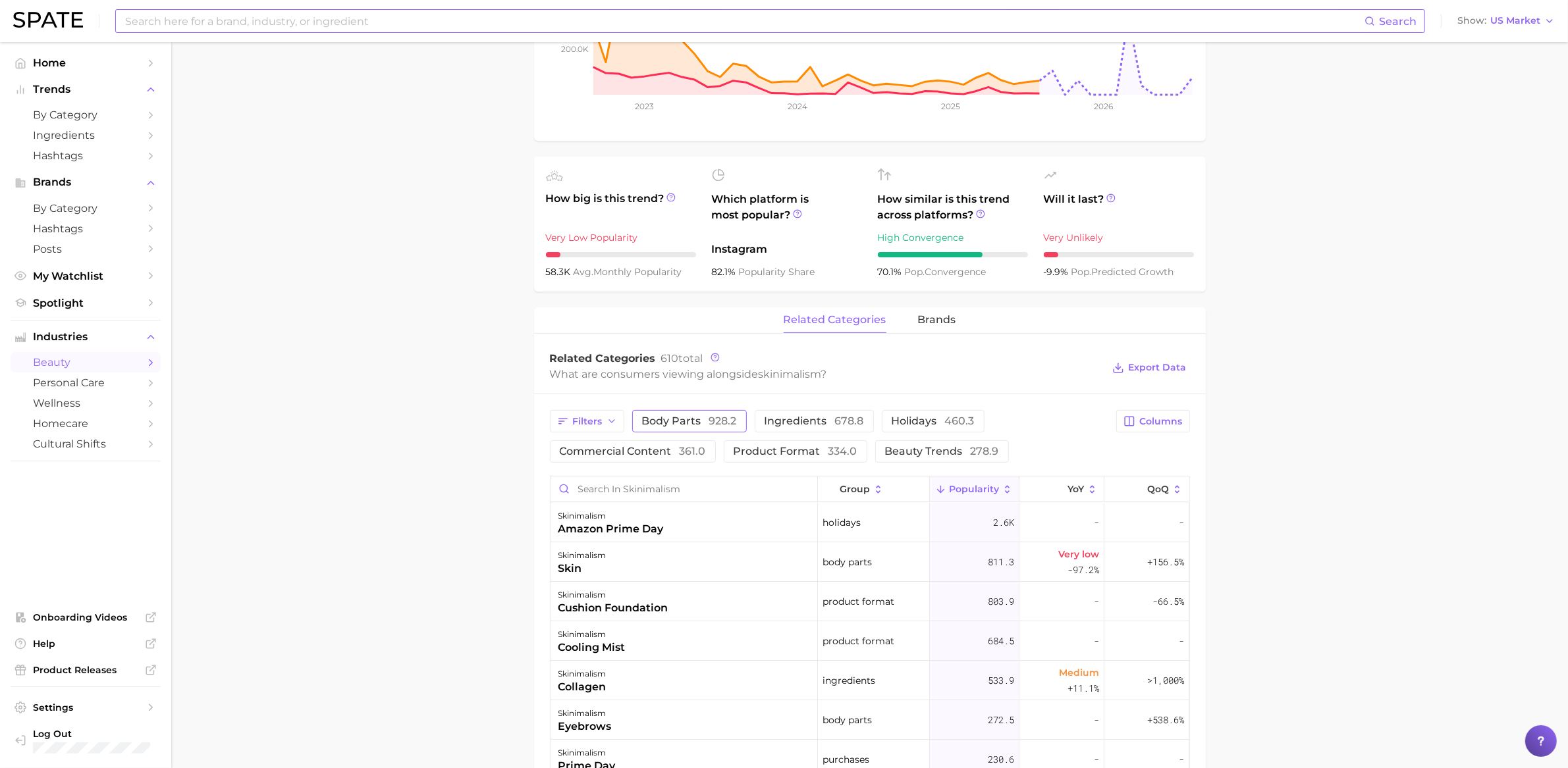
click at [694, 430] on button "body parts 928.2" at bounding box center [689, 422] width 114 height 23
click at [749, 419] on icon "button" at bounding box center [750, 421] width 12 height 12
click at [749, 419] on div "Filters body parts 928.2 ingredients 678.8 holidays 460.3 commercial content 36…" at bounding box center [830, 437] width 559 height 53
click at [696, 426] on span "body parts 928.2" at bounding box center [689, 421] width 94 height 10
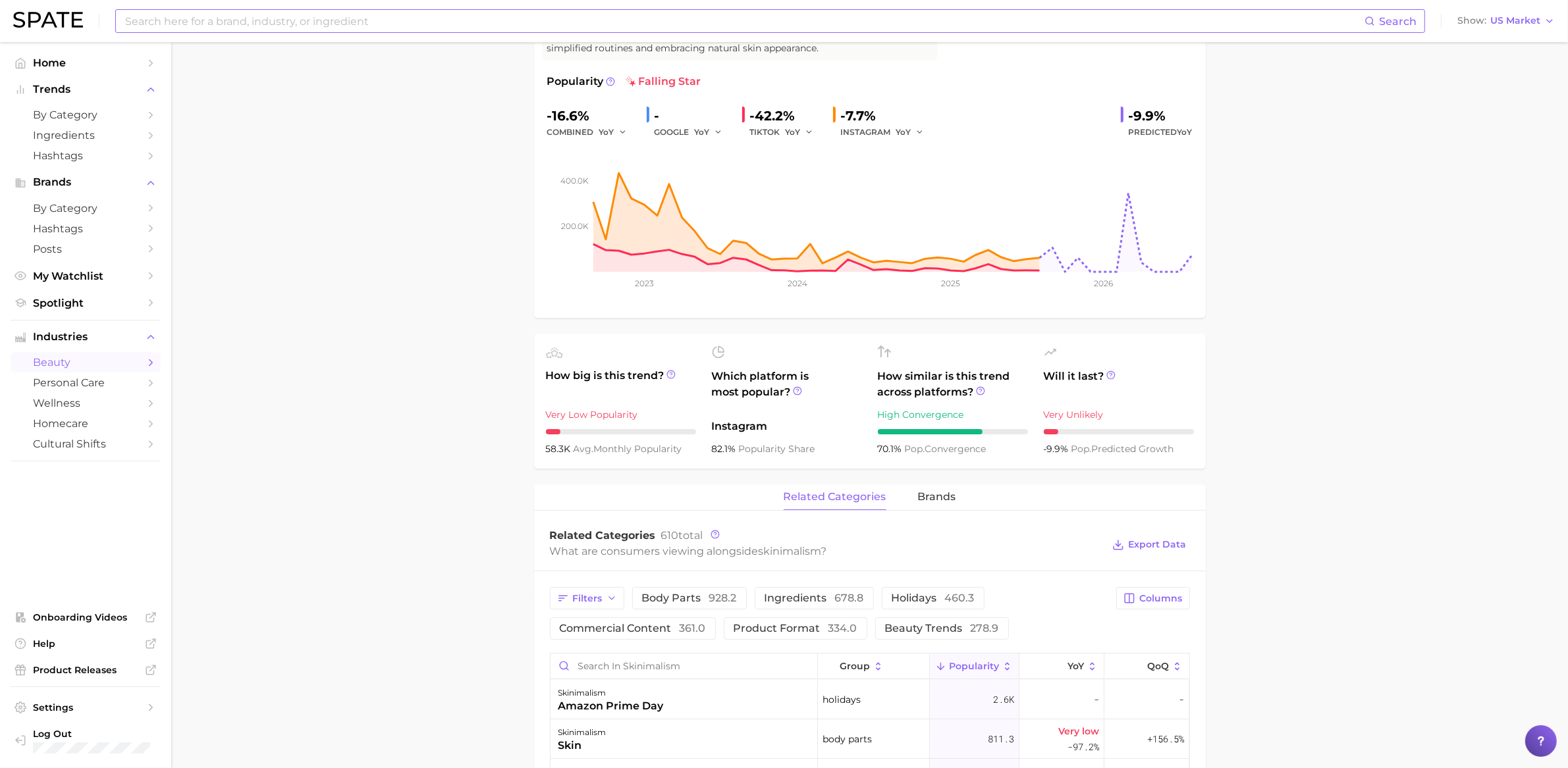
scroll to position [537, 0]
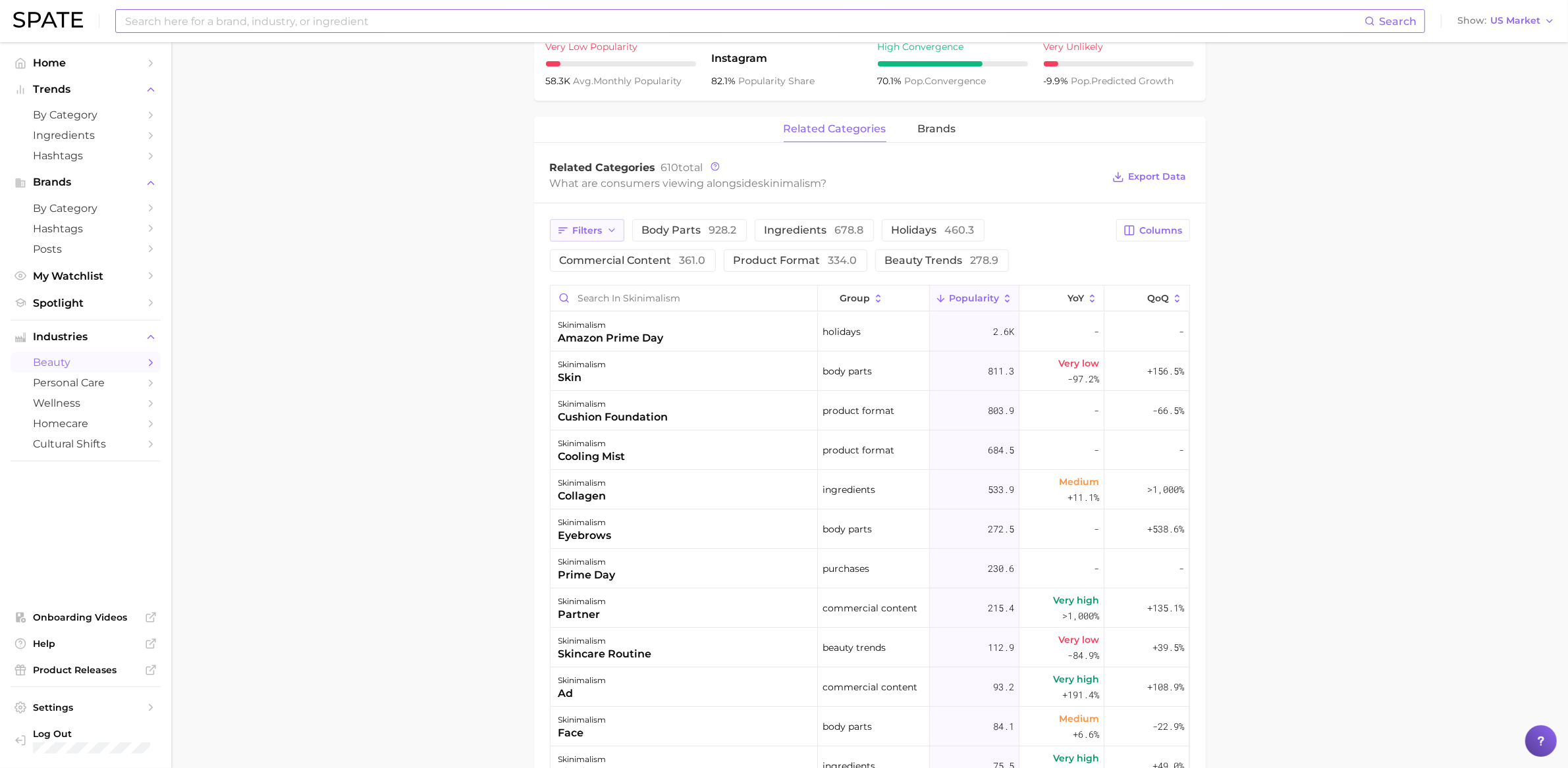
click at [591, 232] on span "Filters" at bounding box center [587, 231] width 29 height 11
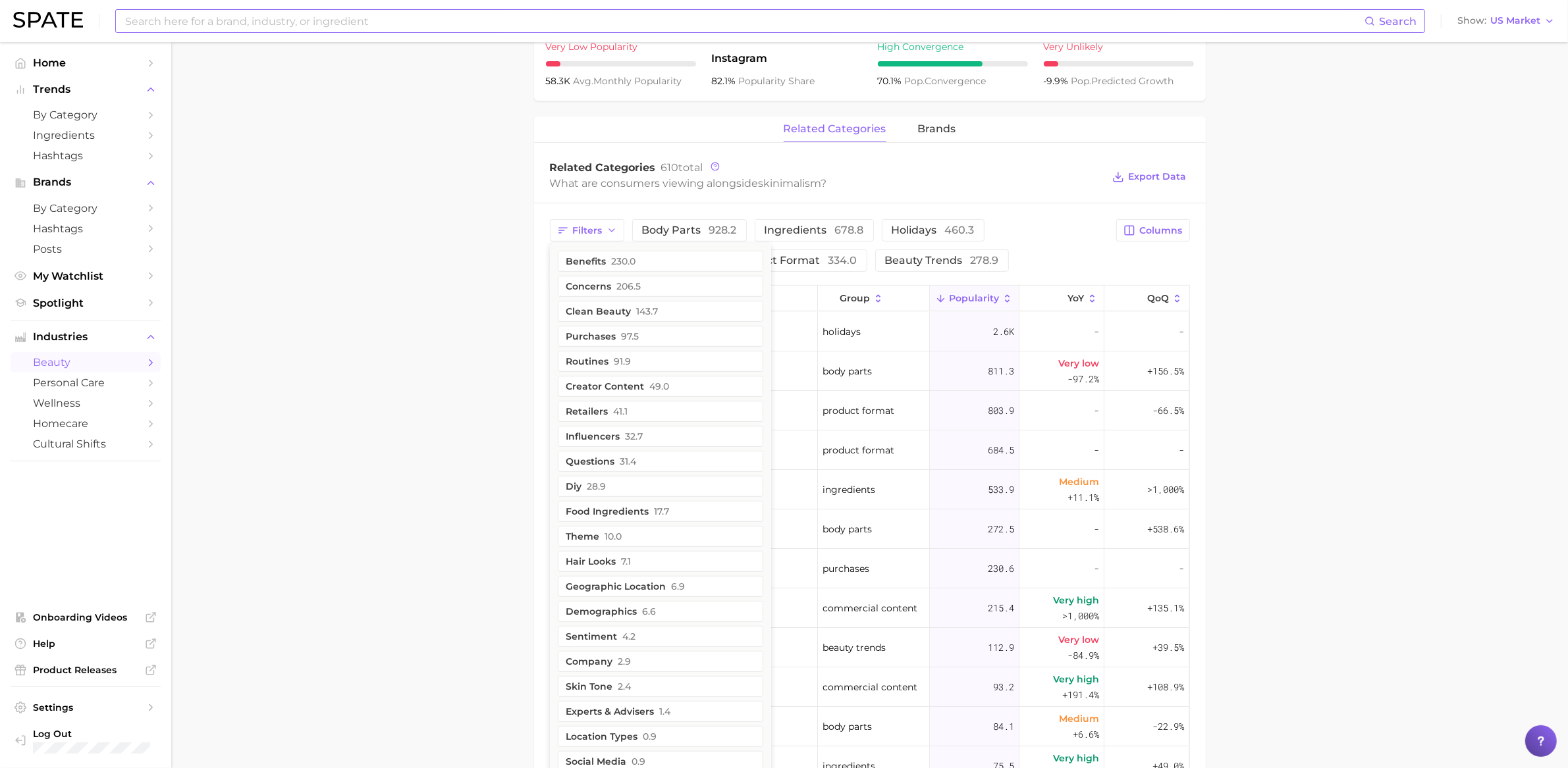
click at [427, 396] on main "1. skincare 2. face products 3. skincare routines 4. skinimalism Overview Googl…" at bounding box center [869, 319] width 1397 height 1629
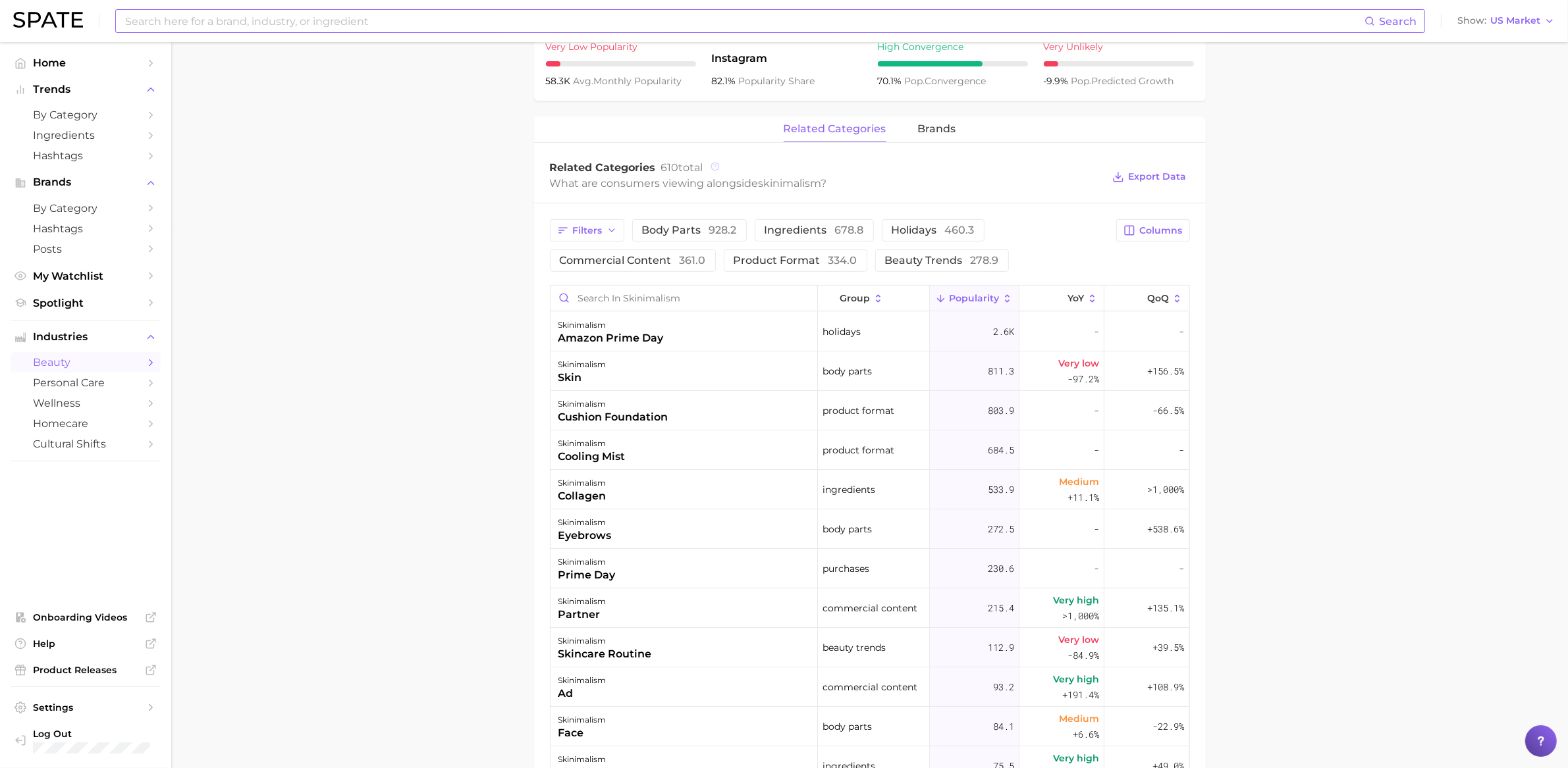
click at [714, 171] on icon at bounding box center [716, 167] width 9 height 9
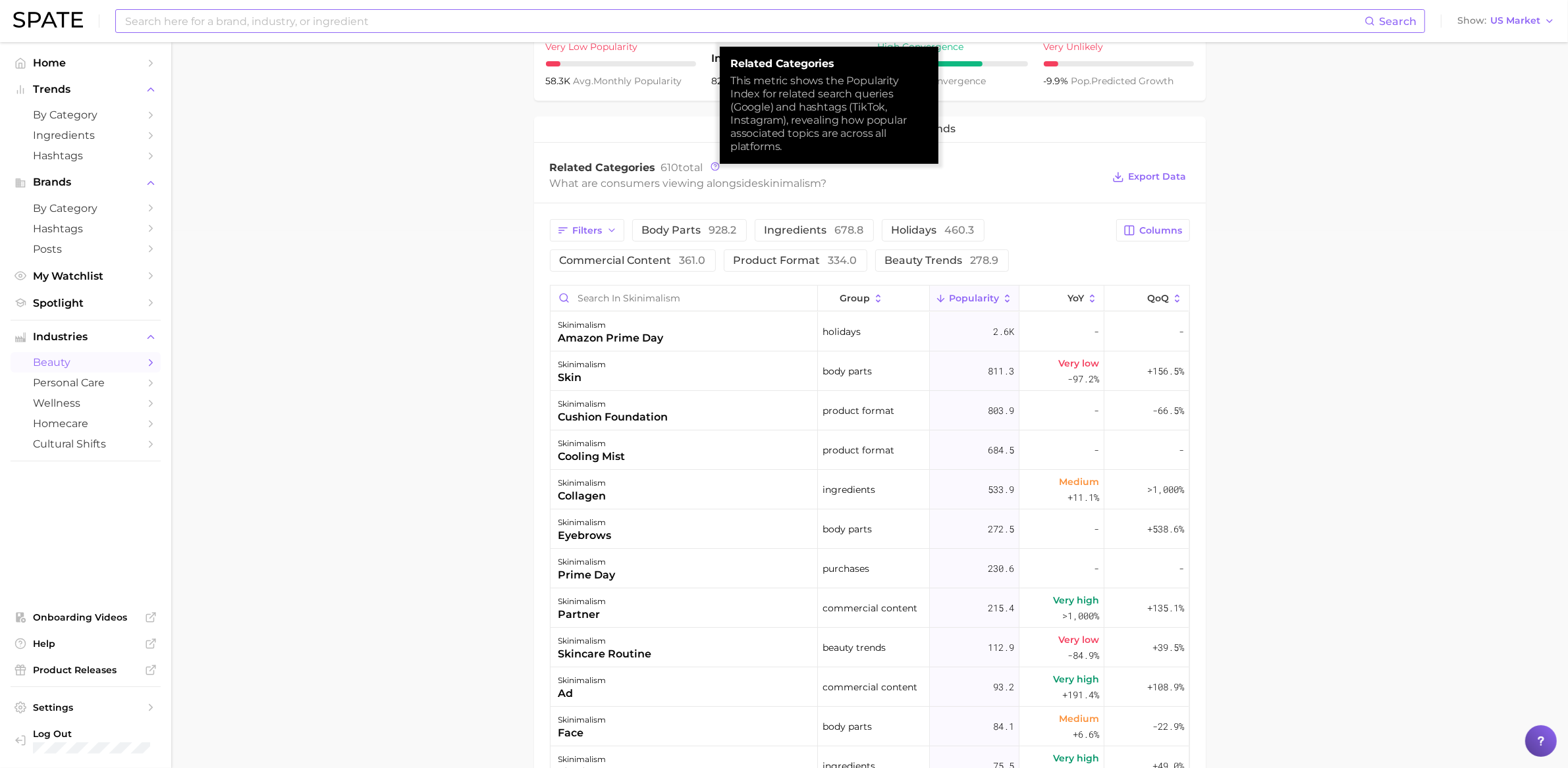
scroll to position [0, 0]
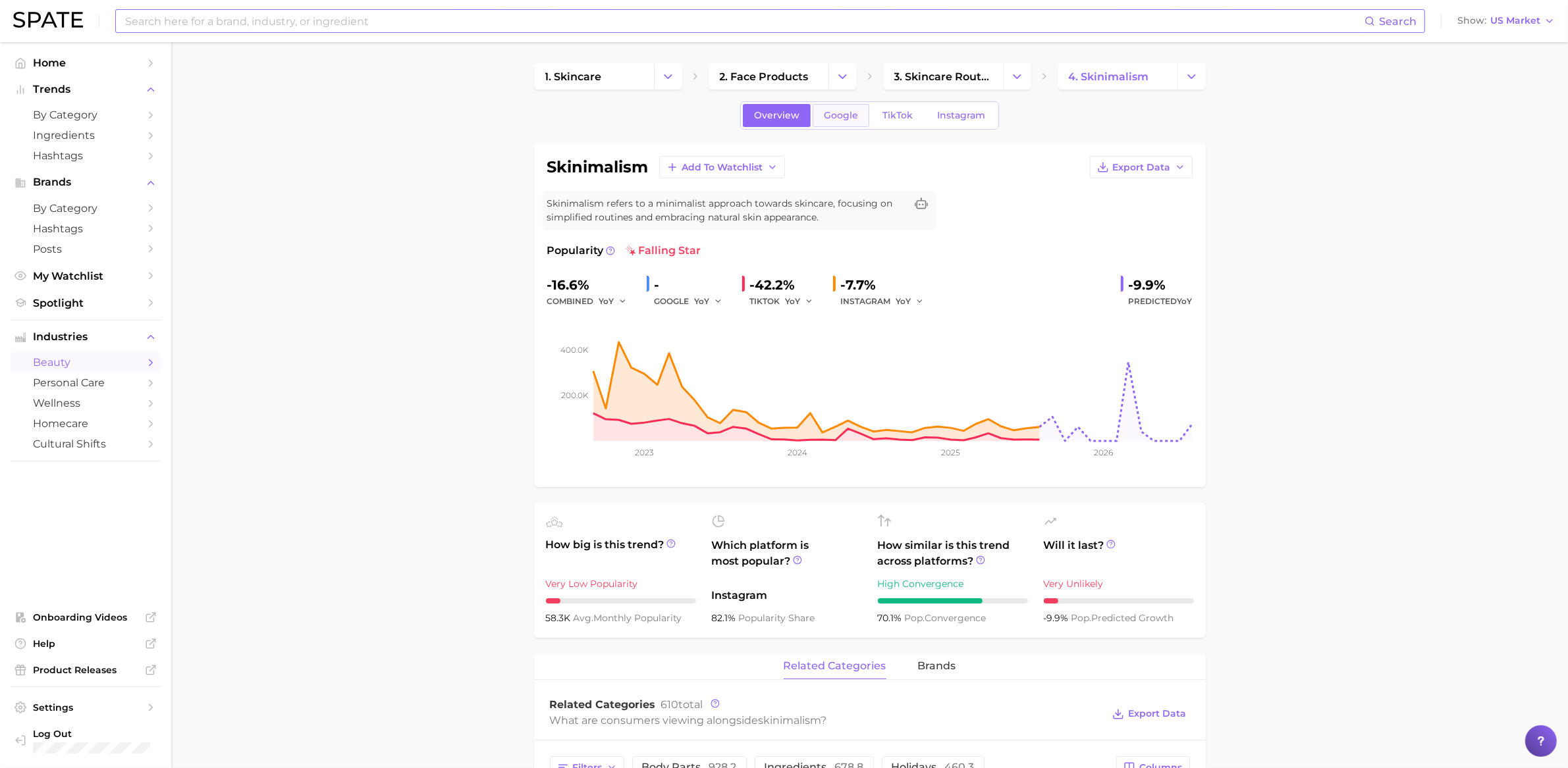
click at [852, 110] on span "Google" at bounding box center [841, 116] width 34 height 11
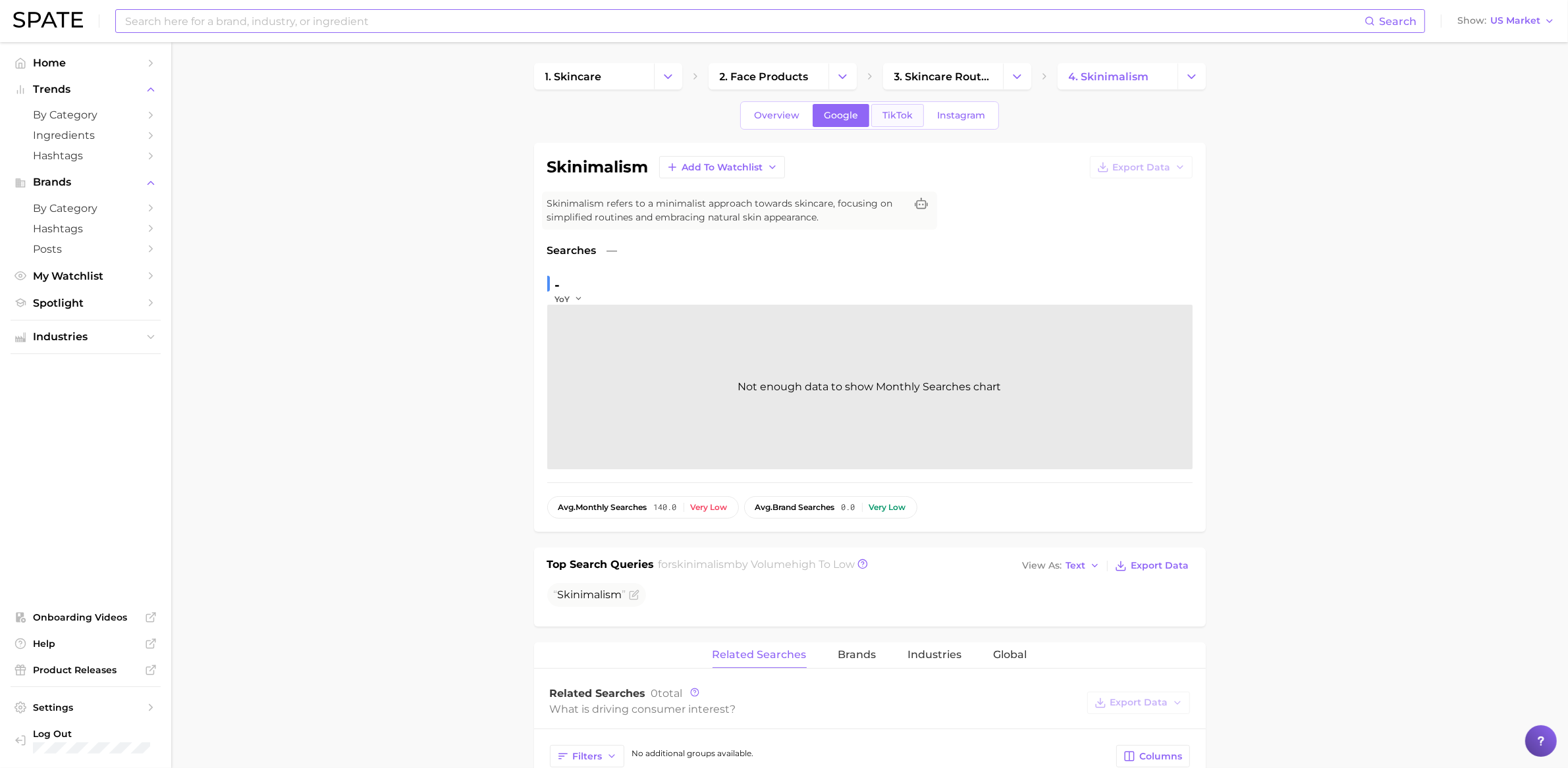
click at [890, 127] on div "Overview Google TikTok Instagram" at bounding box center [869, 115] width 259 height 28
click at [890, 123] on link "TikTok" at bounding box center [898, 115] width 53 height 23
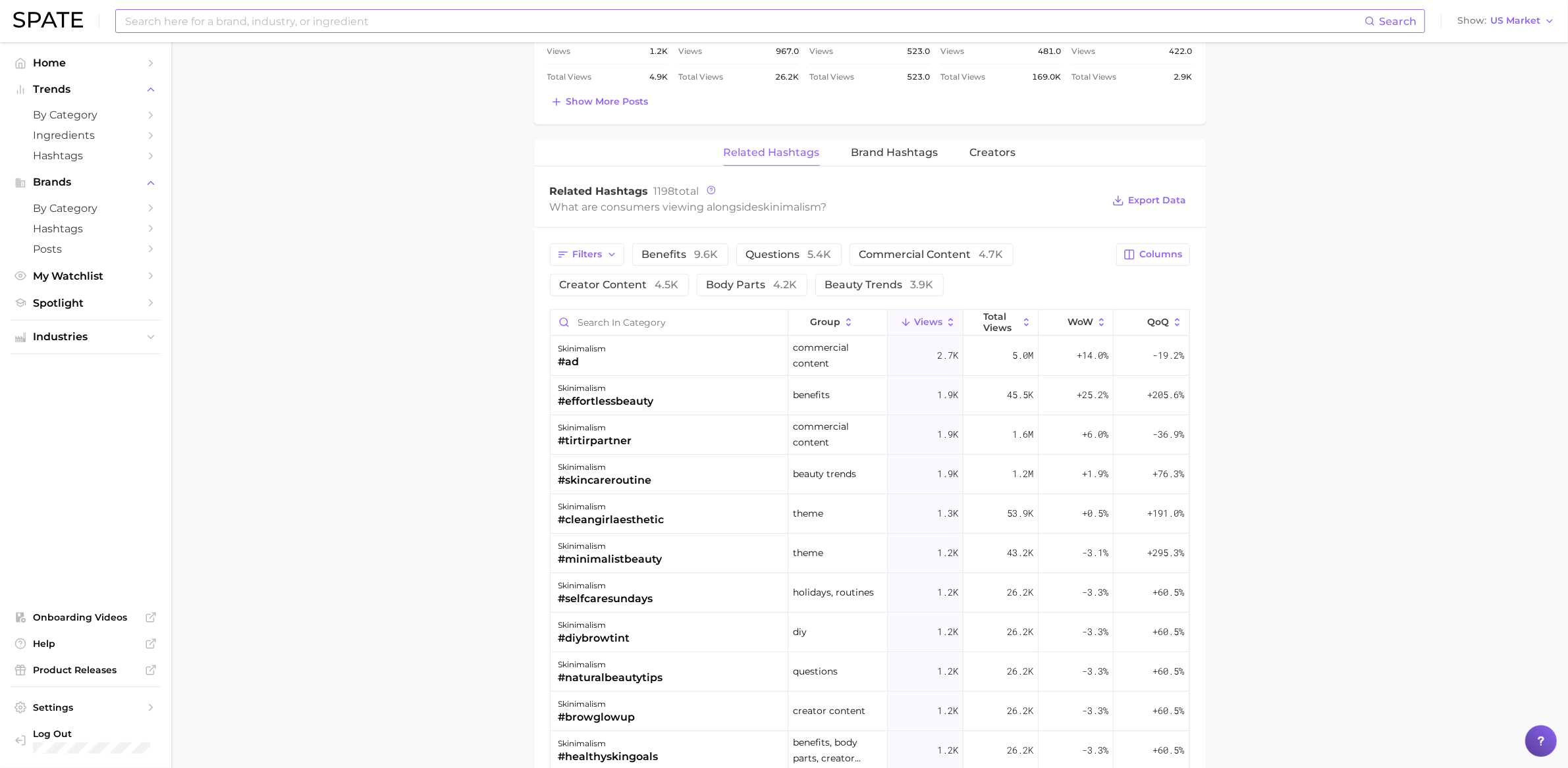
scroll to position [599, 0]
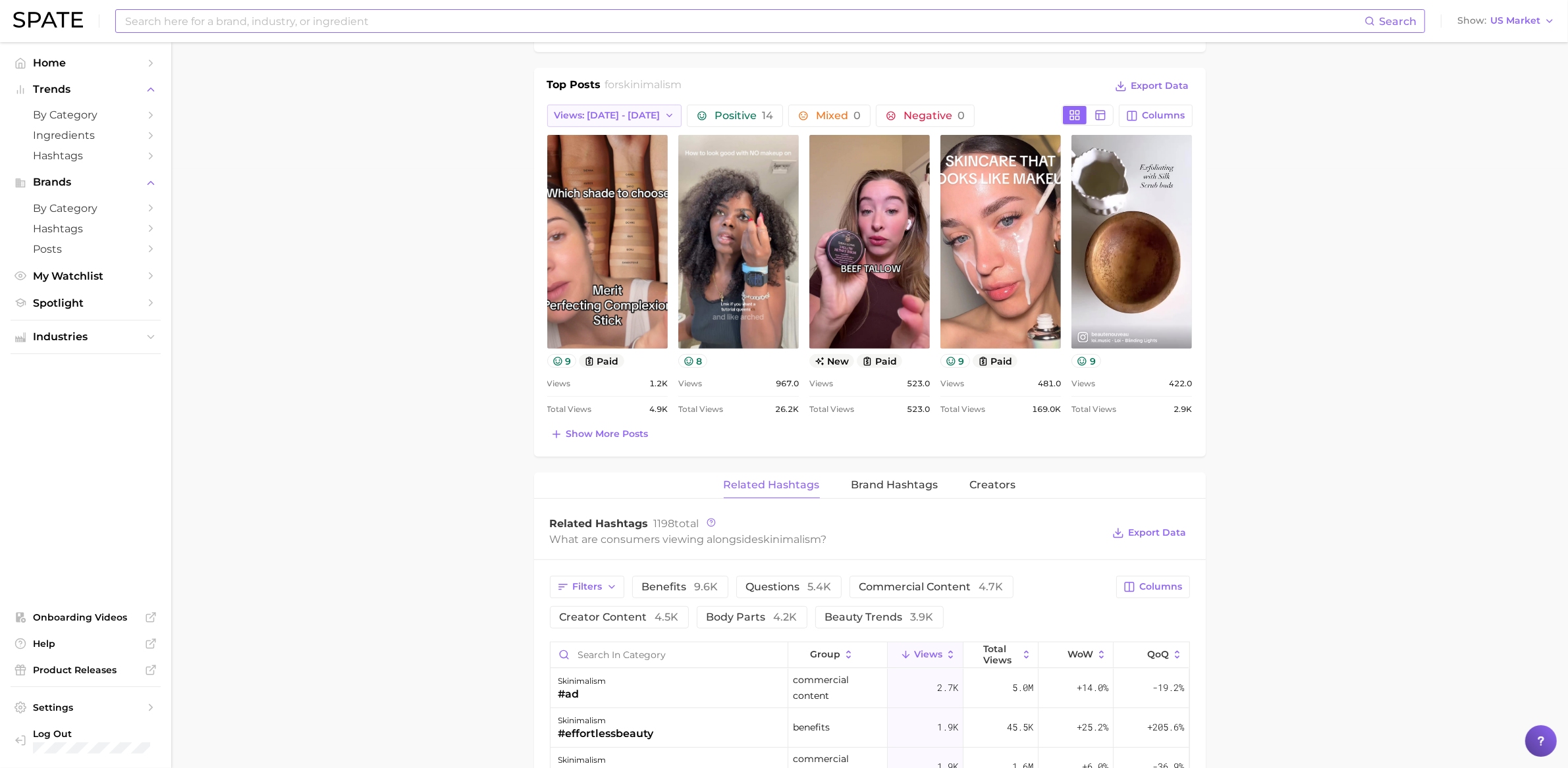
click at [637, 120] on button "Views: [DATE] - [DATE]" at bounding box center [615, 116] width 135 height 23
drag, startPoint x: 638, startPoint y: 119, endPoint x: 648, endPoint y: 123, distance: 10.8
click at [638, 119] on button "Views: [DATE] - [DATE]" at bounding box center [615, 116] width 135 height 23
click at [627, 177] on button "Total Views" at bounding box center [619, 187] width 144 height 24
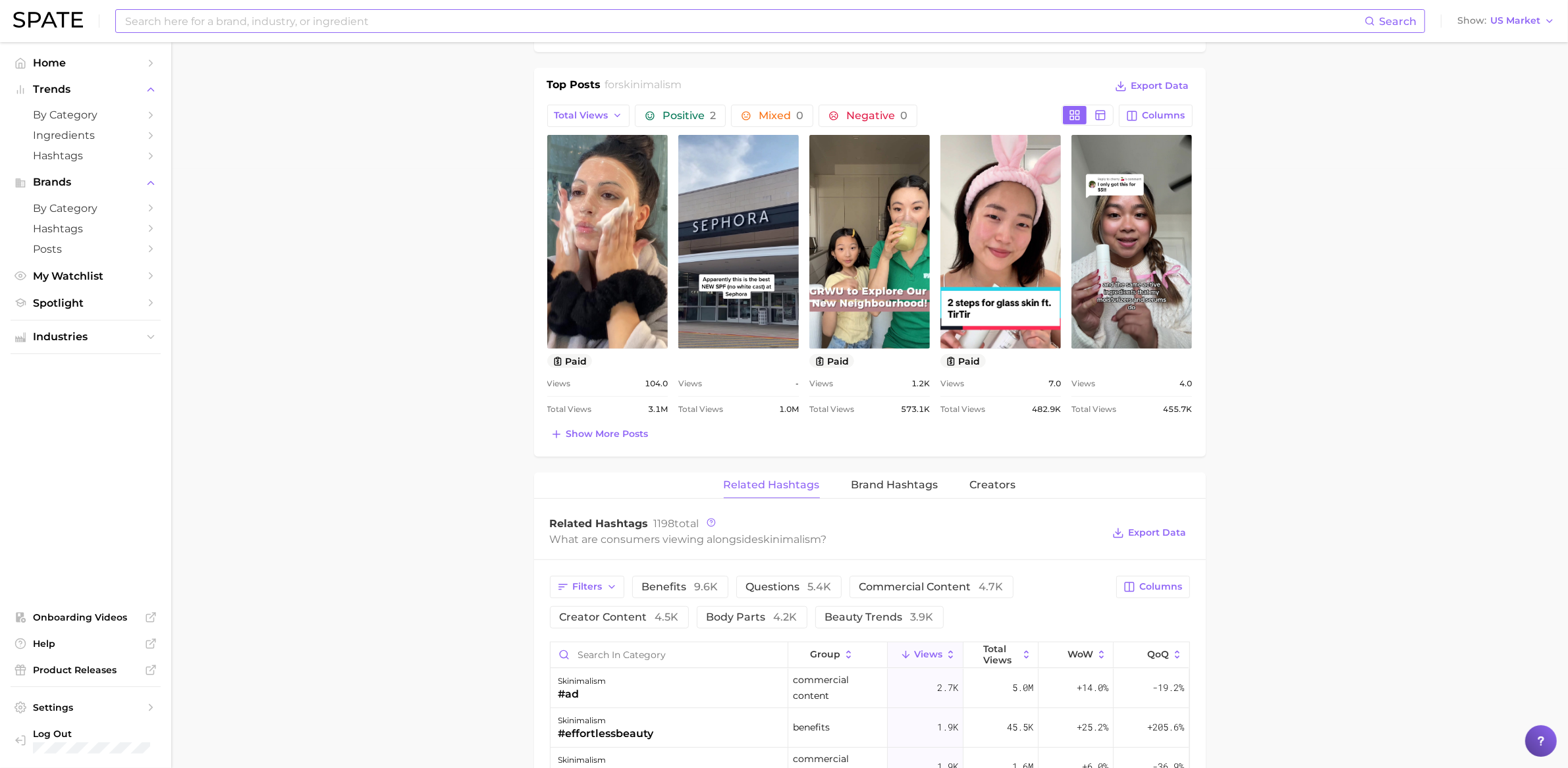
scroll to position [0, 0]
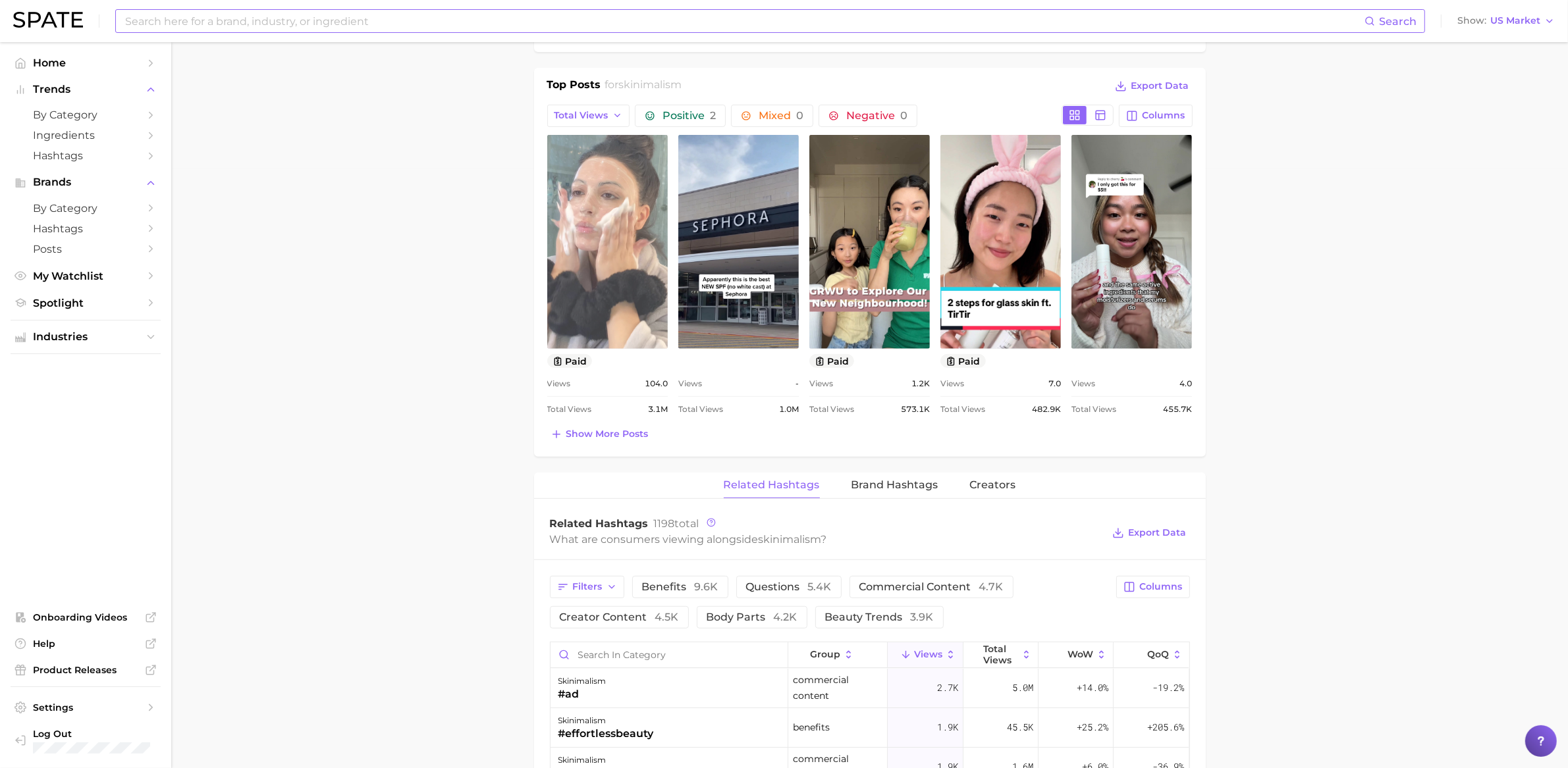
click at [619, 219] on link "view post on TikTok" at bounding box center [608, 242] width 121 height 214
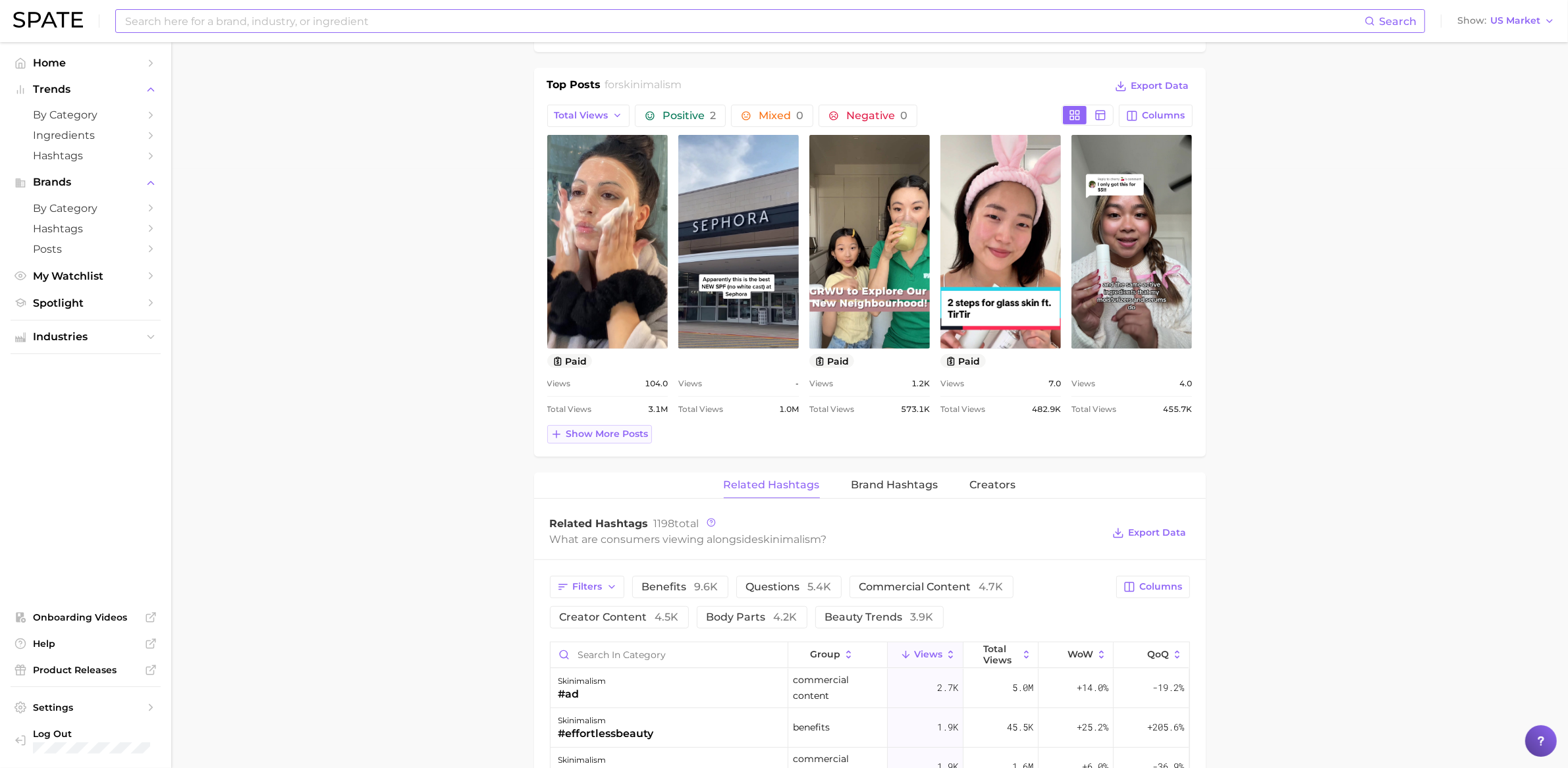
click at [591, 438] on span "Show more posts" at bounding box center [607, 434] width 82 height 11
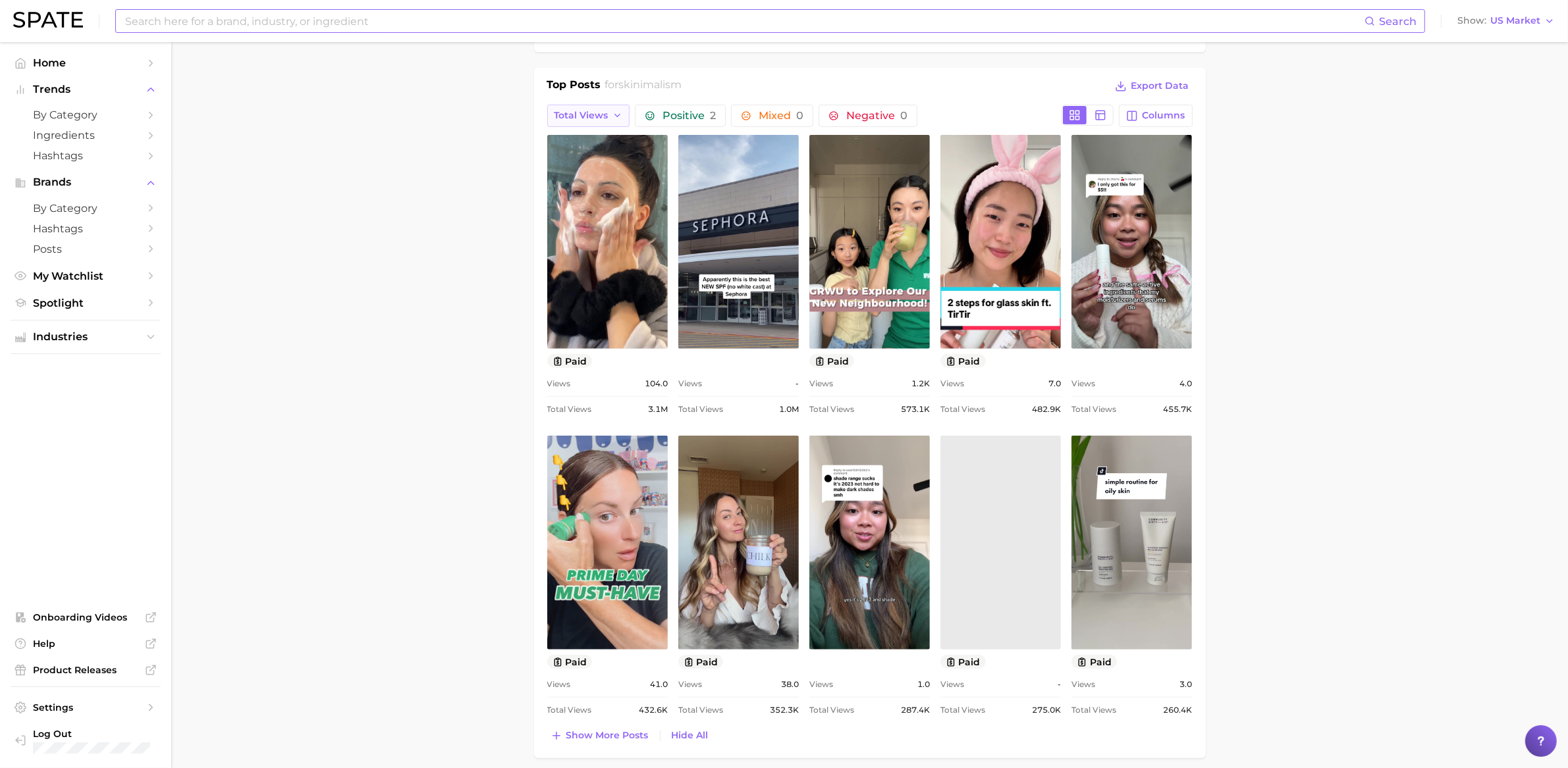
click at [617, 108] on button "Total Views" at bounding box center [589, 116] width 83 height 23
click at [615, 140] on span "Views: [DATE] - [DATE]" at bounding box center [607, 140] width 106 height 11
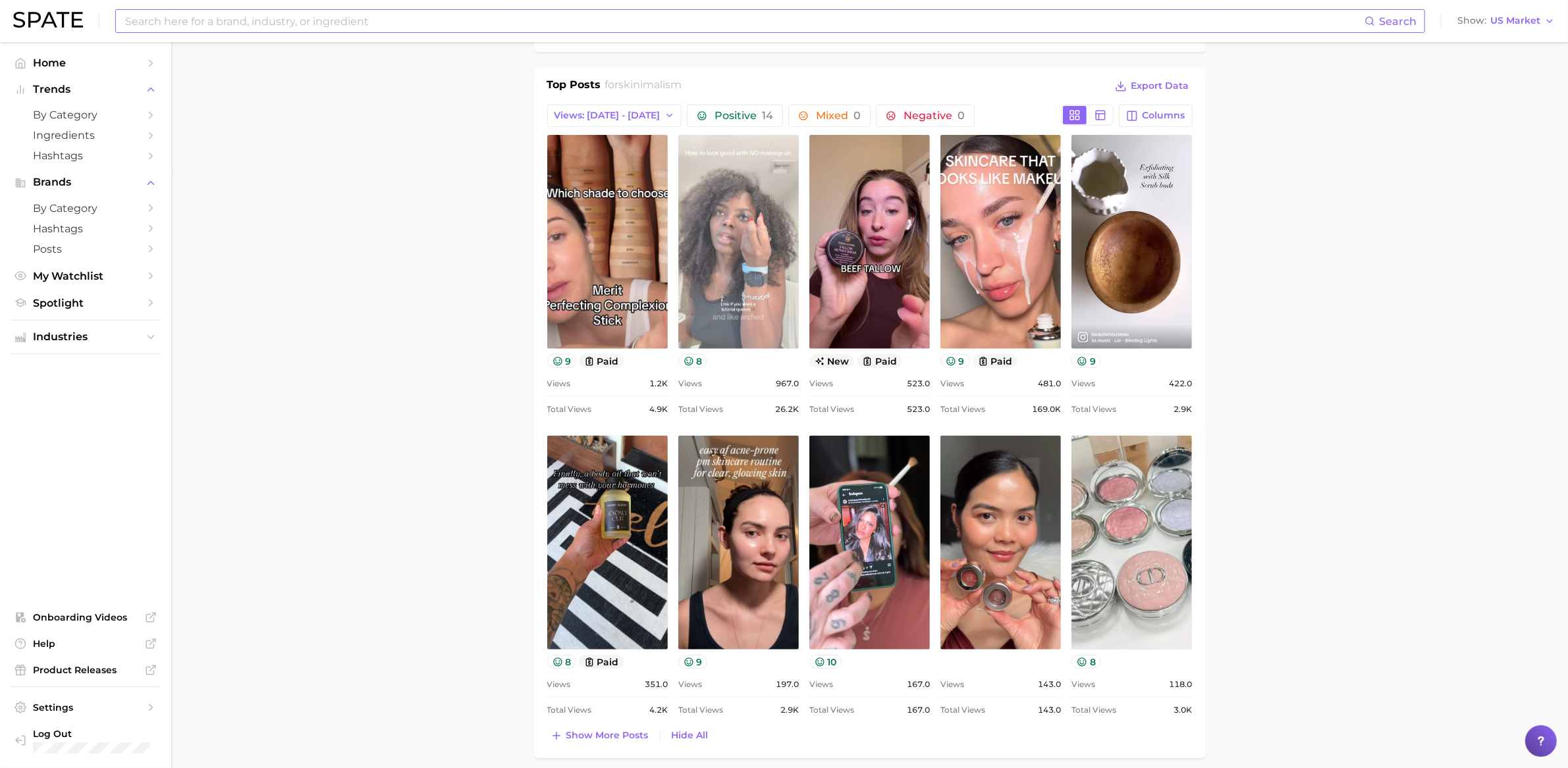
click at [697, 262] on link "view post on TikTok" at bounding box center [739, 242] width 121 height 214
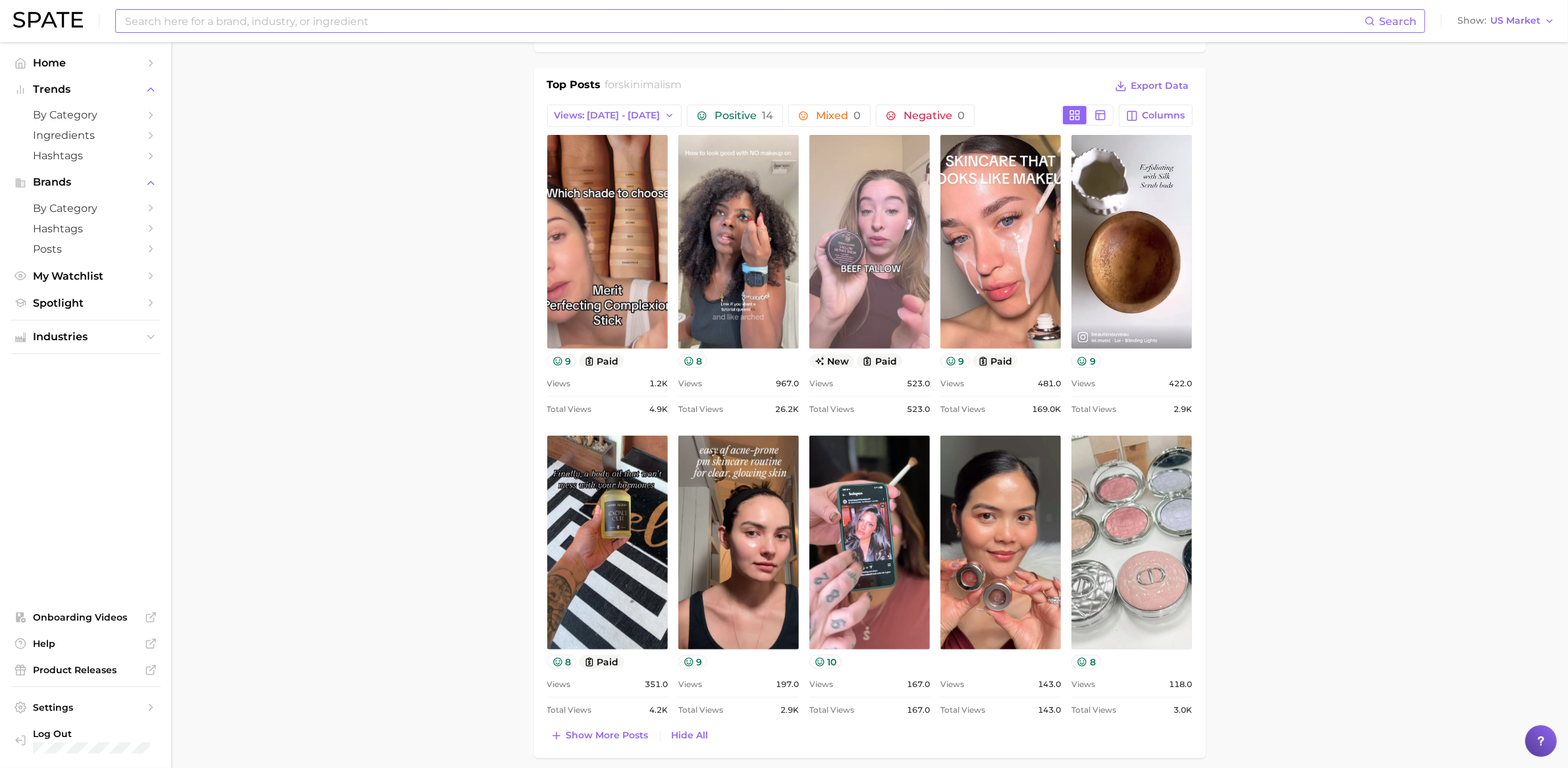
click at [872, 209] on link "view post on TikTok" at bounding box center [869, 242] width 121 height 214
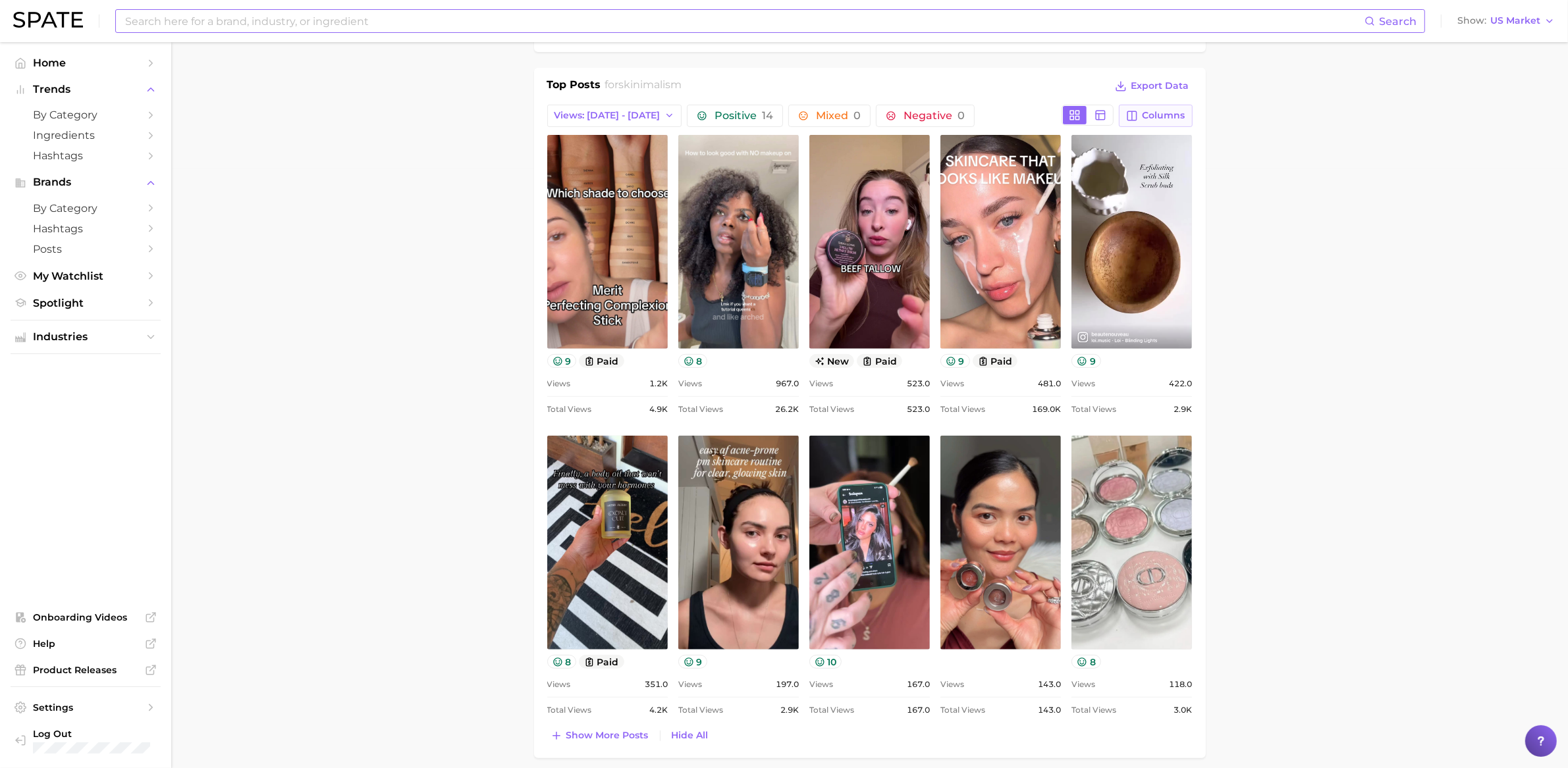
click at [1147, 118] on span "Columns" at bounding box center [1163, 116] width 42 height 11
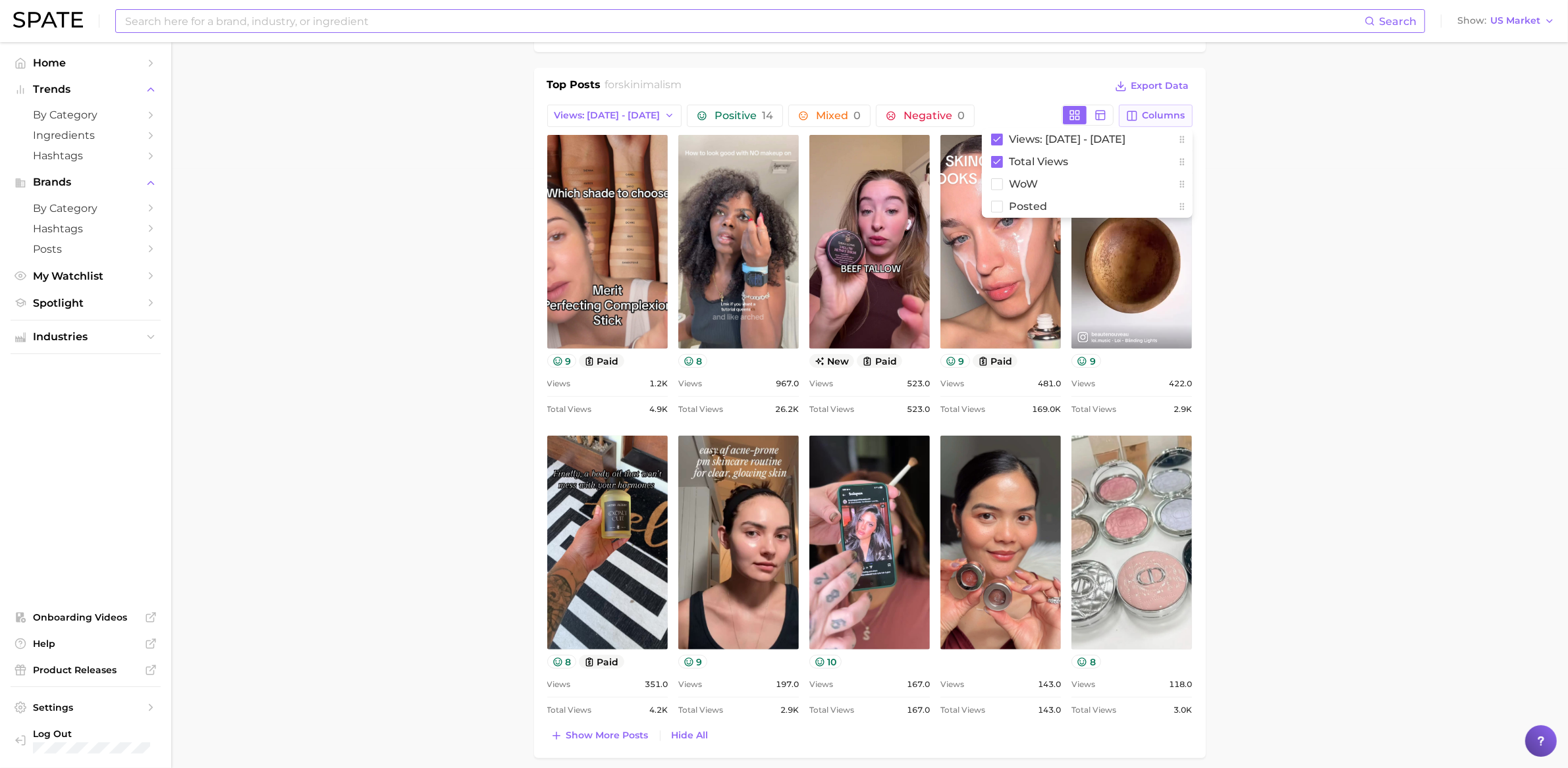
click at [1147, 118] on span "Columns" at bounding box center [1163, 116] width 42 height 11
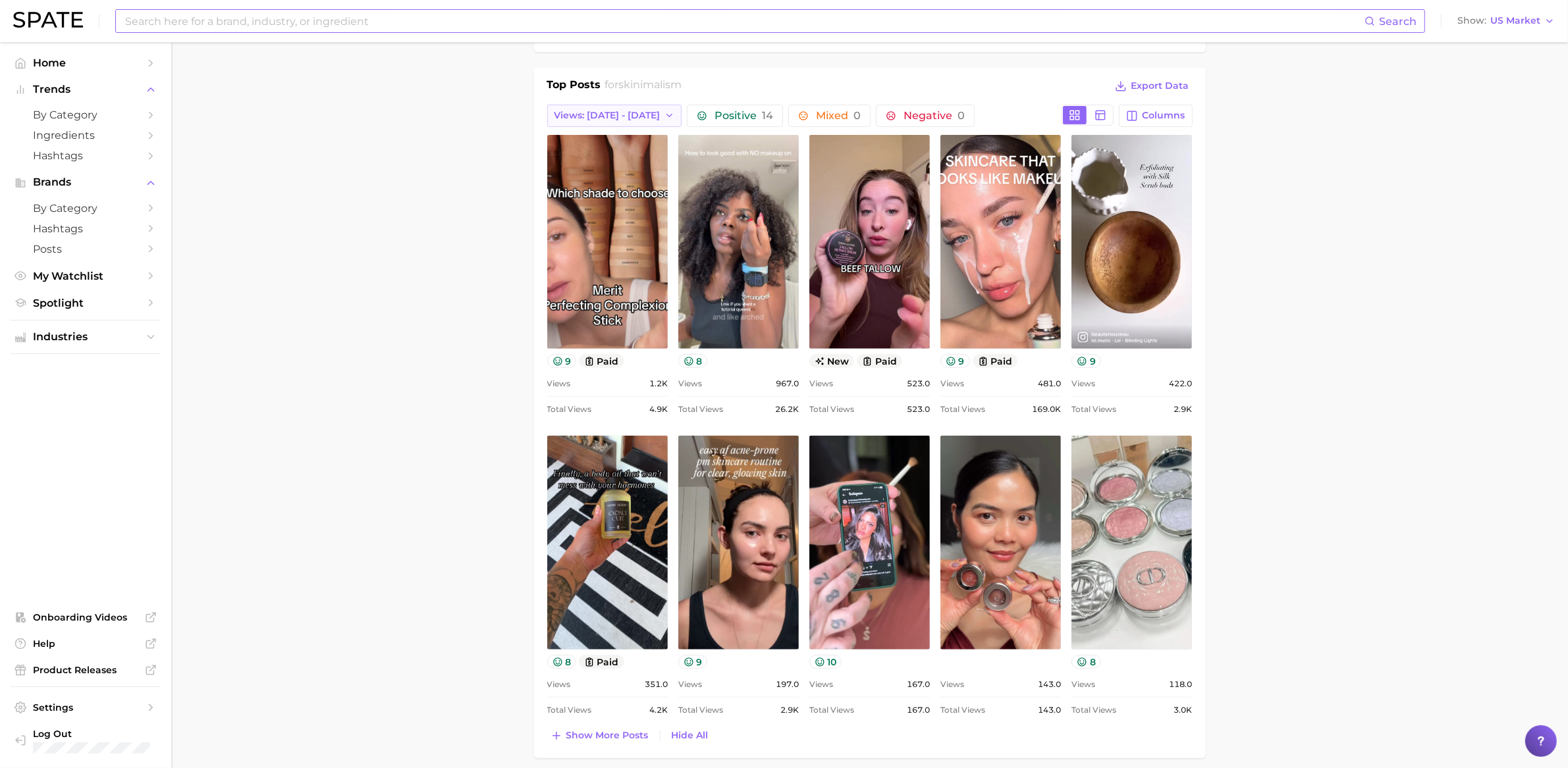
click at [629, 120] on span "Views: [DATE] - [DATE]" at bounding box center [607, 116] width 106 height 11
click at [613, 182] on button "Total Views" at bounding box center [619, 187] width 144 height 24
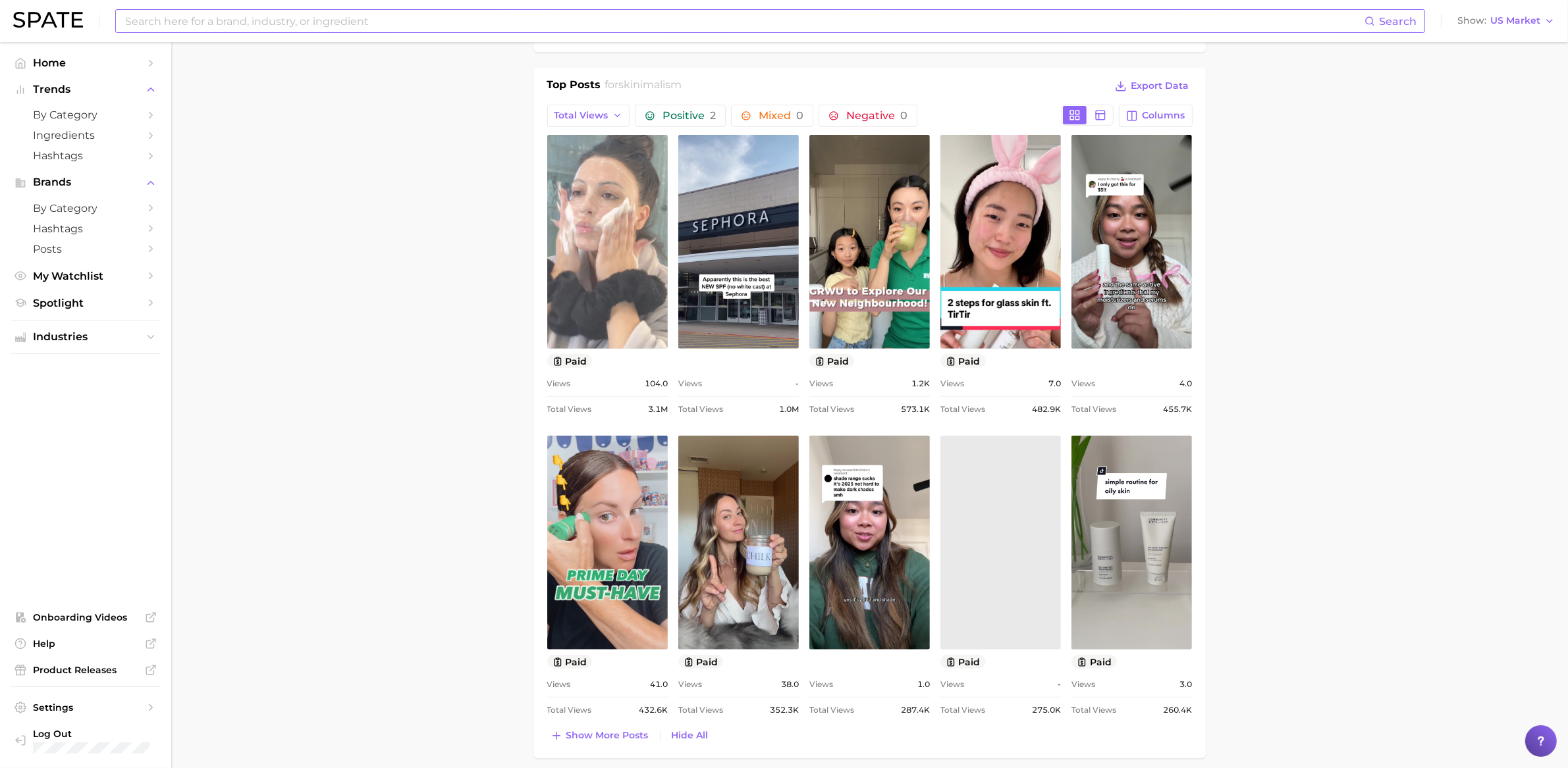
click at [614, 182] on link "view post on TikTok" at bounding box center [608, 242] width 121 height 214
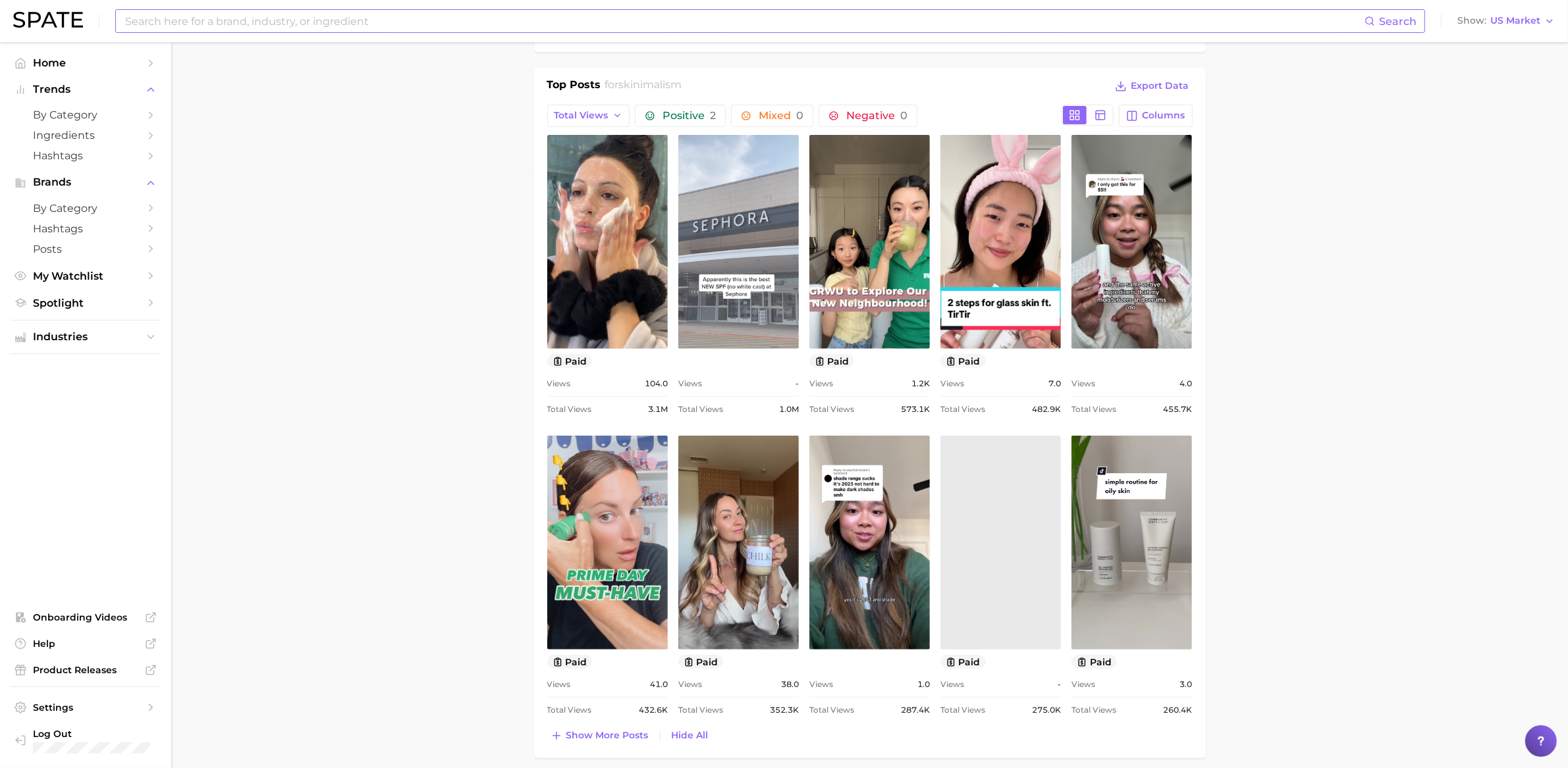
click at [774, 220] on link "view post on TikTok" at bounding box center [739, 242] width 121 height 214
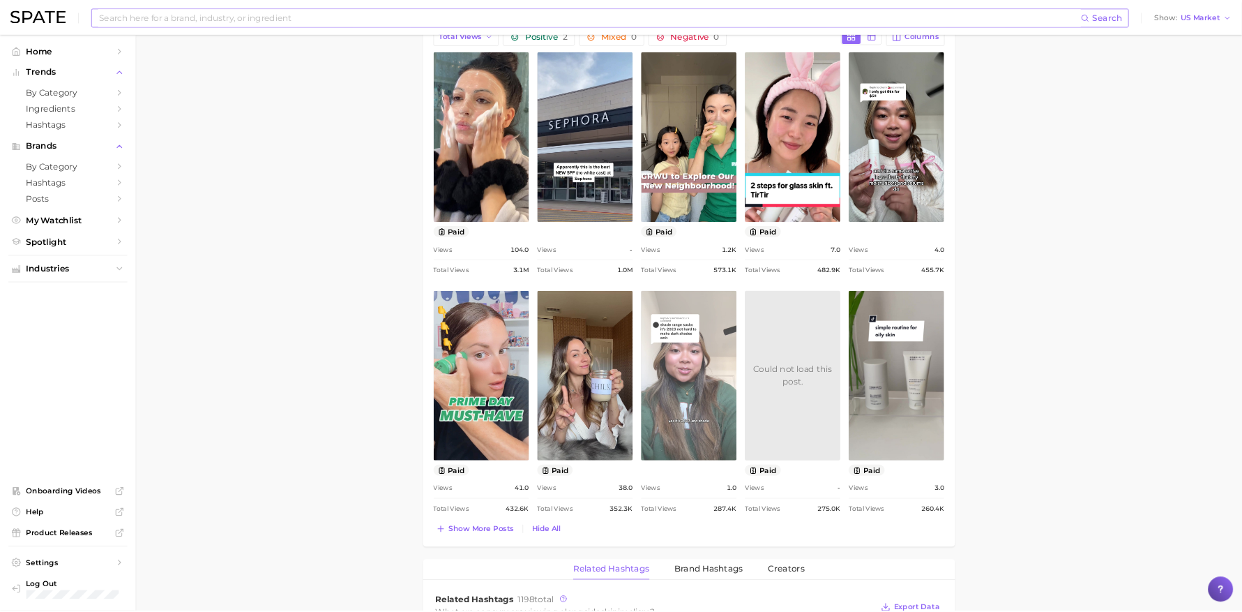
scroll to position [703, 0]
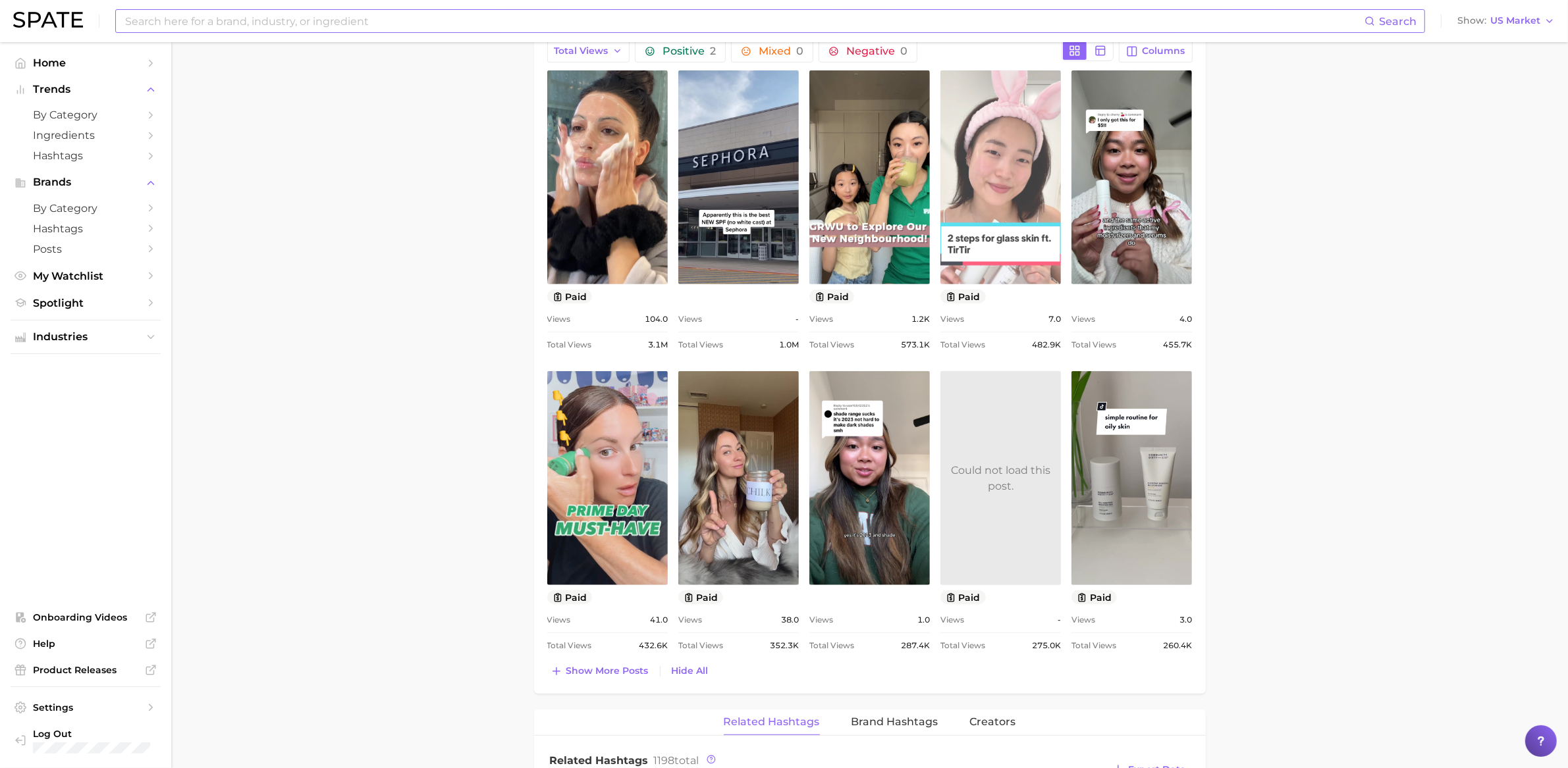
click at [987, 191] on link "view post on TikTok" at bounding box center [1001, 177] width 121 height 214
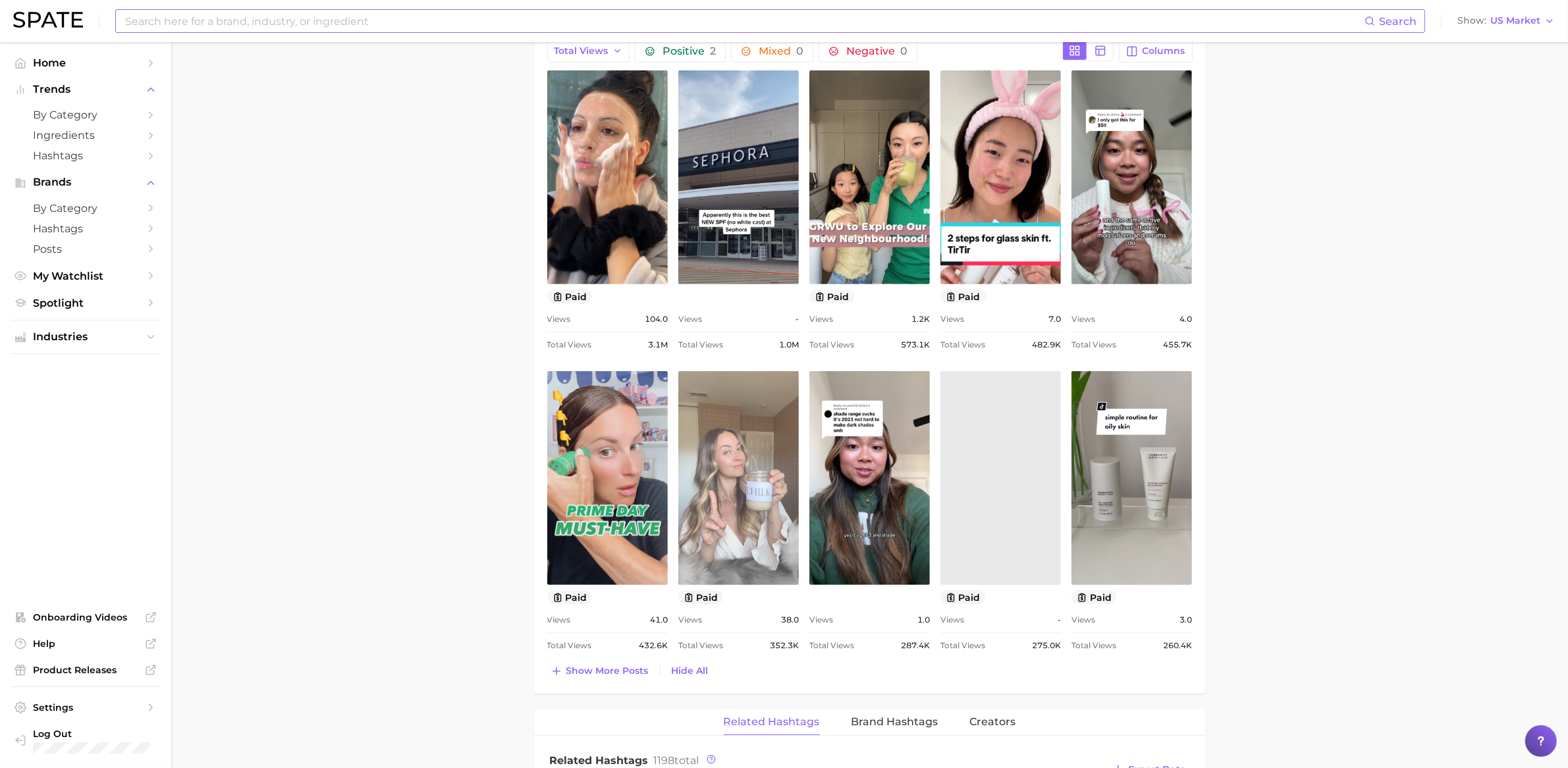
click at [774, 482] on link "view post on TikTok" at bounding box center [739, 477] width 121 height 214
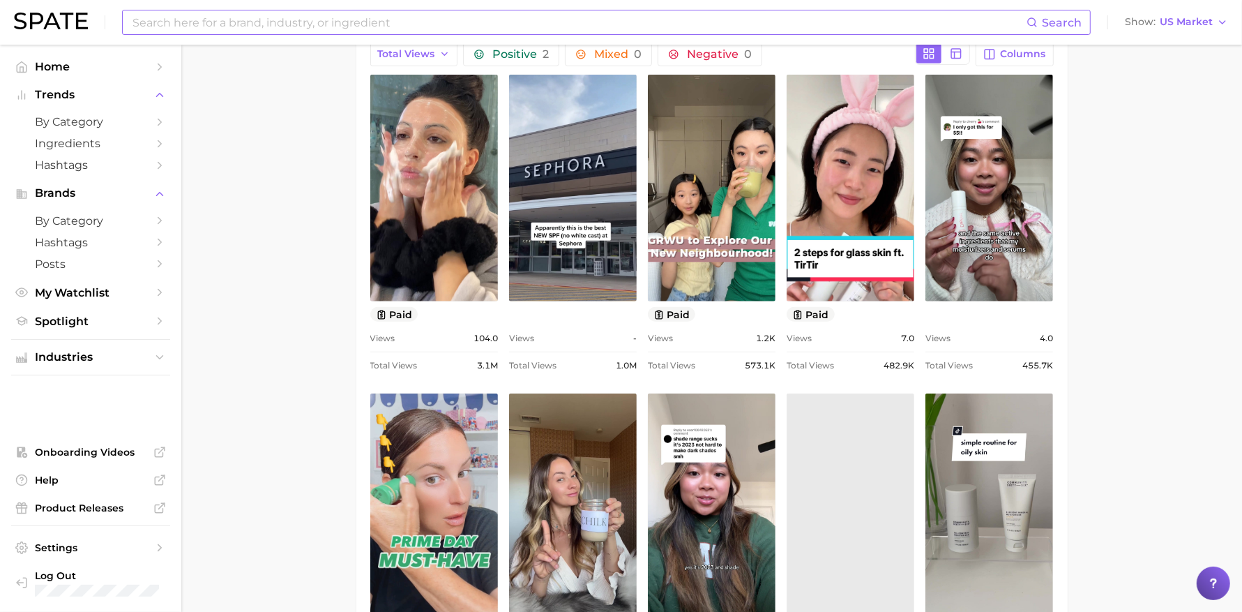
click at [296, 379] on main "1. skincare 2. face products 3. skincare routines 4. skinimalism Overview Googl…" at bounding box center [711, 485] width 1061 height 2288
